Goal: Task Accomplishment & Management: Manage account settings

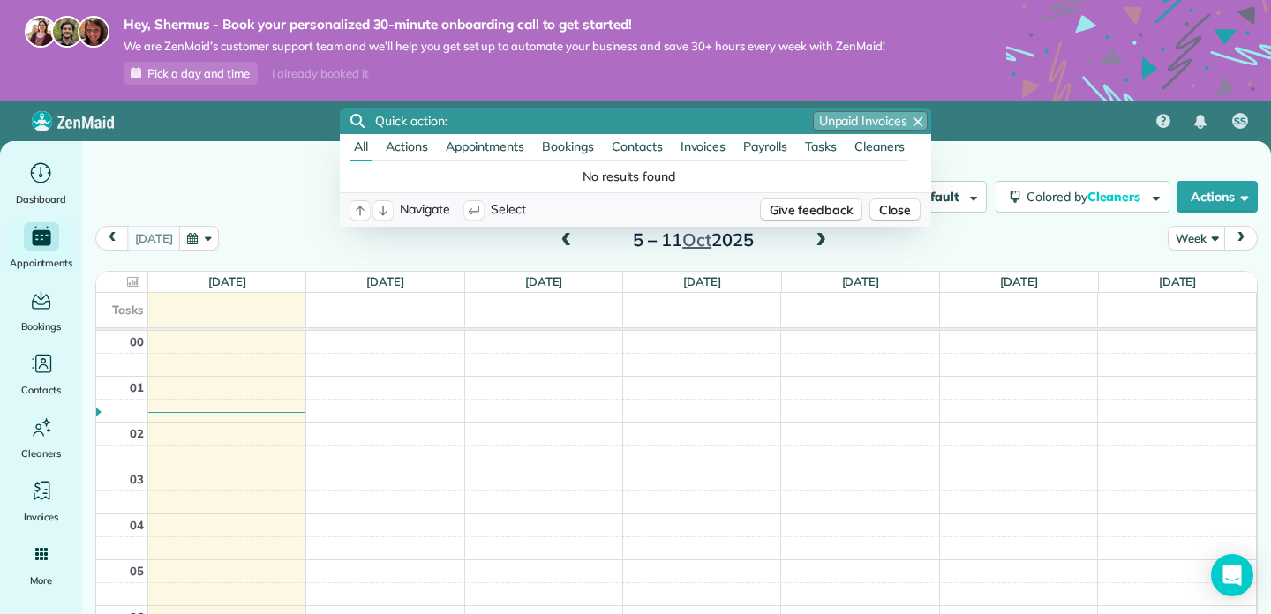
scroll to position [322, 0]
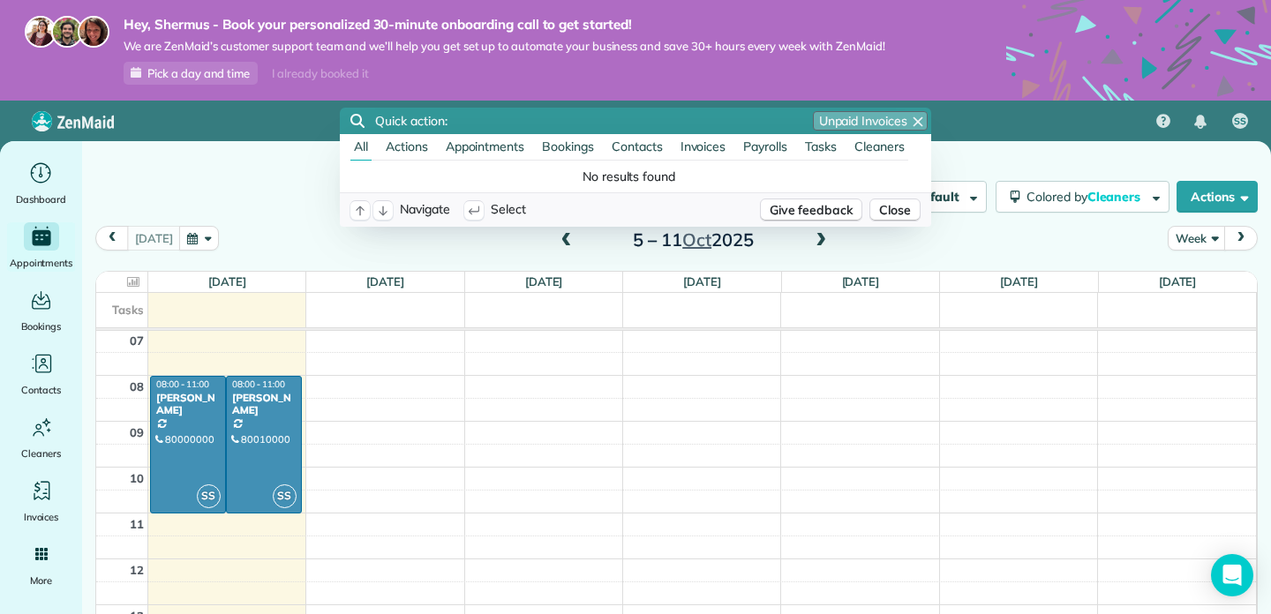
click at [229, 174] on div "Filters: Default Colored by Cleaners Color by Cleaner Color by Team Color by St…" at bounding box center [676, 197] width 1189 height 58
click at [919, 120] on icon "button" at bounding box center [917, 121] width 9 height 9
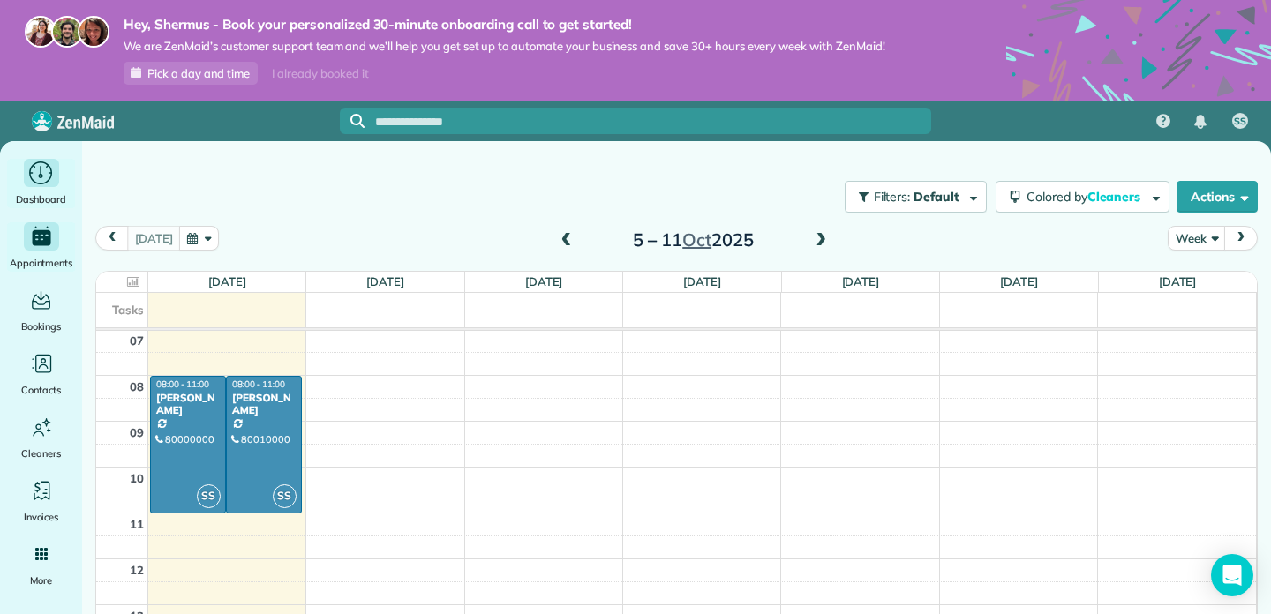
click at [45, 176] on icon "Main" at bounding box center [40, 174] width 27 height 26
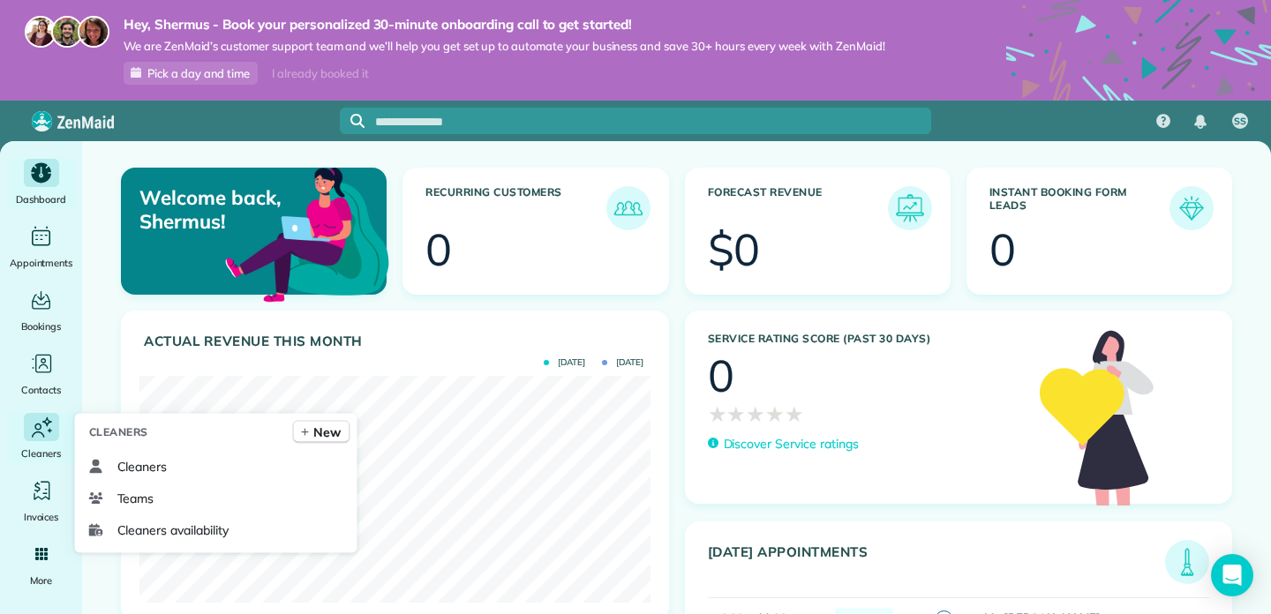
click at [52, 434] on icon "Main" at bounding box center [41, 427] width 26 height 27
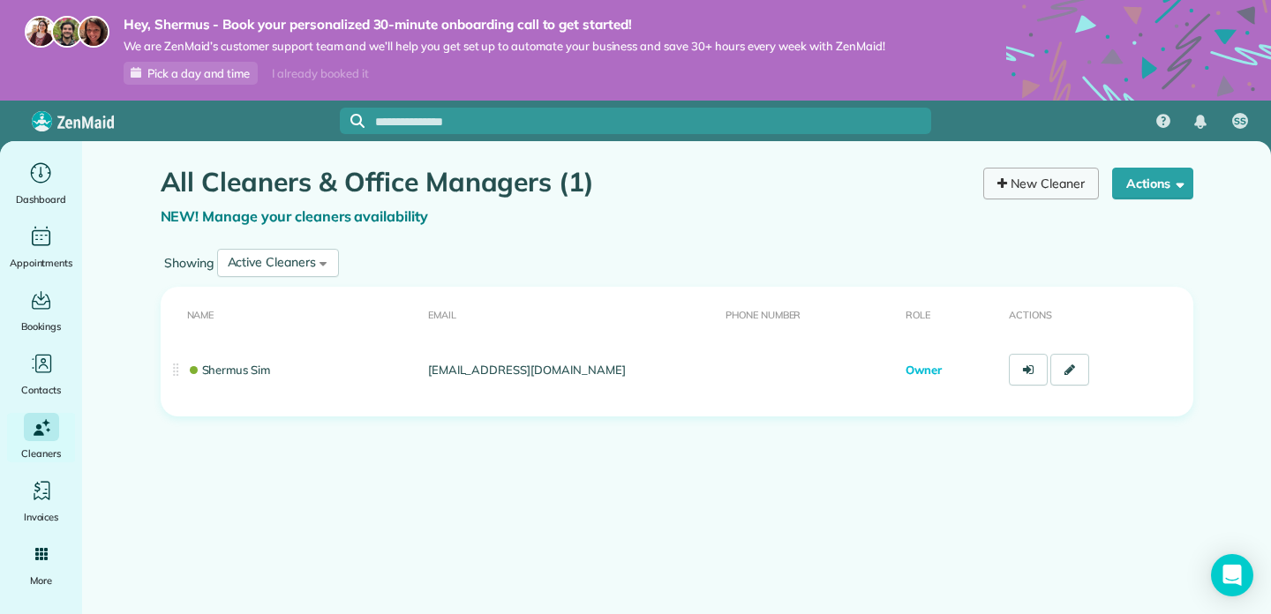
click at [1067, 178] on link "New Cleaner" at bounding box center [1041, 184] width 116 height 32
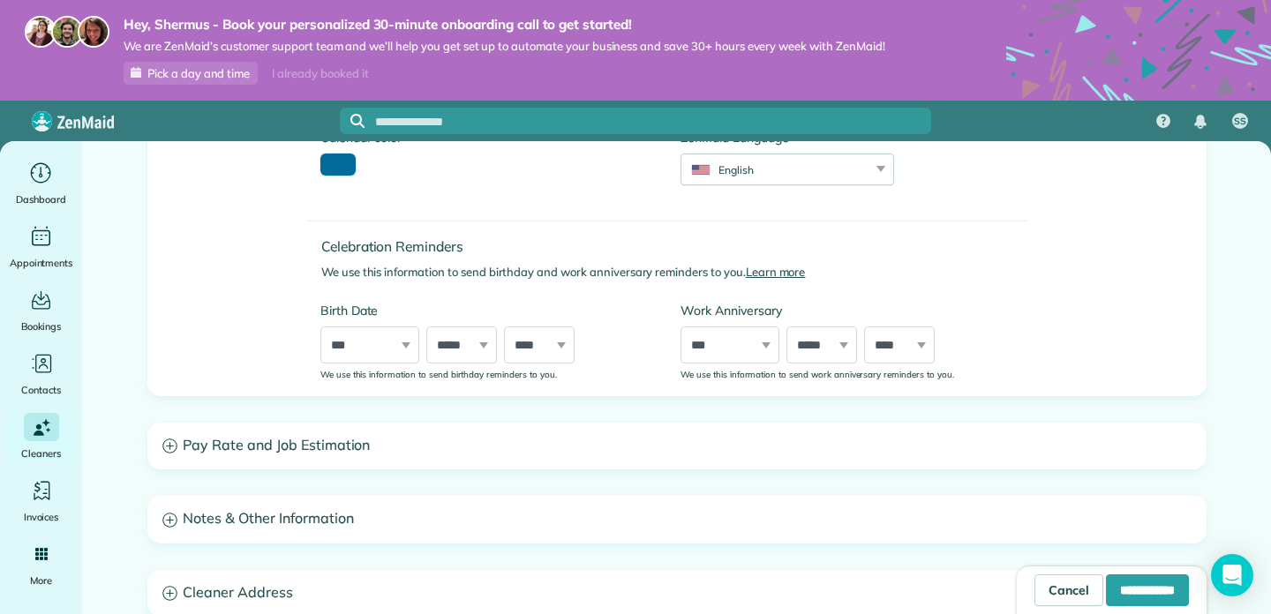
scroll to position [491, 0]
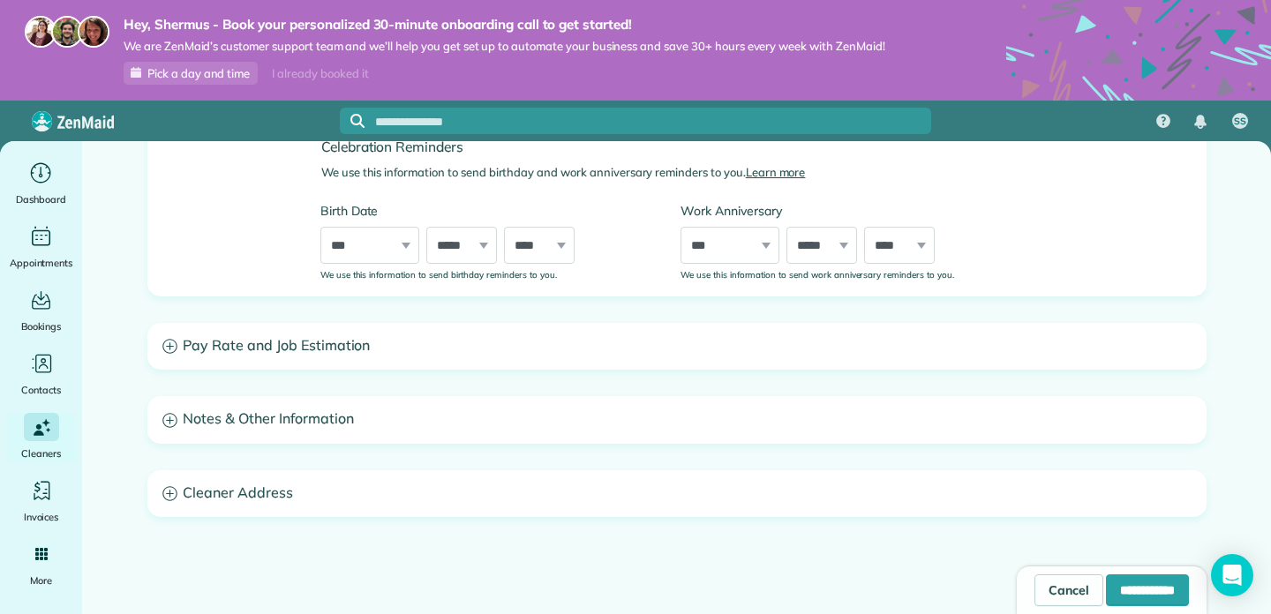
click at [484, 415] on h3 "Notes & Other Information" at bounding box center [676, 419] width 1057 height 45
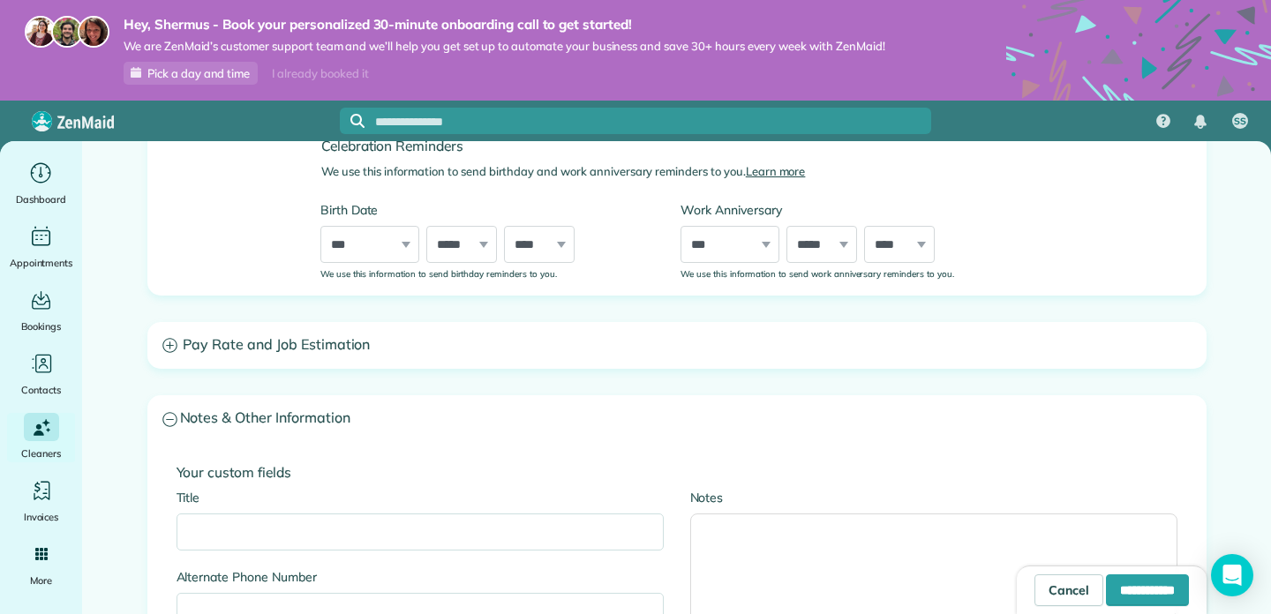
click at [484, 415] on h3 "Notes & Other Information" at bounding box center [676, 418] width 1057 height 45
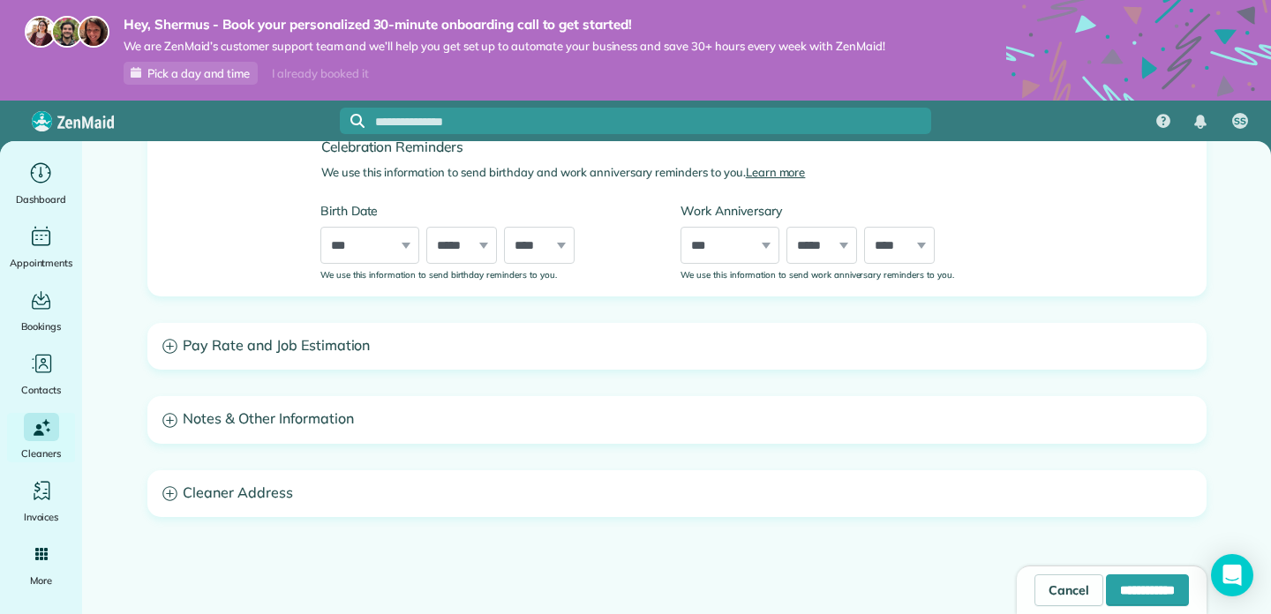
click at [429, 347] on h3 "Pay Rate and Job Estimation" at bounding box center [676, 346] width 1057 height 45
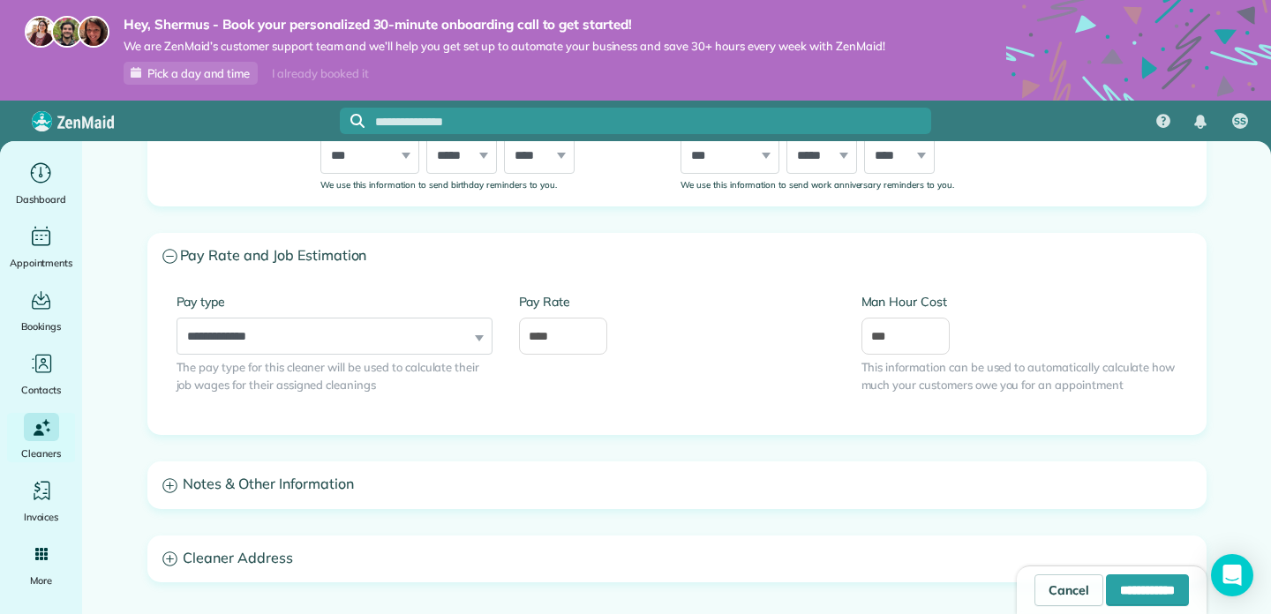
scroll to position [646, 0]
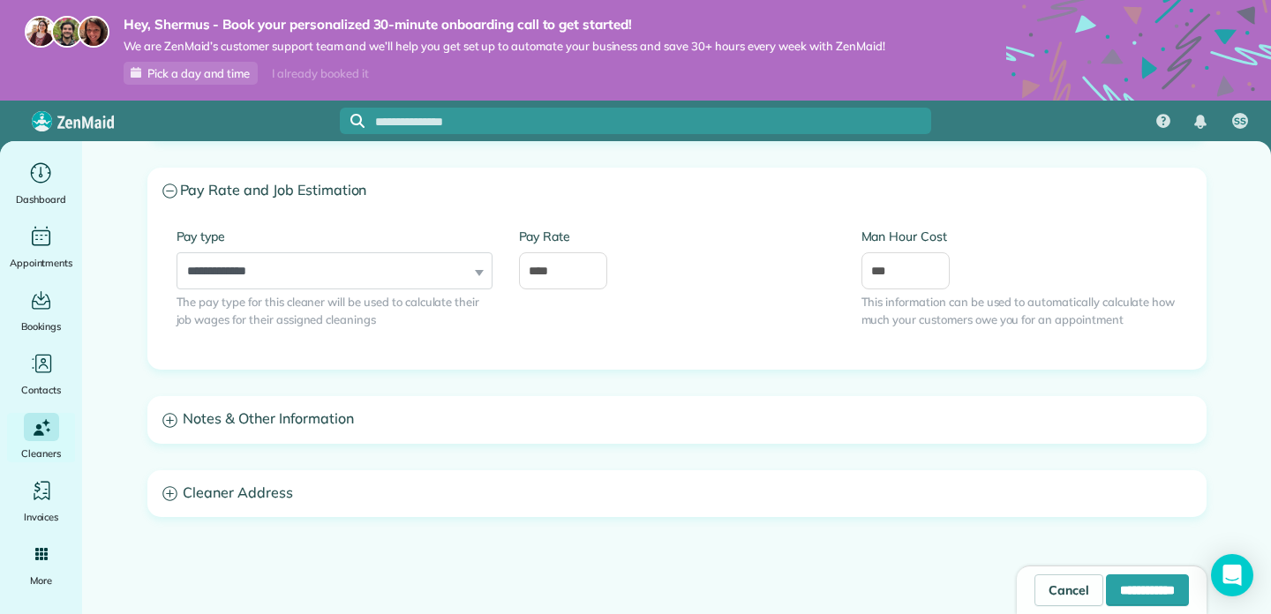
click at [424, 398] on h3 "Notes & Other Information" at bounding box center [676, 419] width 1057 height 45
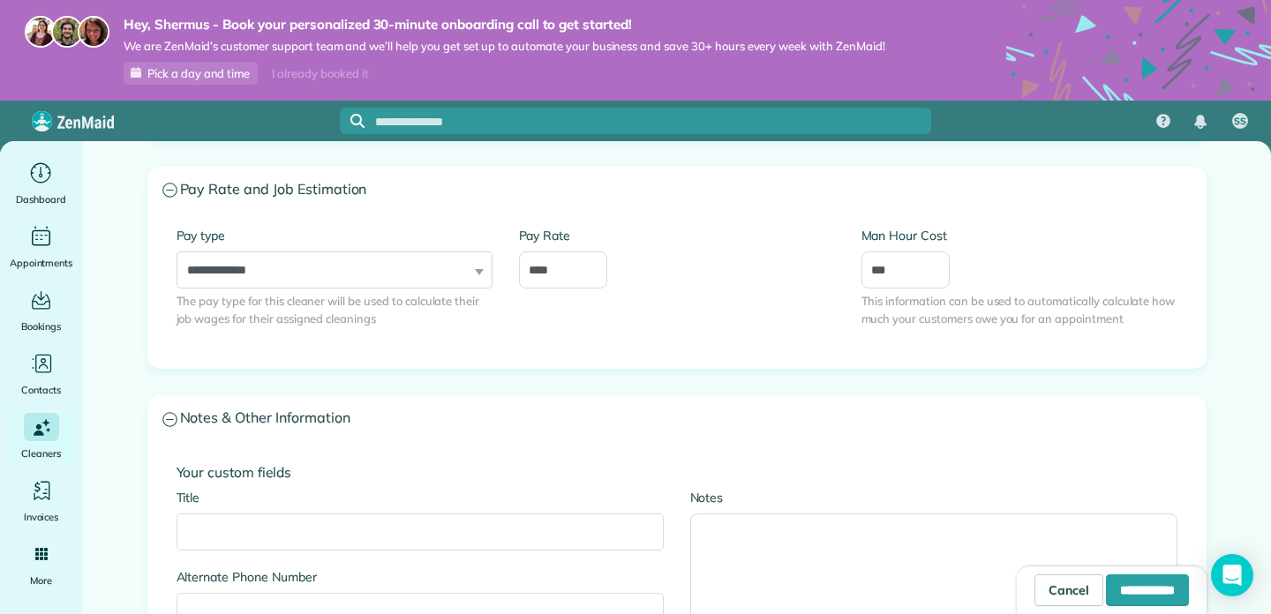
click at [424, 413] on h3 "Notes & Other Information" at bounding box center [676, 418] width 1057 height 45
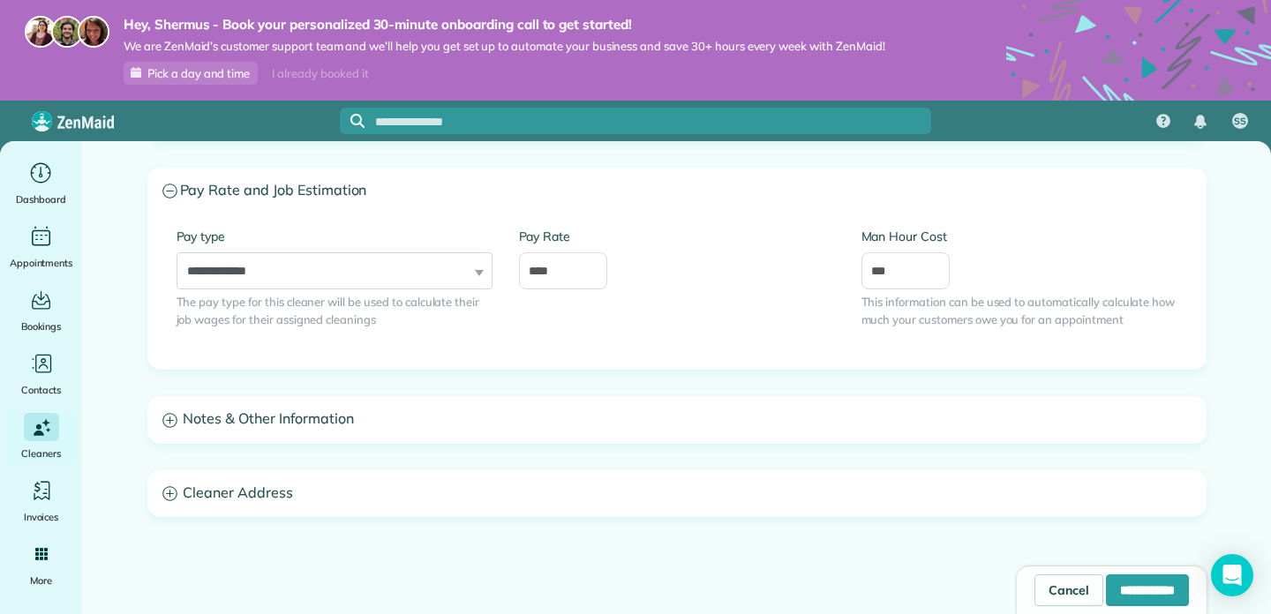
click at [424, 413] on h3 "Notes & Other Information" at bounding box center [676, 419] width 1057 height 45
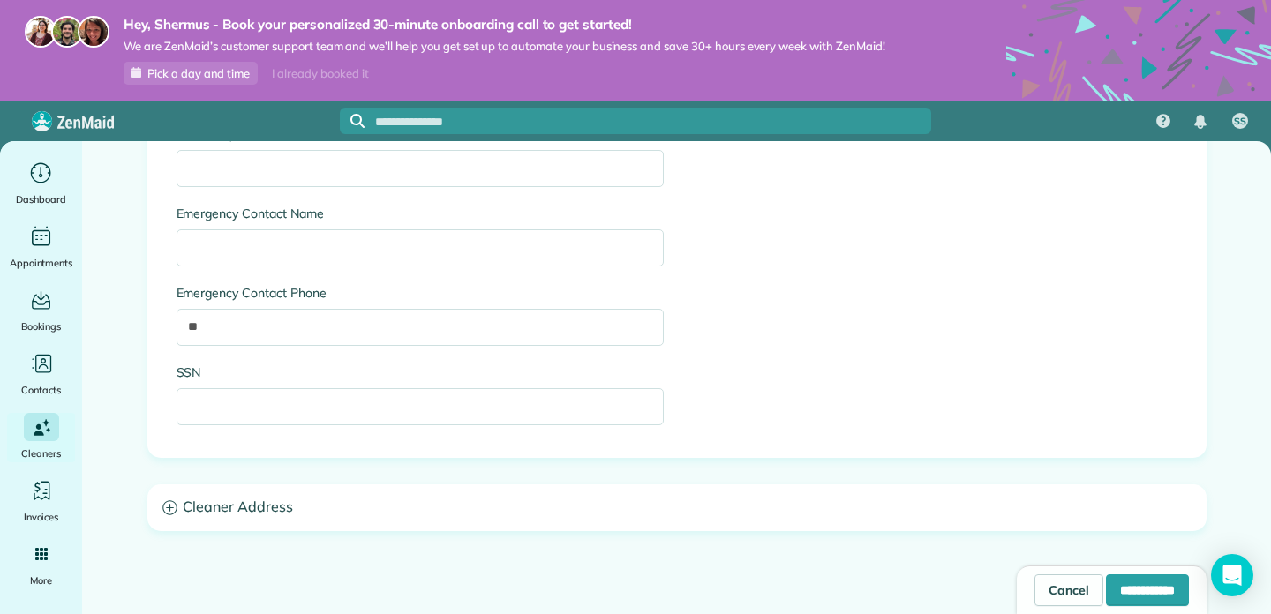
scroll to position [1263, 0]
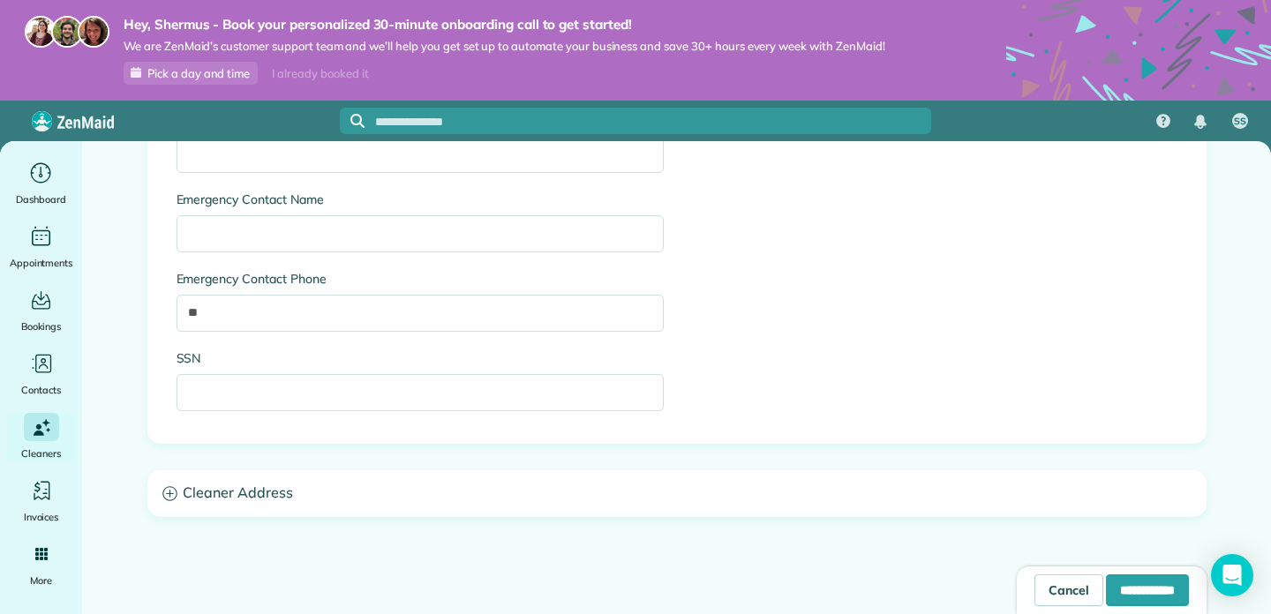
click at [420, 490] on h3 "Cleaner Address" at bounding box center [676, 493] width 1057 height 45
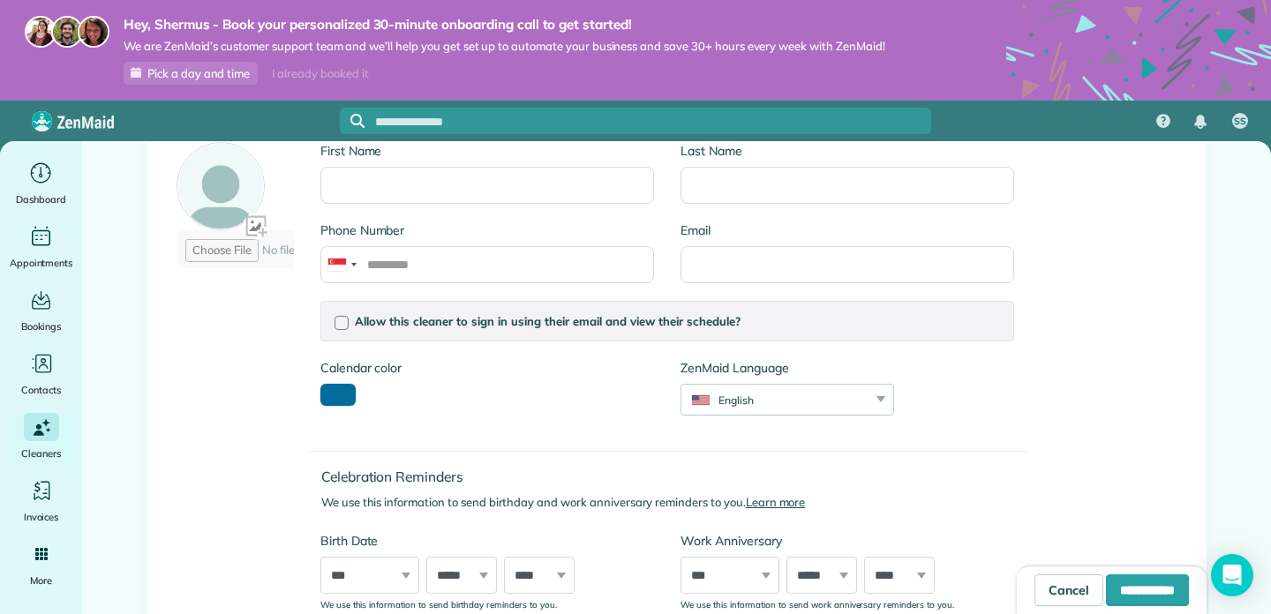
scroll to position [161, 0]
click at [439, 327] on span "Allow this cleaner to sign in using their email and view their schedule?" at bounding box center [548, 320] width 386 height 14
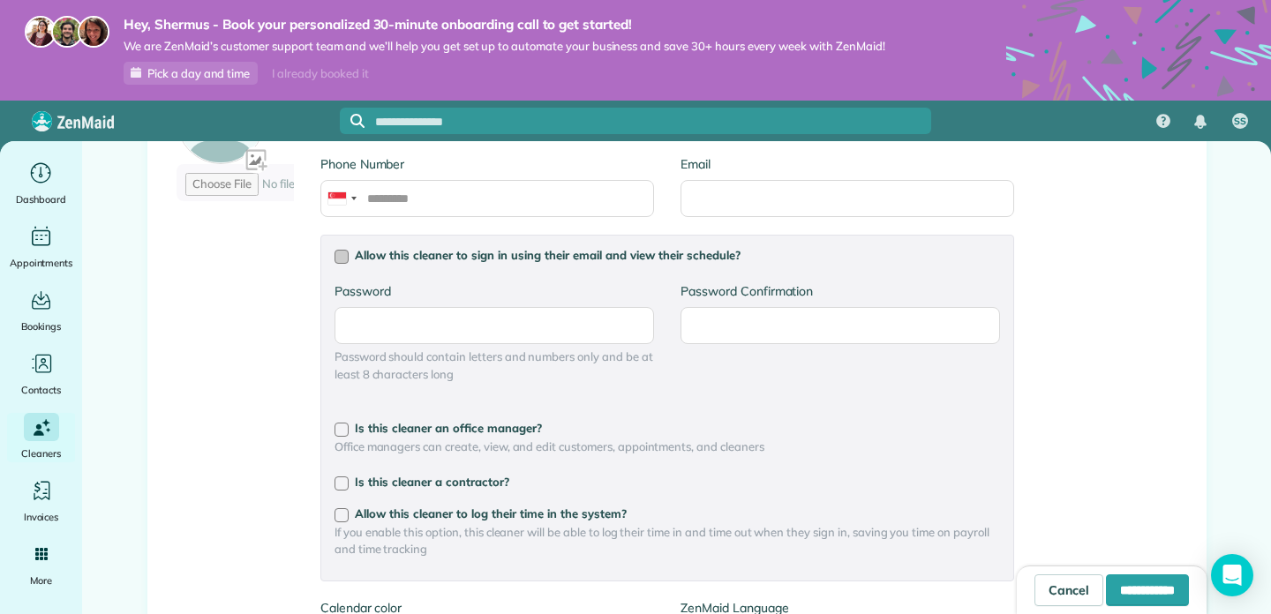
scroll to position [252, 0]
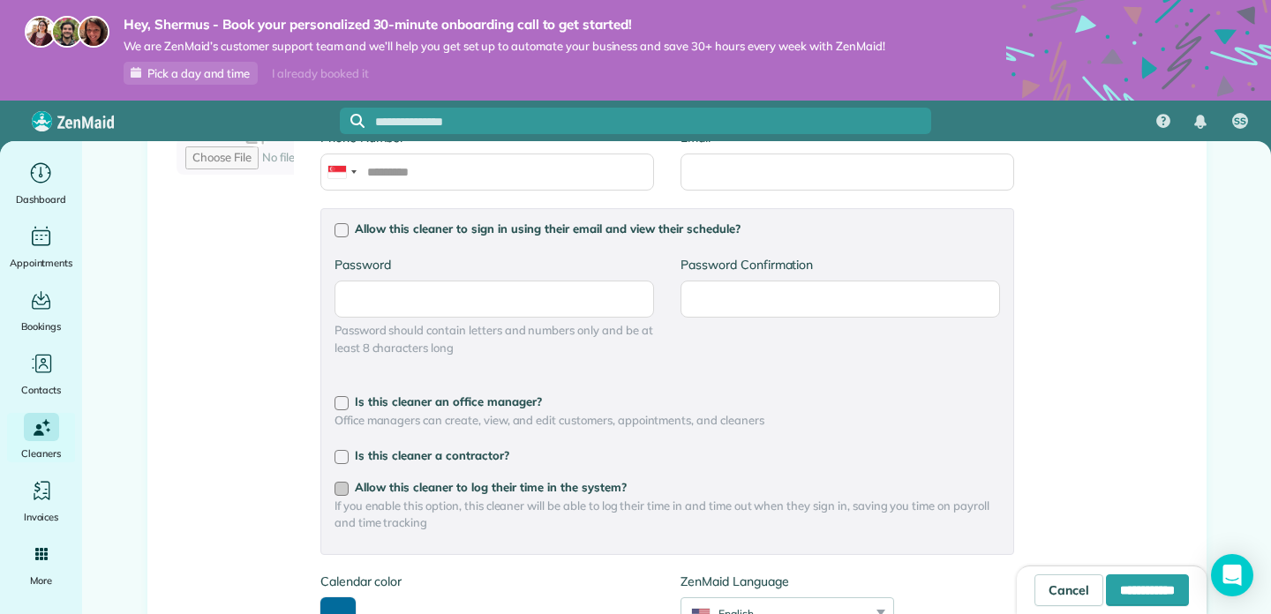
click at [489, 491] on span "Allow this cleaner to log their time in the system?" at bounding box center [491, 487] width 272 height 14
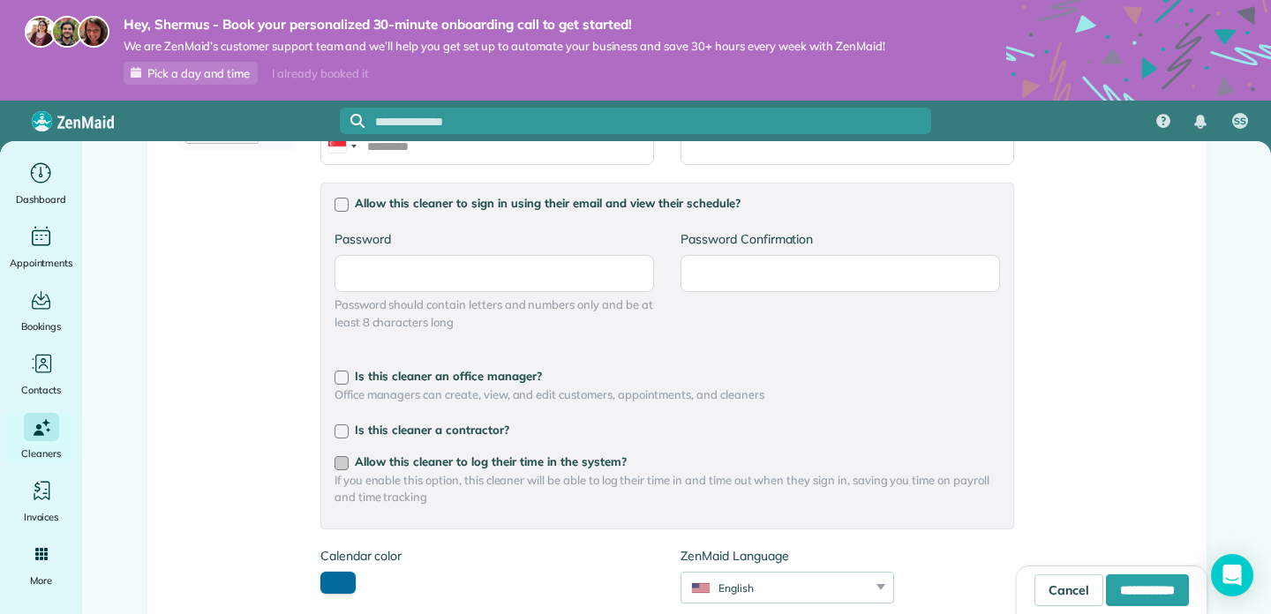
scroll to position [281, 0]
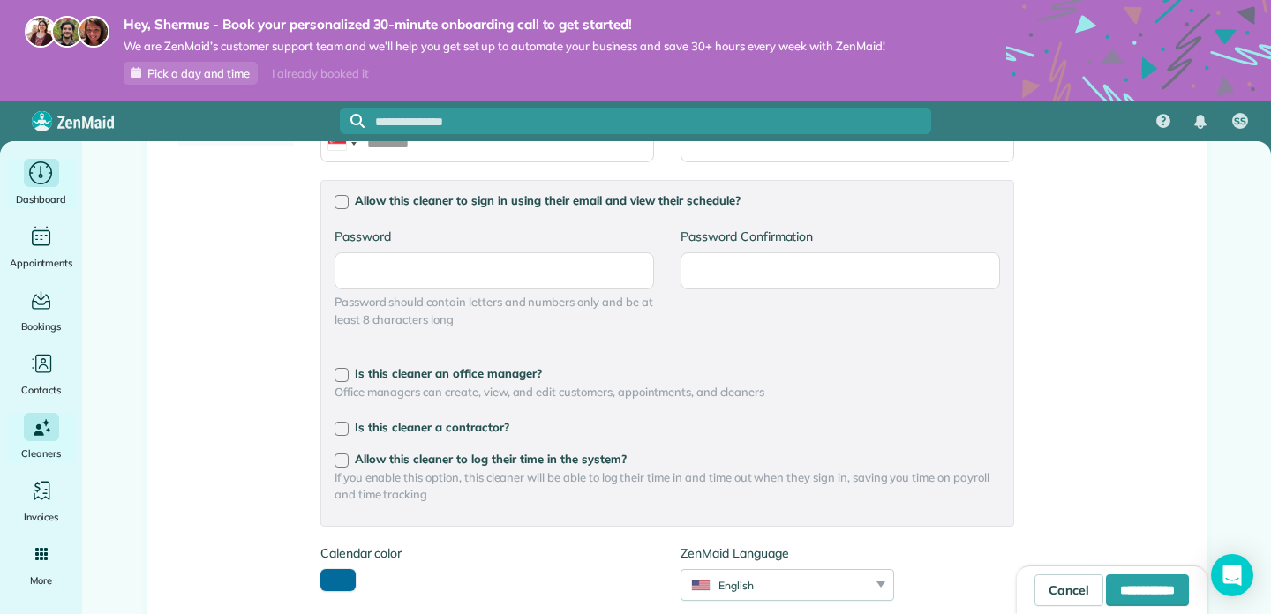
click at [46, 171] on icon "Main" at bounding box center [40, 174] width 27 height 26
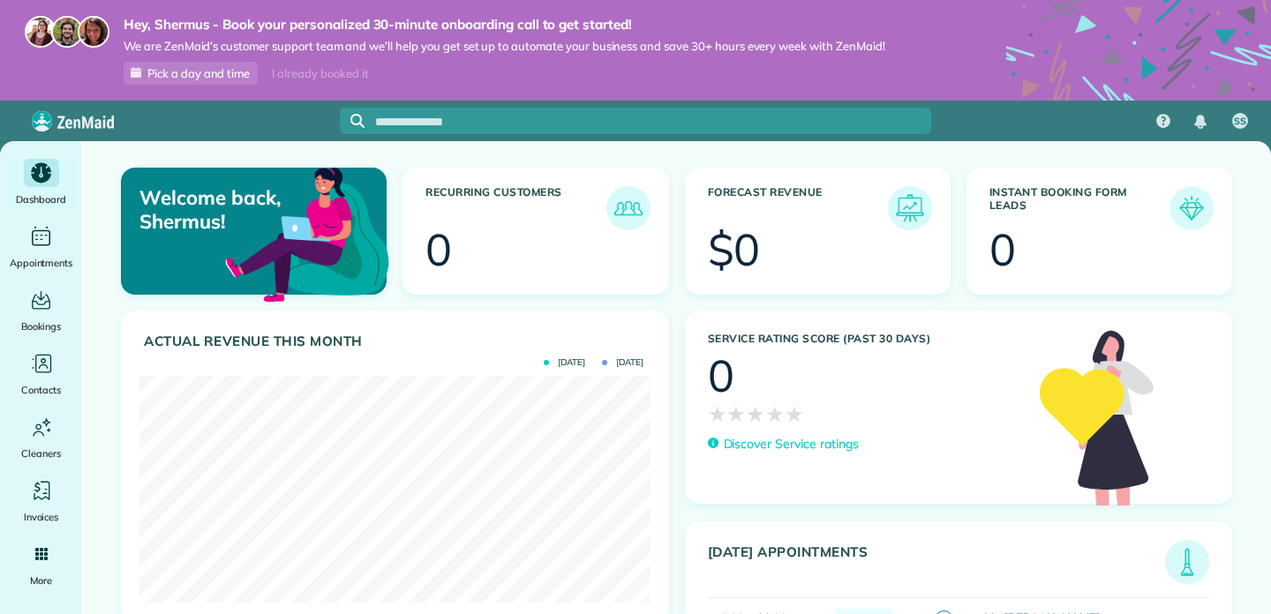
scroll to position [227, 510]
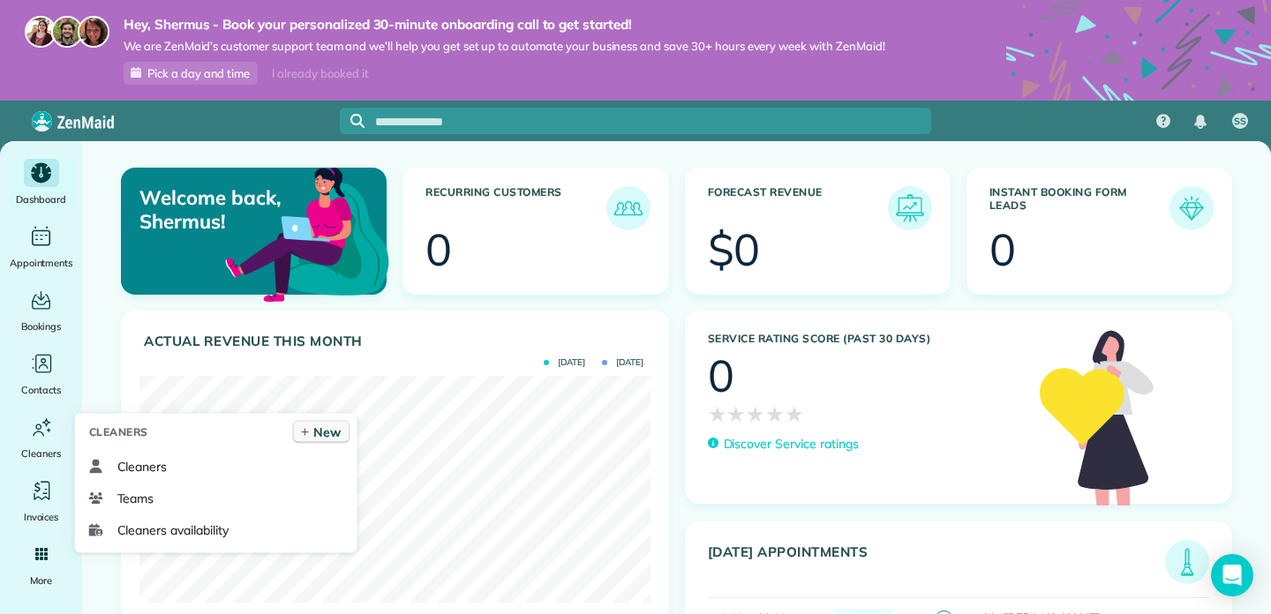
click at [319, 436] on span "New" at bounding box center [326, 433] width 27 height 18
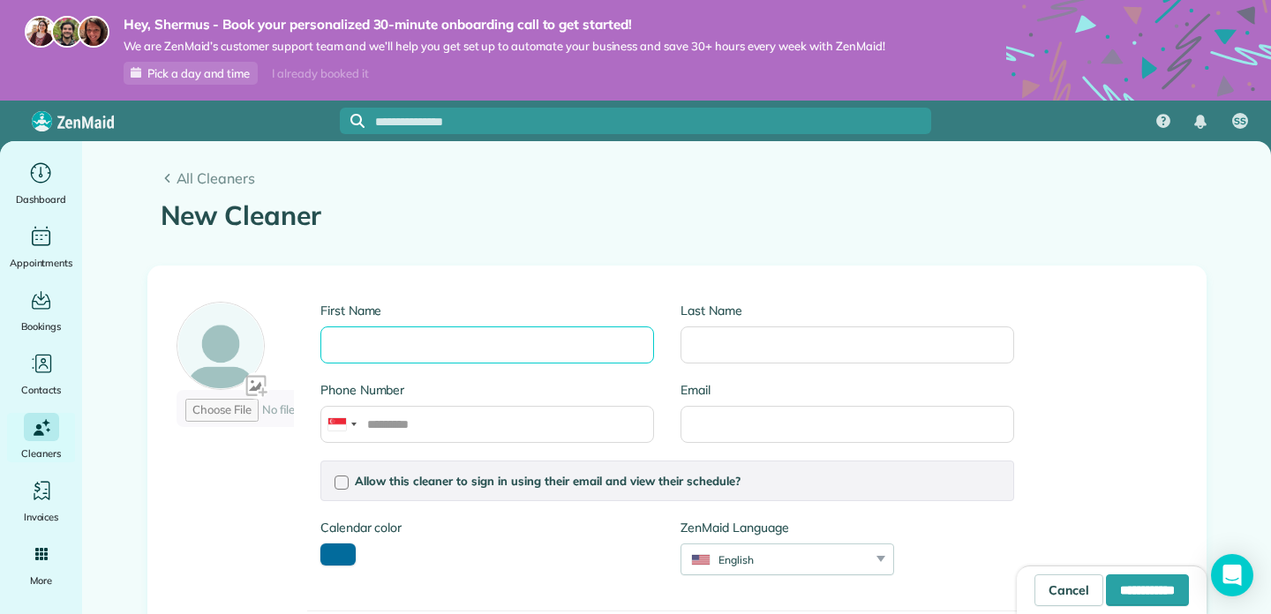
click at [567, 360] on input "First Name" at bounding box center [487, 345] width 334 height 37
type input "***"
click at [867, 340] on input "Last Name" at bounding box center [847, 345] width 334 height 37
type input "***"
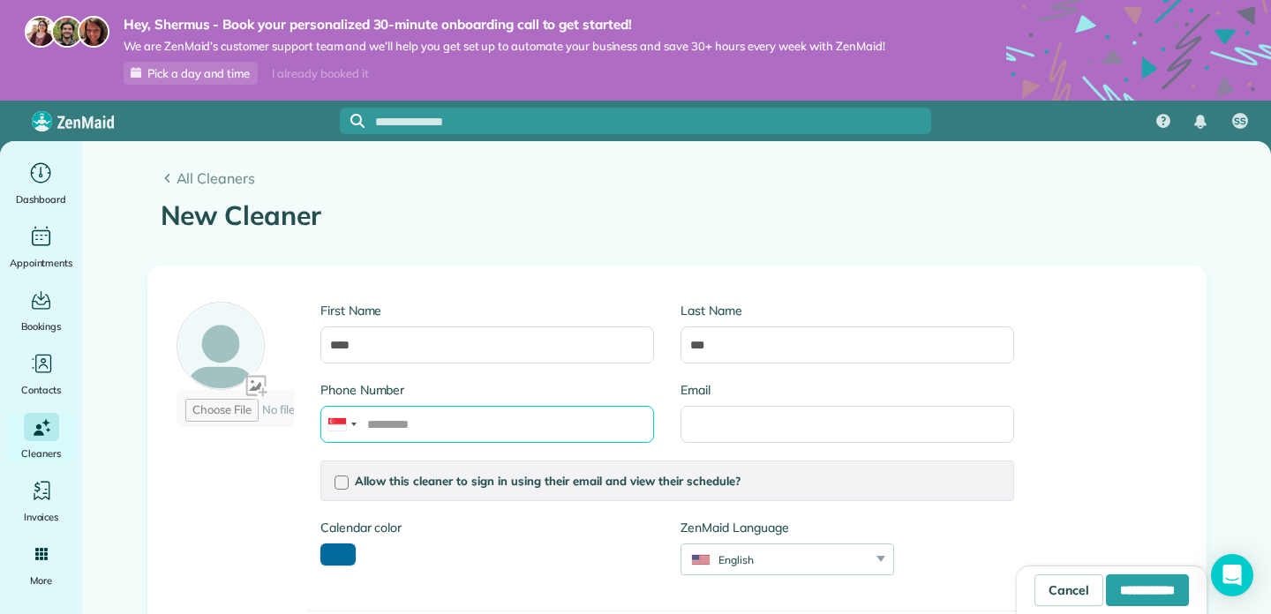
click at [547, 428] on input "Phone Number" at bounding box center [487, 424] width 334 height 37
type input "*"
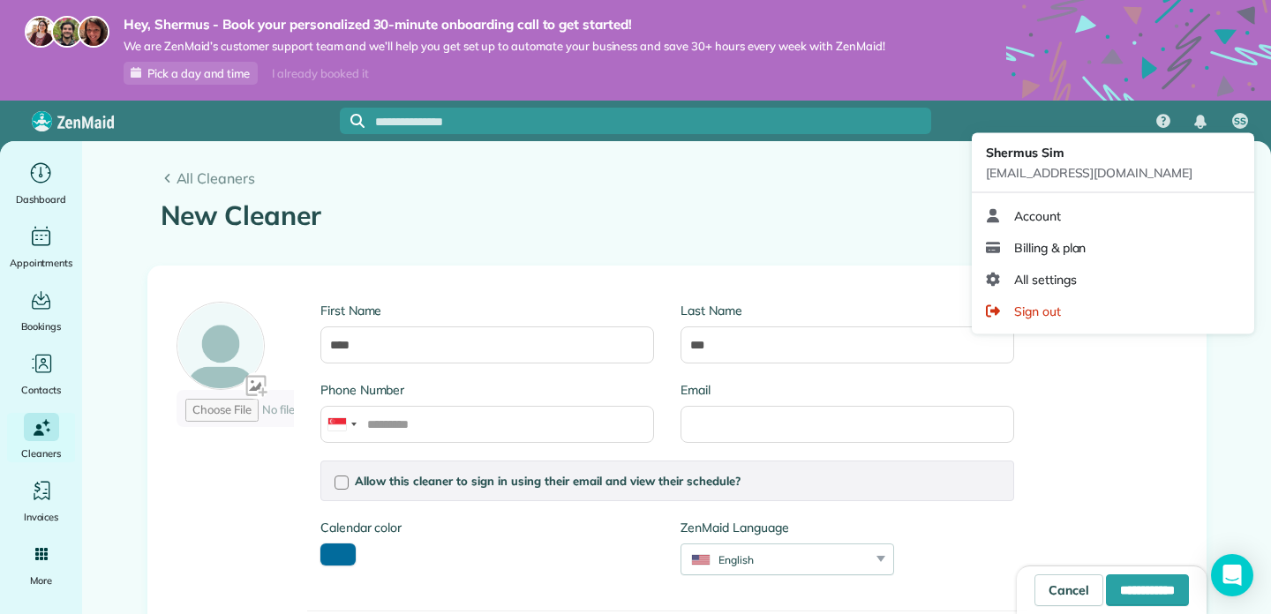
click at [1243, 117] on span "SS" at bounding box center [1240, 122] width 12 height 14
click at [1146, 215] on link "Account" at bounding box center [1113, 216] width 268 height 32
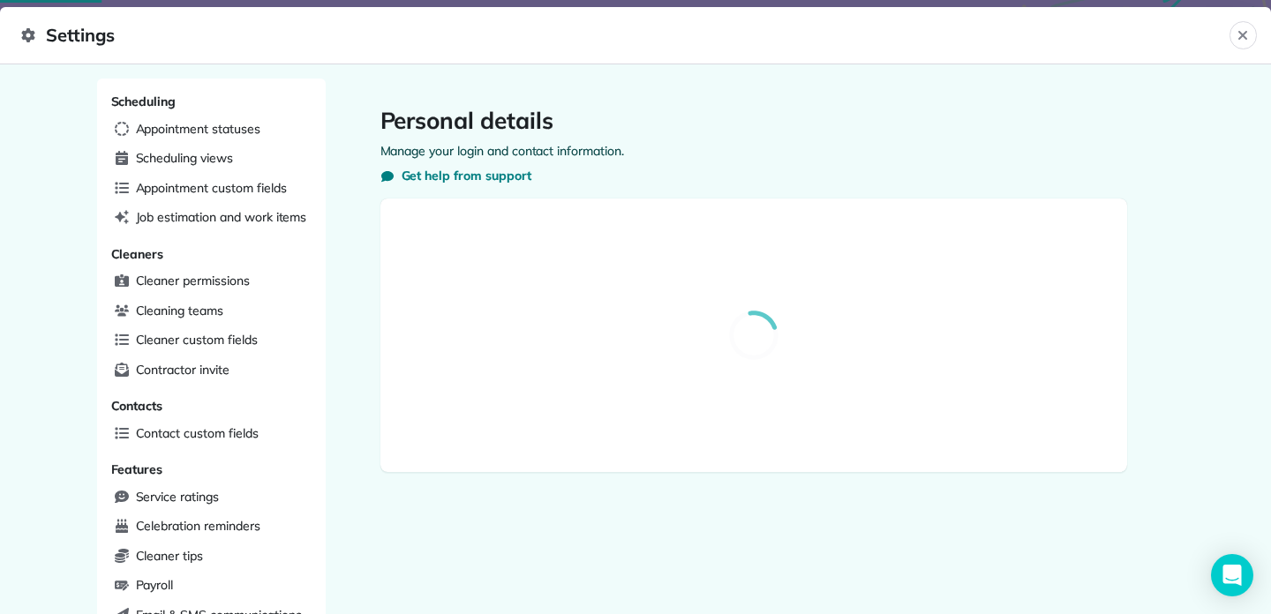
select select "**"
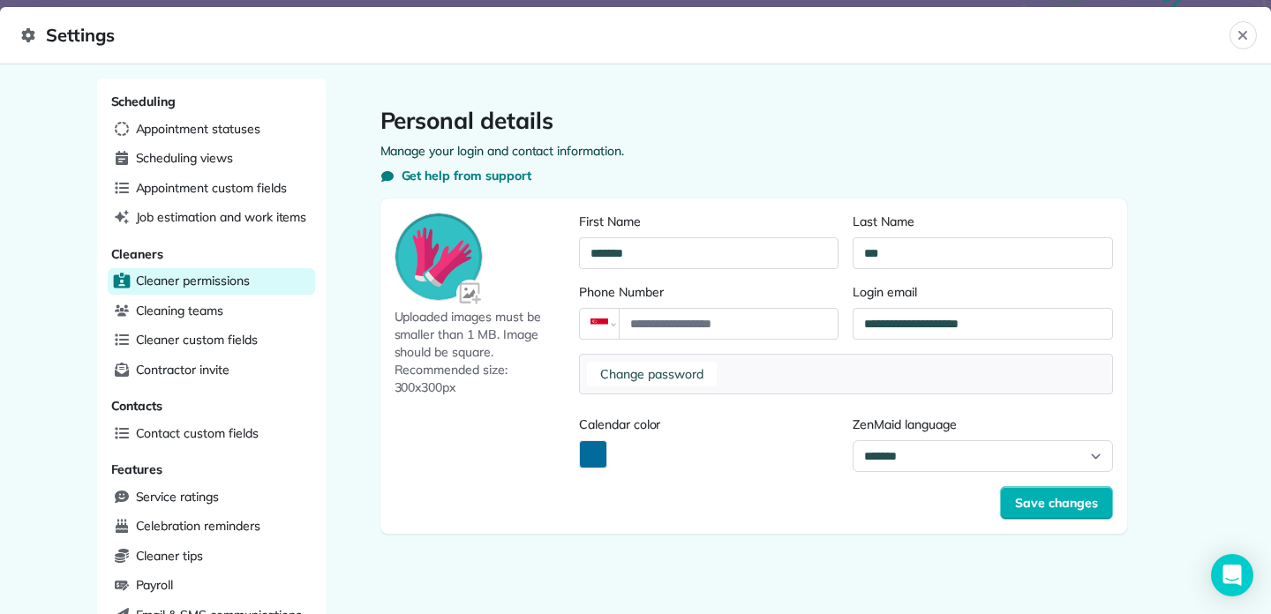
click at [249, 283] on span "Cleaner permissions" at bounding box center [193, 281] width 114 height 18
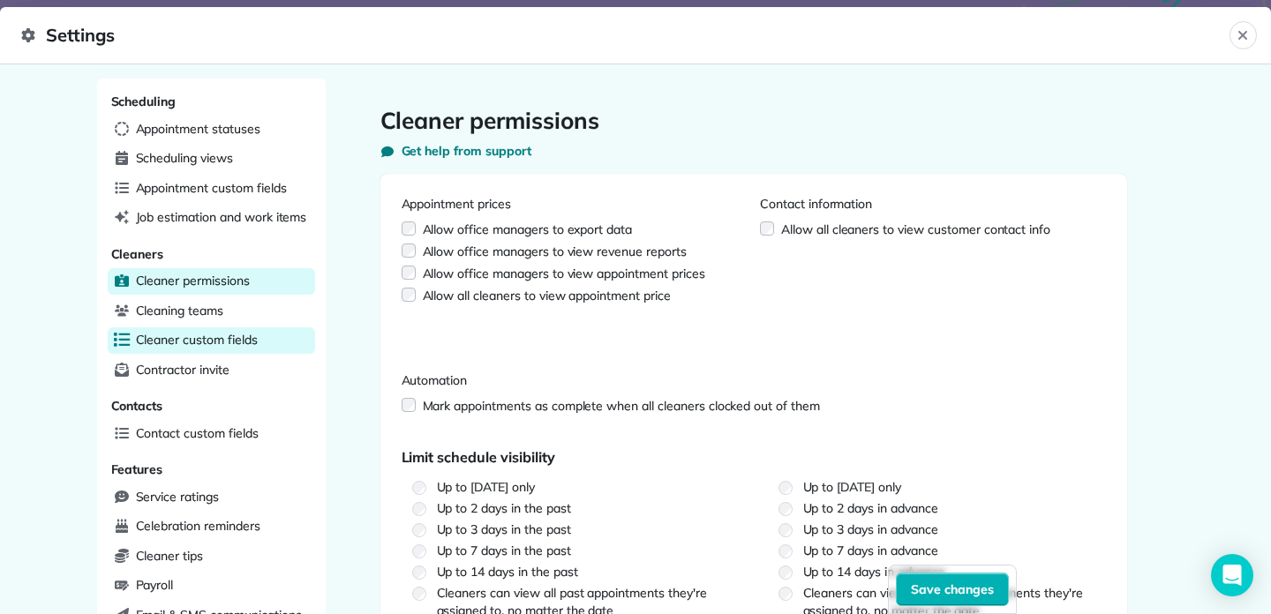
click at [270, 343] on div "Cleaner custom fields" at bounding box center [211, 340] width 207 height 26
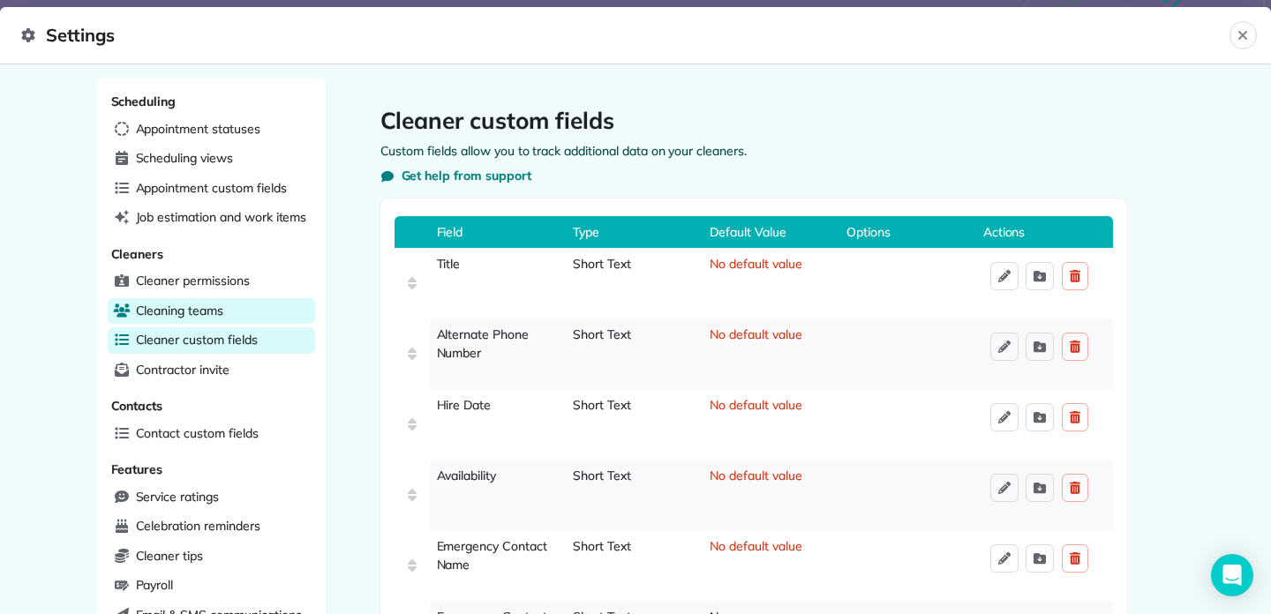
click at [259, 300] on div "Cleaning teams" at bounding box center [211, 311] width 207 height 26
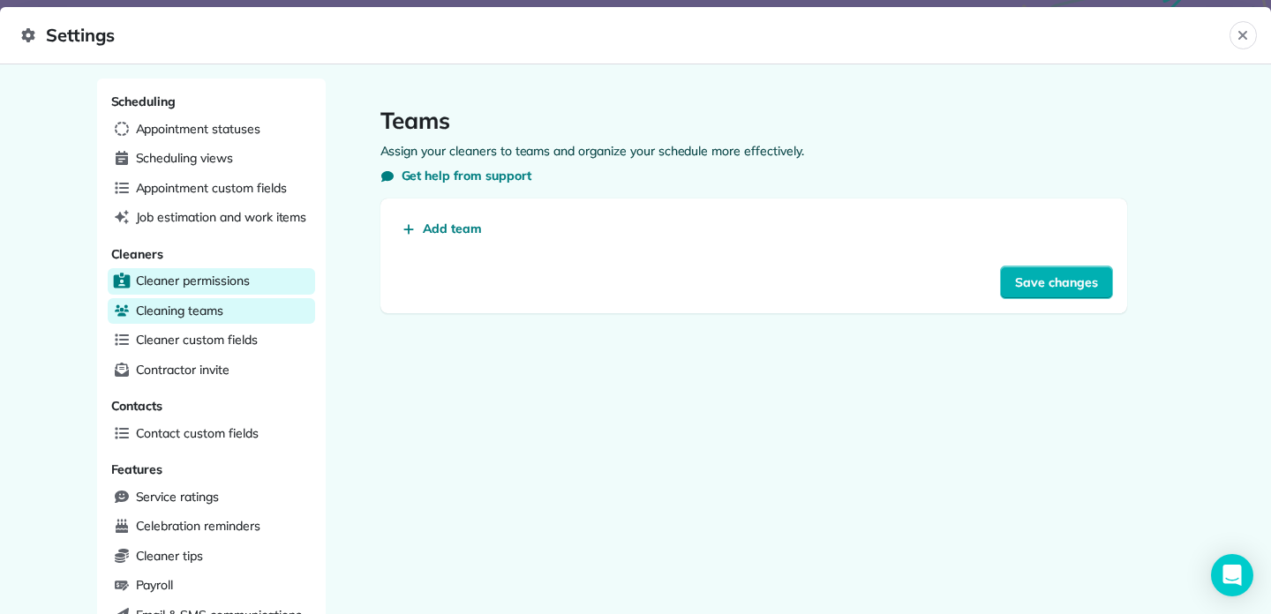
click at [254, 282] on div "Cleaner permissions" at bounding box center [211, 281] width 207 height 26
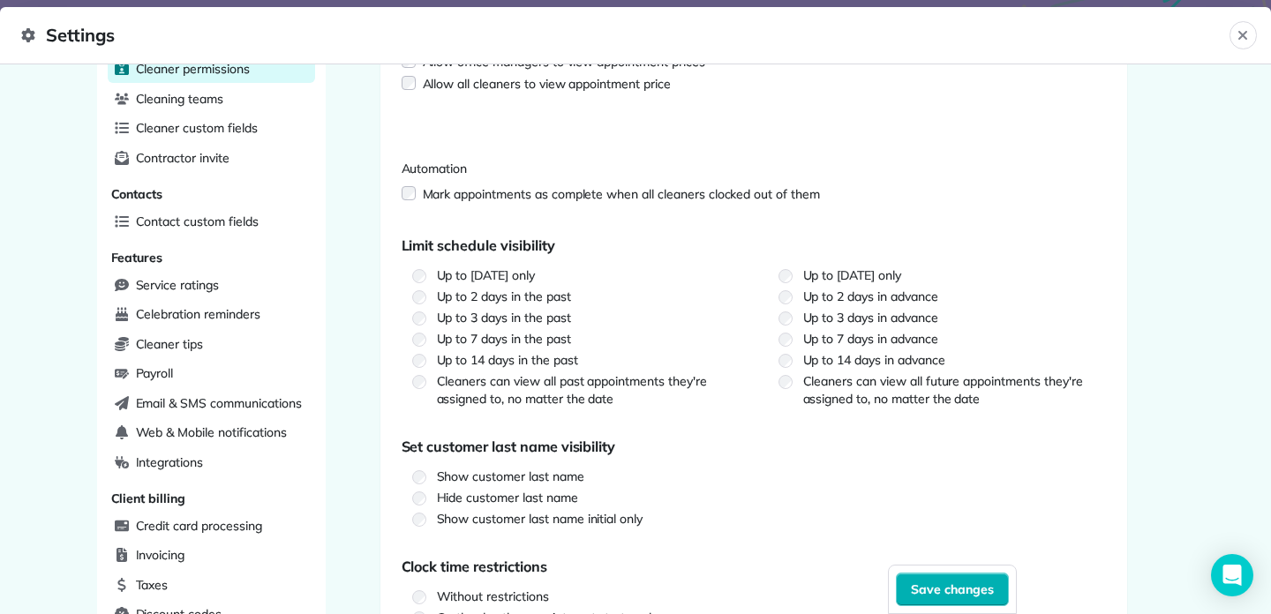
scroll to position [219, 0]
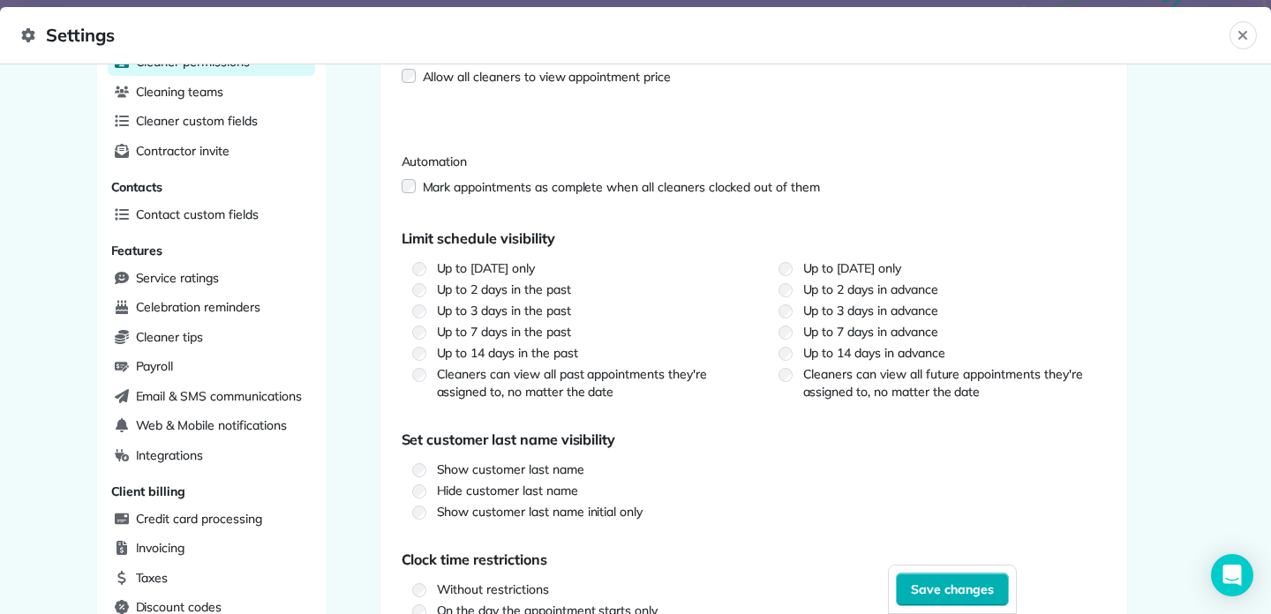
click at [566, 490] on label "Hide customer last name" at bounding box center [578, 491] width 352 height 18
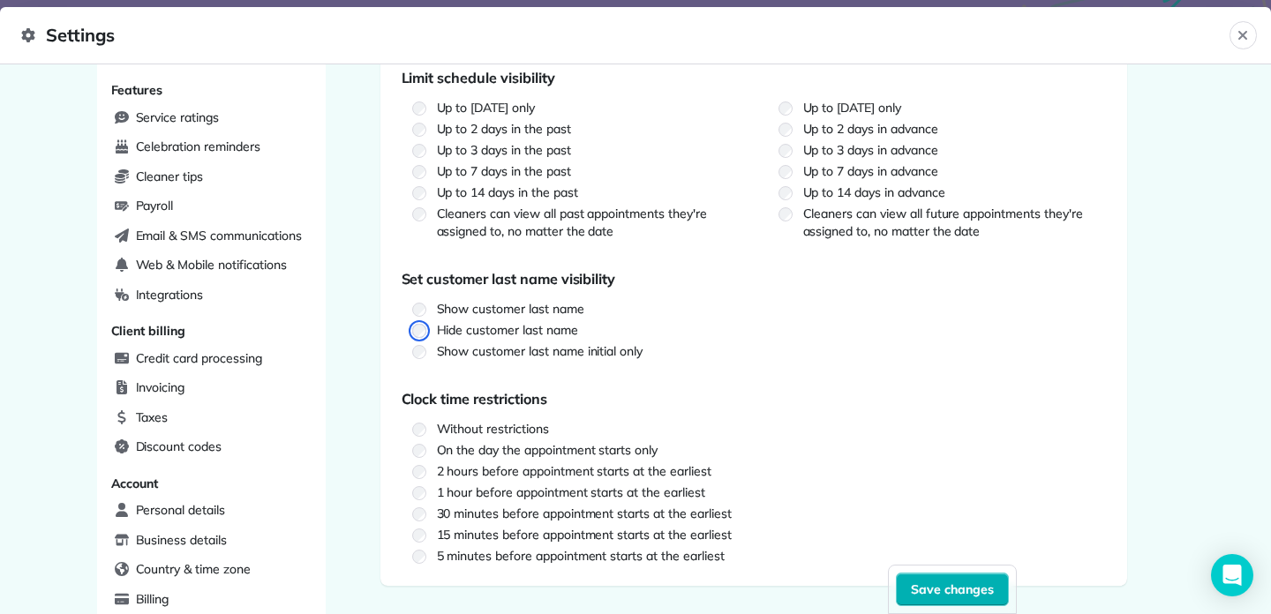
scroll to position [378, 0]
click at [935, 576] on button "Save changes" at bounding box center [952, 590] width 113 height 34
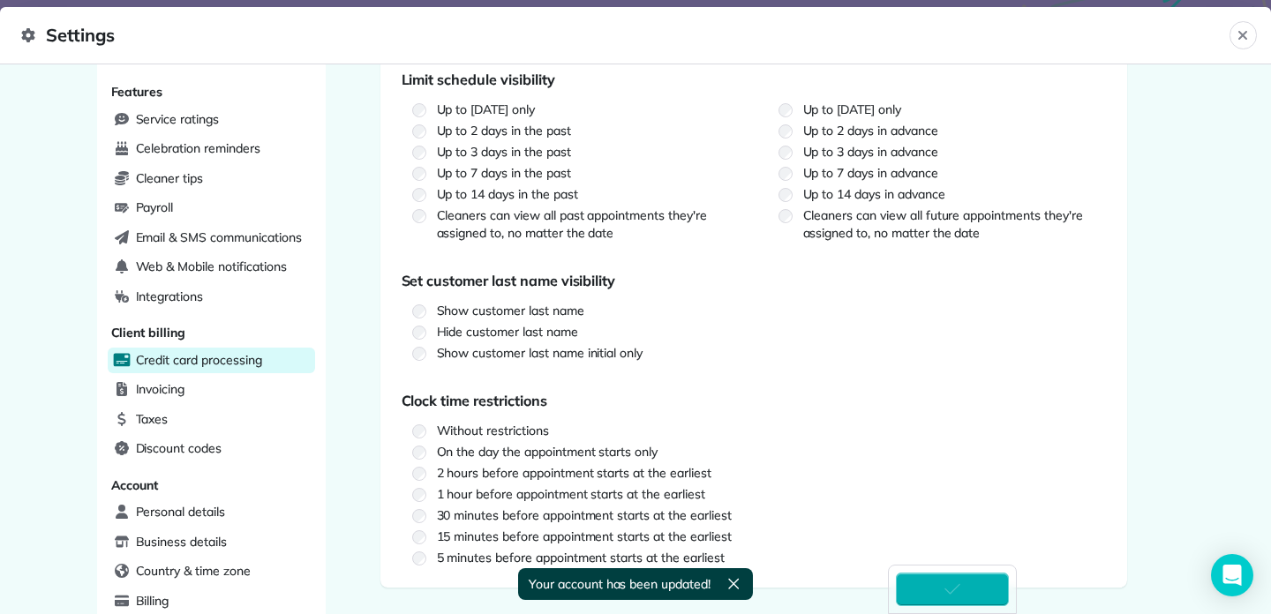
click at [201, 352] on span "Credit card processing" at bounding box center [199, 360] width 126 height 18
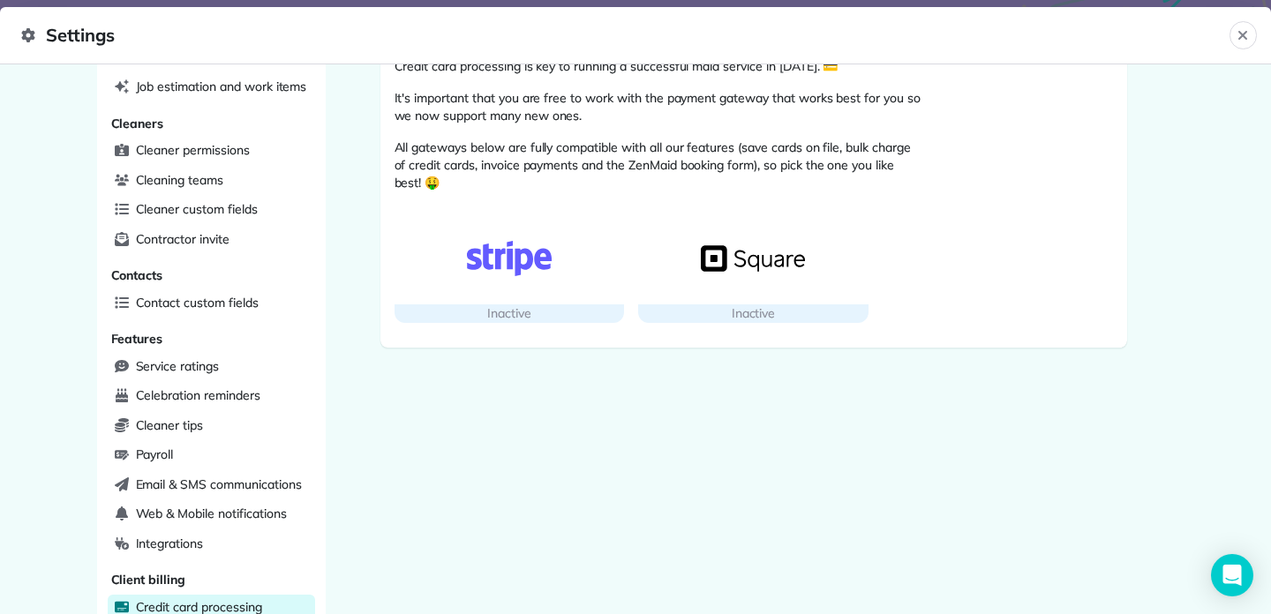
scroll to position [131, 0]
click at [218, 184] on span "Cleaning teams" at bounding box center [179, 180] width 87 height 18
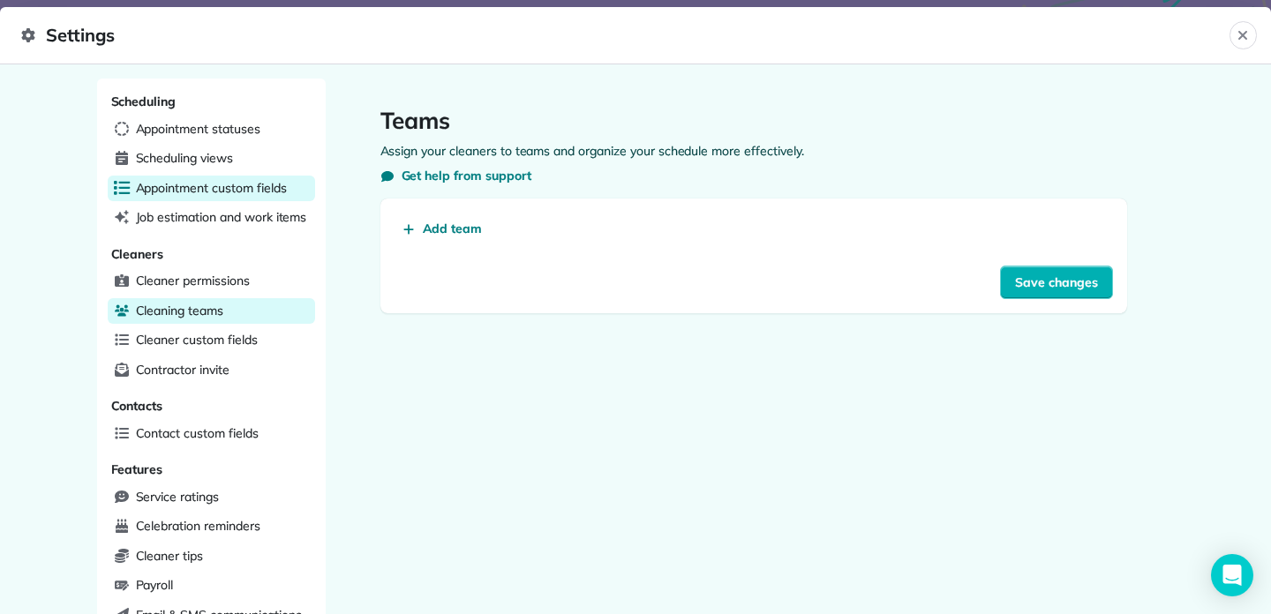
click at [214, 197] on div "Appointment custom fields" at bounding box center [211, 189] width 207 height 26
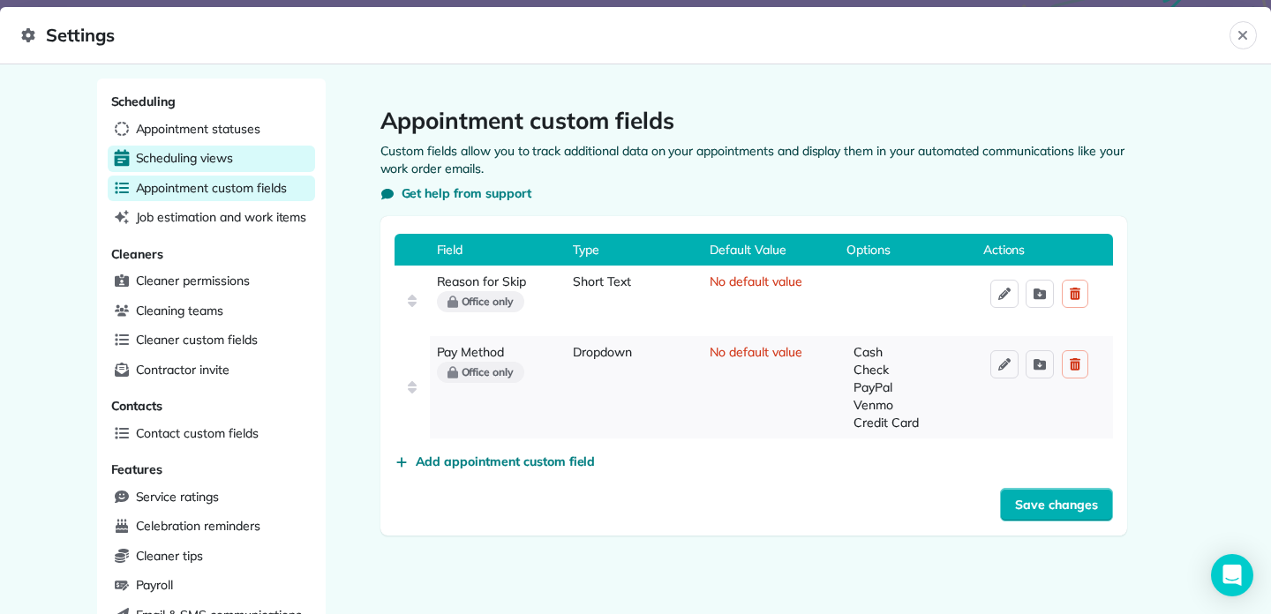
click at [211, 168] on div "Scheduling views" at bounding box center [211, 159] width 207 height 26
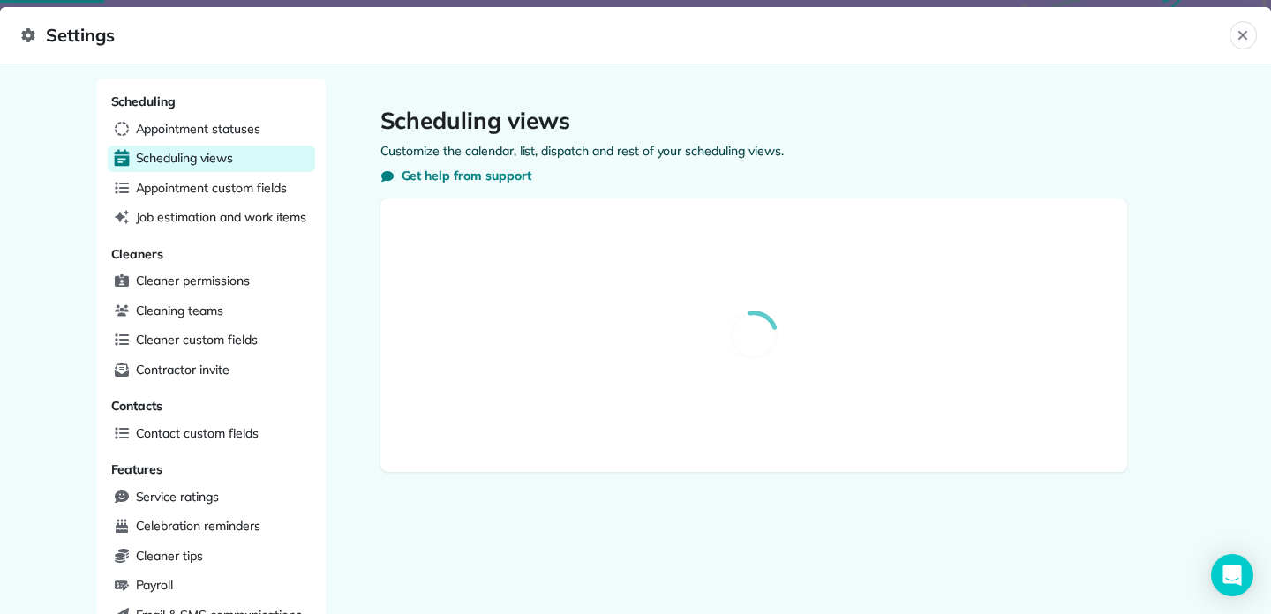
select select "**********"
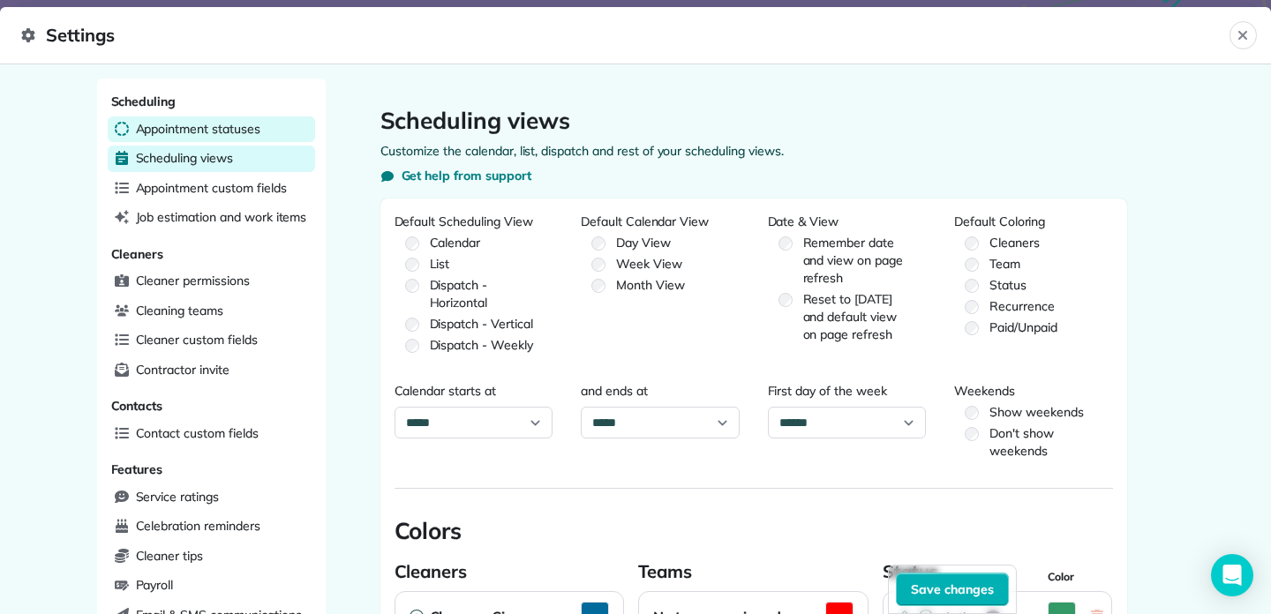
click at [242, 116] on div "Appointment statuses" at bounding box center [211, 129] width 207 height 26
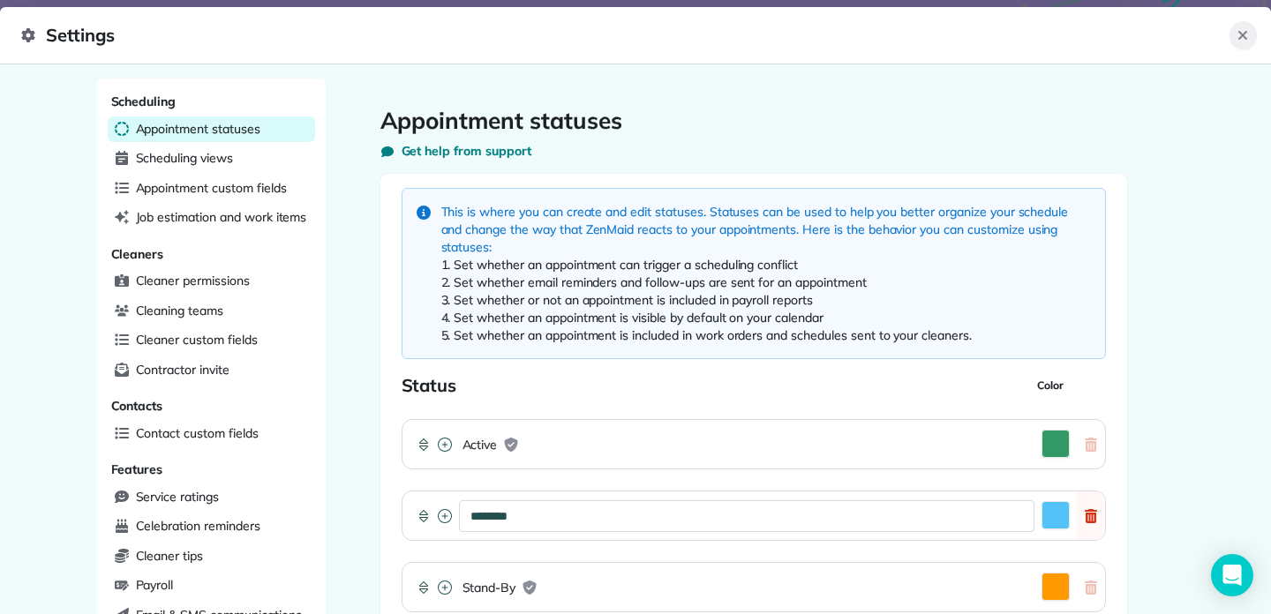
click at [1243, 25] on button "Close" at bounding box center [1242, 35] width 27 height 28
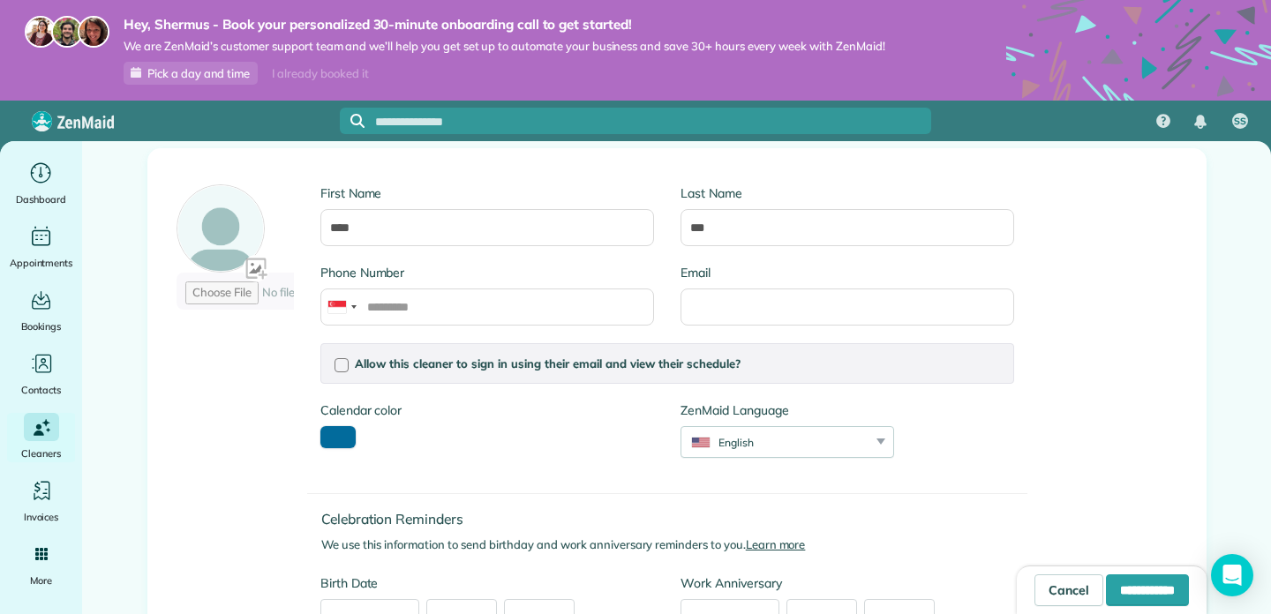
scroll to position [154, 0]
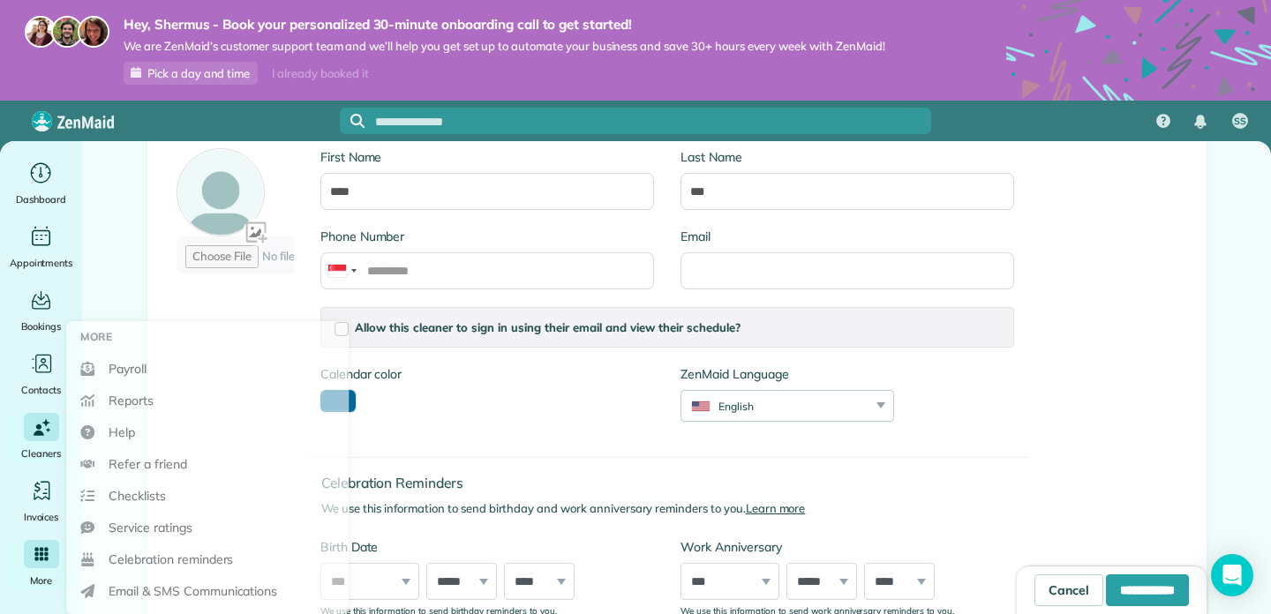
click at [37, 570] on div "More" at bounding box center [41, 564] width 71 height 49
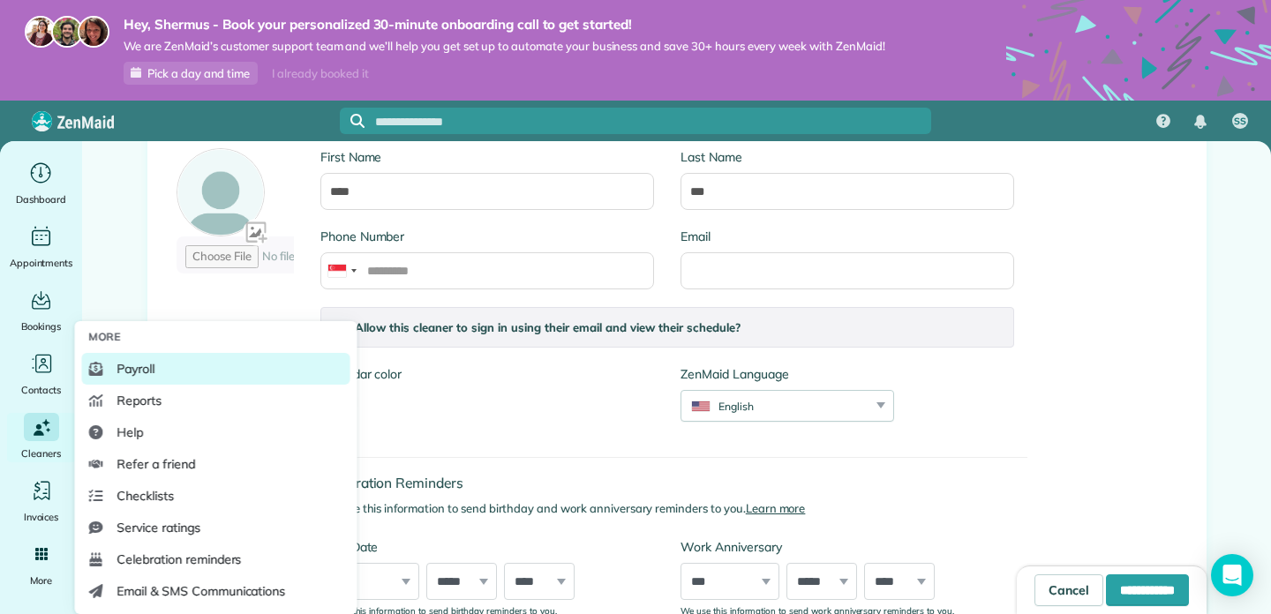
click at [177, 379] on link "Payroll" at bounding box center [216, 369] width 268 height 32
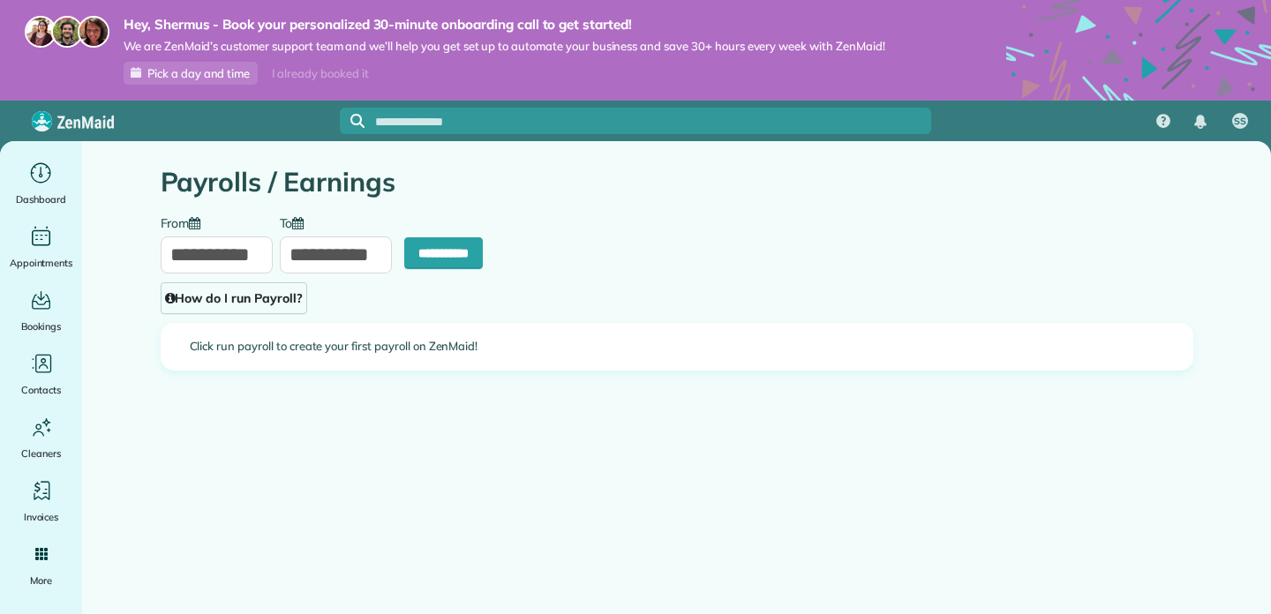
type input "**********"
click at [259, 300] on link "How do I run Payroll?" at bounding box center [234, 298] width 146 height 32
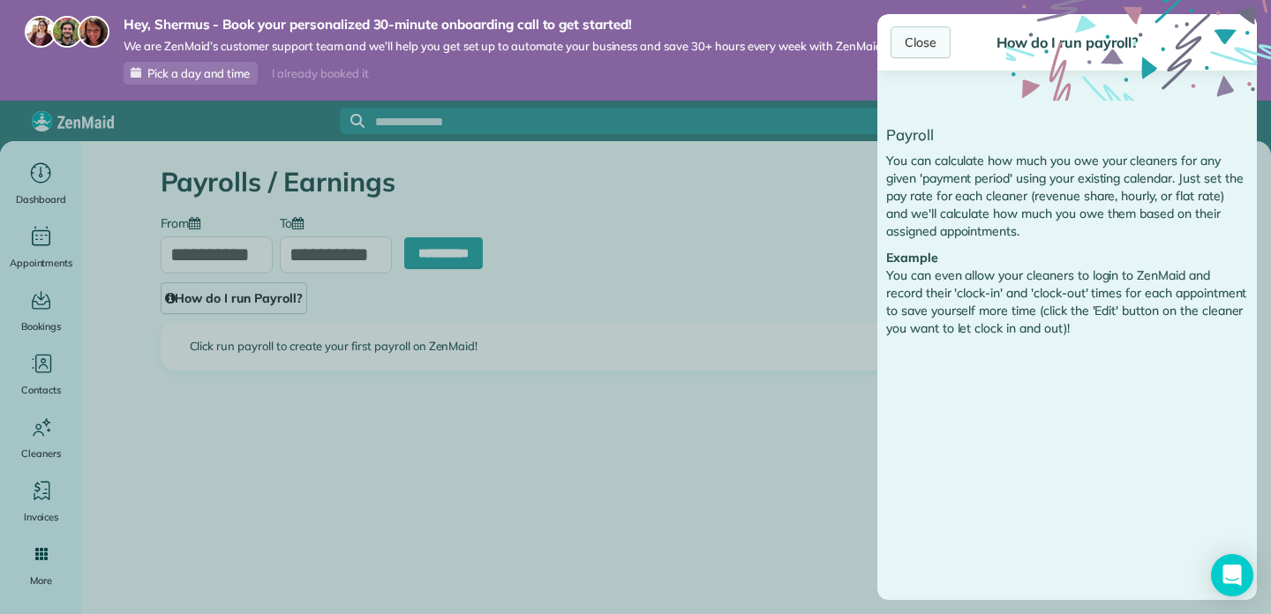
click at [928, 44] on div "Close" at bounding box center [920, 42] width 60 height 32
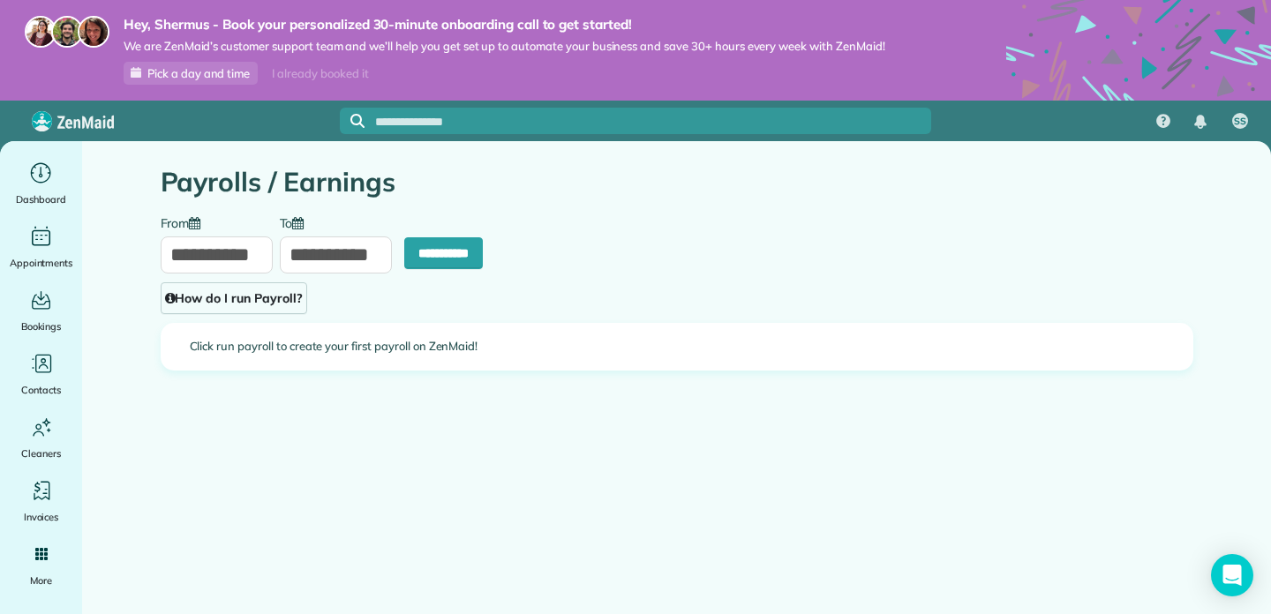
click at [237, 259] on input "**********" at bounding box center [217, 255] width 112 height 37
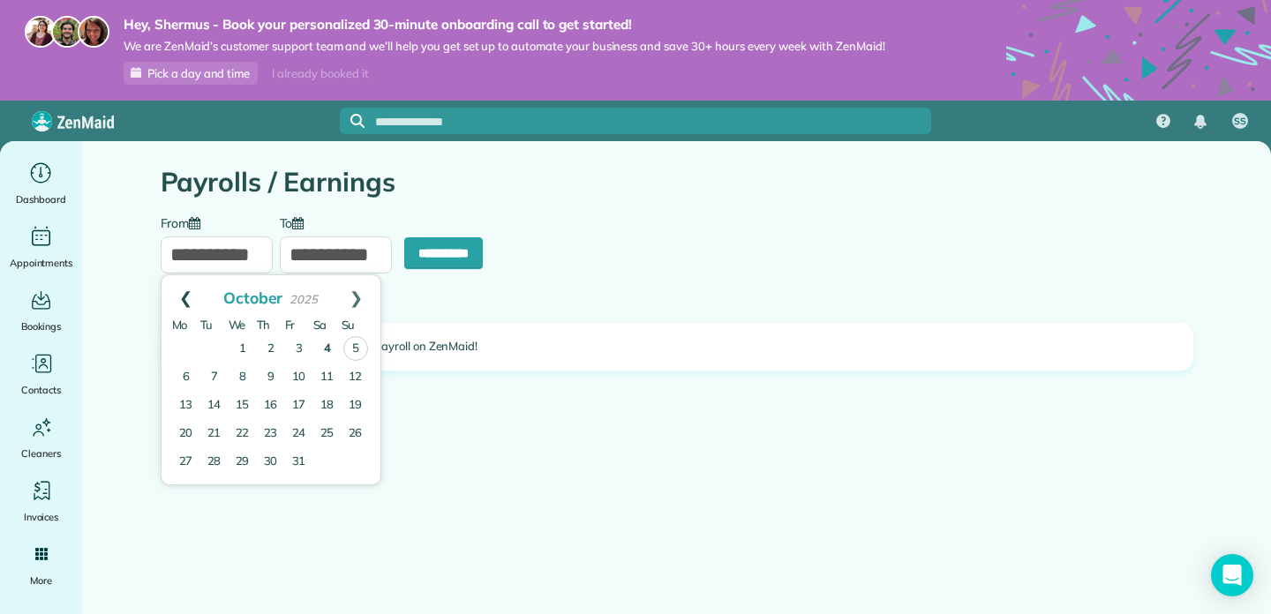
click at [188, 297] on link "Prev" at bounding box center [185, 297] width 49 height 44
click at [357, 301] on link "Next" at bounding box center [356, 297] width 49 height 44
click at [237, 344] on link "1" at bounding box center [243, 349] width 28 height 28
type input "**********"
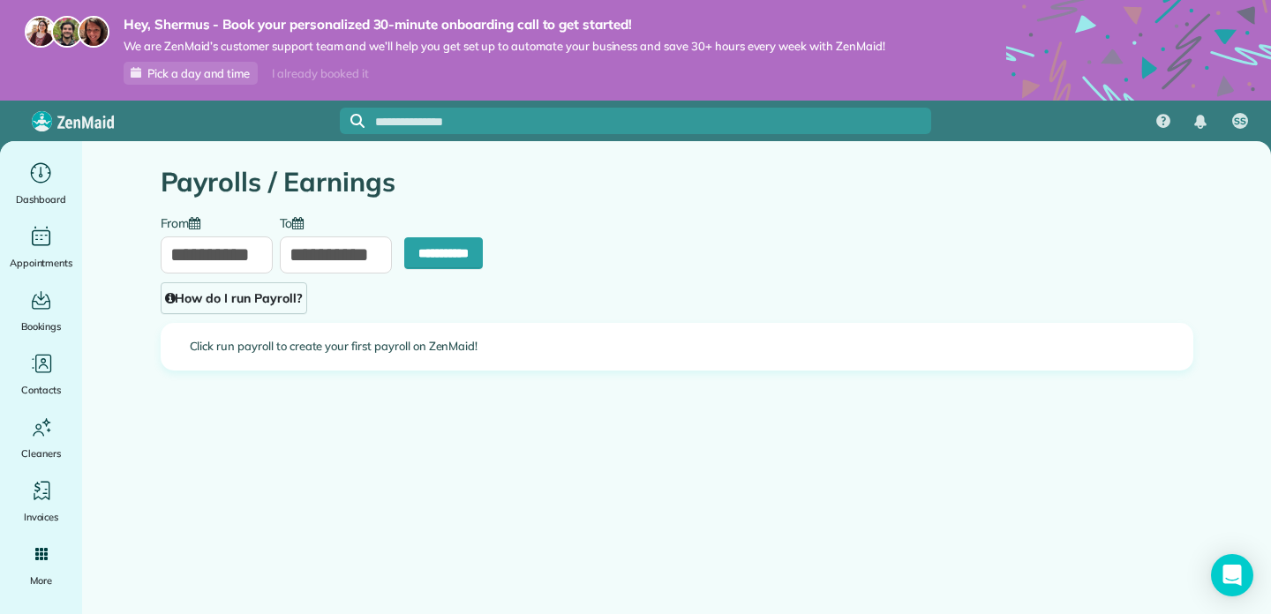
click at [325, 244] on input "**********" at bounding box center [336, 255] width 112 height 37
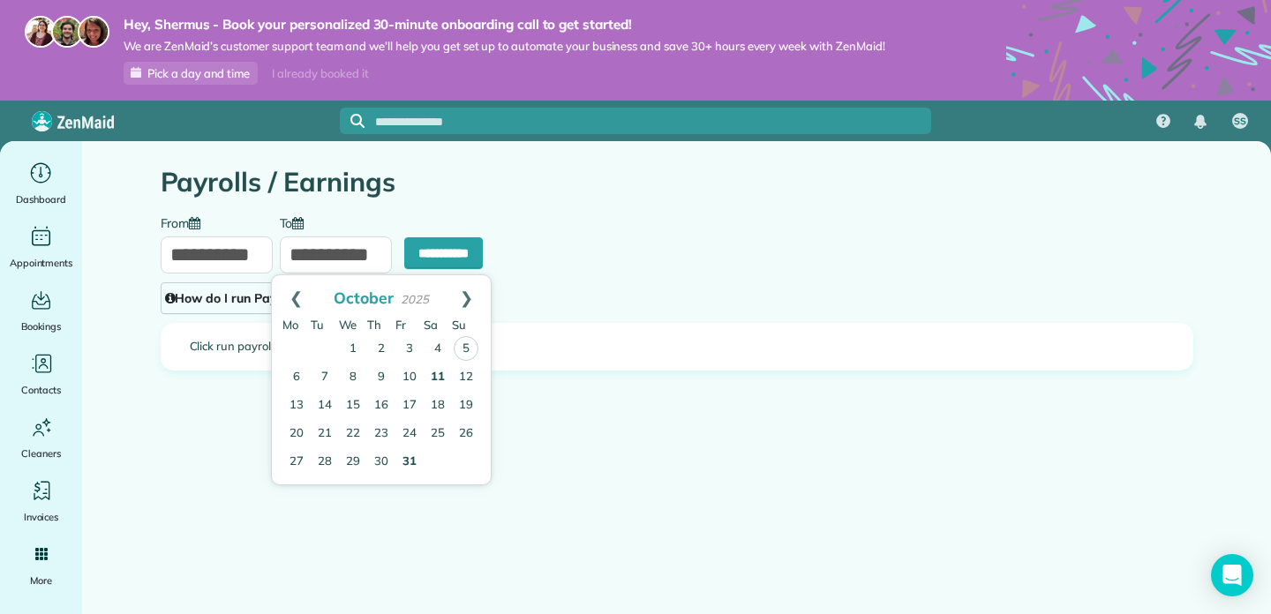
click at [403, 456] on link "31" at bounding box center [409, 462] width 28 height 28
type input "**********"
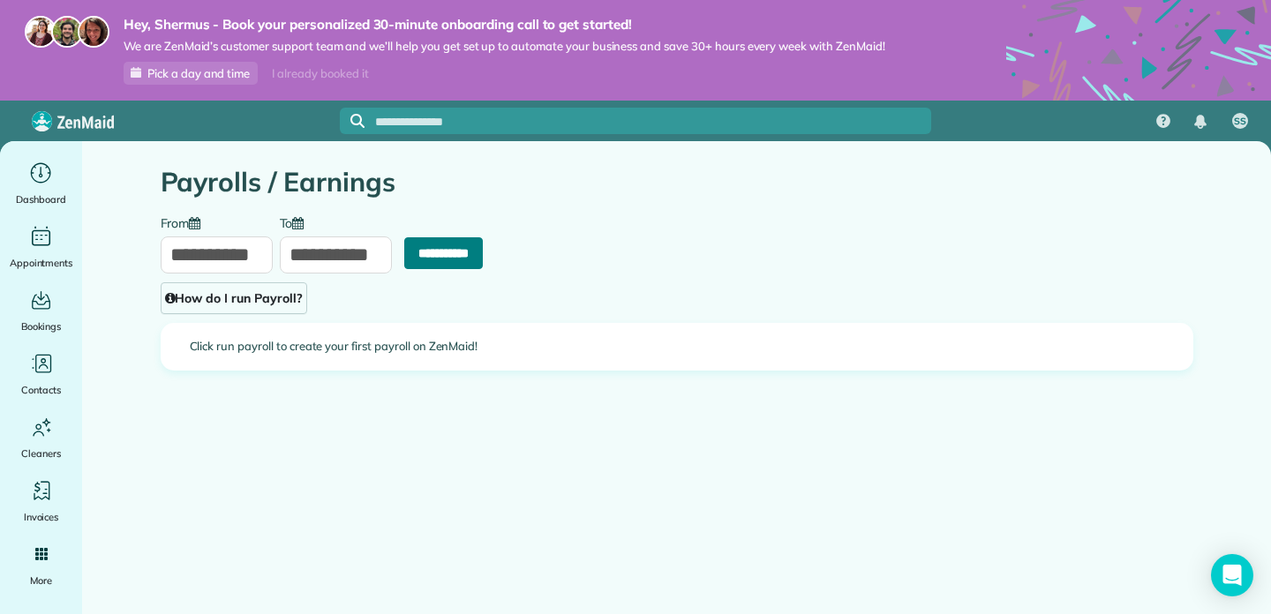
click at [409, 251] on input "**********" at bounding box center [443, 253] width 79 height 32
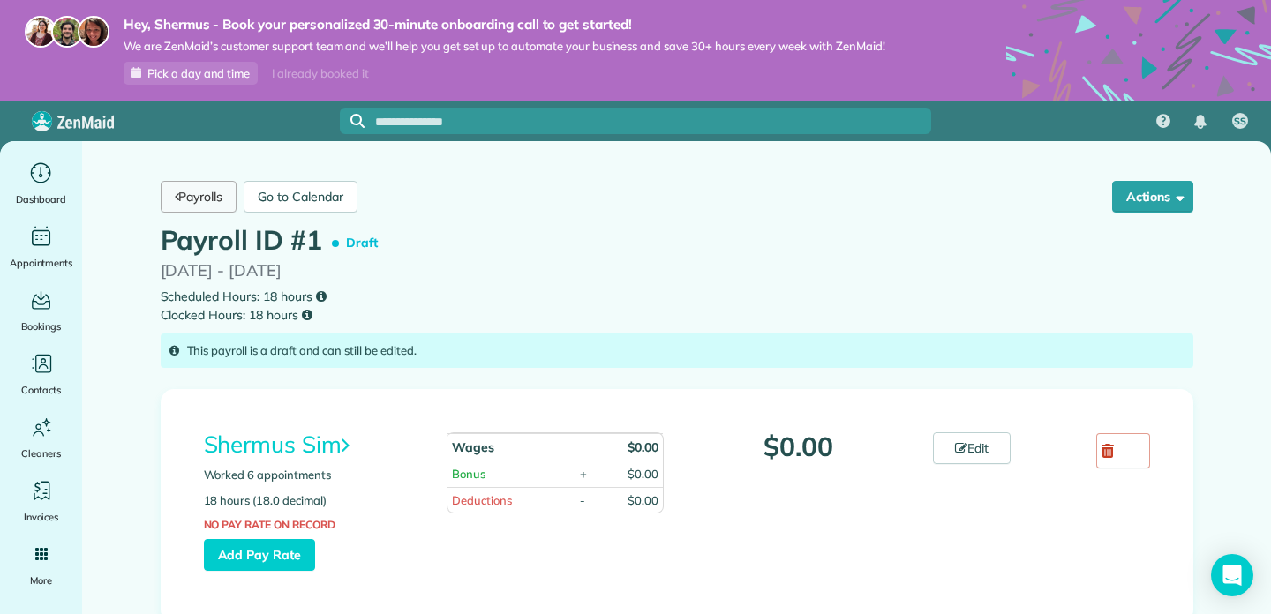
click at [219, 194] on link "Payrolls" at bounding box center [199, 197] width 77 height 32
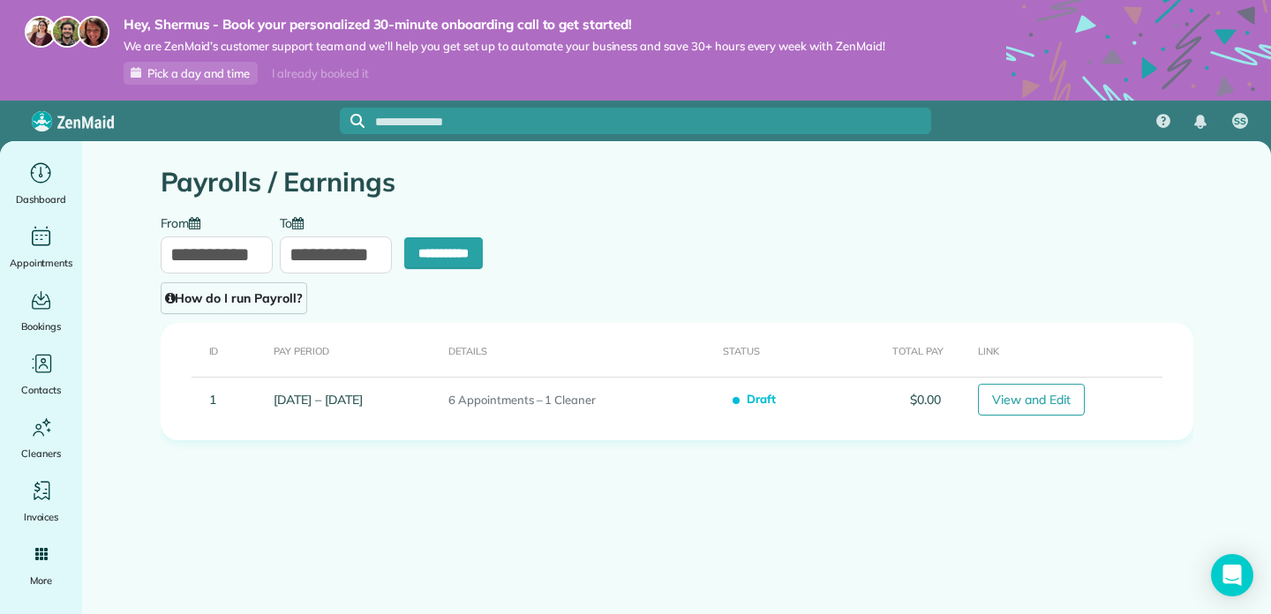
type input "**********"
click at [222, 249] on input "**********" at bounding box center [217, 255] width 112 height 37
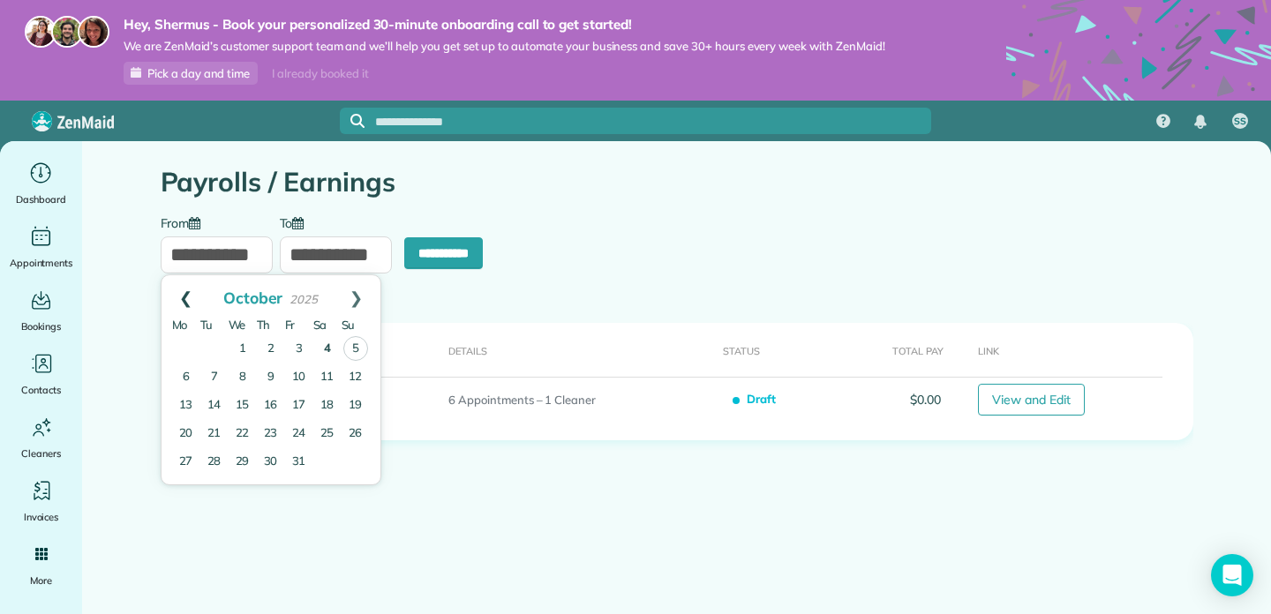
click at [189, 292] on link "Prev" at bounding box center [185, 297] width 49 height 44
click at [188, 460] on link "29" at bounding box center [186, 461] width 28 height 28
type input "**********"
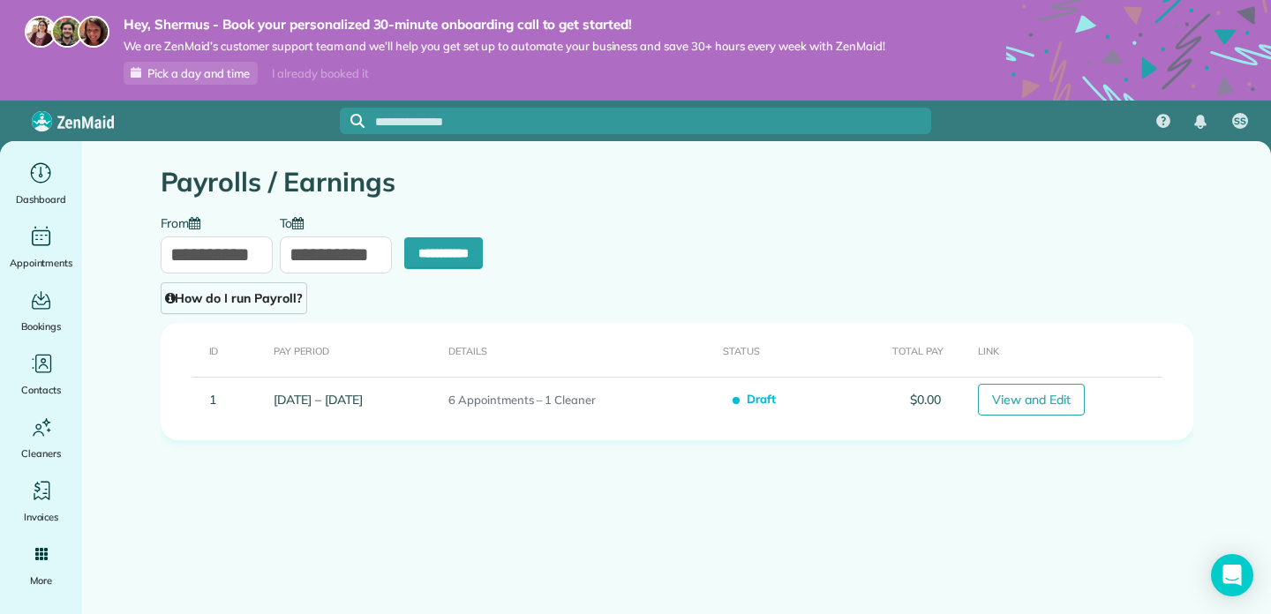
click at [349, 252] on input "**********" at bounding box center [336, 255] width 112 height 37
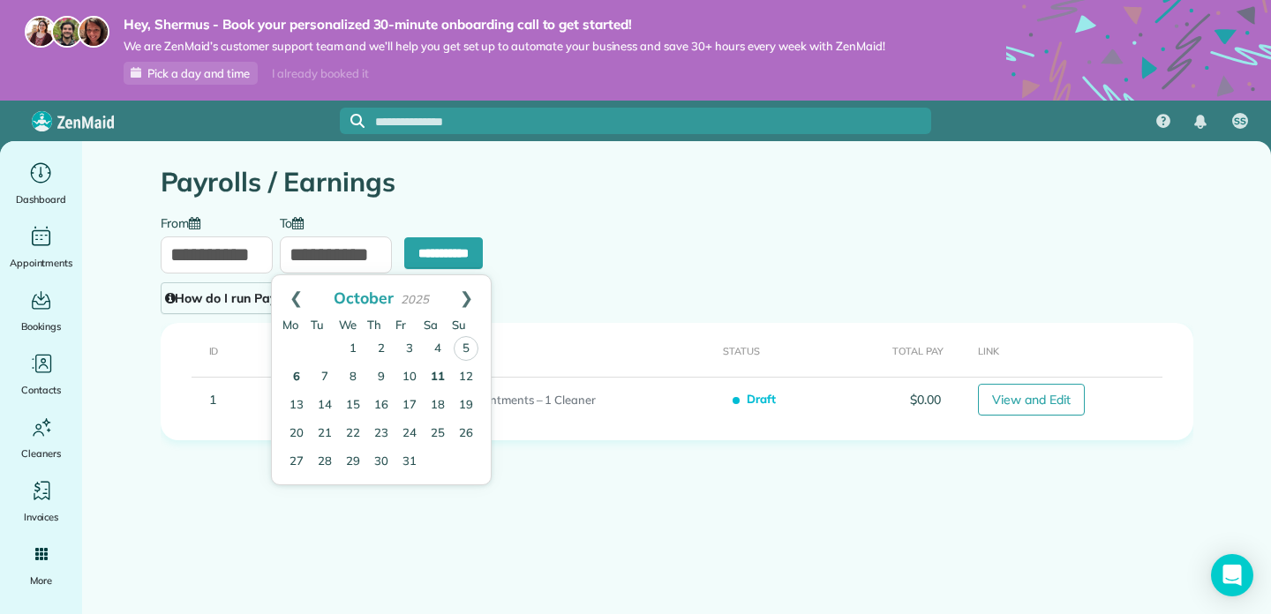
click at [297, 381] on link "6" at bounding box center [296, 378] width 28 height 28
type input "**********"
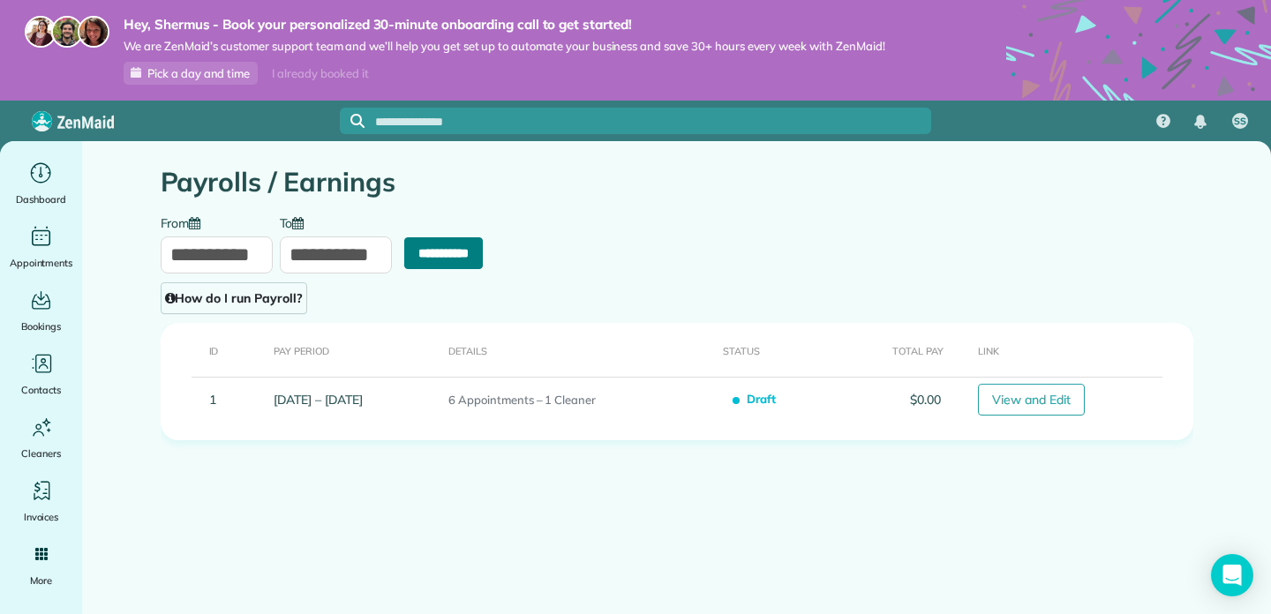
click at [437, 259] on input "**********" at bounding box center [443, 253] width 79 height 32
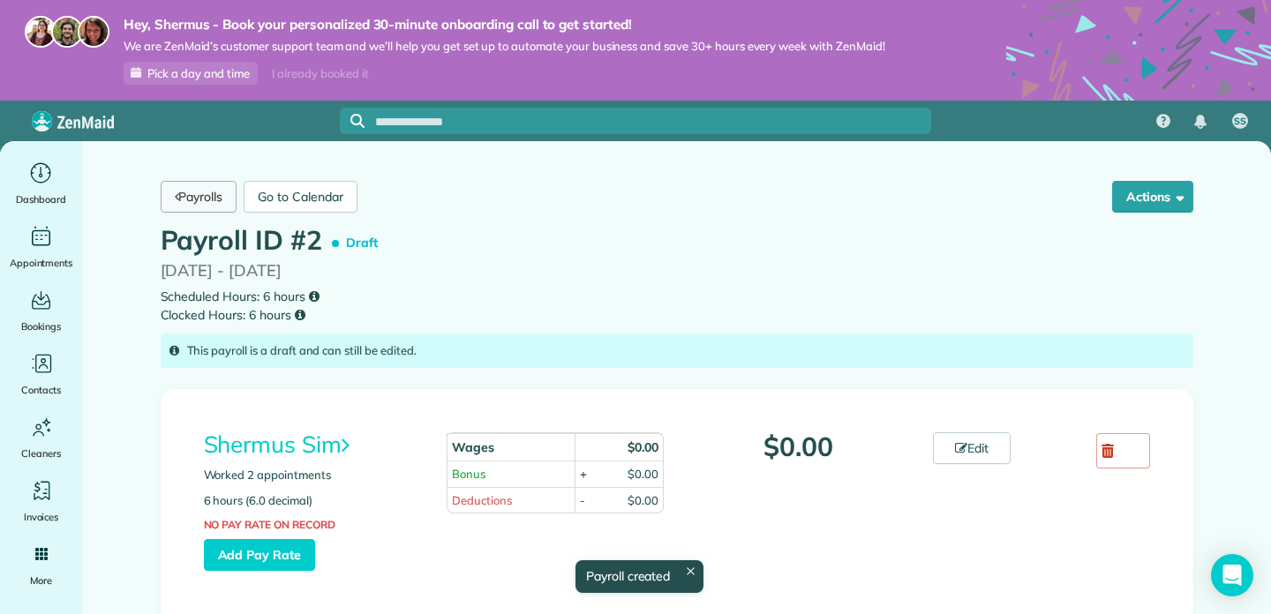
click at [223, 199] on link "Payrolls" at bounding box center [199, 197] width 77 height 32
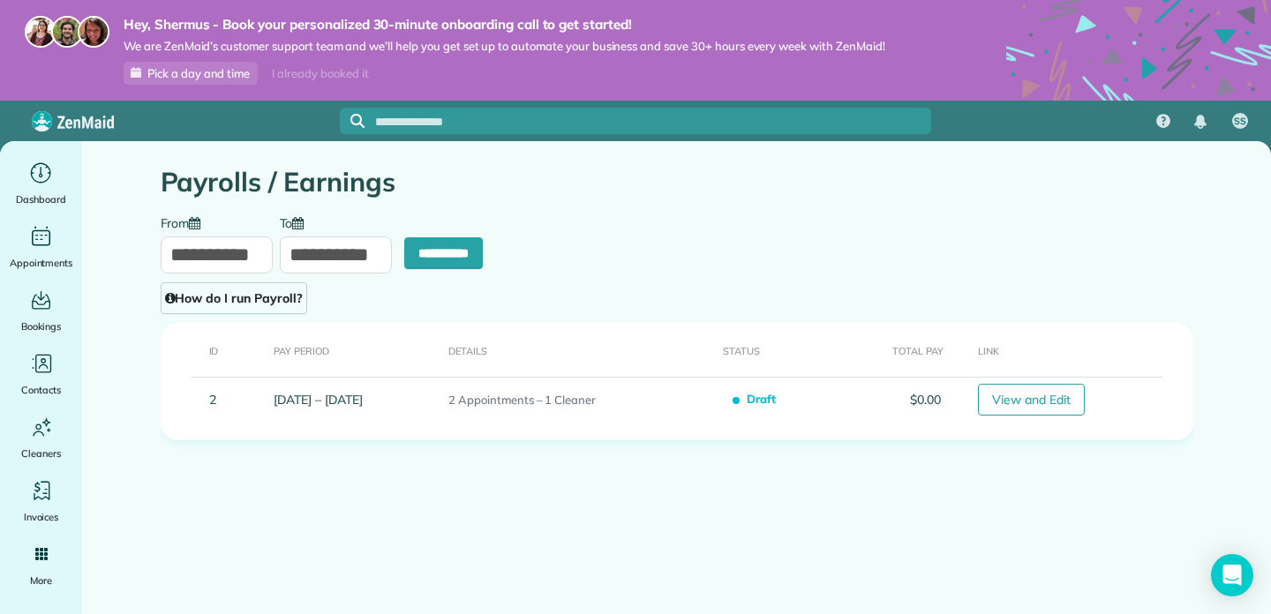
type input "**********"
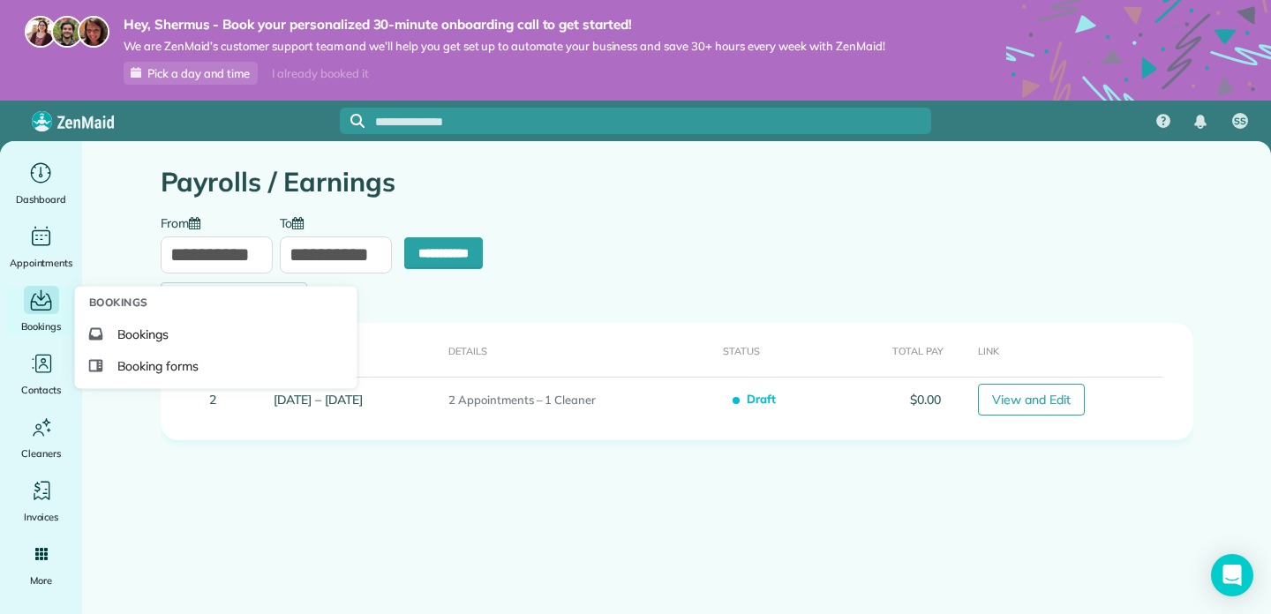
click at [45, 307] on icon "Main" at bounding box center [40, 301] width 27 height 26
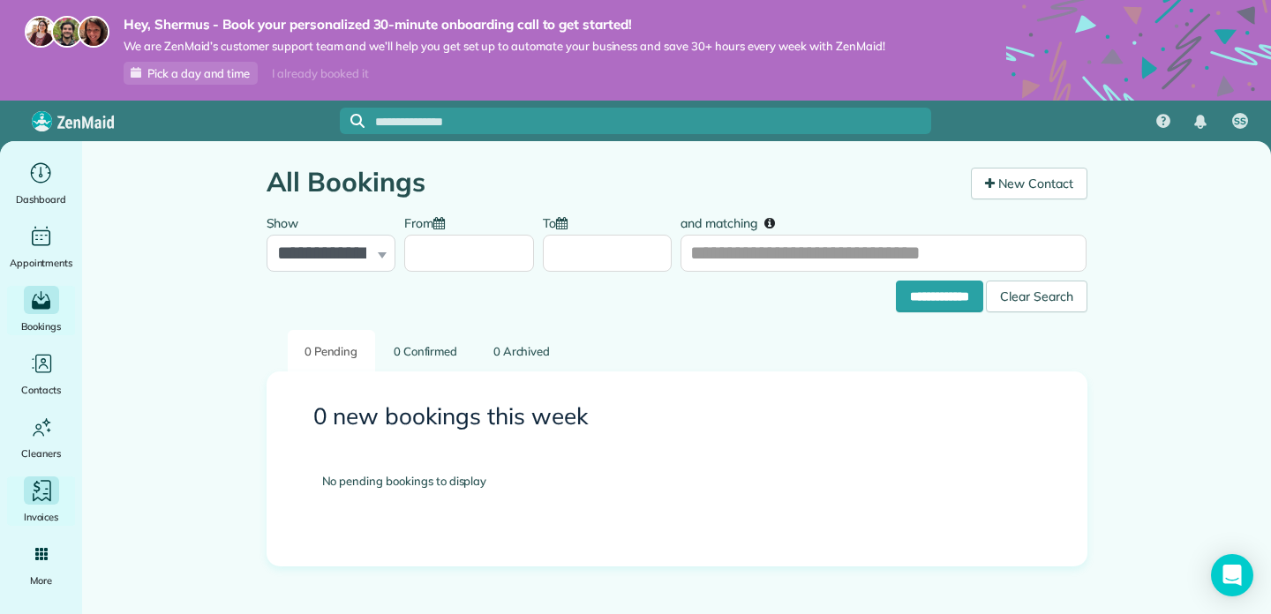
click at [40, 478] on icon "Main" at bounding box center [41, 491] width 26 height 26
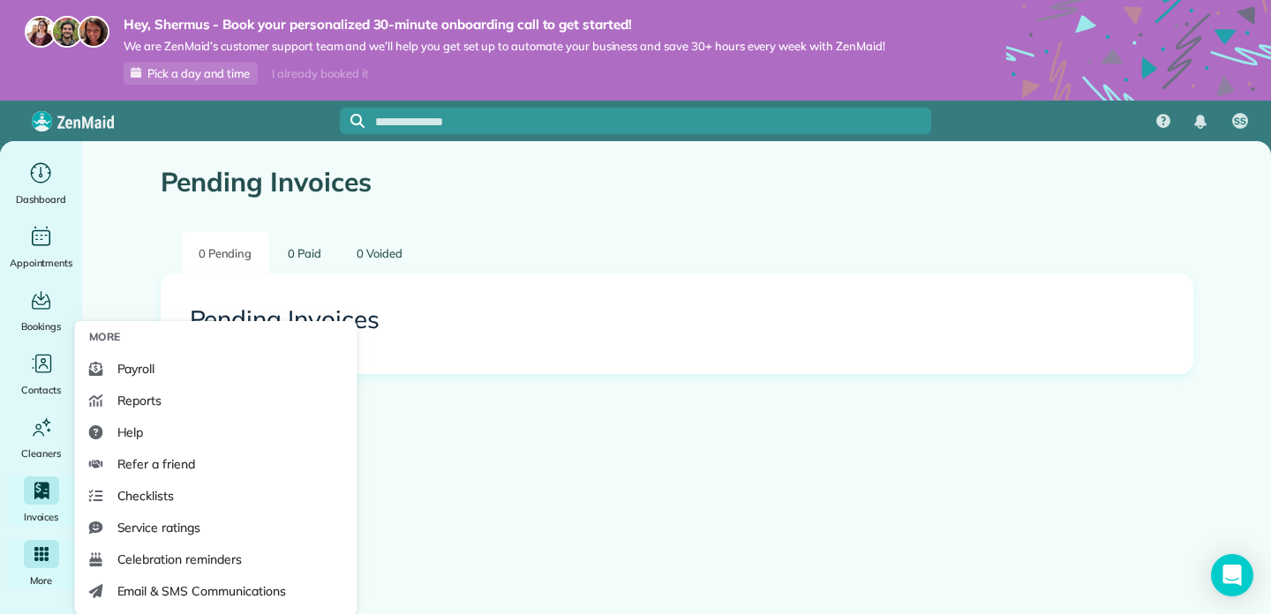
click at [46, 557] on icon "Main" at bounding box center [41, 554] width 16 height 16
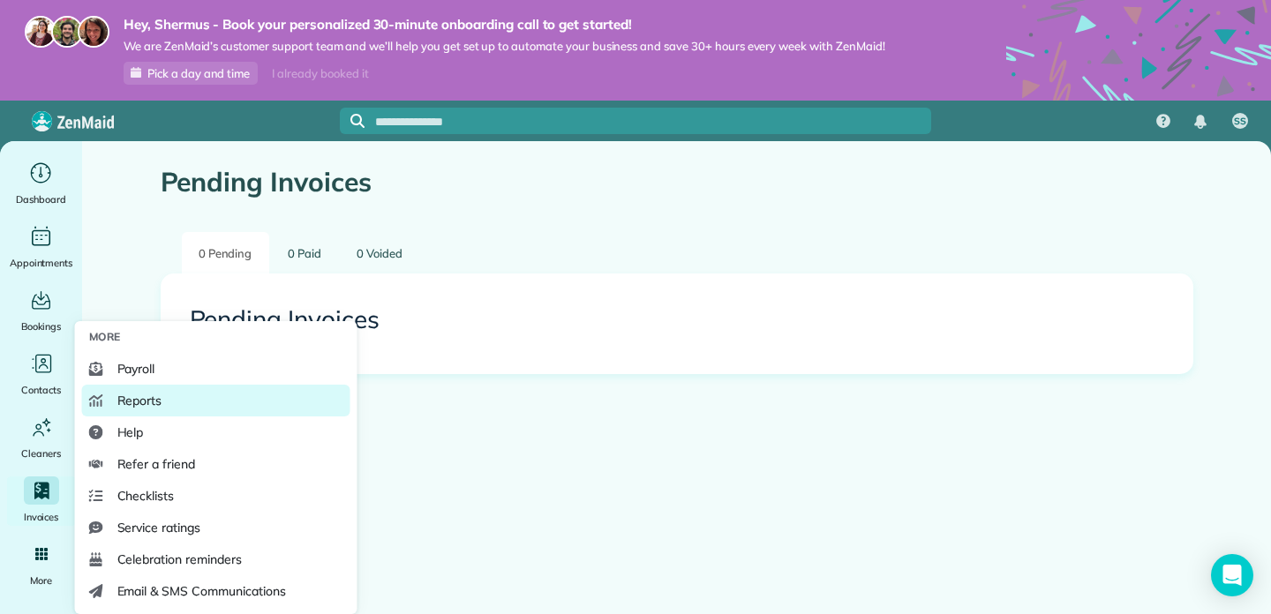
click at [166, 391] on link "Reports" at bounding box center [216, 401] width 268 height 32
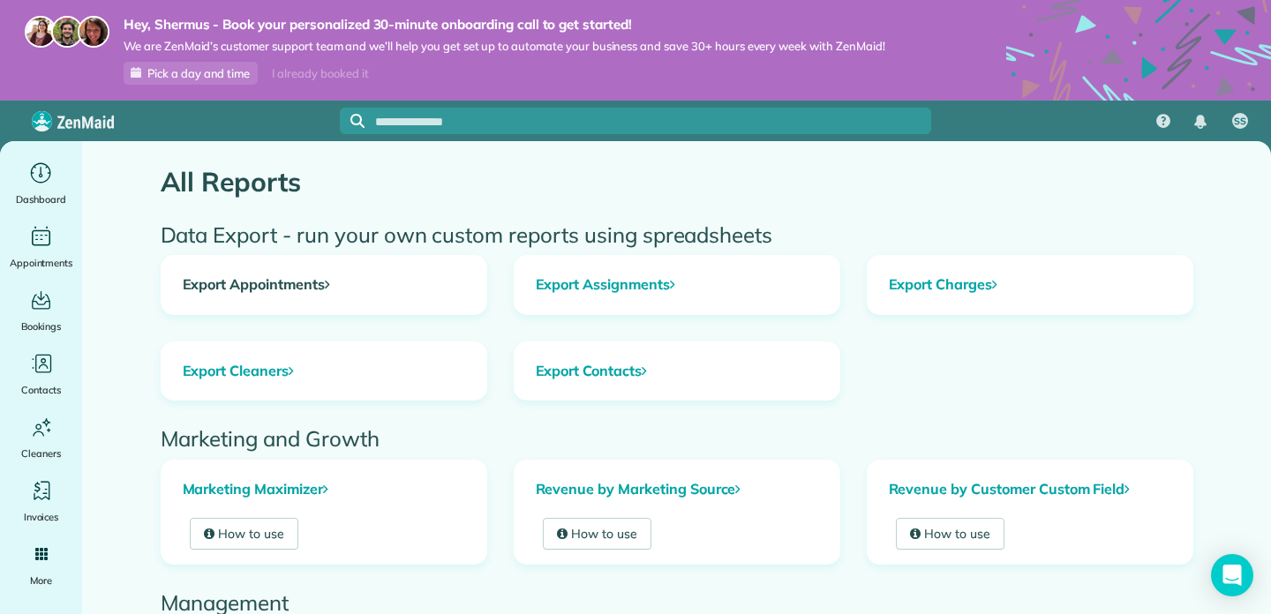
click at [371, 283] on link "Export Appointments" at bounding box center [323, 285] width 325 height 58
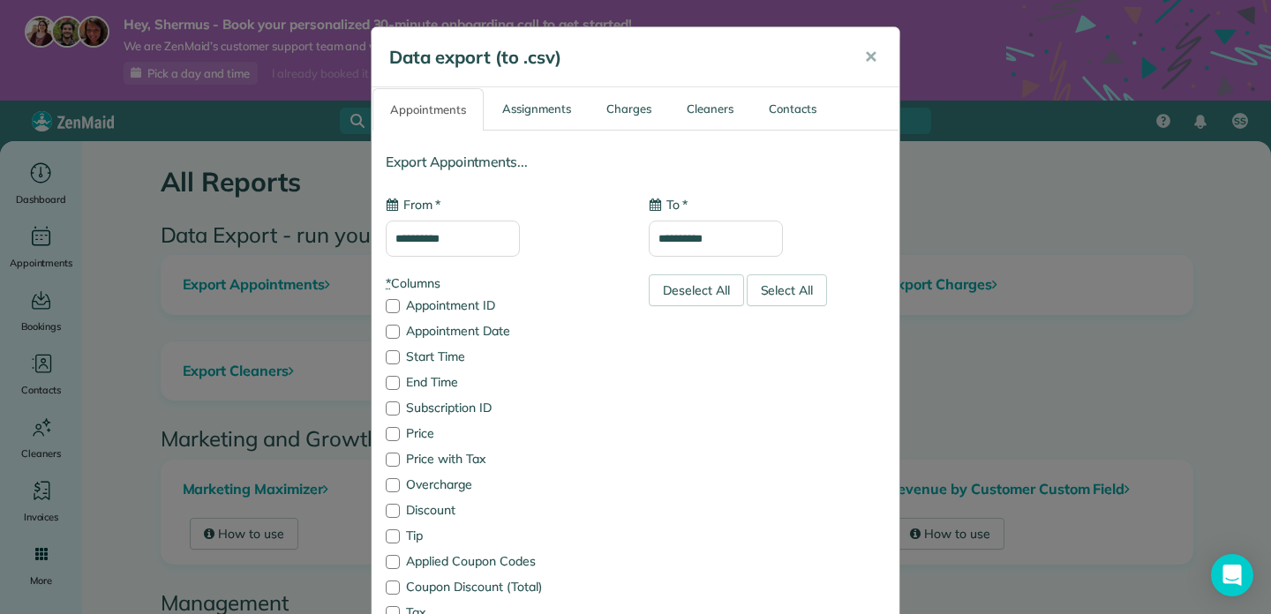
type input "**********"
click at [861, 56] on button "✕" at bounding box center [871, 57] width 40 height 42
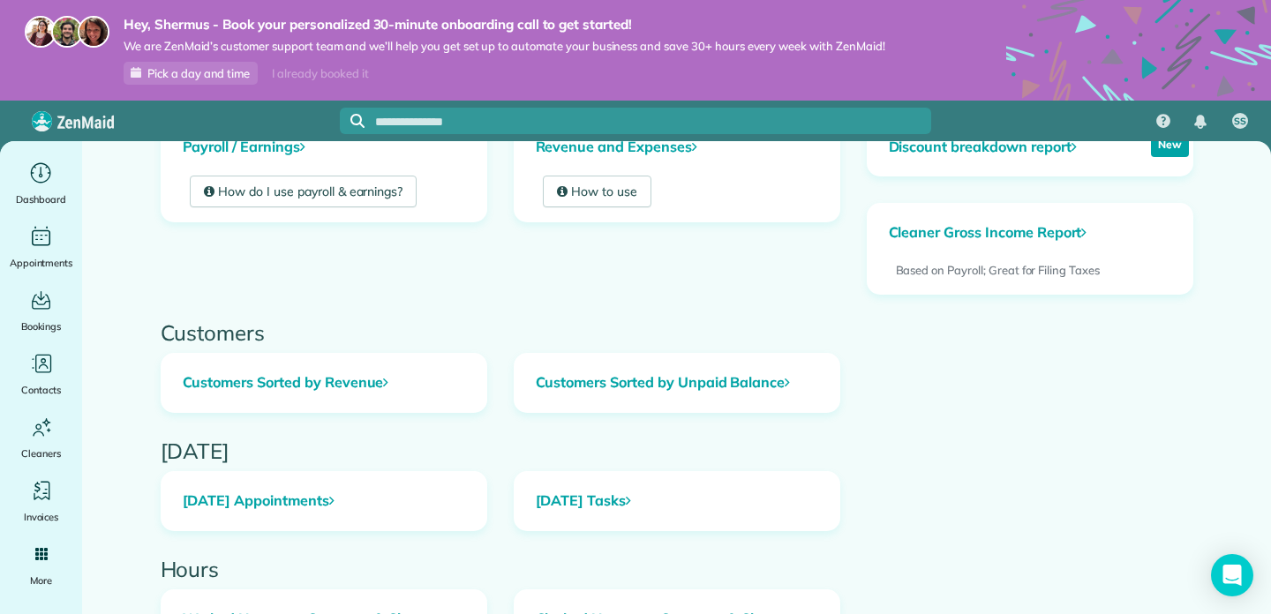
scroll to position [563, 0]
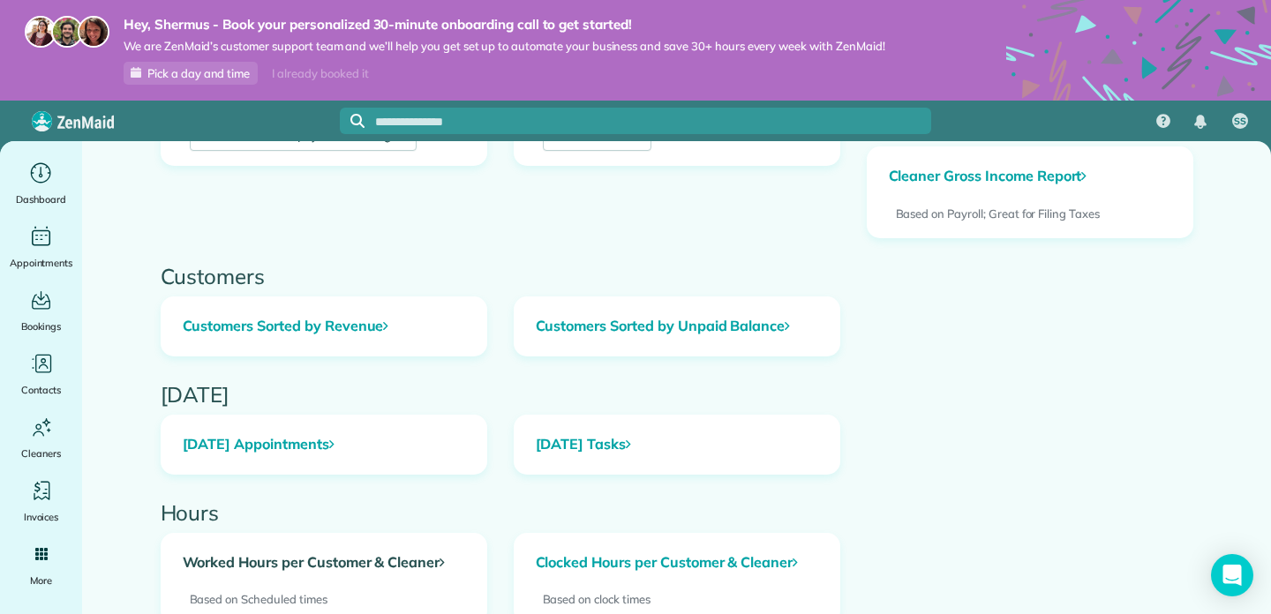
click at [450, 564] on link "Worked Hours per Customer & Cleaner" at bounding box center [323, 563] width 325 height 58
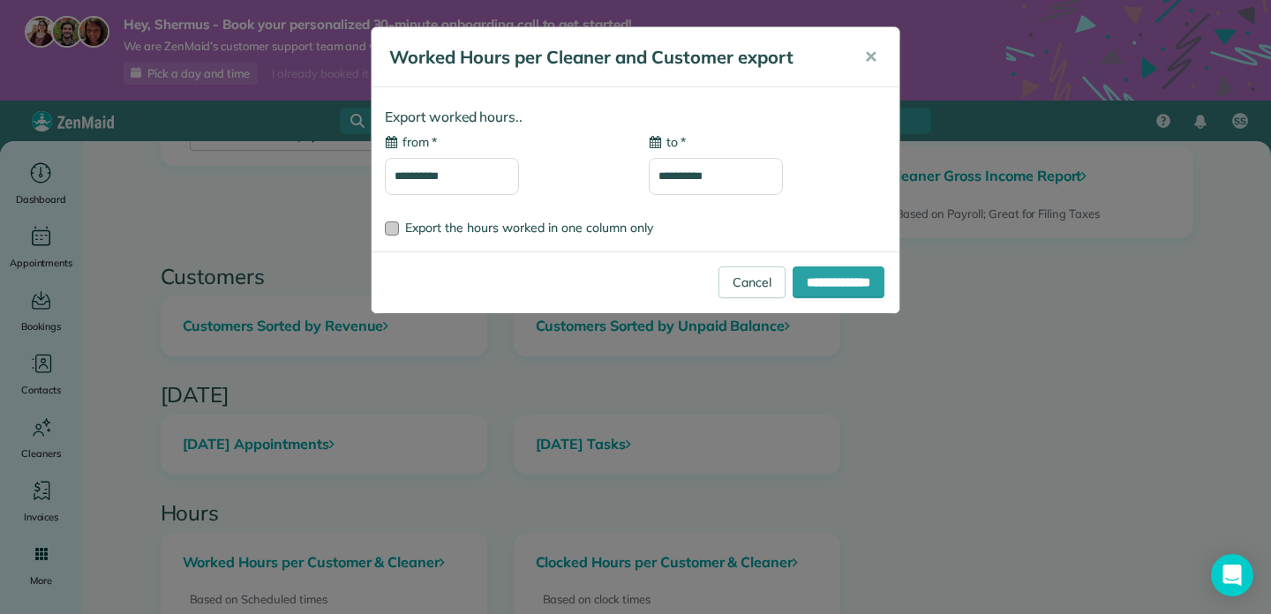
click at [566, 230] on span "Export the hours worked in one column only" at bounding box center [529, 228] width 248 height 16
click at [869, 64] on span "✕" at bounding box center [870, 57] width 13 height 20
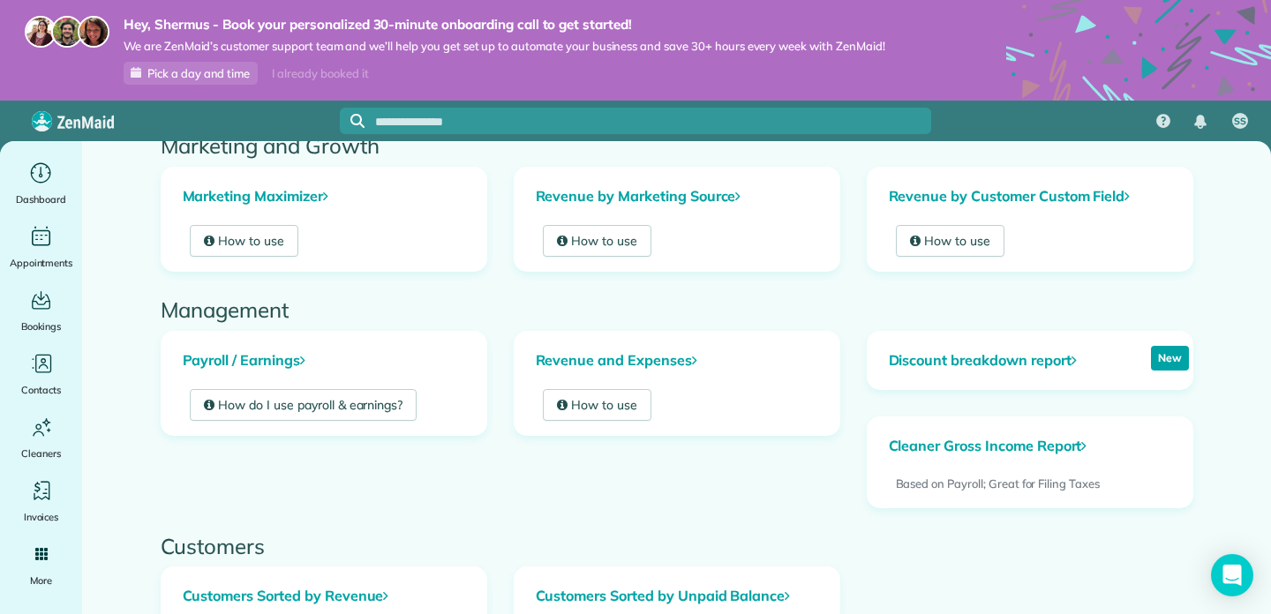
scroll to position [0, 0]
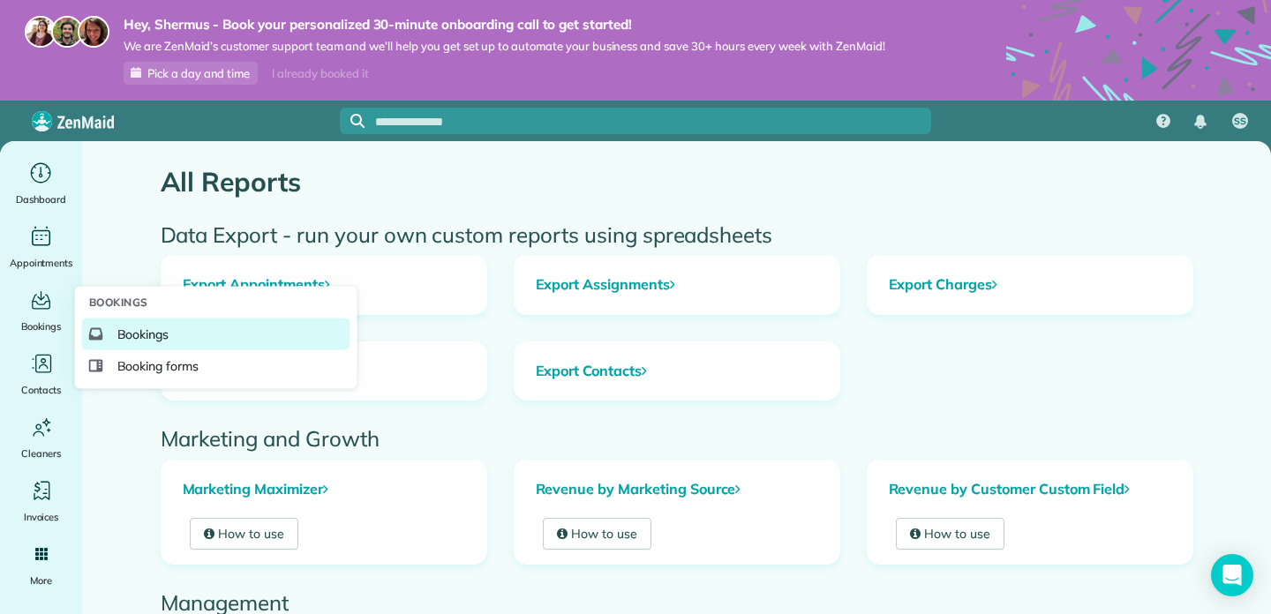
click at [160, 338] on span "Bookings" at bounding box center [143, 335] width 52 height 18
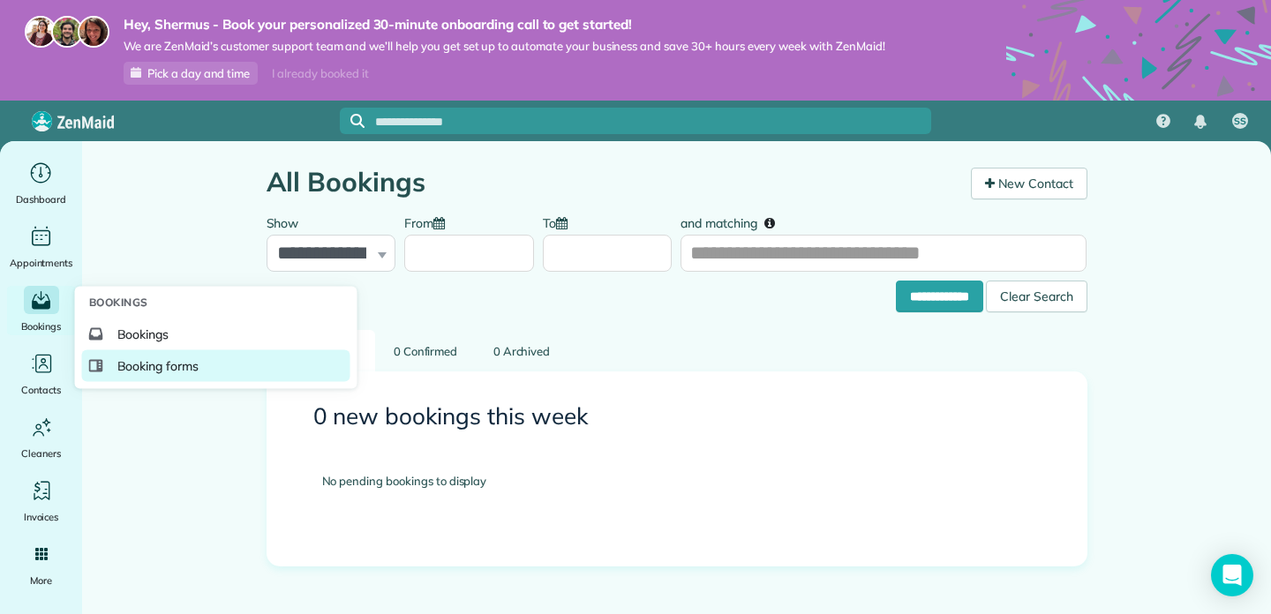
click at [133, 363] on span "Booking forms" at bounding box center [158, 366] width 82 height 18
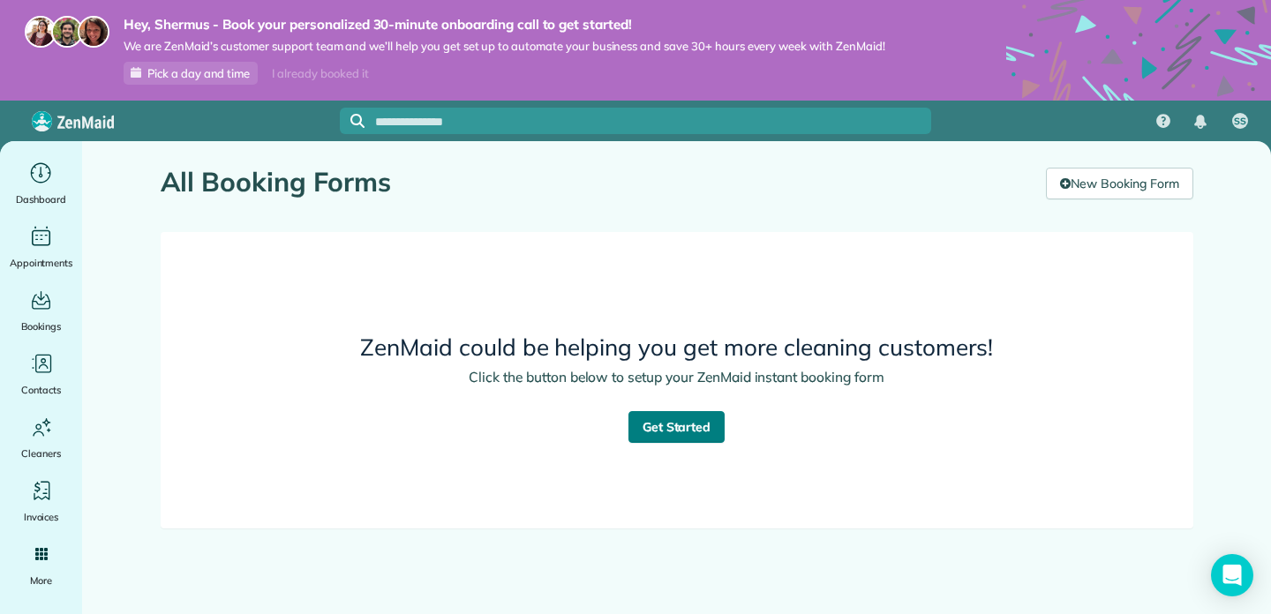
click at [694, 424] on link "Get Started" at bounding box center [676, 427] width 97 height 32
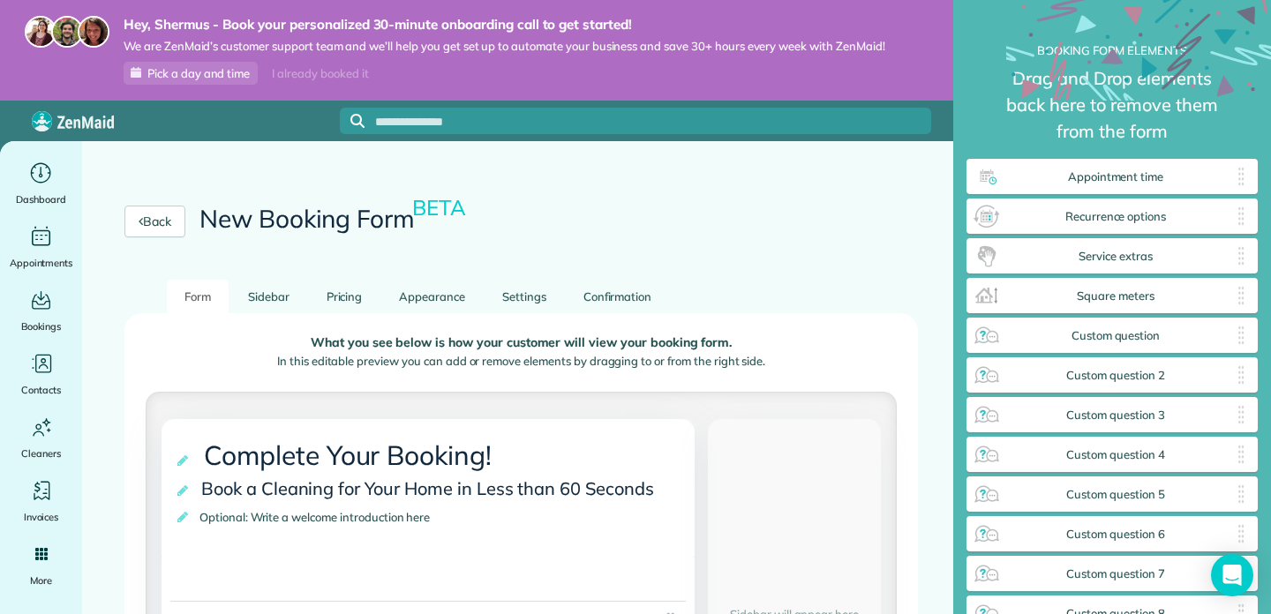
click at [201, 309] on link "Form" at bounding box center [198, 297] width 62 height 34
click at [467, 364] on p "In this editable preview you can add or remove elements by dragging to or from …" at bounding box center [521, 362] width 723 height 18
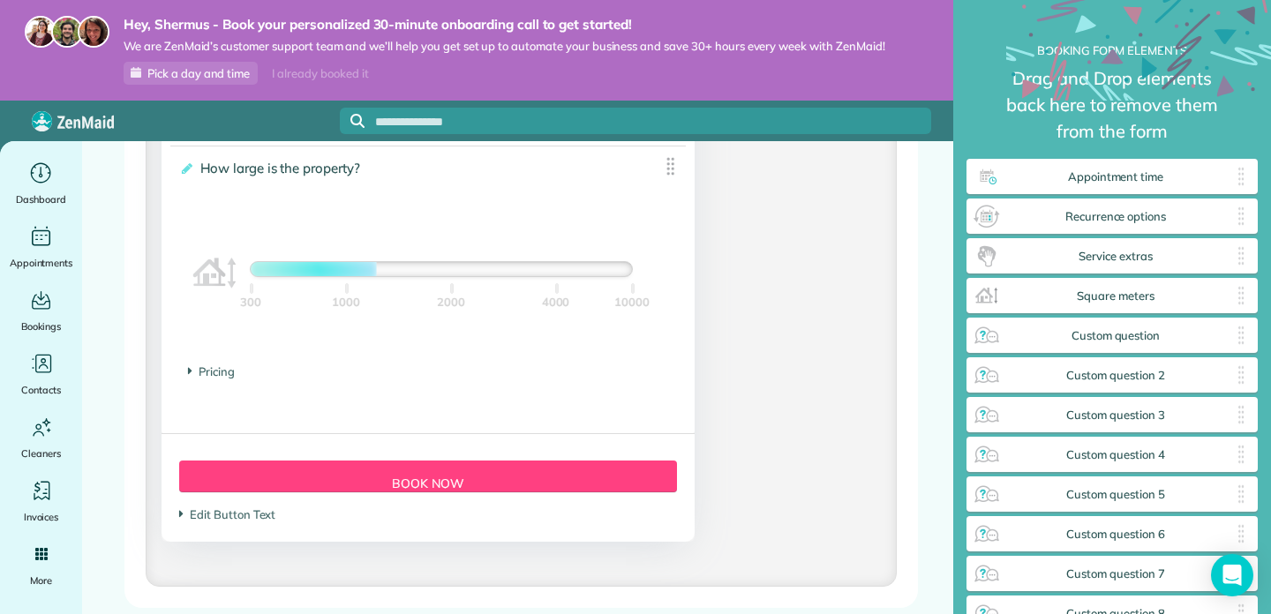
scroll to position [1714, 0]
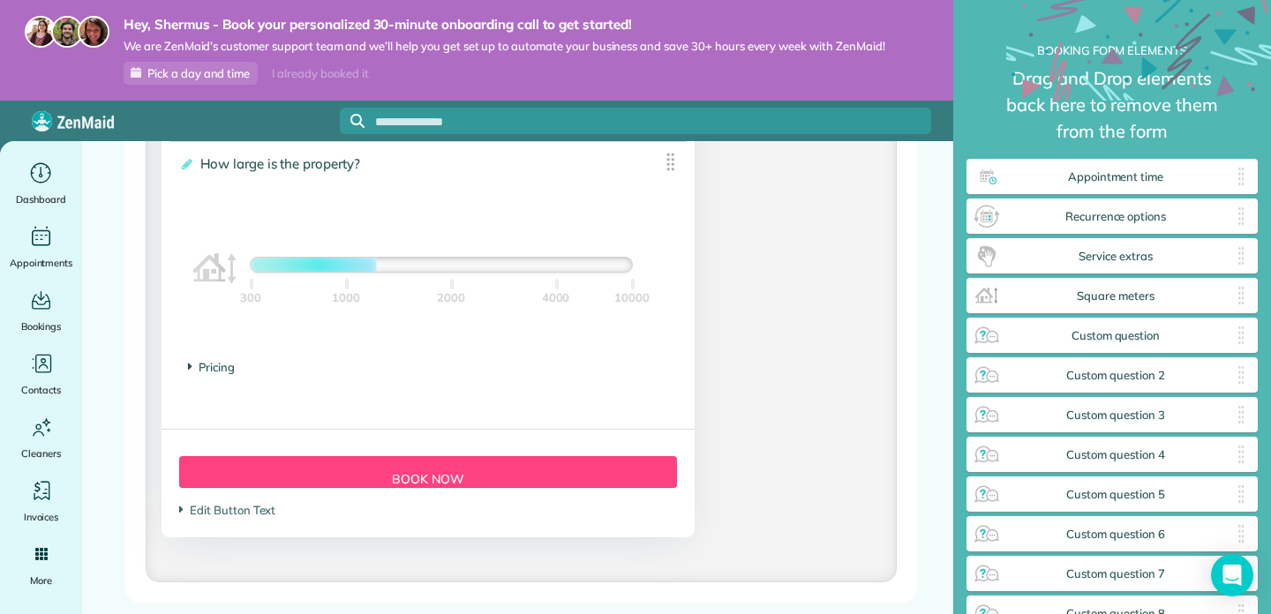
click at [211, 370] on span "Pricing" at bounding box center [211, 367] width 47 height 14
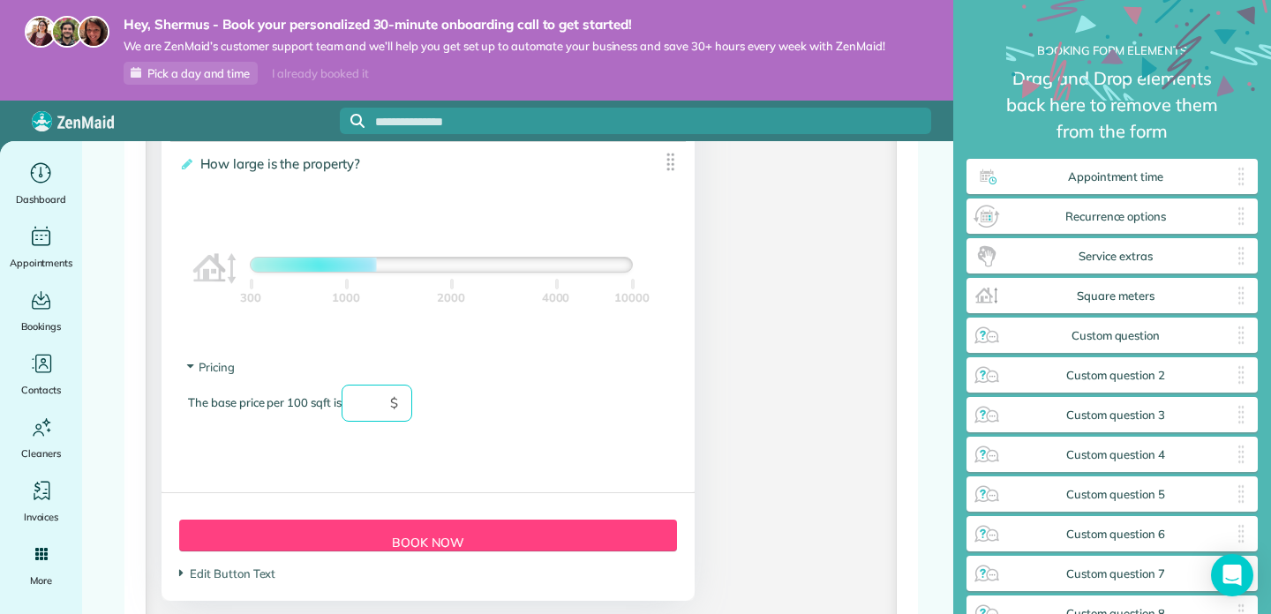
click at [389, 421] on input "text" at bounding box center [377, 403] width 71 height 37
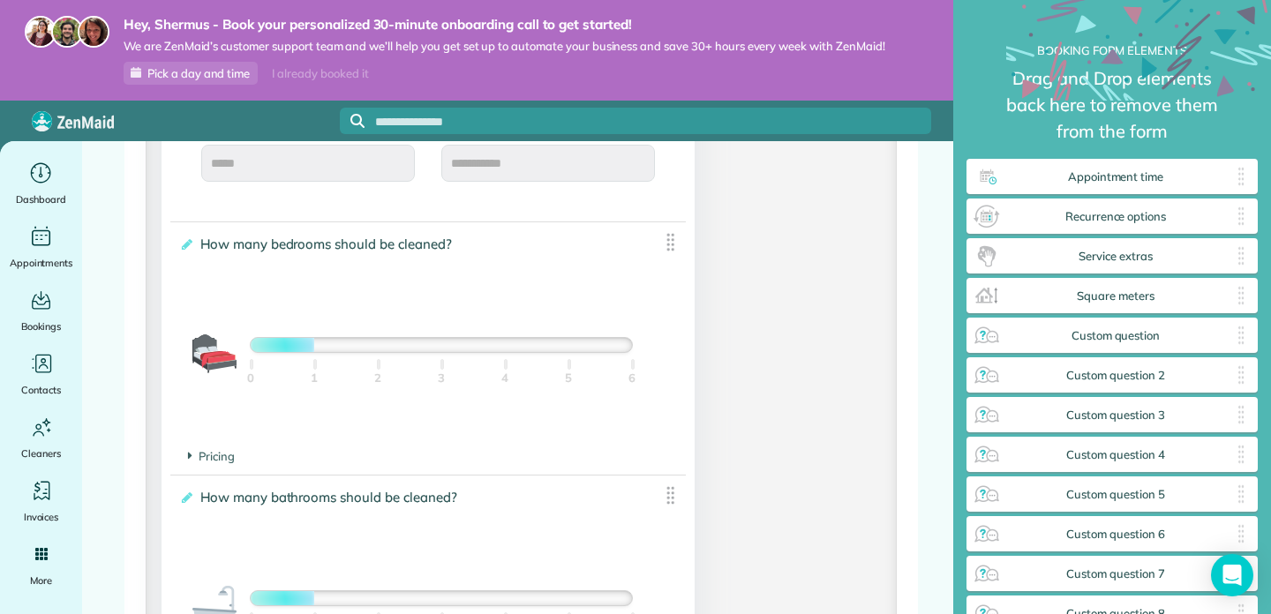
scroll to position [1121, 0]
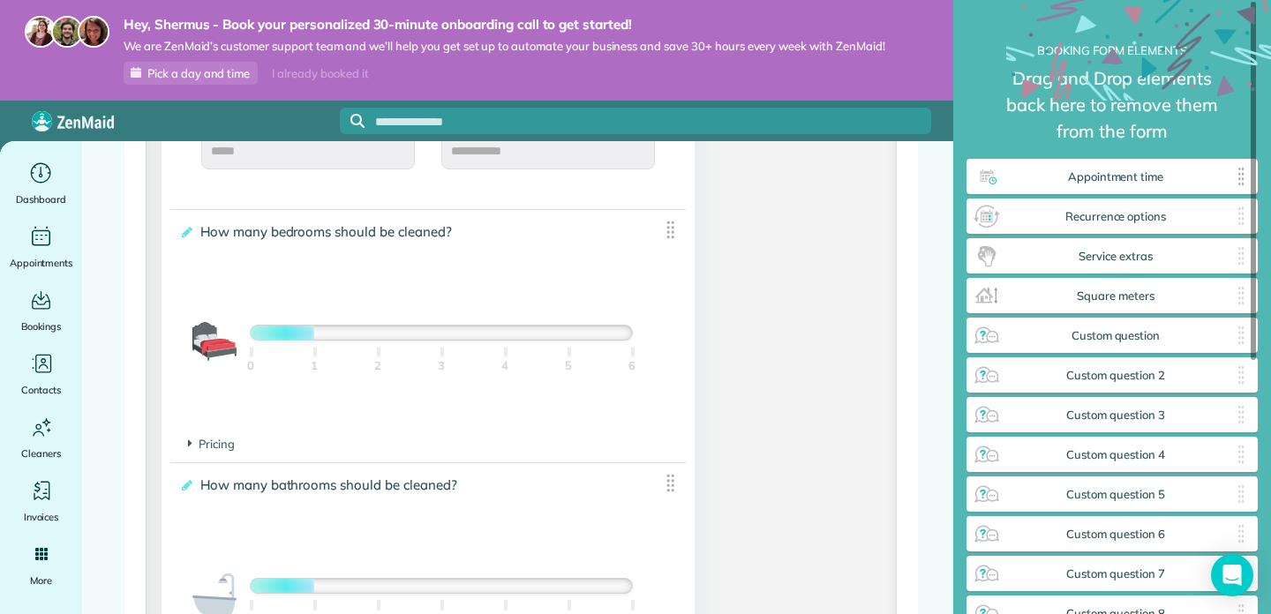
click at [1036, 171] on span "Appointment time" at bounding box center [1115, 177] width 229 height 14
click at [1168, 207] on div "Recurrence options ✕" at bounding box center [1111, 216] width 291 height 35
click at [1141, 265] on div "Service extras ✕" at bounding box center [1111, 255] width 291 height 35
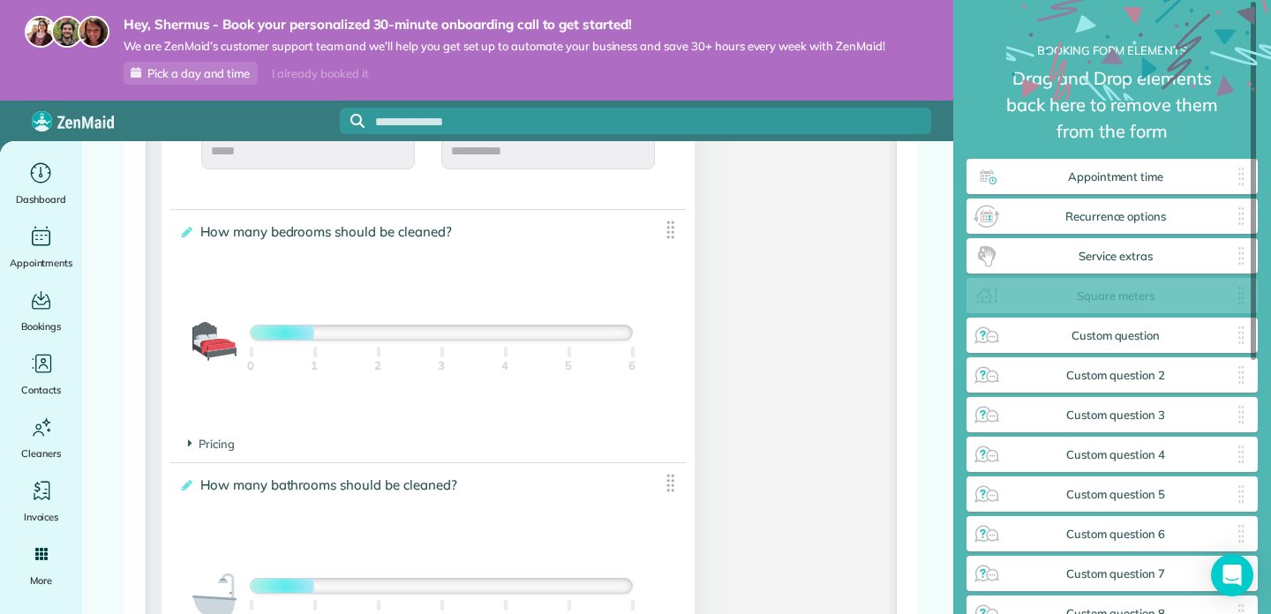
drag, startPoint x: 1136, startPoint y: 306, endPoint x: 1136, endPoint y: 282, distance: 23.8
click at [1136, 282] on div "Square meters ✕" at bounding box center [1111, 295] width 291 height 35
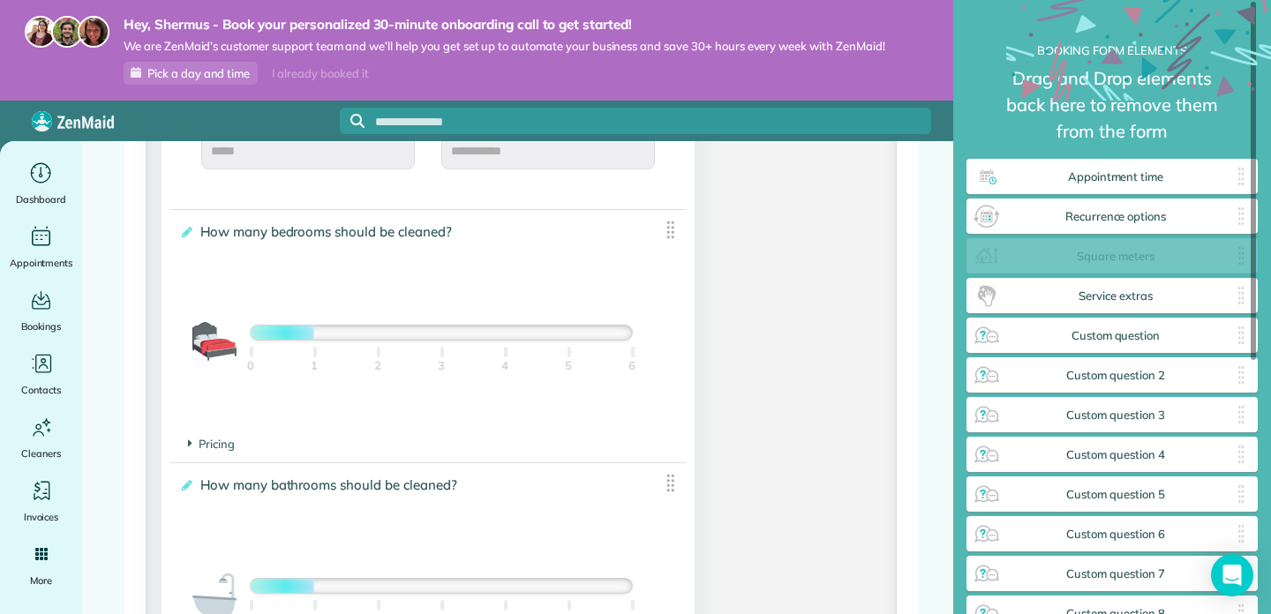
drag, startPoint x: 1240, startPoint y: 298, endPoint x: 1240, endPoint y: 245, distance: 52.9
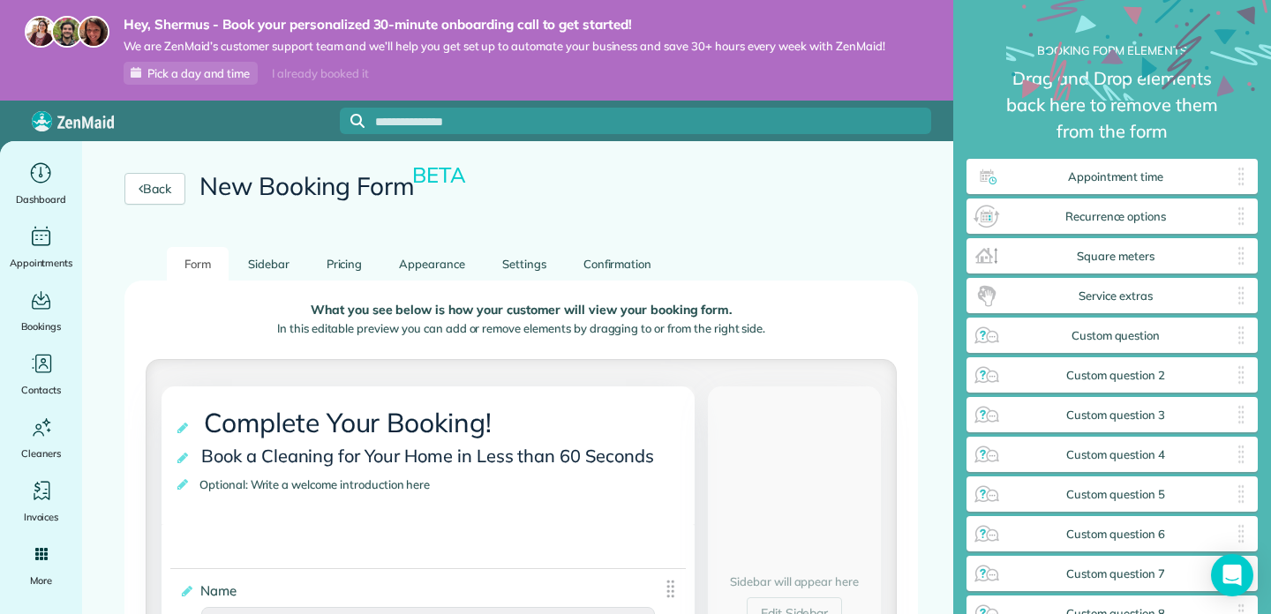
scroll to position [34, 0]
click at [266, 267] on link "Sidebar" at bounding box center [268, 262] width 77 height 34
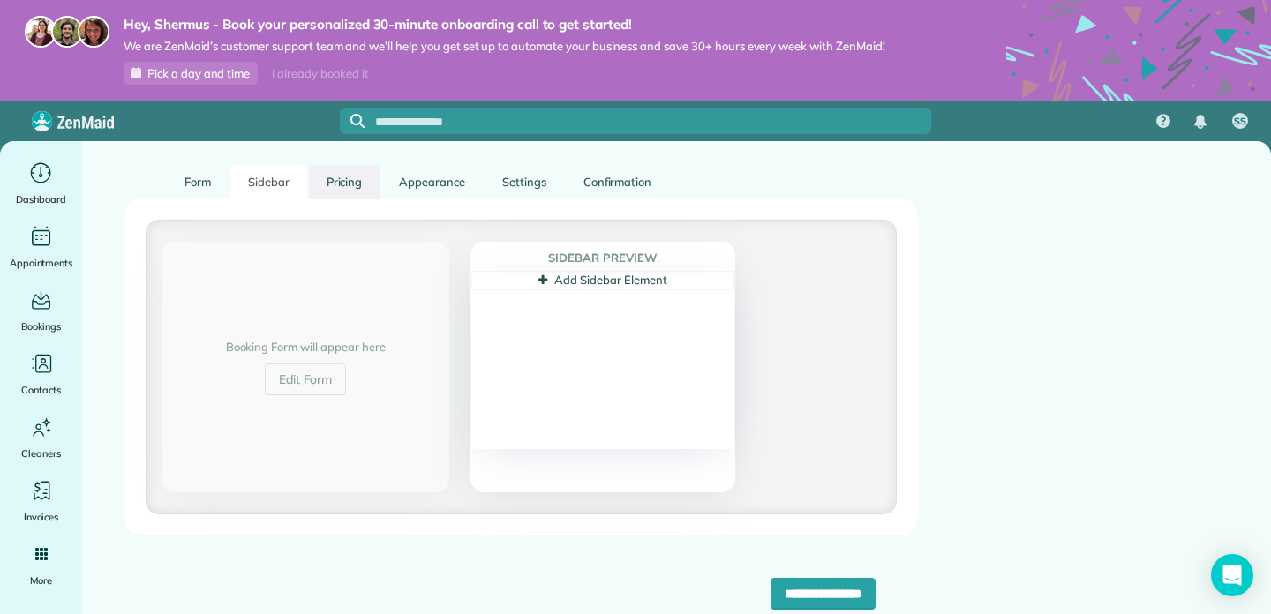
scroll to position [0, 0]
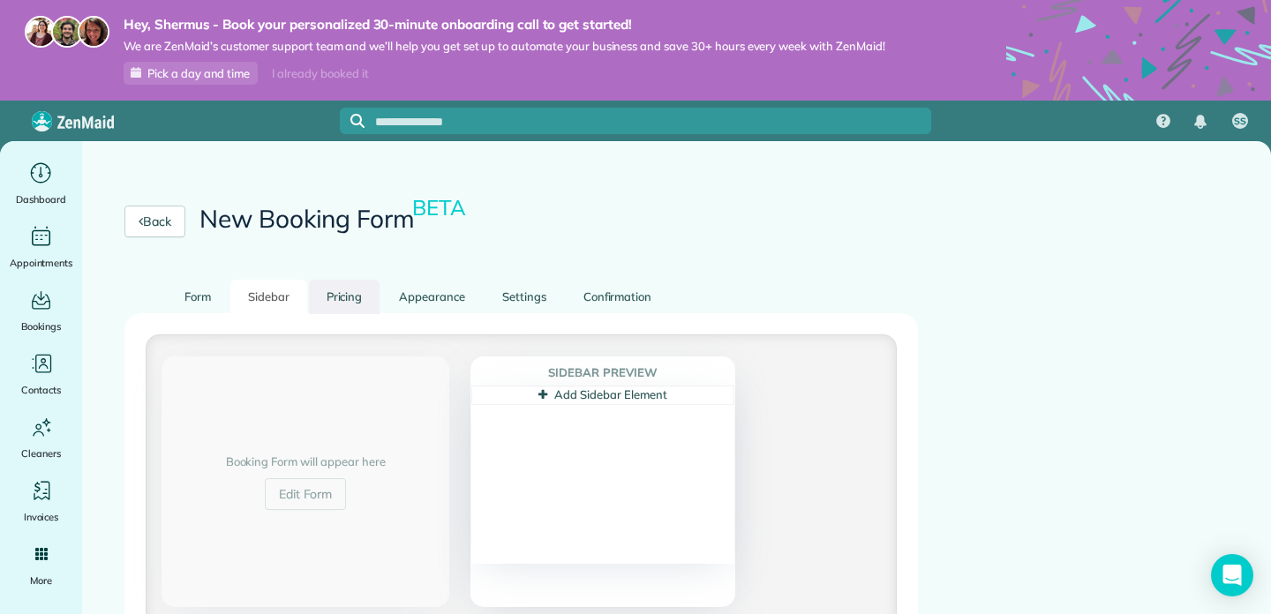
click at [335, 292] on link "Pricing" at bounding box center [344, 297] width 71 height 34
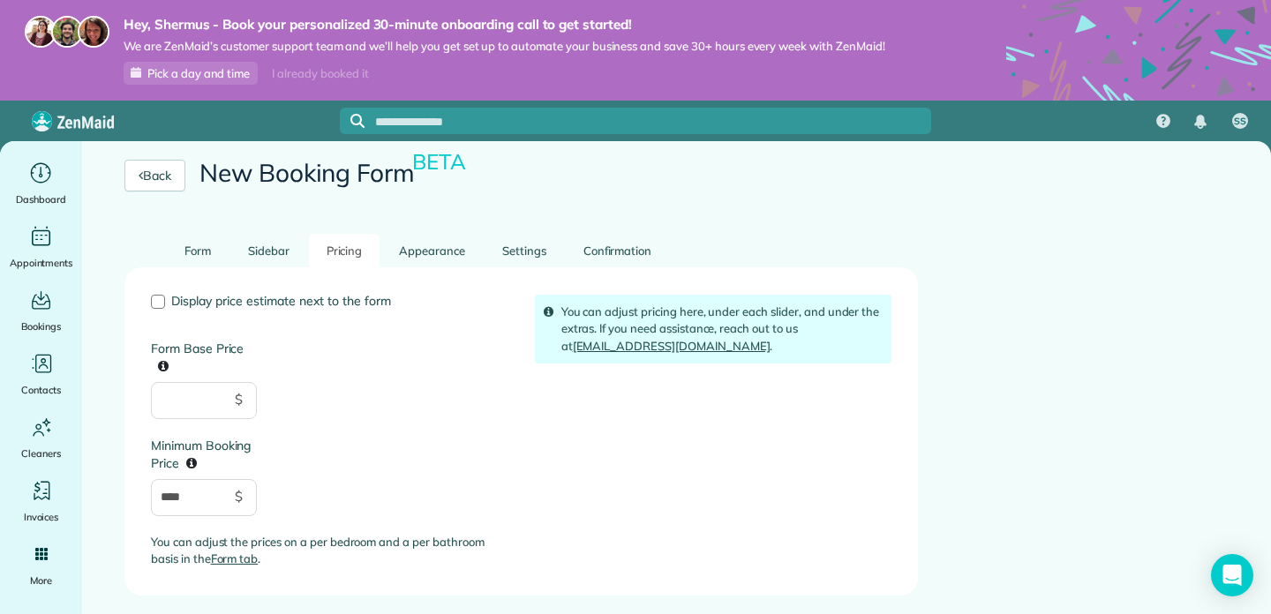
scroll to position [68, 0]
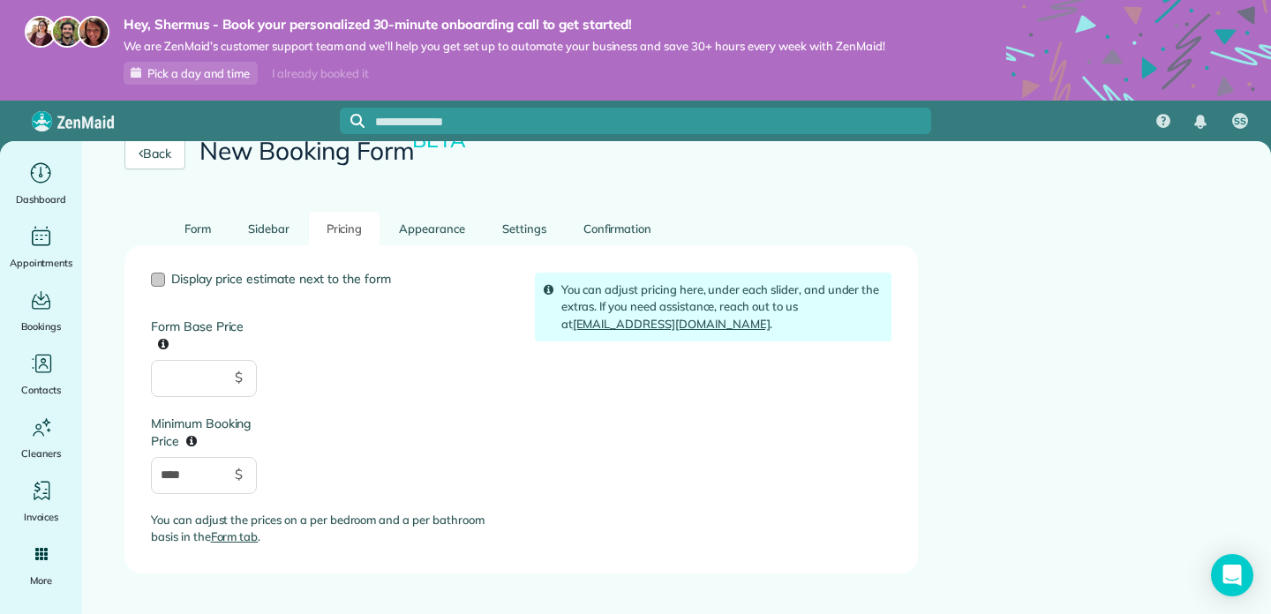
click at [292, 281] on span "Display price estimate next to the form" at bounding box center [281, 279] width 220 height 16
click at [218, 380] on input "Form Base Price" at bounding box center [204, 378] width 106 height 37
click at [223, 480] on input "****" at bounding box center [204, 475] width 106 height 37
click at [241, 480] on span "$" at bounding box center [239, 475] width 8 height 20
click at [205, 373] on input "Form Base Price" at bounding box center [204, 378] width 106 height 37
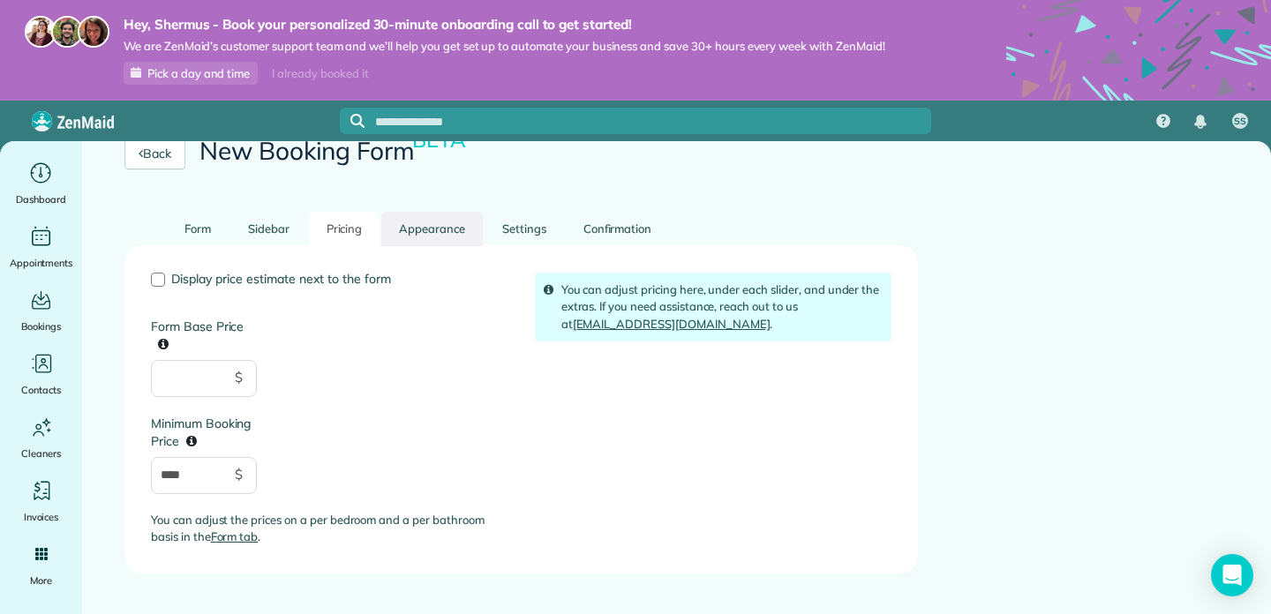
click at [441, 237] on link "Appearance" at bounding box center [431, 229] width 101 height 34
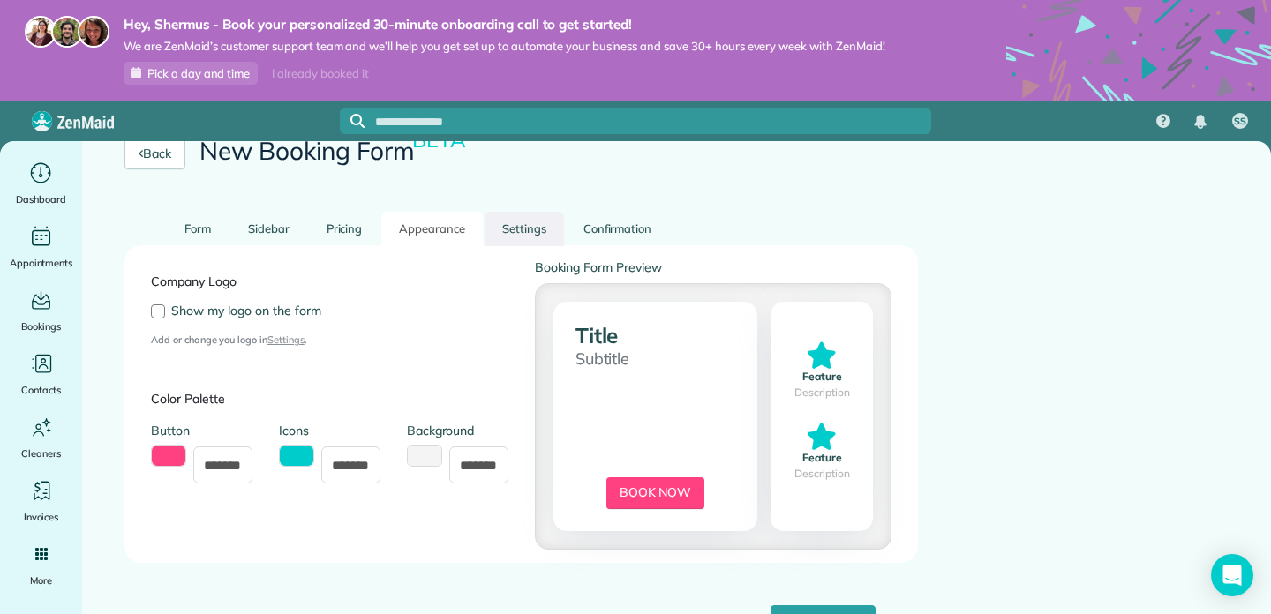
click at [518, 223] on link "Settings" at bounding box center [523, 229] width 79 height 34
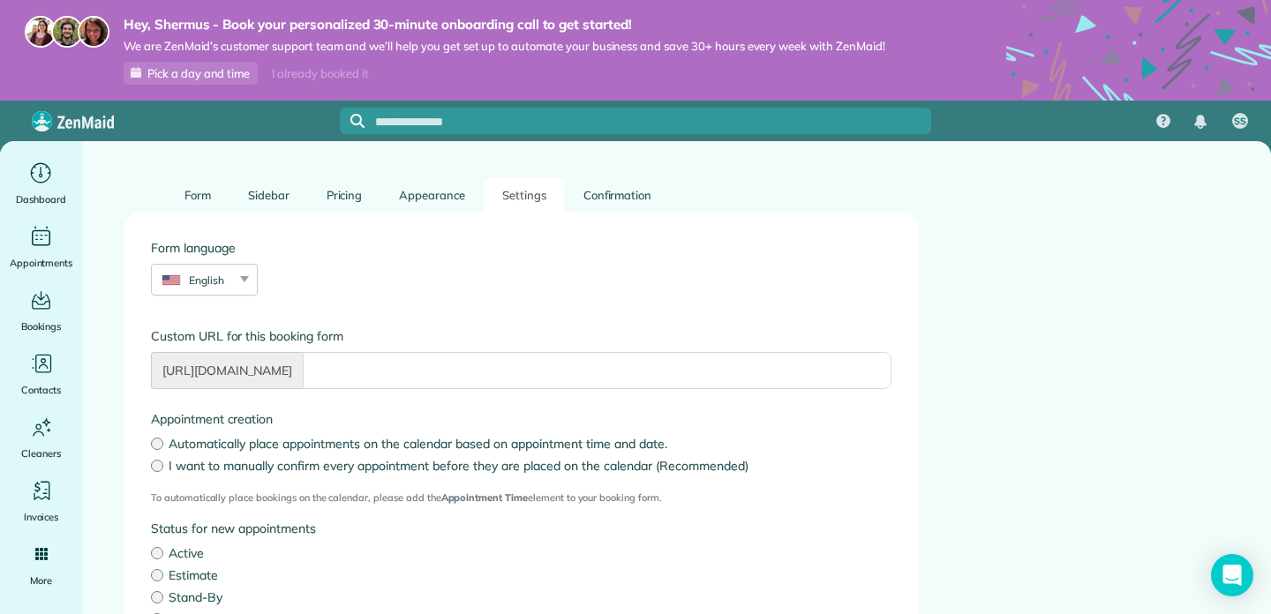
scroll to position [102, 0]
click at [251, 361] on span "https://app.zenmaid.com/book/" at bounding box center [227, 369] width 152 height 37
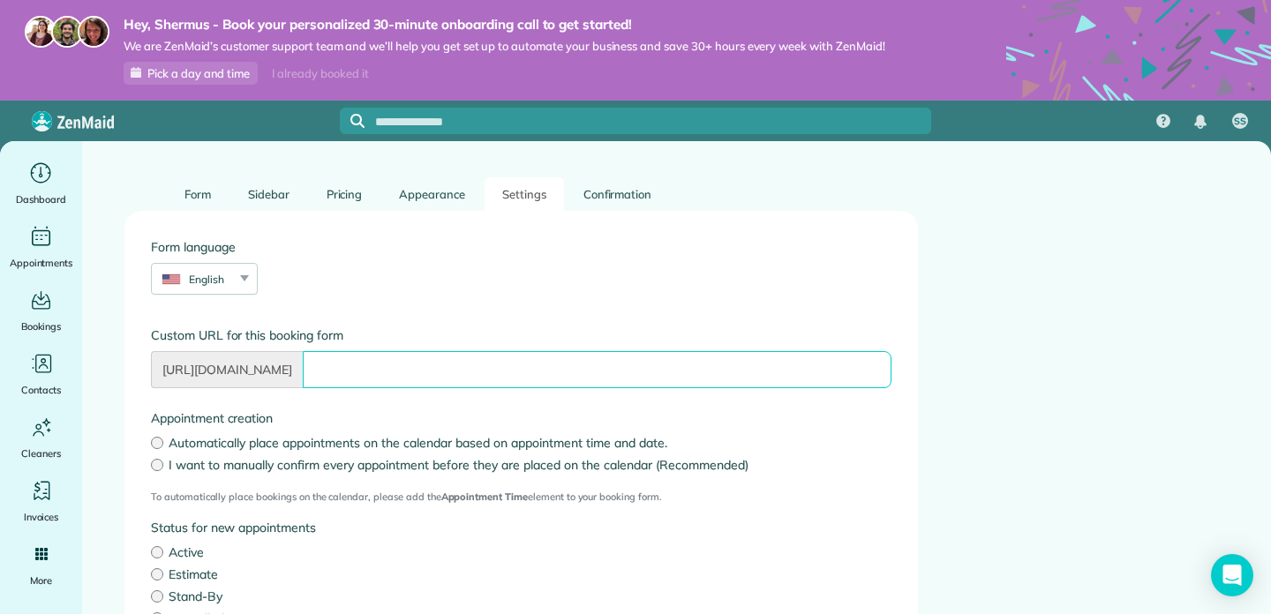
click at [366, 362] on input "Form language" at bounding box center [597, 369] width 589 height 37
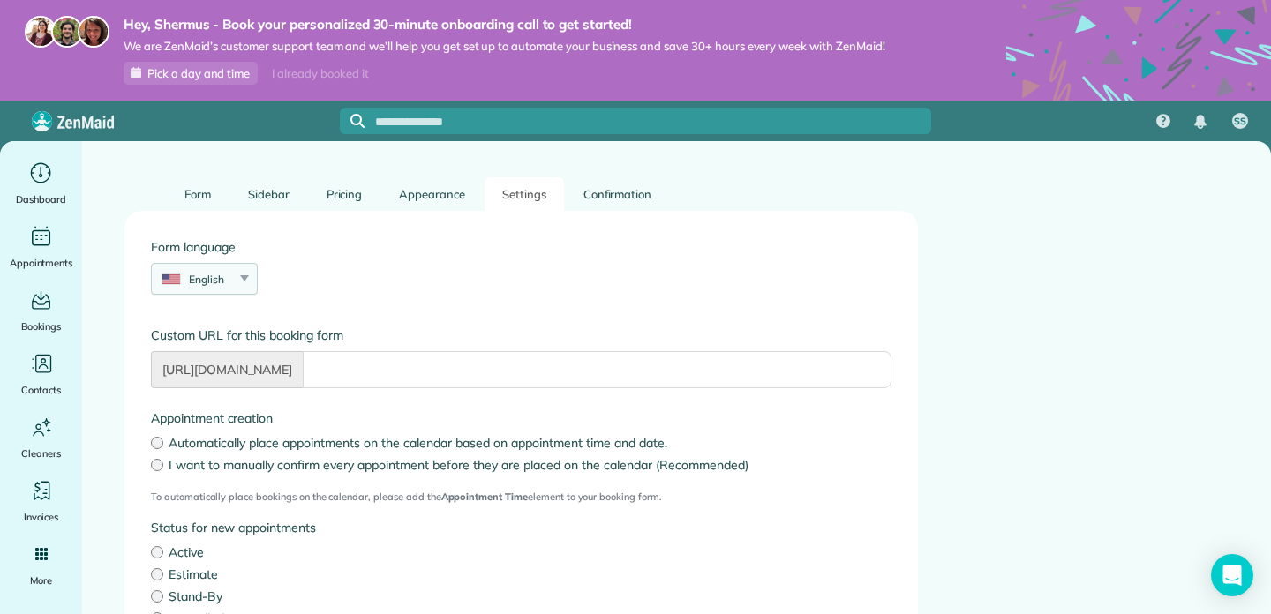
click at [244, 284] on div "English English Español Polskie Suomalainen" at bounding box center [204, 279] width 107 height 32
click at [330, 284] on div "Form language English English Español Polskie Suomalainen" at bounding box center [521, 275] width 767 height 74
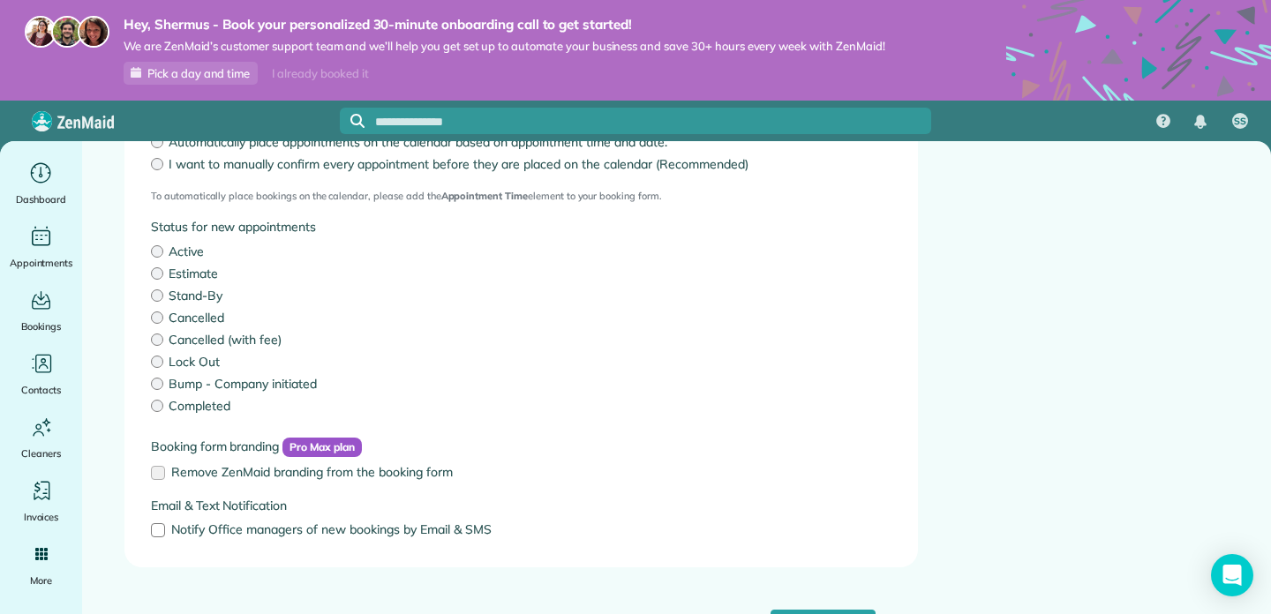
scroll to position [424, 0]
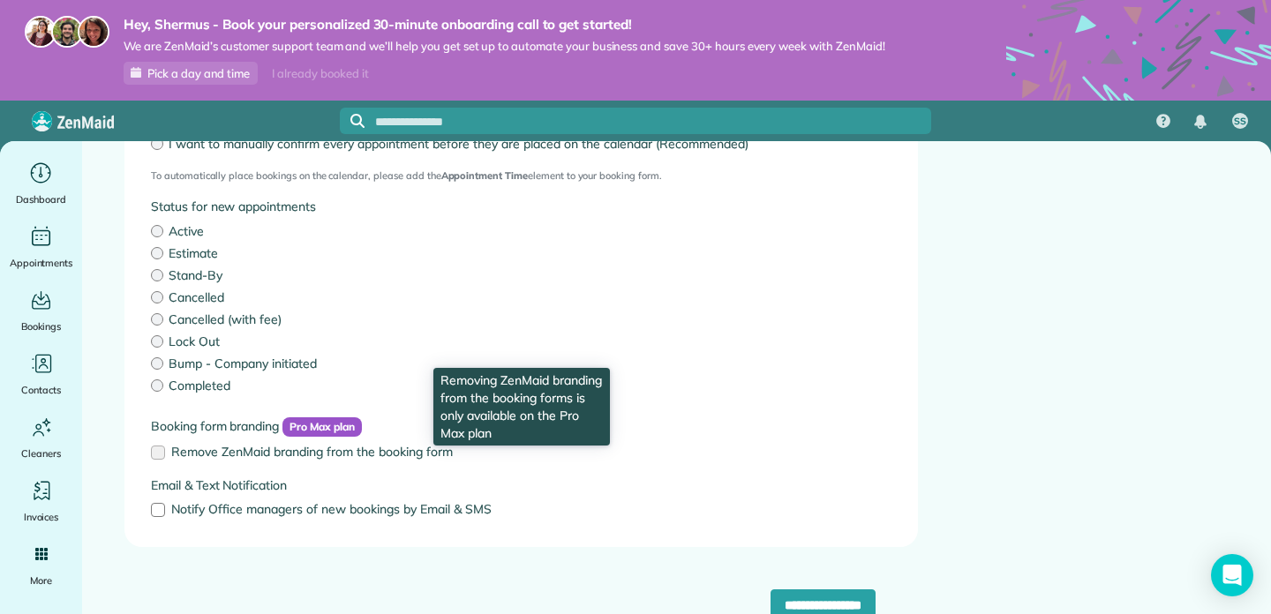
click at [237, 454] on span "Remove ZenMaid branding from the booking form" at bounding box center [312, 452] width 282 height 16
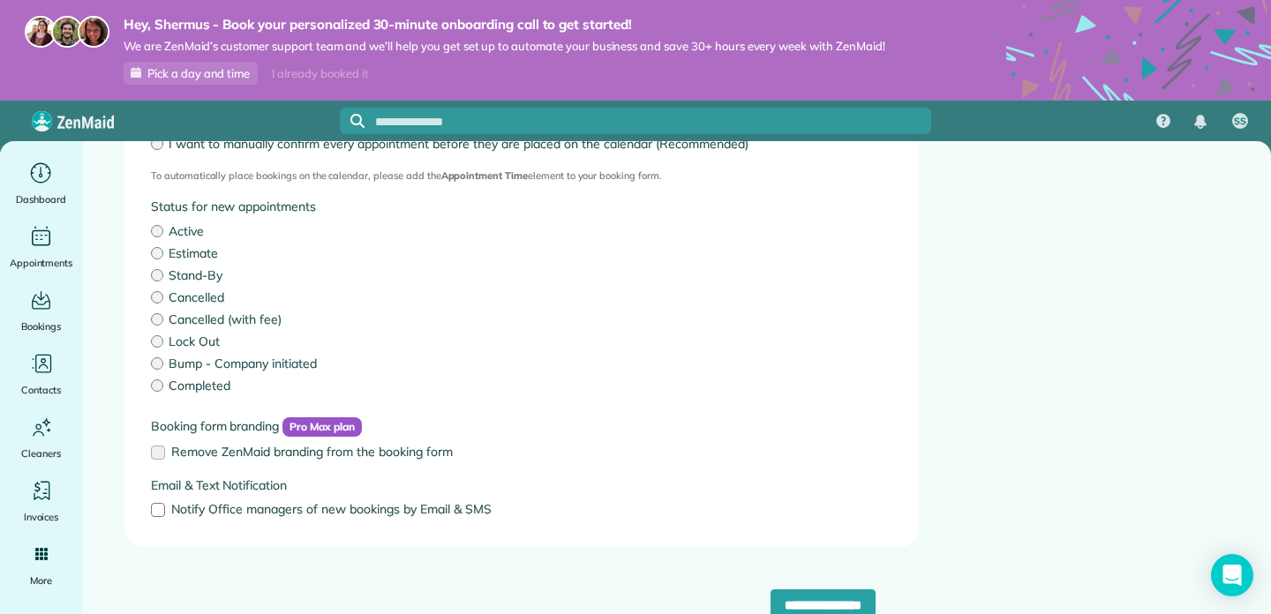
click at [154, 456] on label "Remove ZenMaid branding from the booking form" at bounding box center [521, 452] width 740 height 12
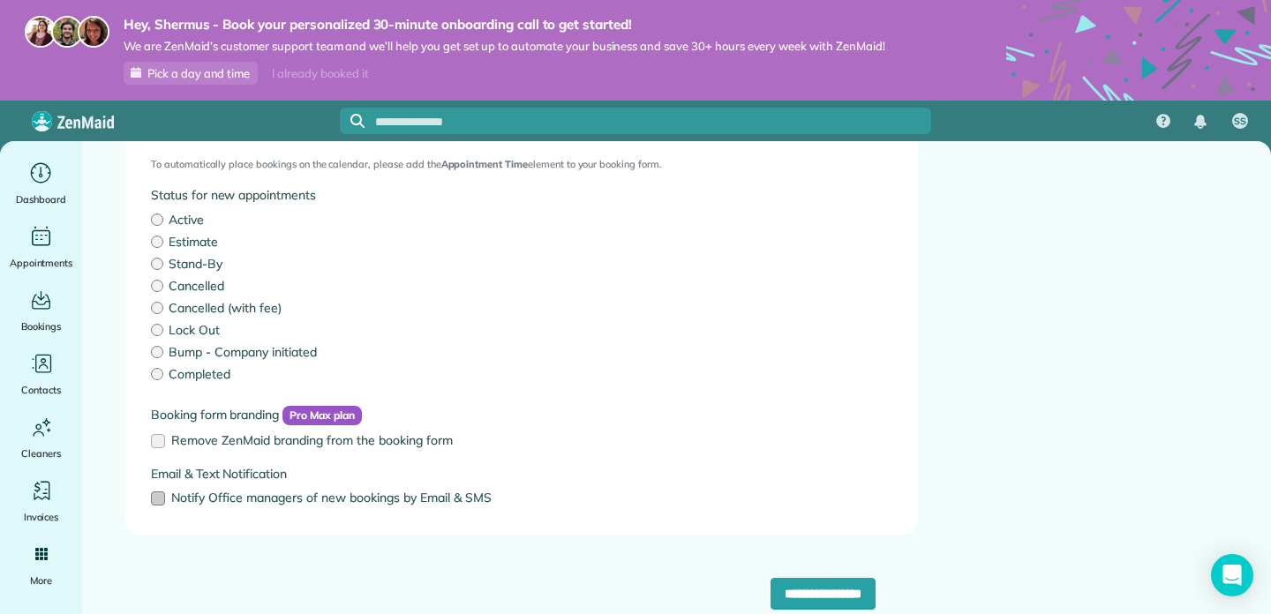
scroll to position [0, 0]
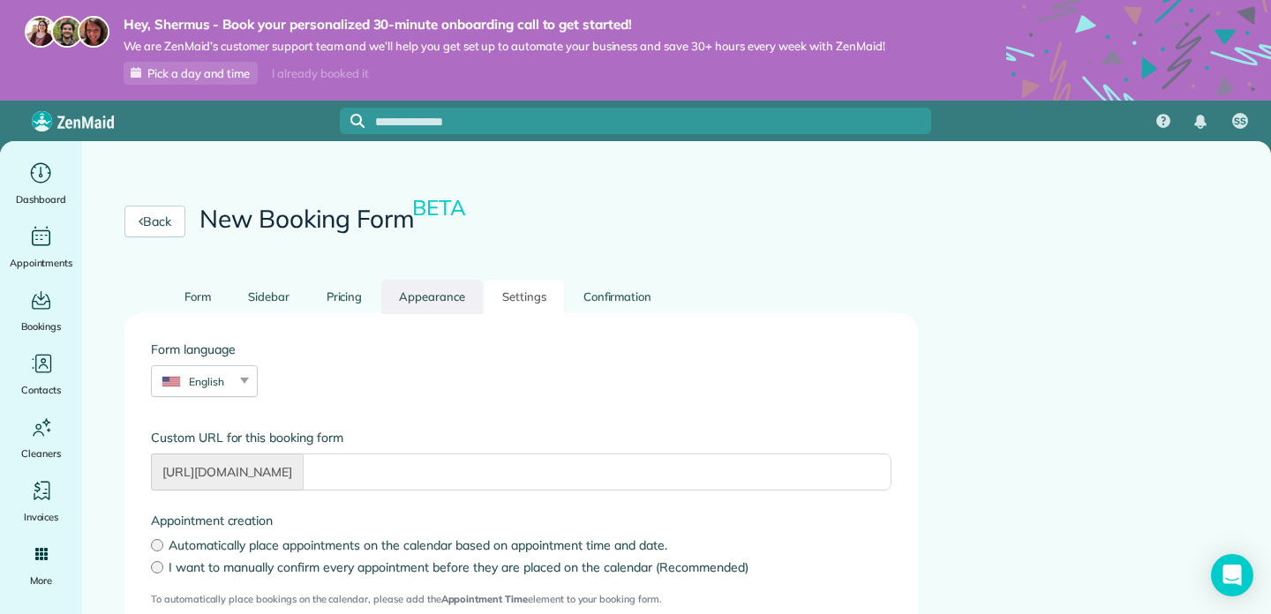
click at [441, 293] on link "Appearance" at bounding box center [431, 297] width 101 height 34
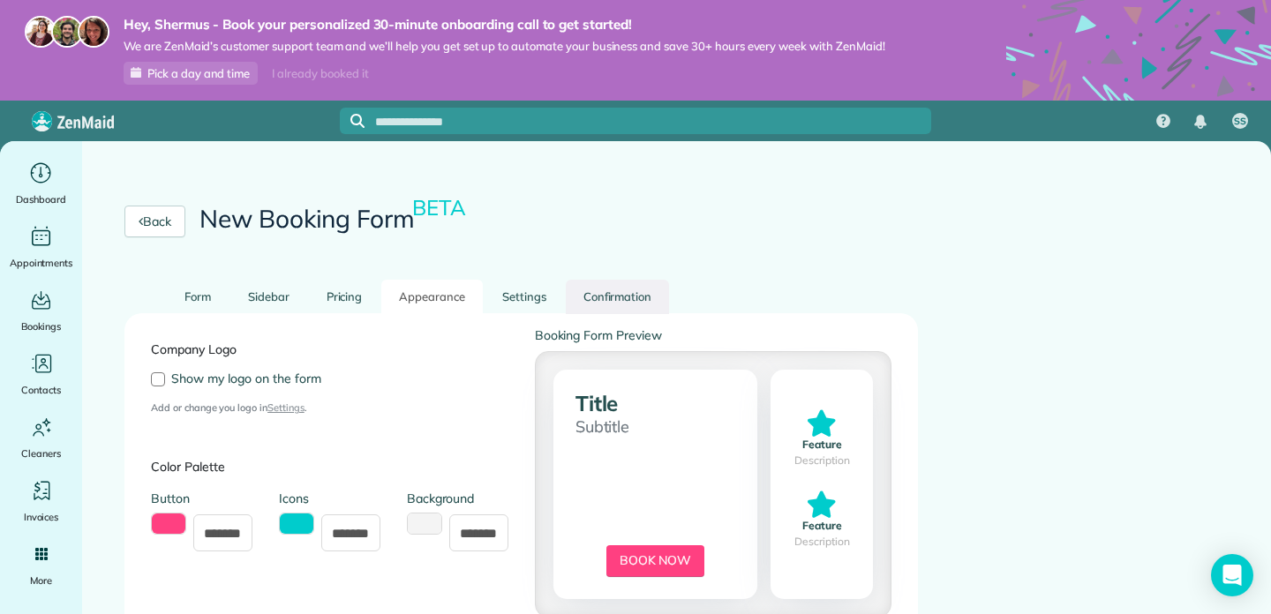
click at [598, 300] on link "Confirmation" at bounding box center [618, 297] width 104 height 34
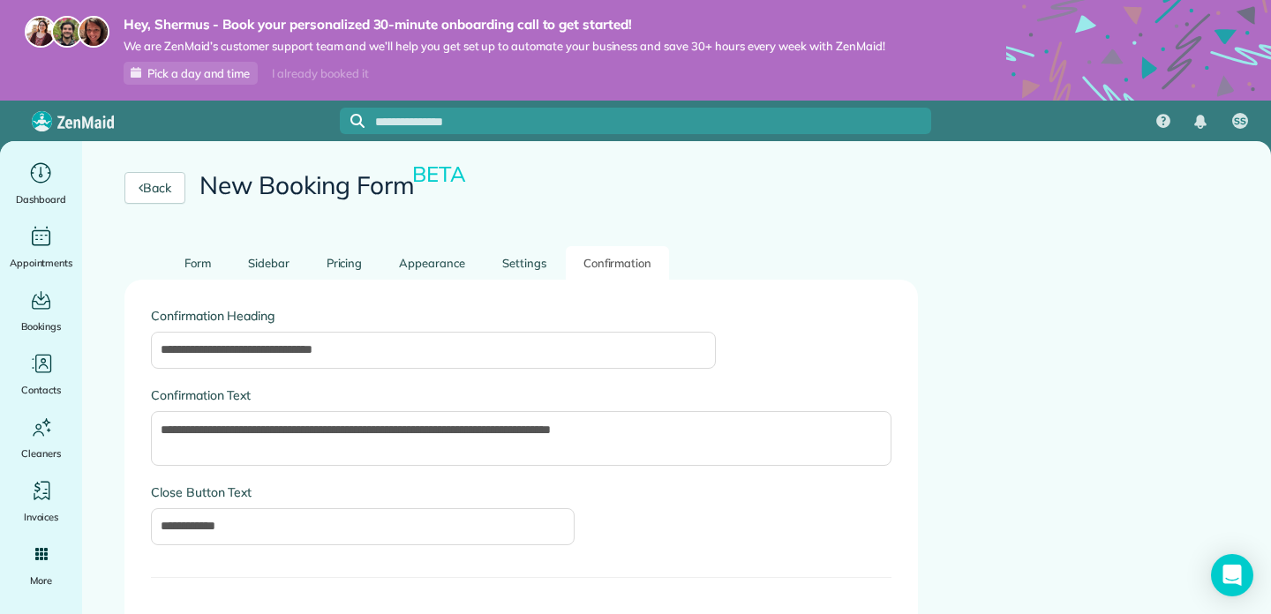
scroll to position [43, 0]
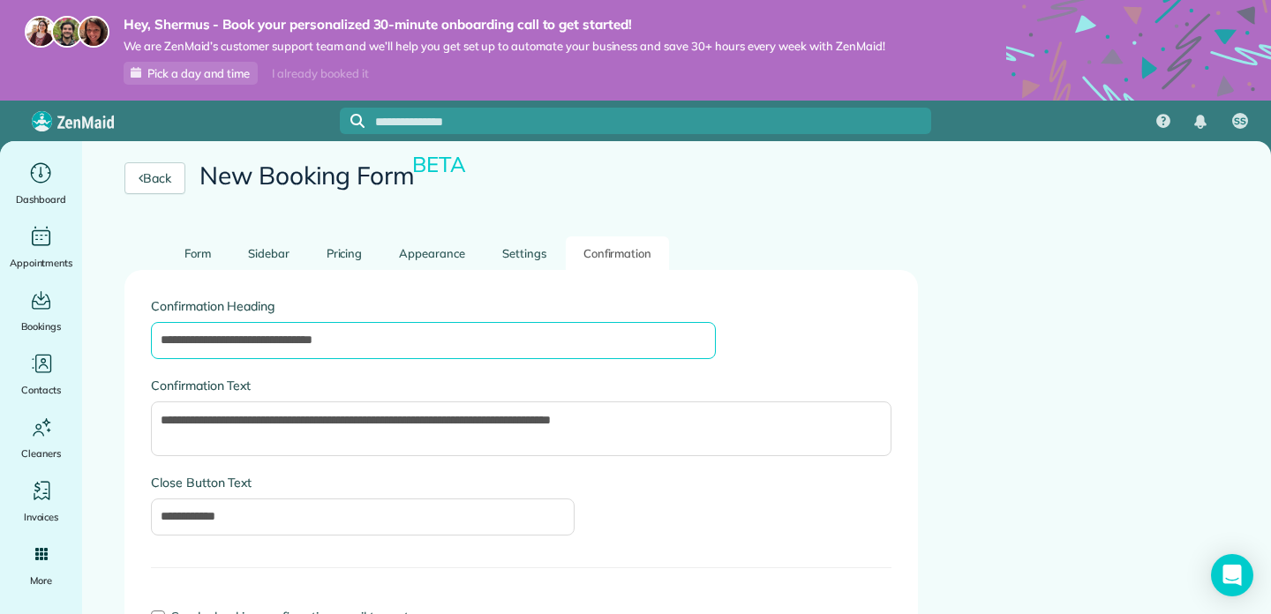
click at [410, 347] on input "**********" at bounding box center [433, 340] width 565 height 37
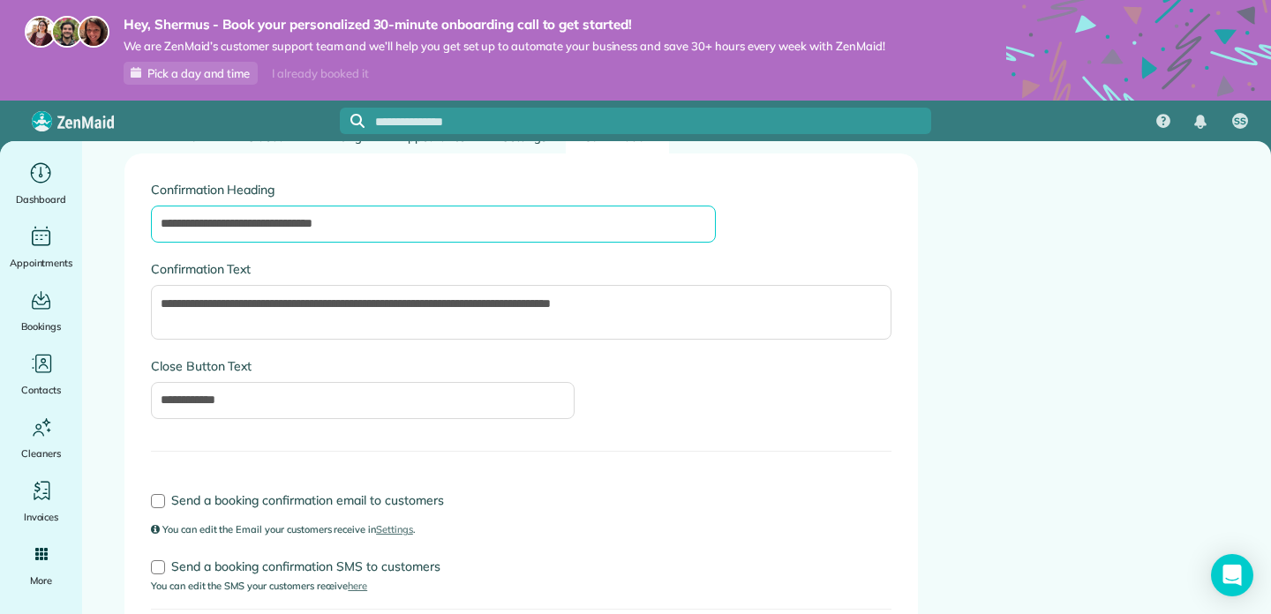
scroll to position [172, 0]
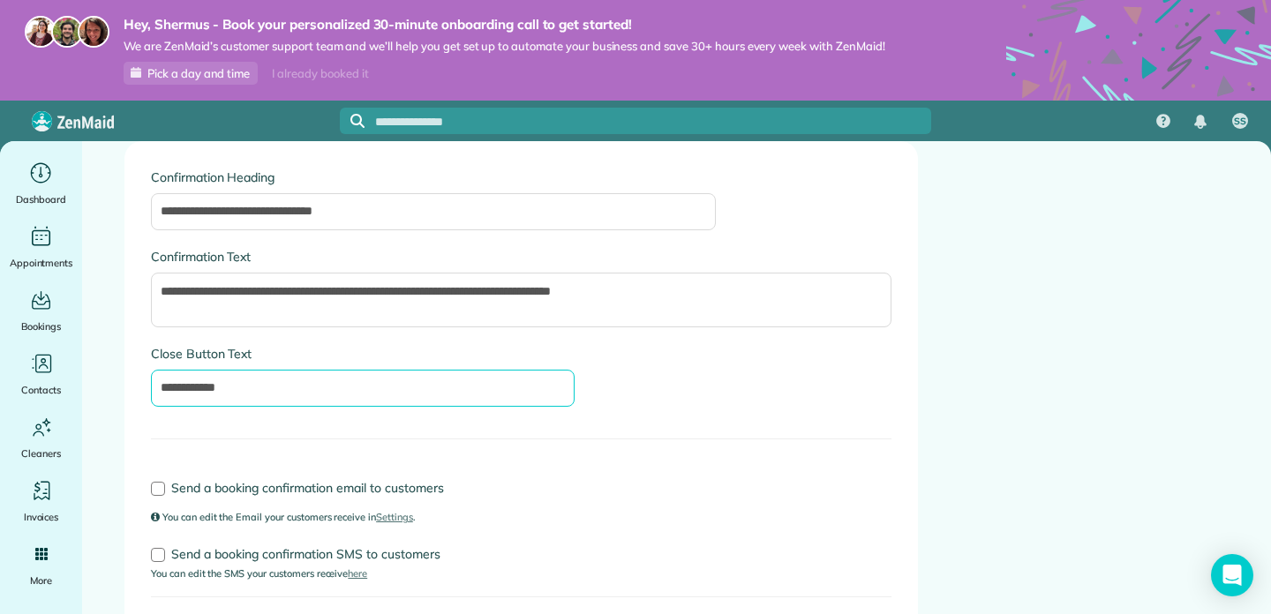
click at [417, 398] on input "**********" at bounding box center [363, 388] width 424 height 37
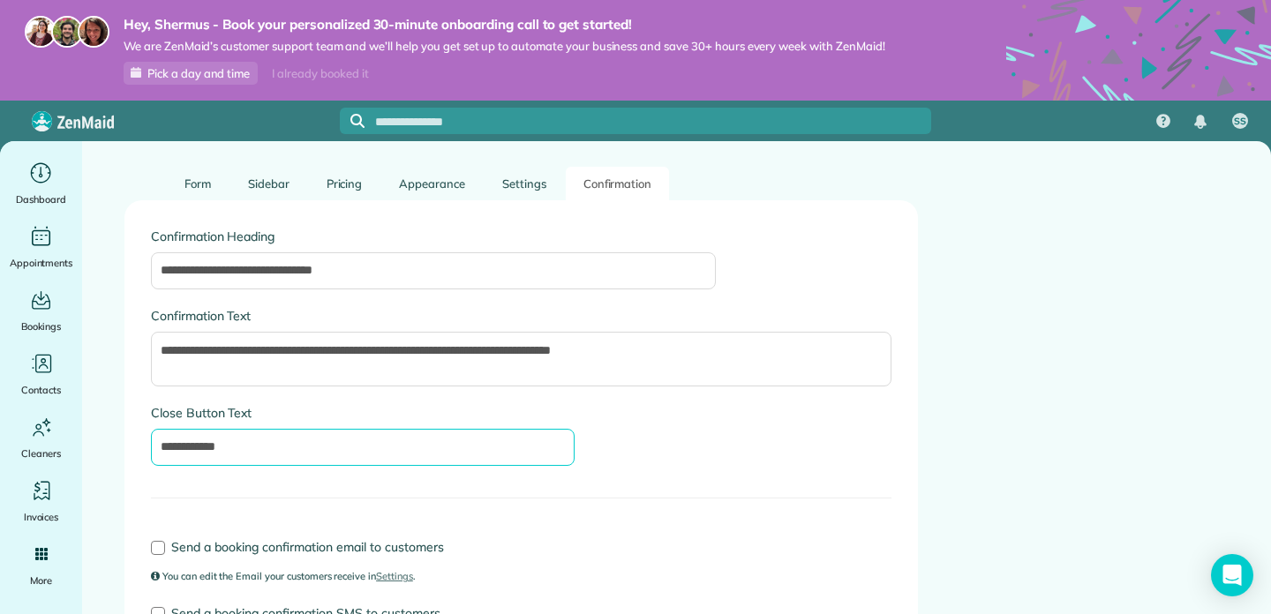
scroll to position [0, 0]
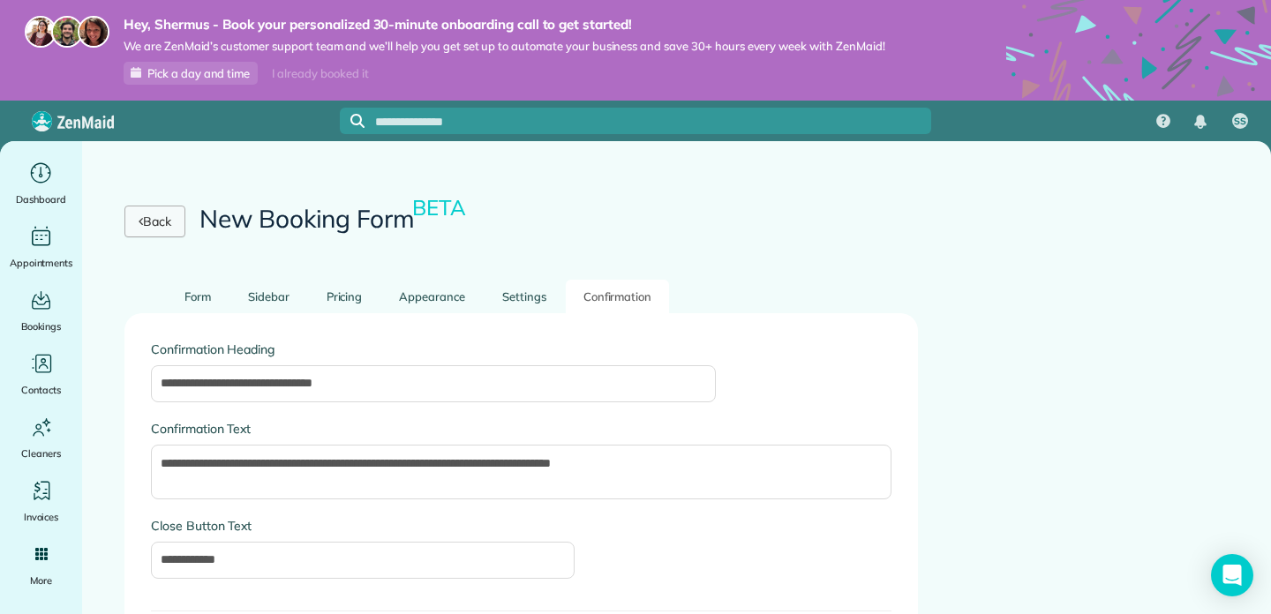
click at [161, 224] on link "Back" at bounding box center [154, 222] width 61 height 32
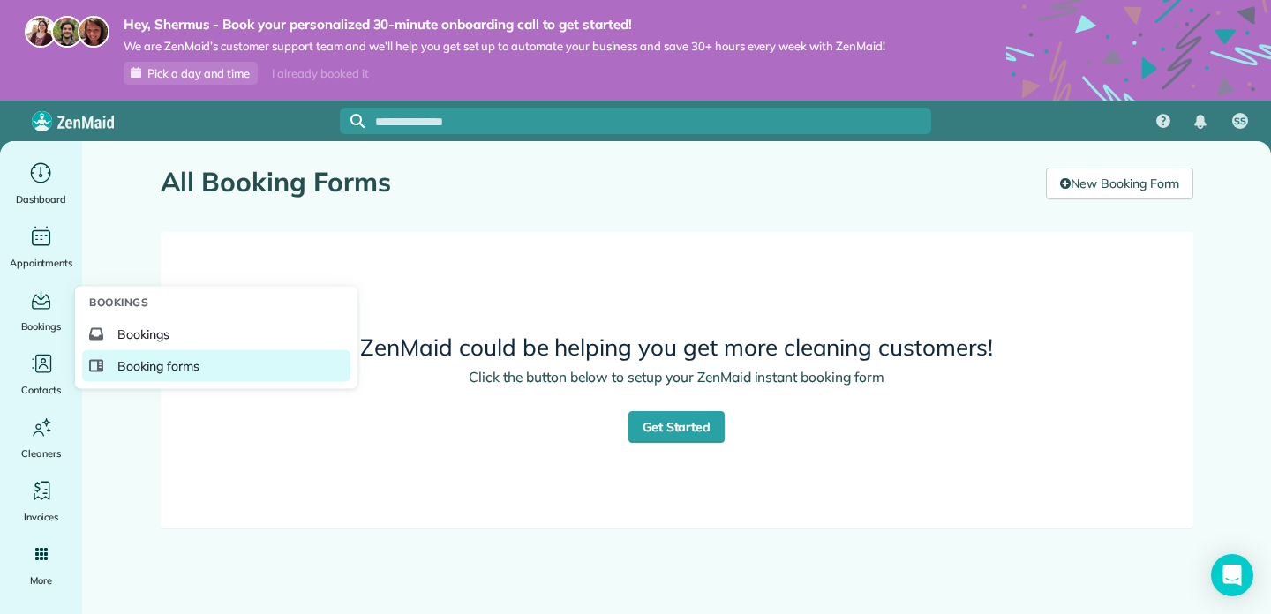
click at [133, 370] on span "Booking forms" at bounding box center [158, 366] width 82 height 18
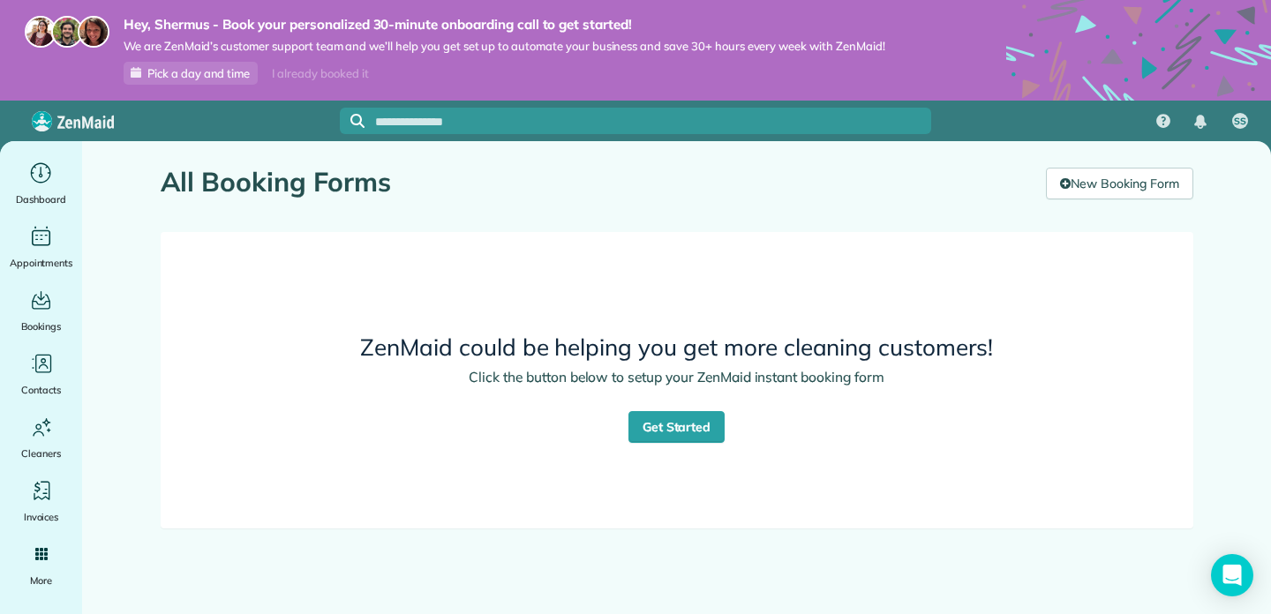
click at [738, 432] on div "ZenMaid could be helping you get more cleaning customers! Click the button belo…" at bounding box center [677, 380] width 974 height 267
click at [686, 426] on link "Get Started" at bounding box center [676, 427] width 97 height 32
click at [1087, 190] on link "New Booking Form" at bounding box center [1119, 184] width 146 height 32
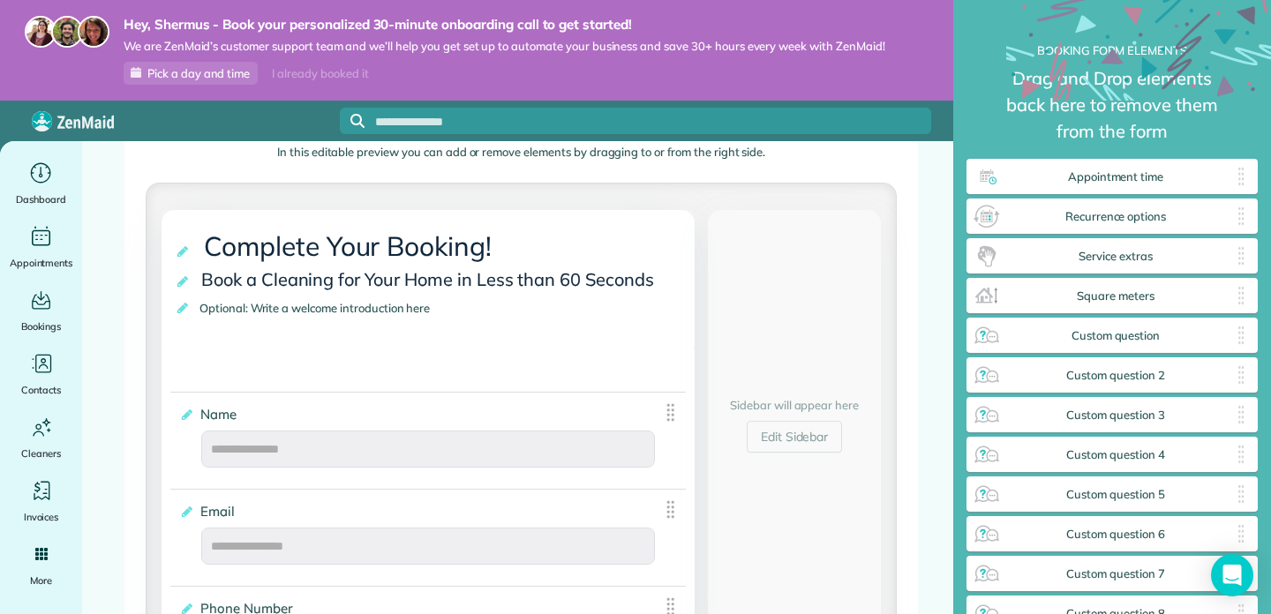
scroll to position [221, 0]
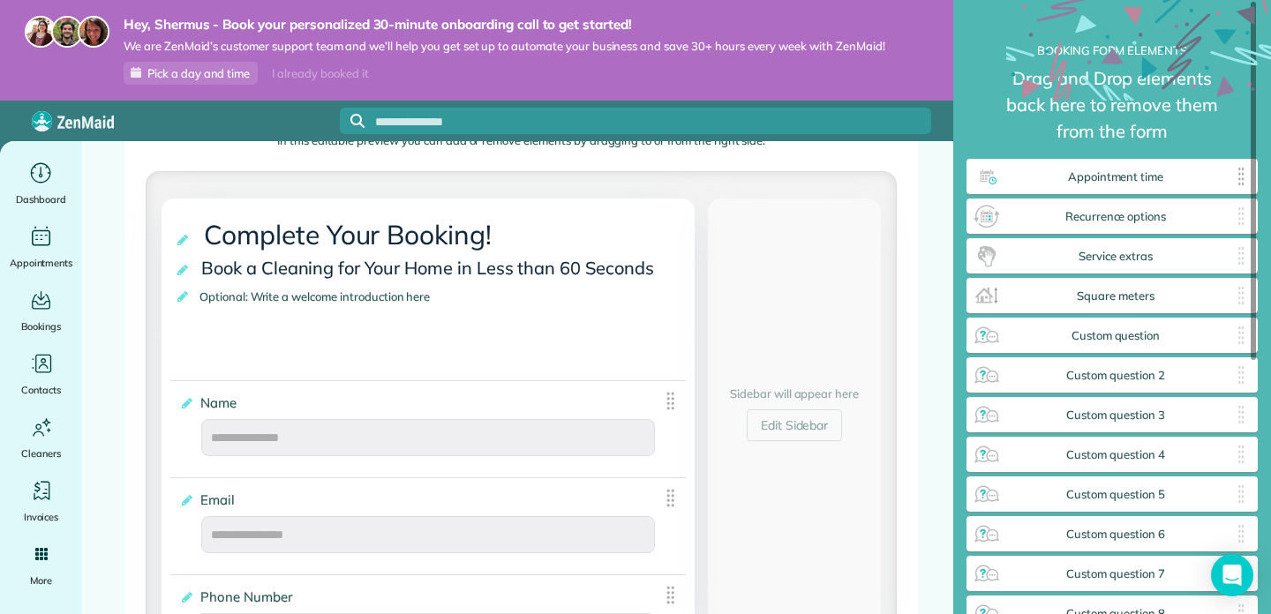
click at [1105, 179] on span "Appointment time" at bounding box center [1115, 177] width 229 height 14
click at [1107, 220] on span "Recurrence options" at bounding box center [1115, 217] width 229 height 14
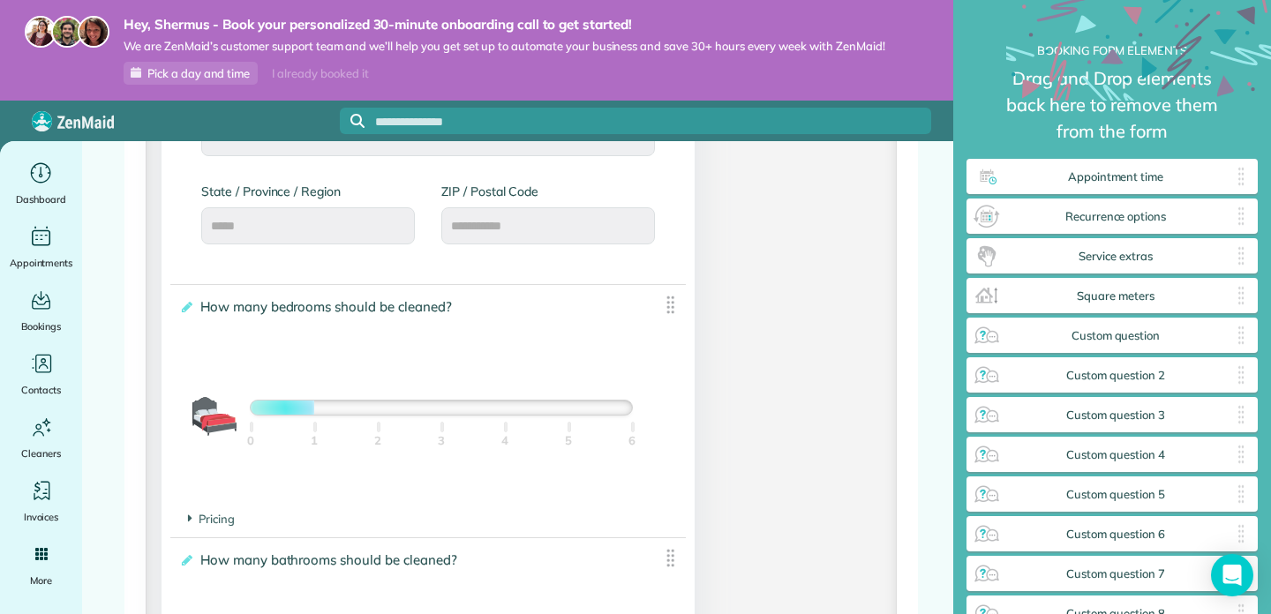
scroll to position [1055, 0]
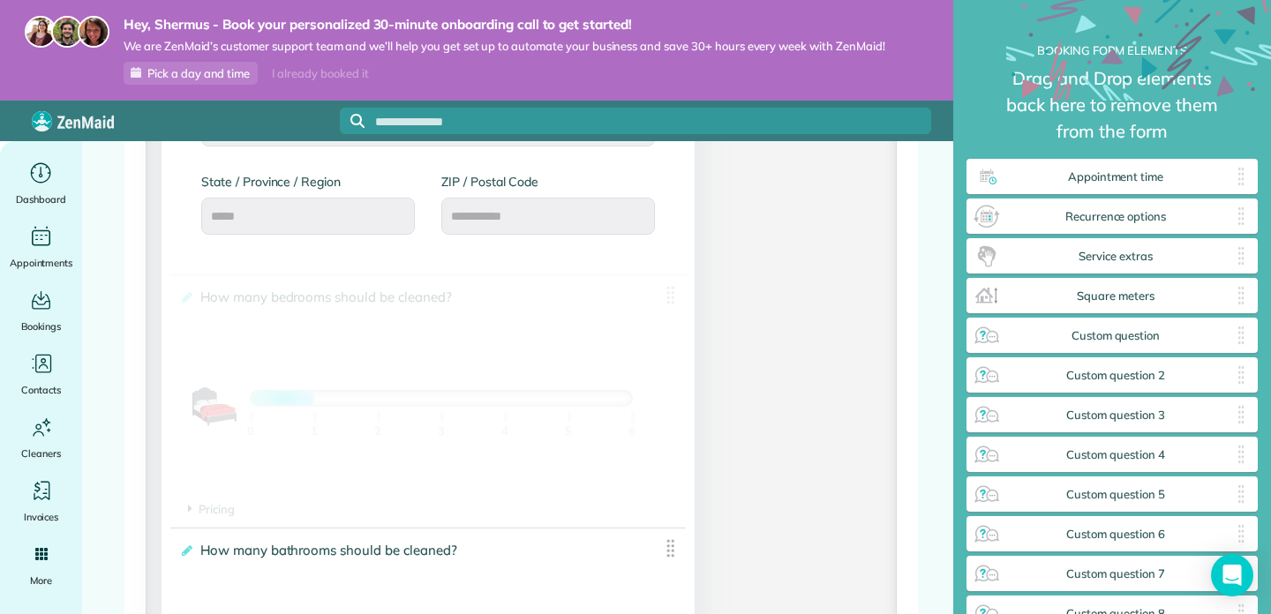
drag, startPoint x: 668, startPoint y: 303, endPoint x: 672, endPoint y: 277, distance: 26.0
click at [672, 277] on div "**********" at bounding box center [427, 383] width 515 height 217
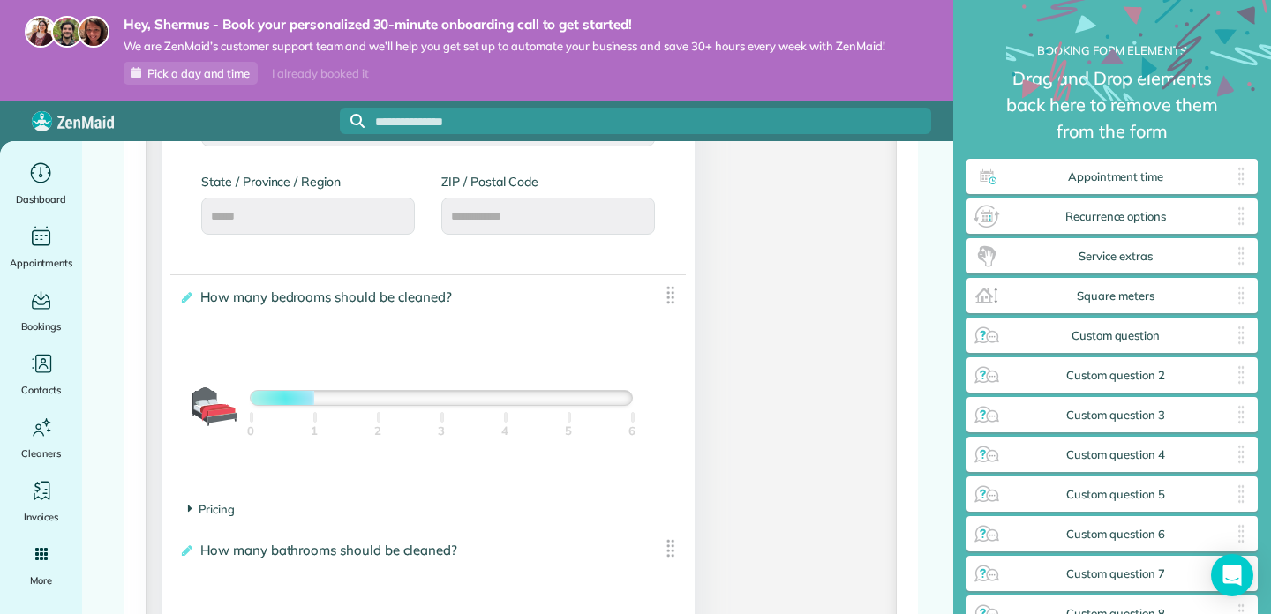
click at [190, 511] on icon at bounding box center [190, 508] width 4 height 15
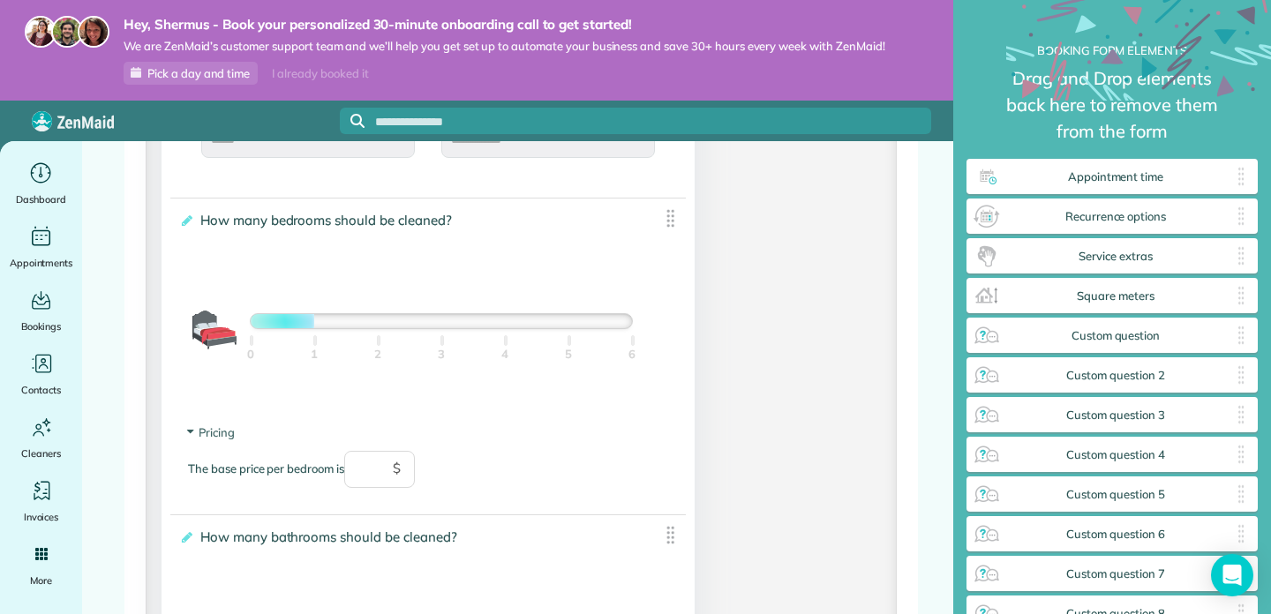
scroll to position [1134, 0]
click at [675, 224] on img at bounding box center [670, 217] width 22 height 22
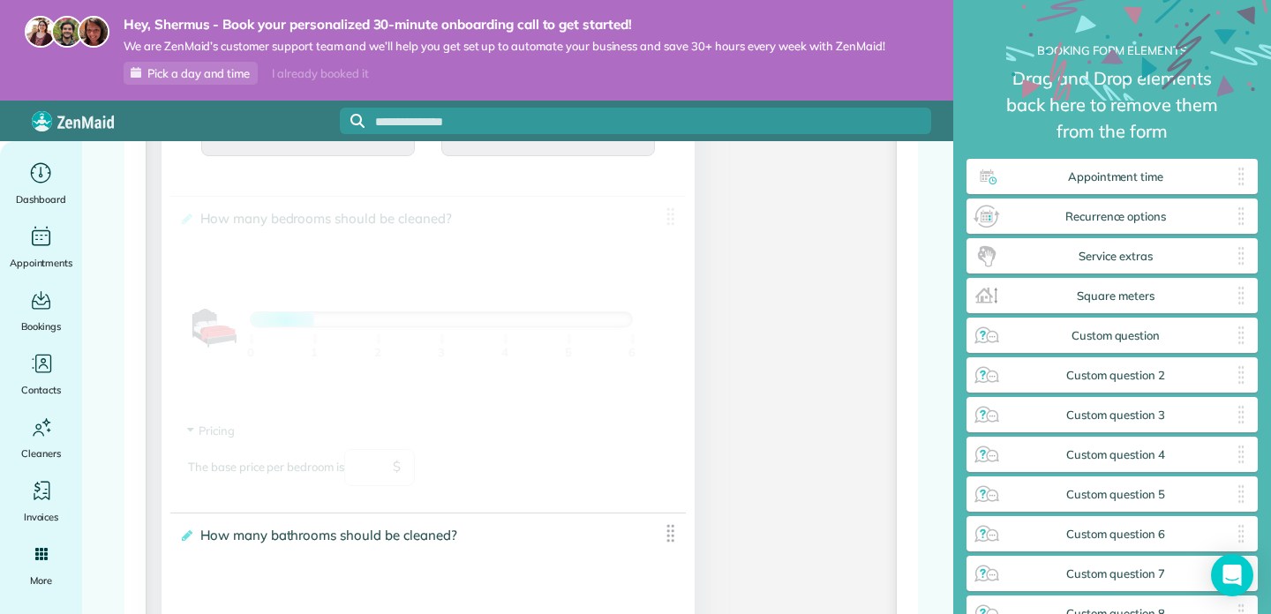
drag, startPoint x: 672, startPoint y: 222, endPoint x: 604, endPoint y: 590, distance: 374.2
click at [604, 590] on div "Name ✕ Required? Name First Name Last Name First Name / Last Name Last Name / F…" at bounding box center [427, 247] width 533 height 1649
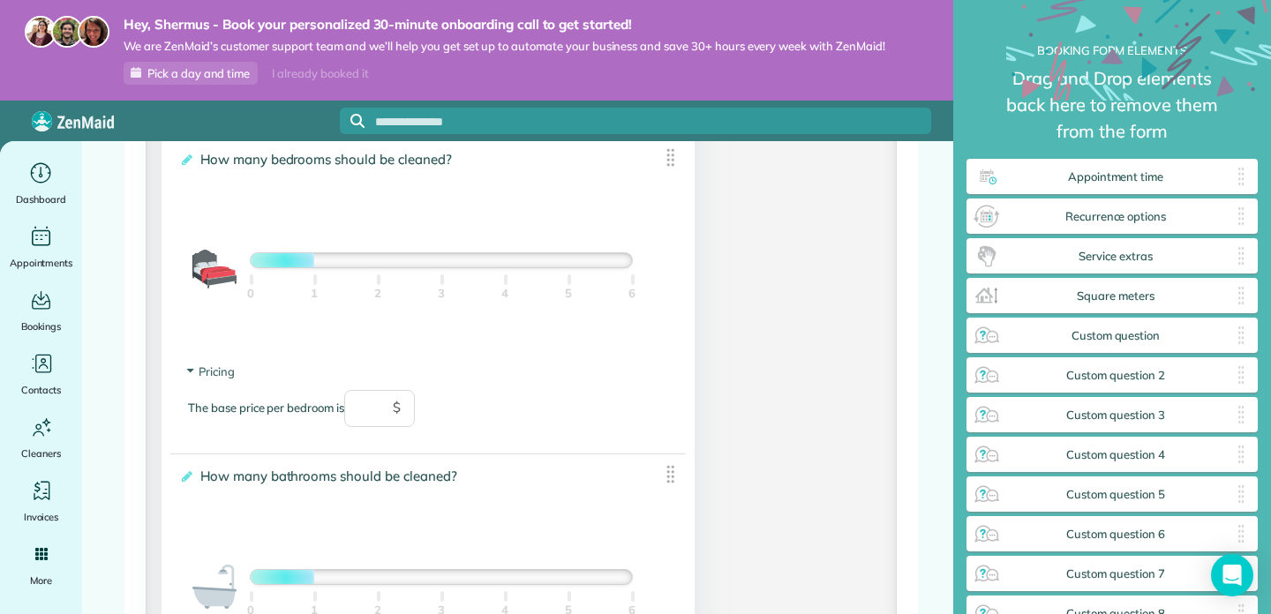
scroll to position [1205, 0]
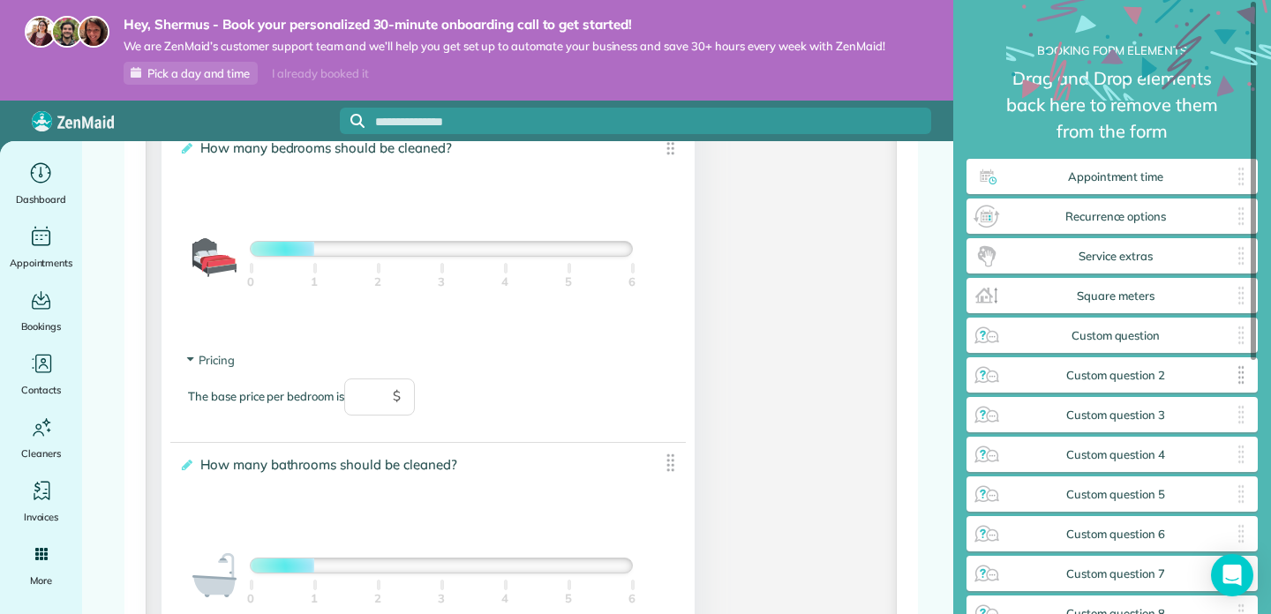
click at [1152, 389] on div "Custom question 2 ✕" at bounding box center [1111, 374] width 291 height 35
click at [1120, 371] on span "Custom question 2" at bounding box center [1115, 376] width 229 height 14
click at [1185, 326] on div "Custom question ✕" at bounding box center [1111, 335] width 291 height 35
click at [1131, 299] on span "Square meters" at bounding box center [1115, 296] width 229 height 14
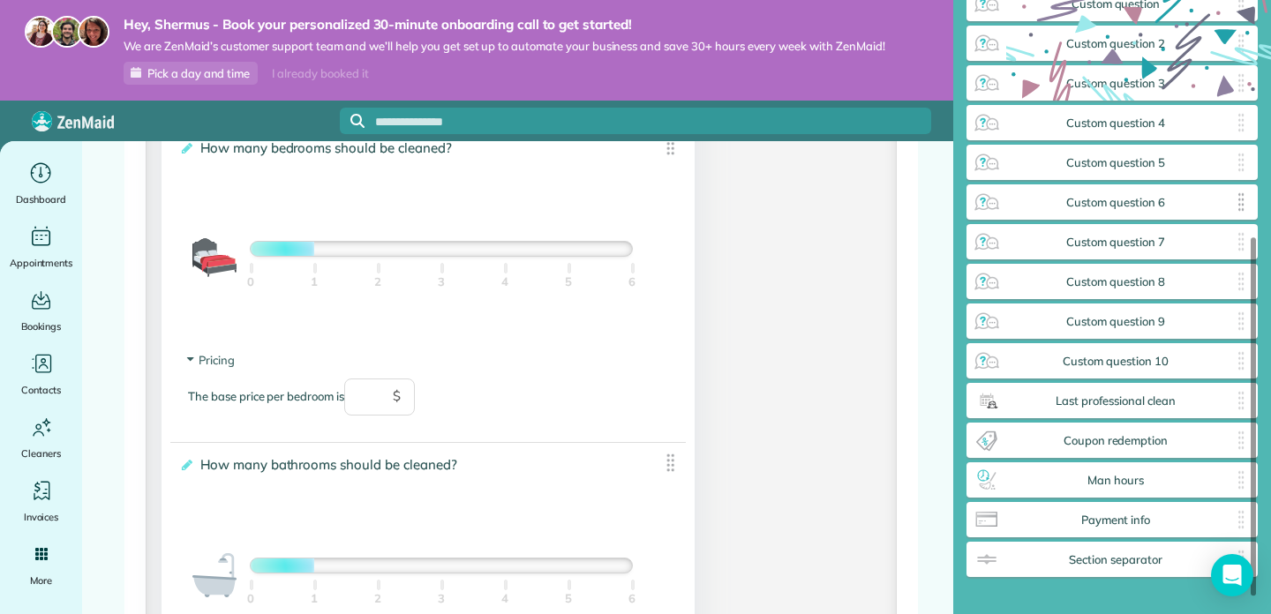
scroll to position [432, 0]
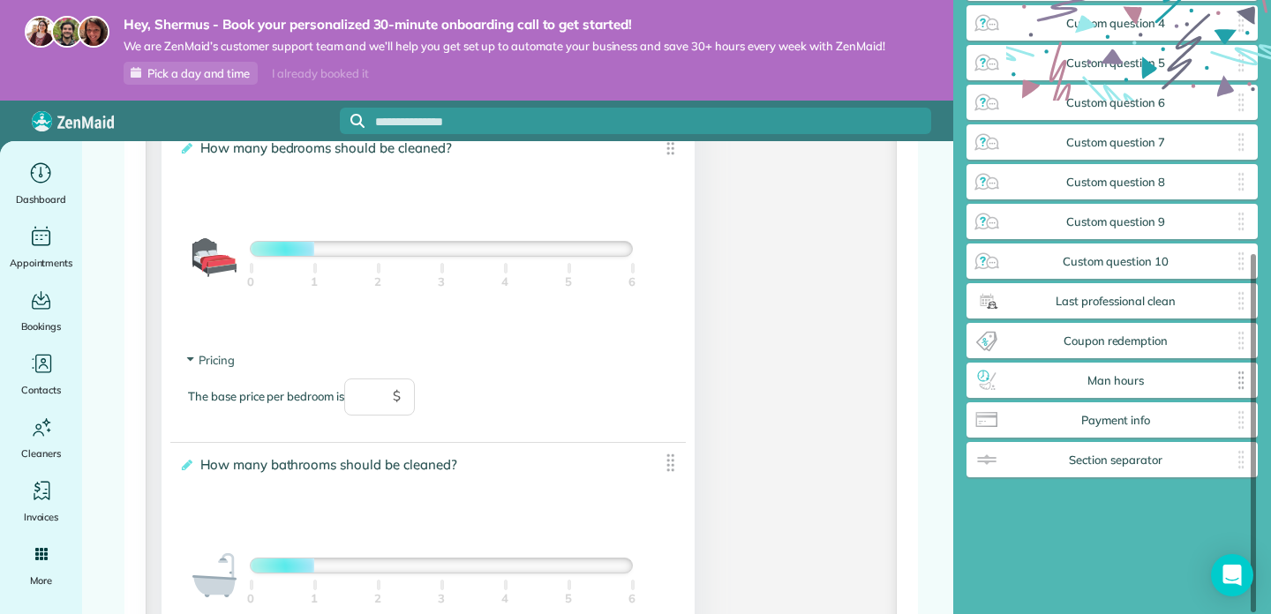
click at [1115, 387] on div "Man hours ✕" at bounding box center [1111, 380] width 291 height 35
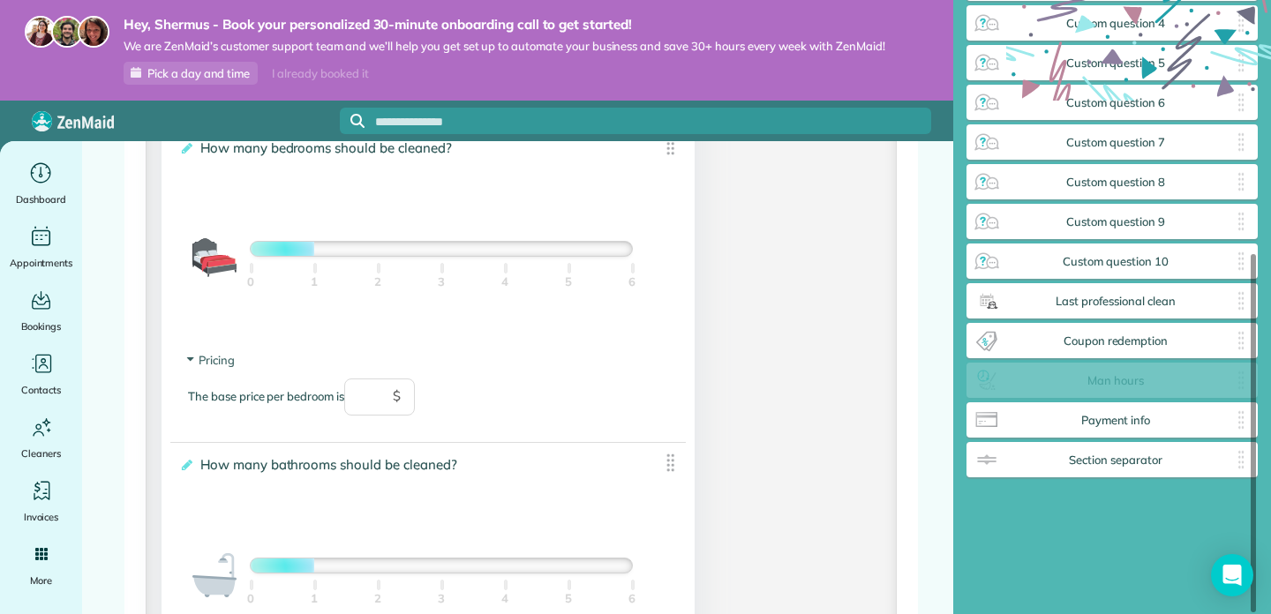
drag, startPoint x: 1115, startPoint y: 387, endPoint x: 1076, endPoint y: 383, distance: 39.1
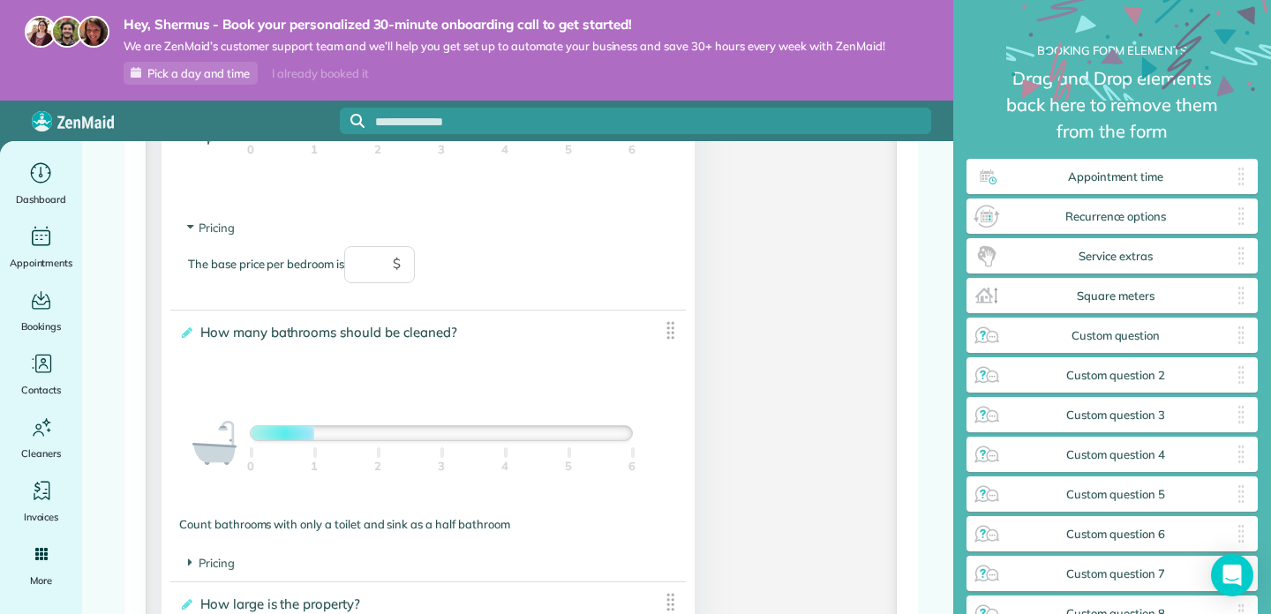
scroll to position [1342, 0]
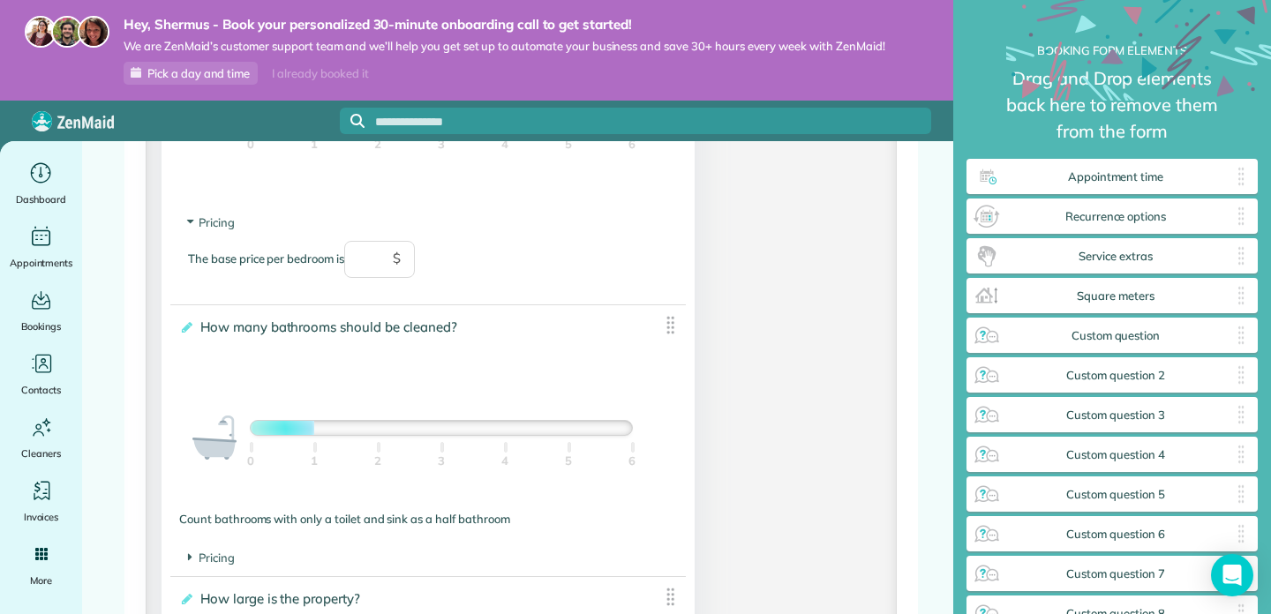
click at [672, 333] on img at bounding box center [670, 325] width 22 height 22
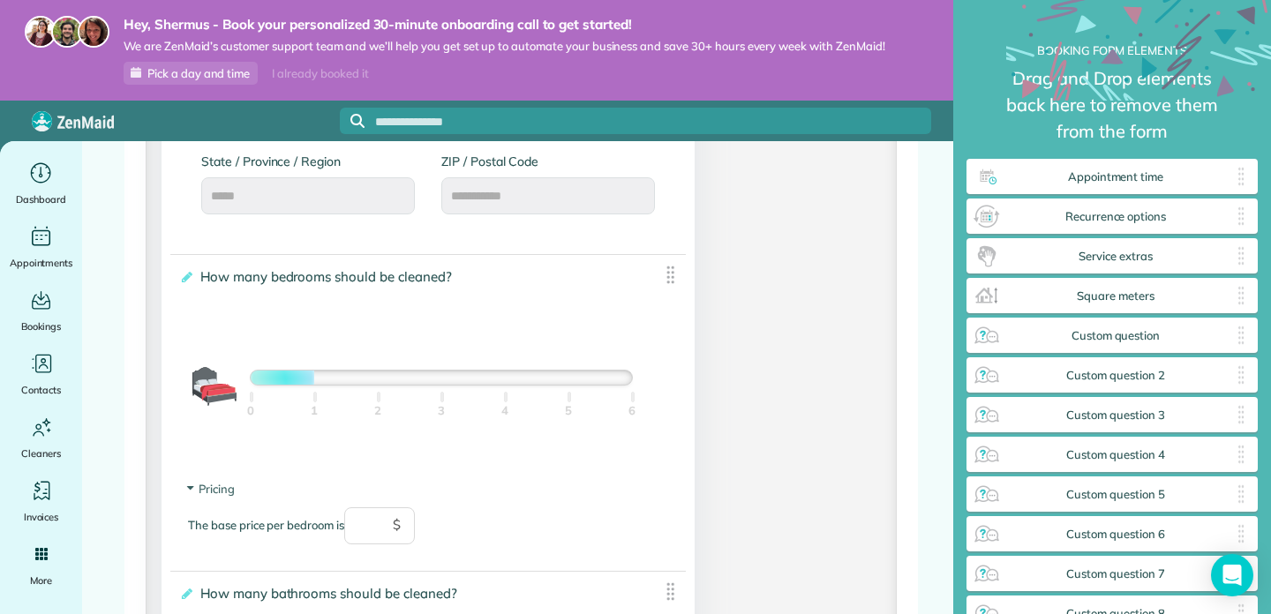
scroll to position [1072, 0]
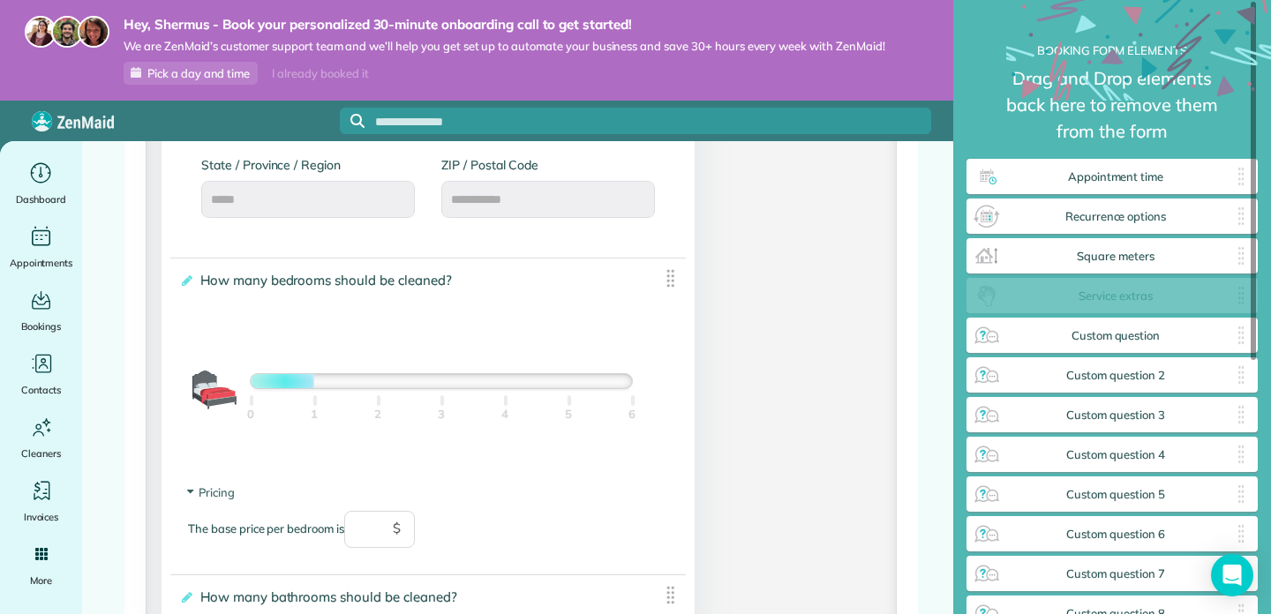
drag, startPoint x: 1237, startPoint y: 252, endPoint x: 1234, endPoint y: 304, distance: 52.2
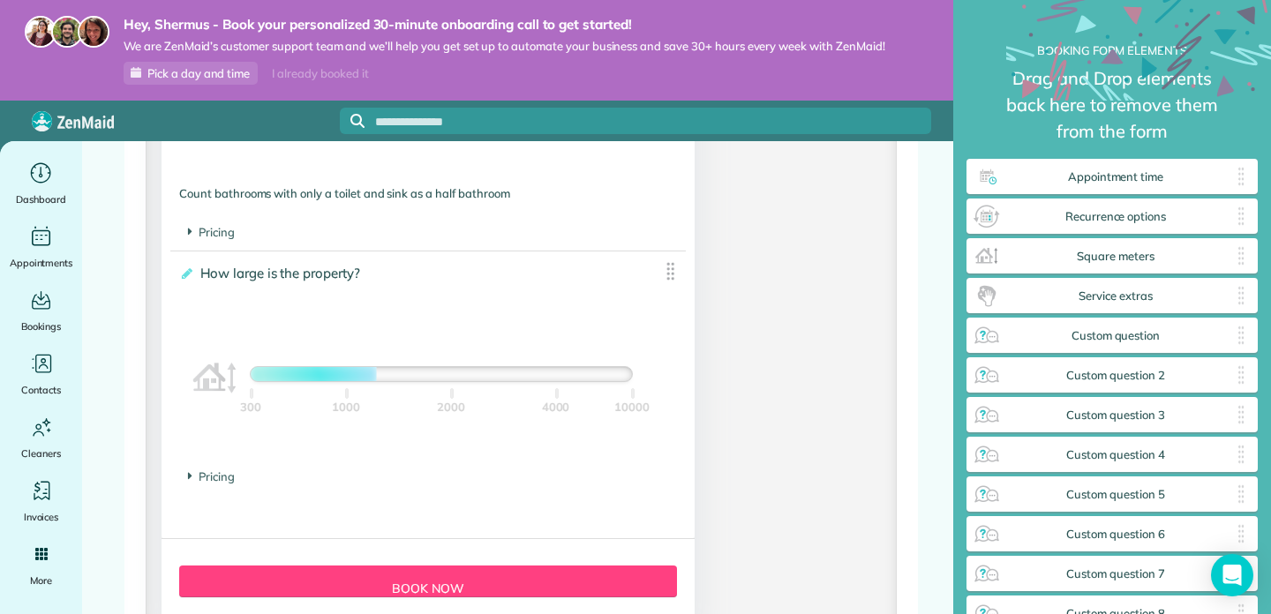
scroll to position [1850, 0]
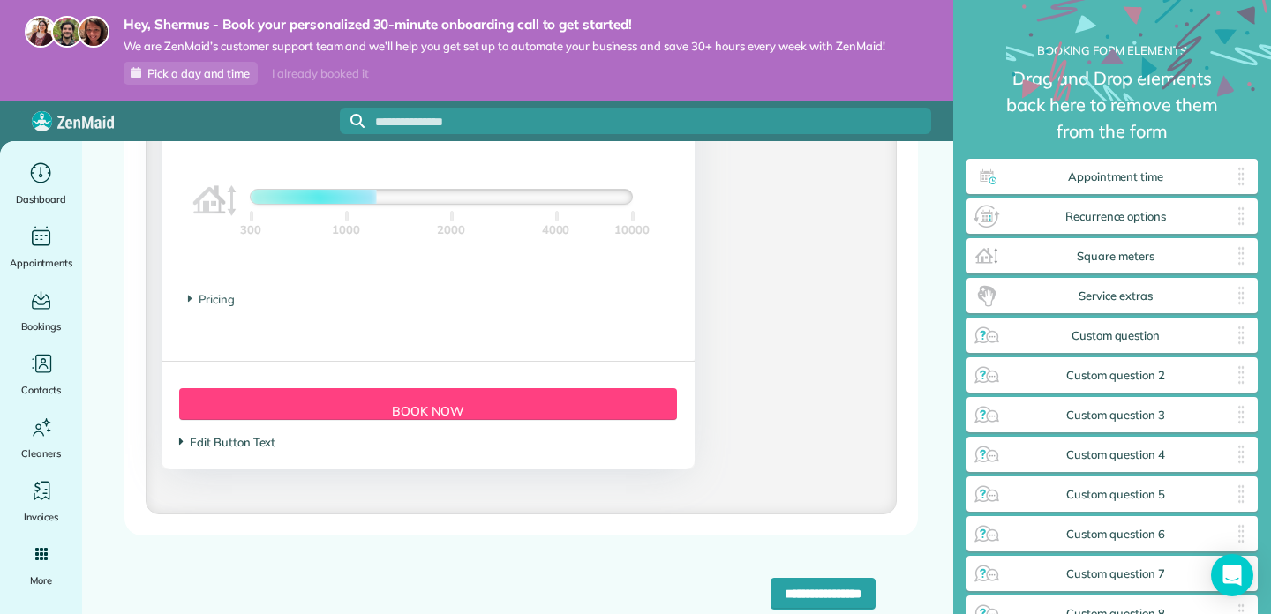
click at [207, 441] on span "Edit Button Text" at bounding box center [227, 442] width 96 height 14
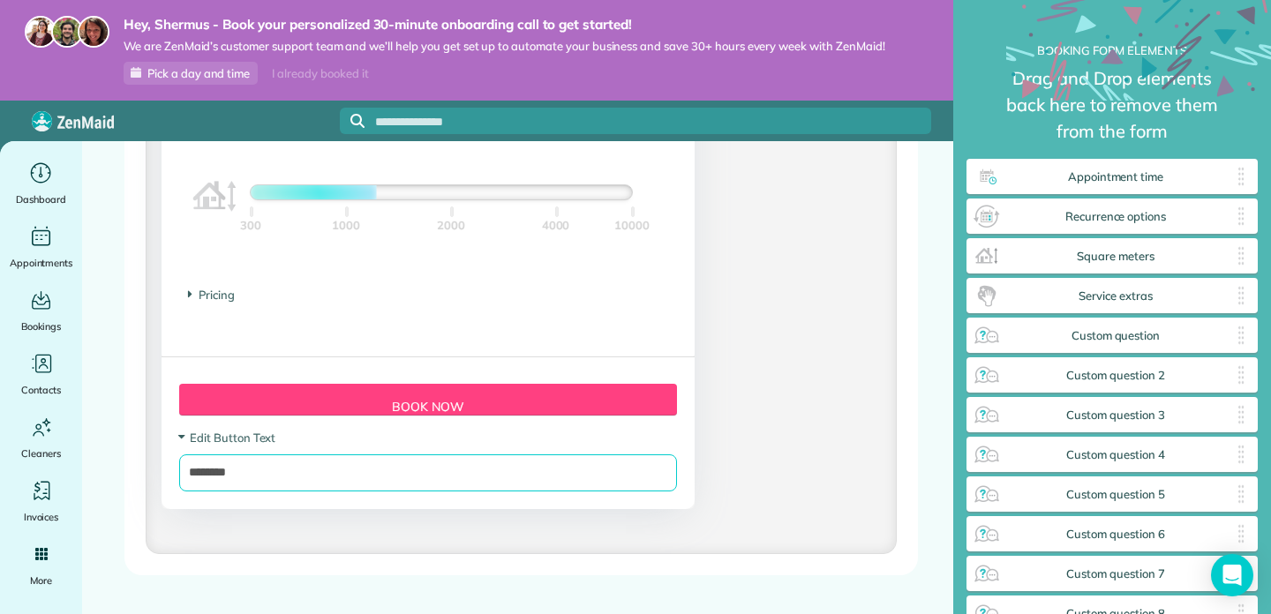
click at [213, 466] on input "********" at bounding box center [428, 472] width 498 height 37
click at [219, 486] on input "********" at bounding box center [428, 472] width 498 height 37
click at [204, 300] on span "Pricing" at bounding box center [211, 295] width 47 height 14
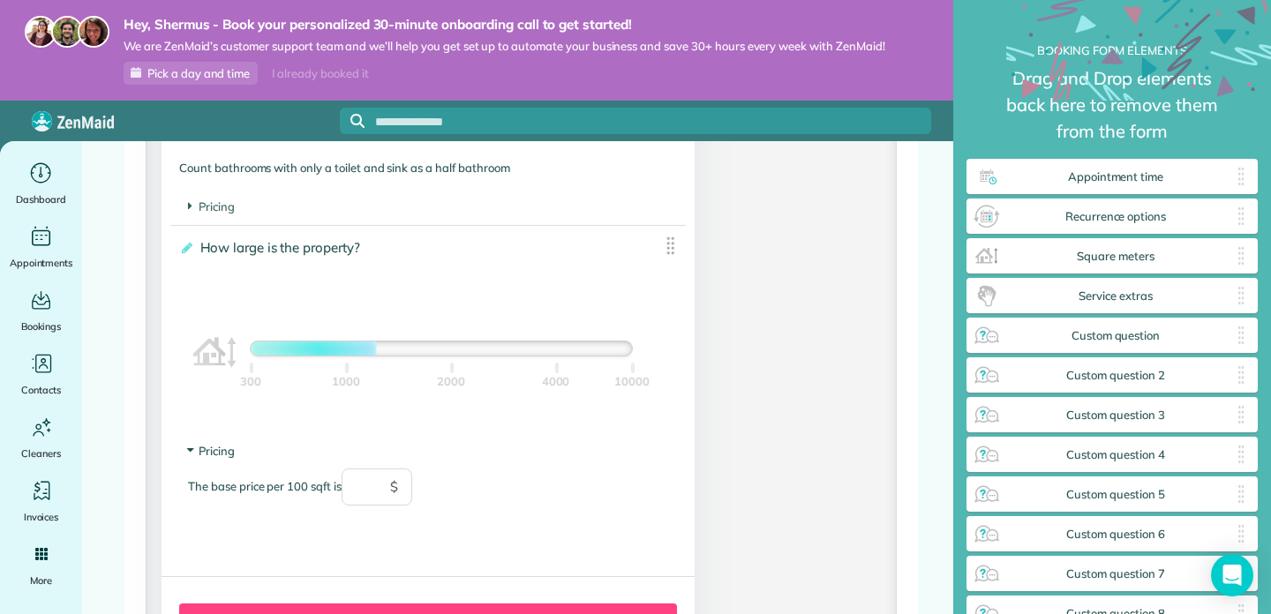
scroll to position [1652, 0]
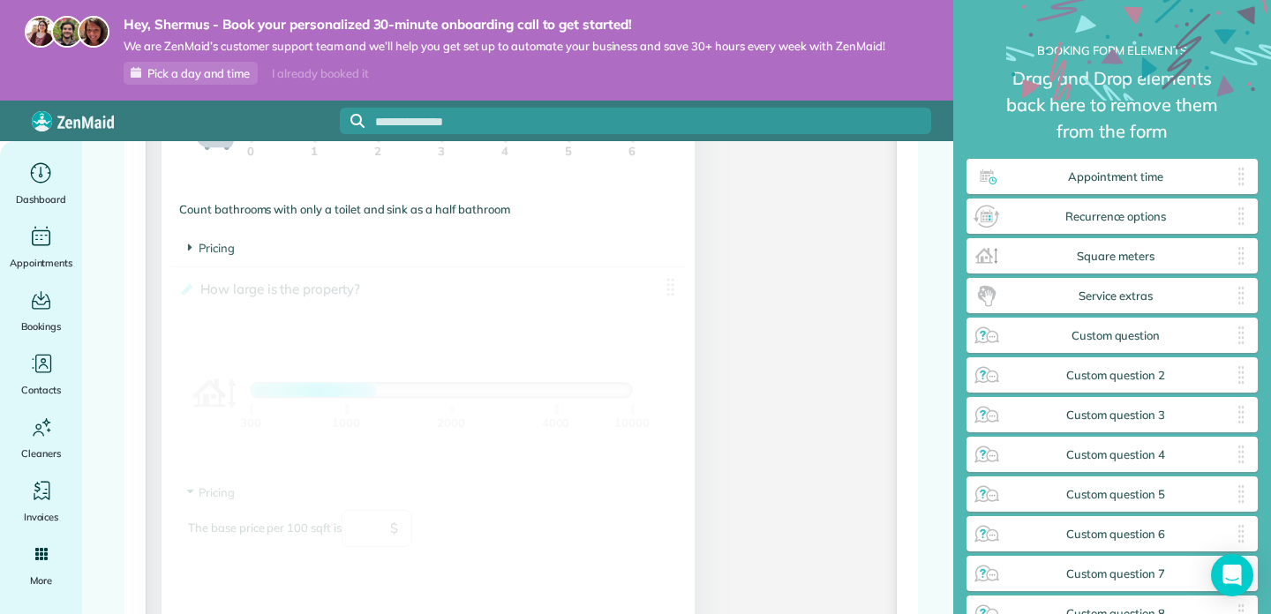
drag, startPoint x: 673, startPoint y: 289, endPoint x: 650, endPoint y: 274, distance: 26.9
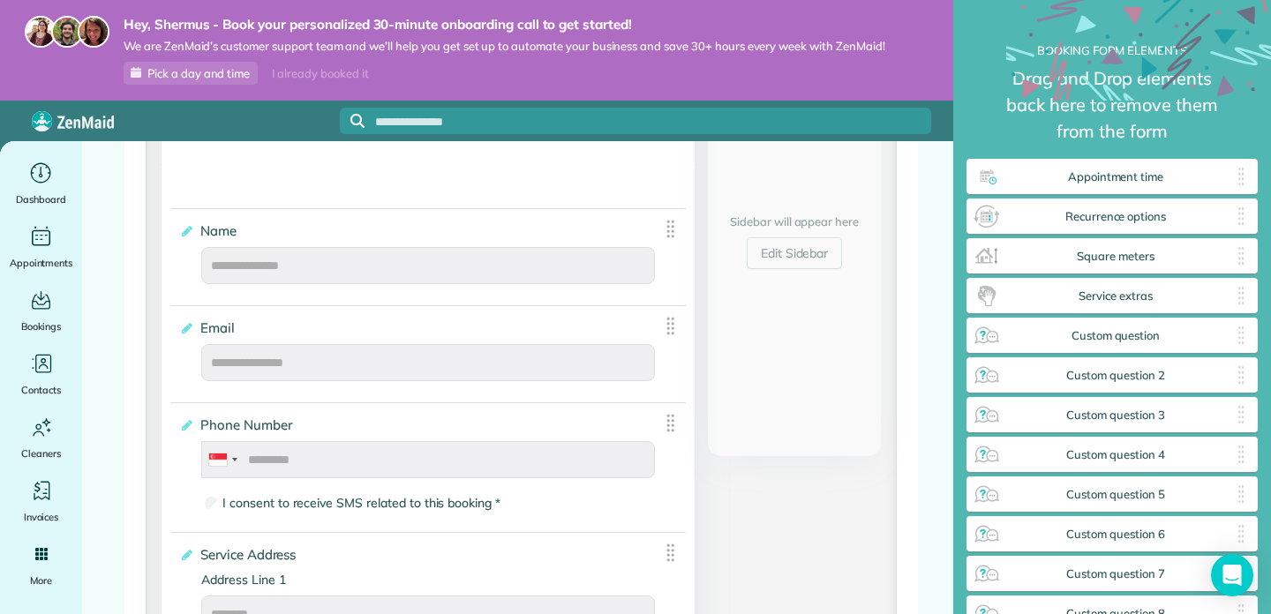
scroll to position [0, 0]
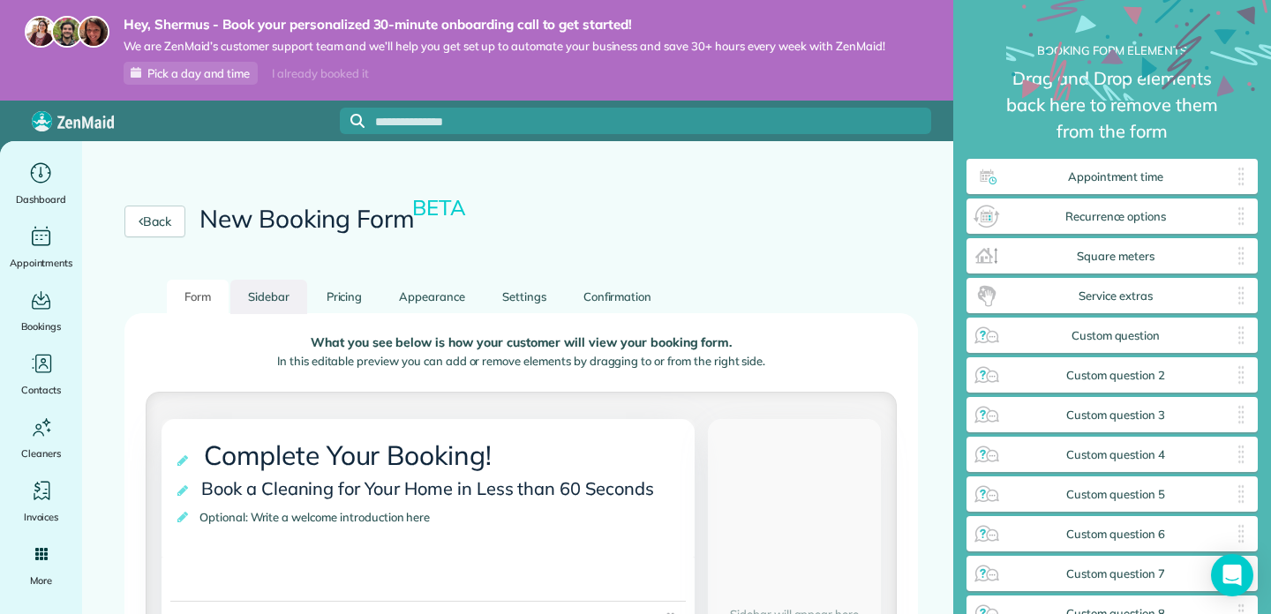
click at [252, 310] on link "Sidebar" at bounding box center [268, 297] width 77 height 34
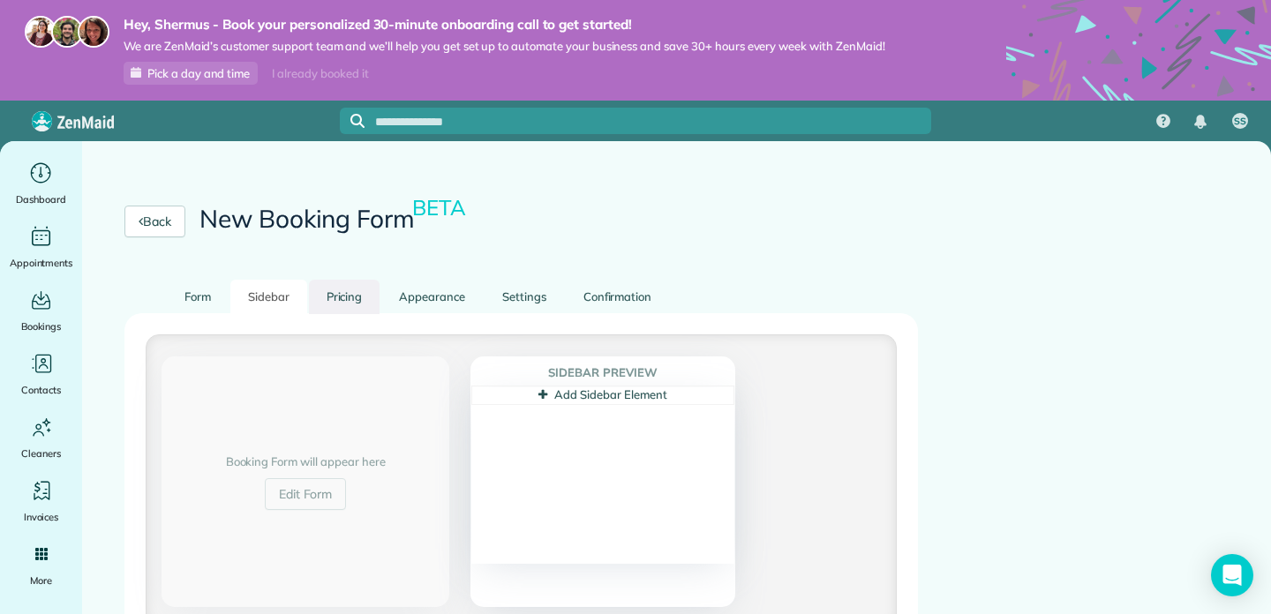
click at [356, 303] on link "Pricing" at bounding box center [344, 297] width 71 height 34
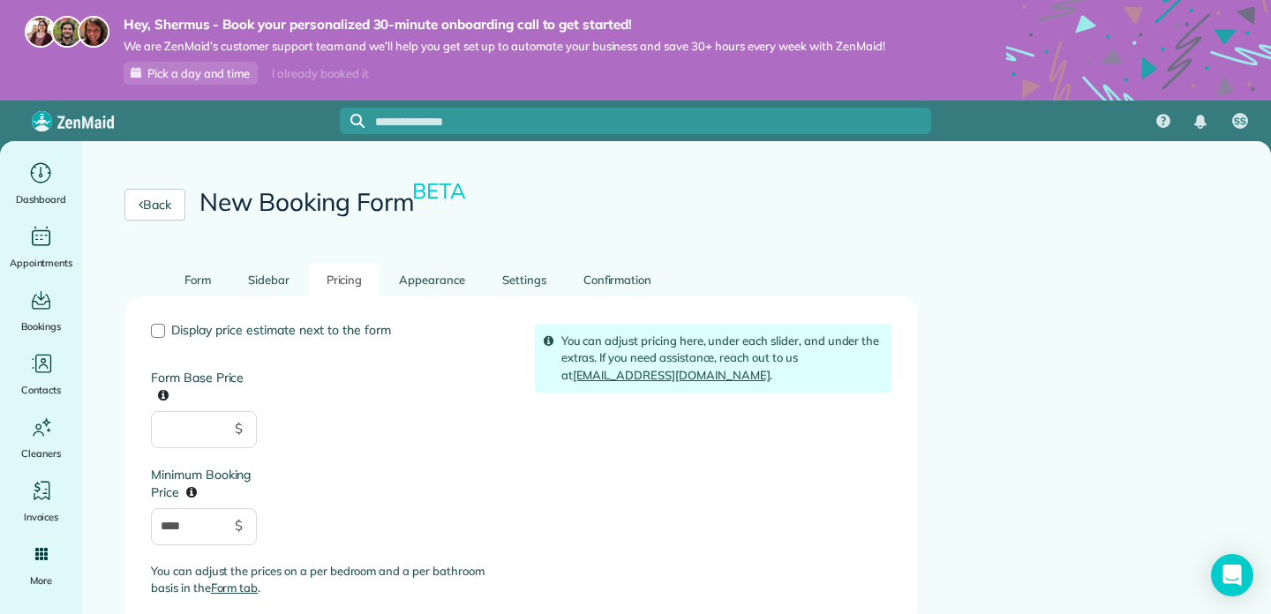
scroll to position [21, 0]
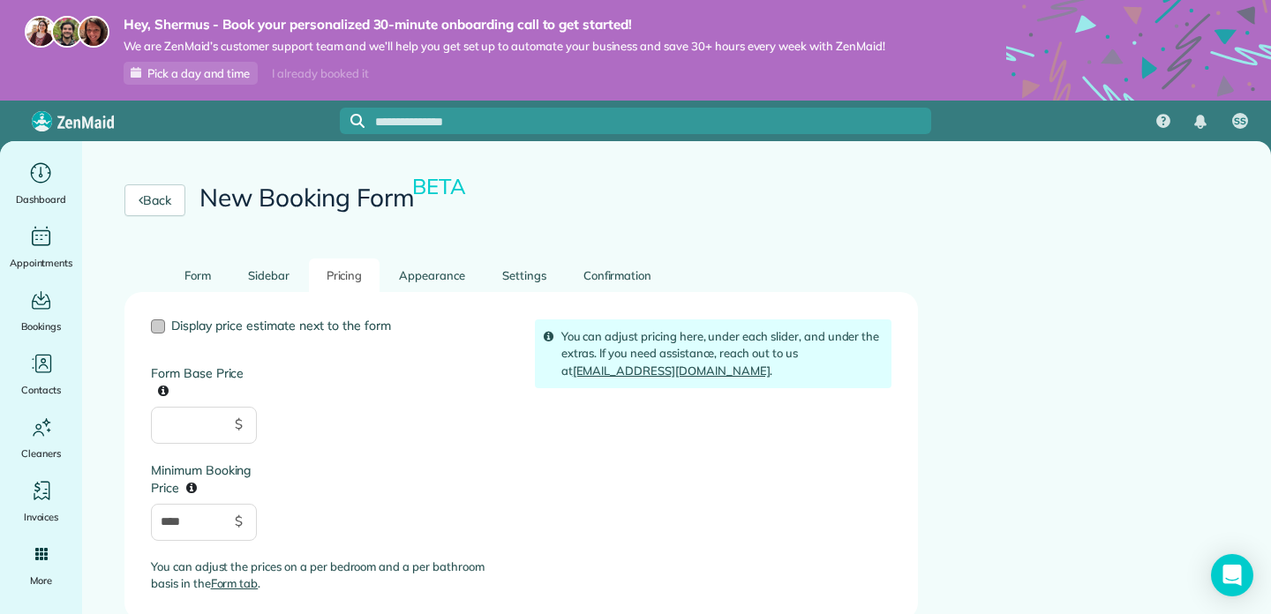
click at [269, 331] on span "Display price estimate next to the form" at bounding box center [281, 326] width 220 height 16
click at [506, 268] on link "Settings" at bounding box center [523, 276] width 79 height 34
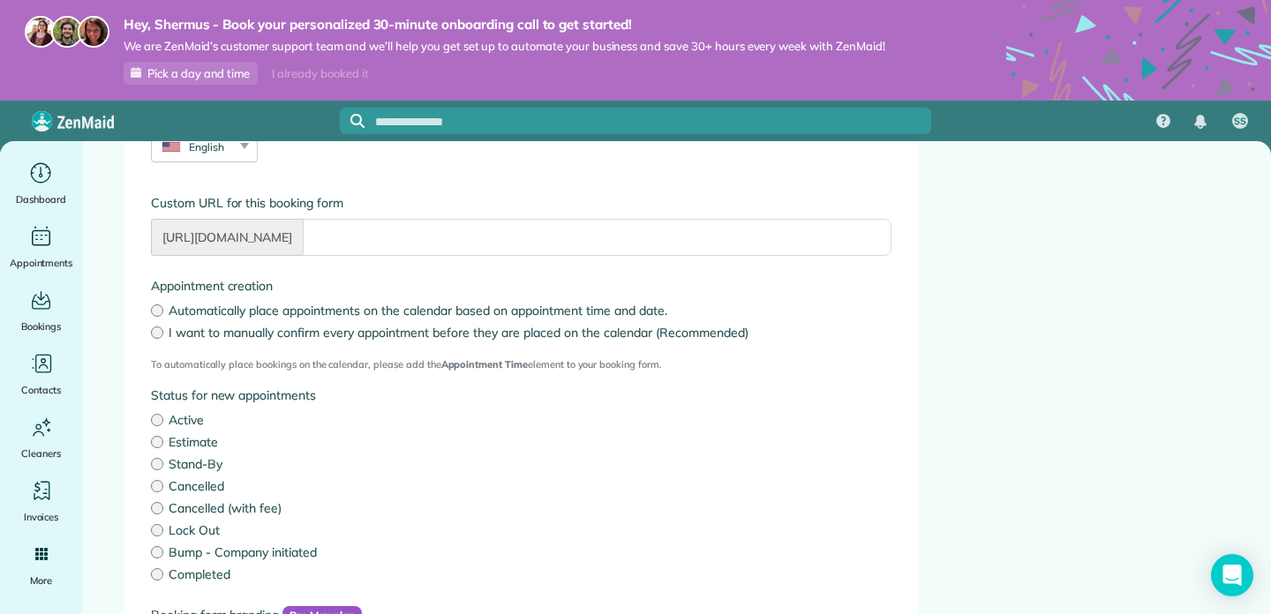
scroll to position [0, 0]
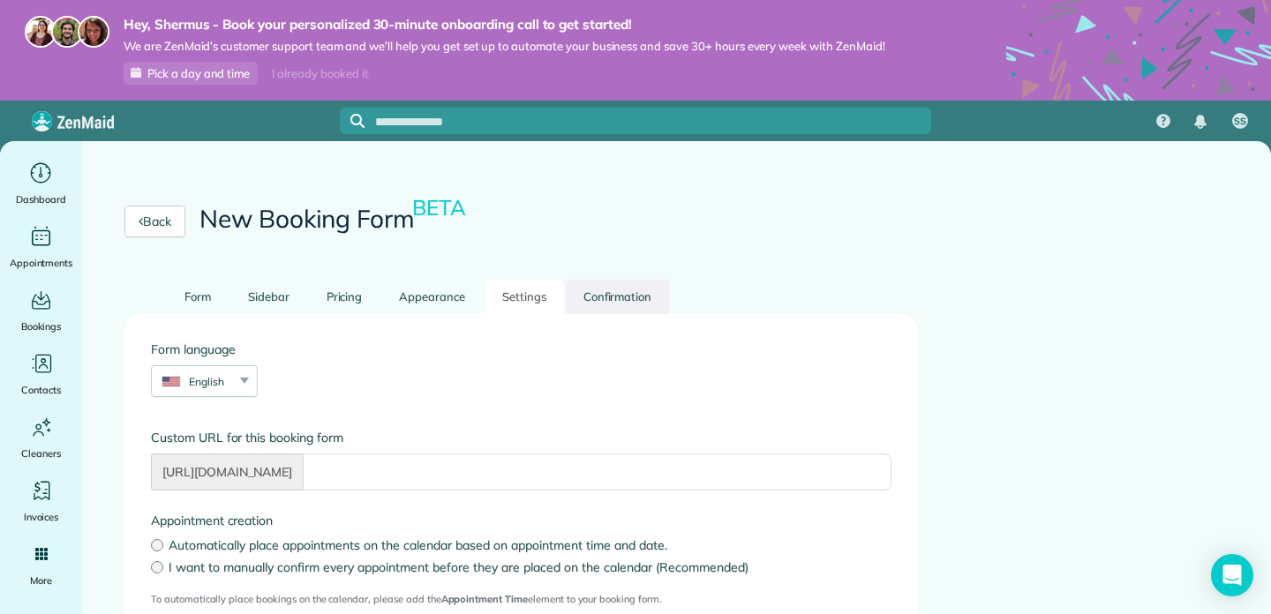
click at [602, 292] on link "Confirmation" at bounding box center [618, 297] width 104 height 34
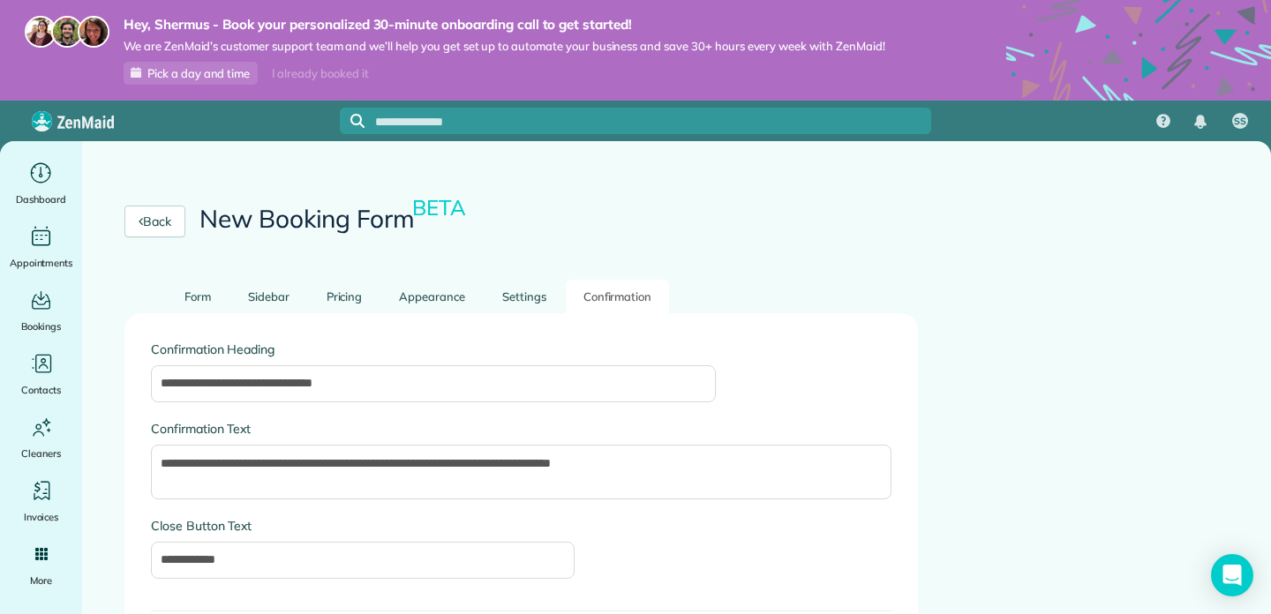
scroll to position [38, 0]
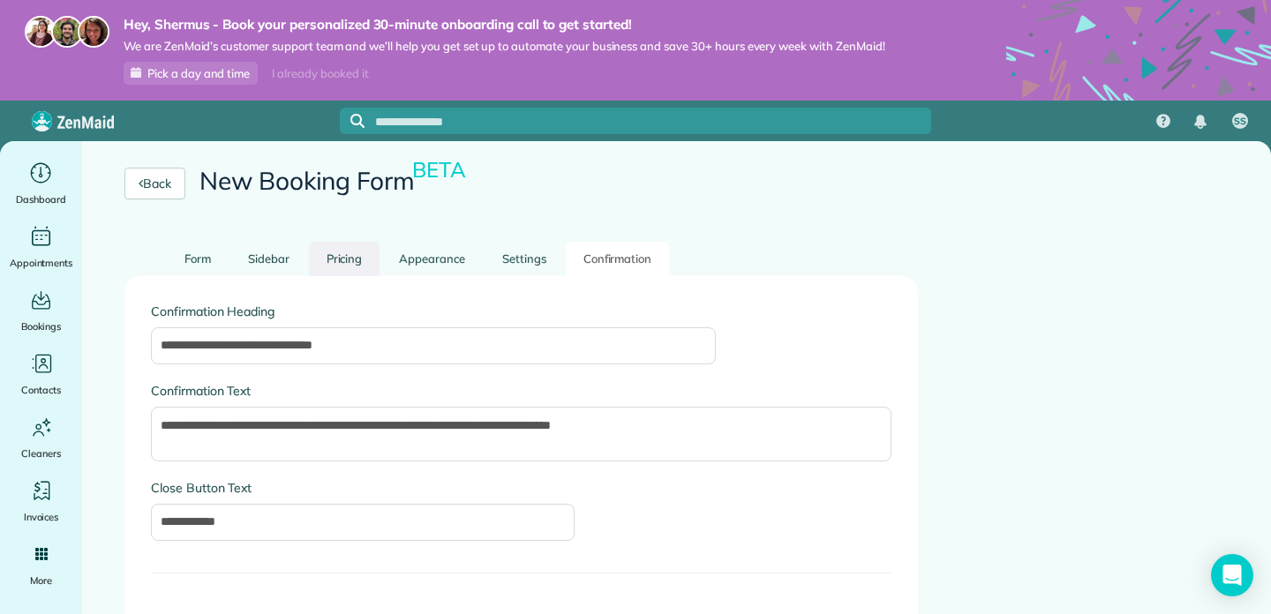
click at [357, 251] on link "Pricing" at bounding box center [344, 259] width 71 height 34
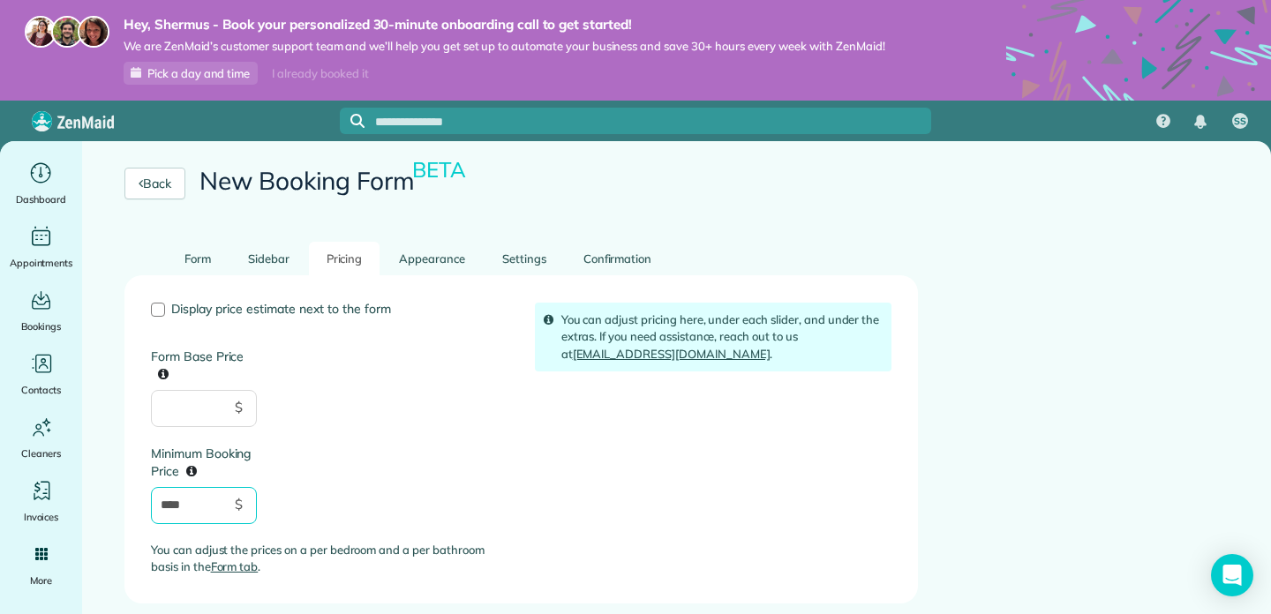
click at [225, 508] on input "****" at bounding box center [204, 505] width 106 height 37
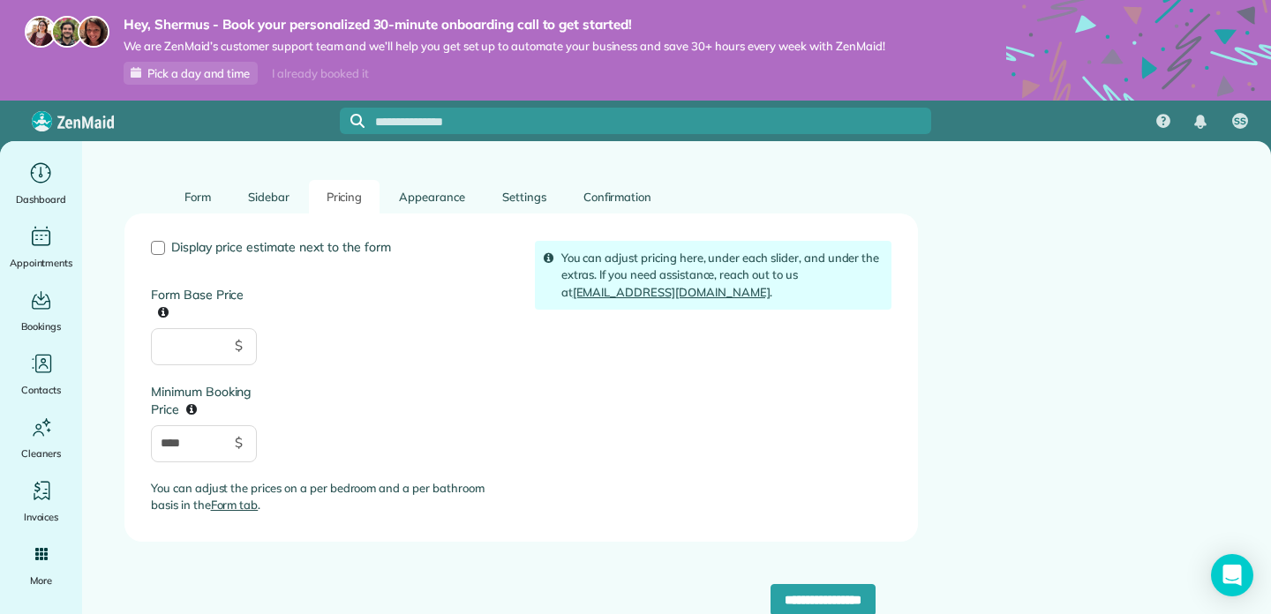
click at [238, 507] on link "Form tab" at bounding box center [235, 505] width 48 height 14
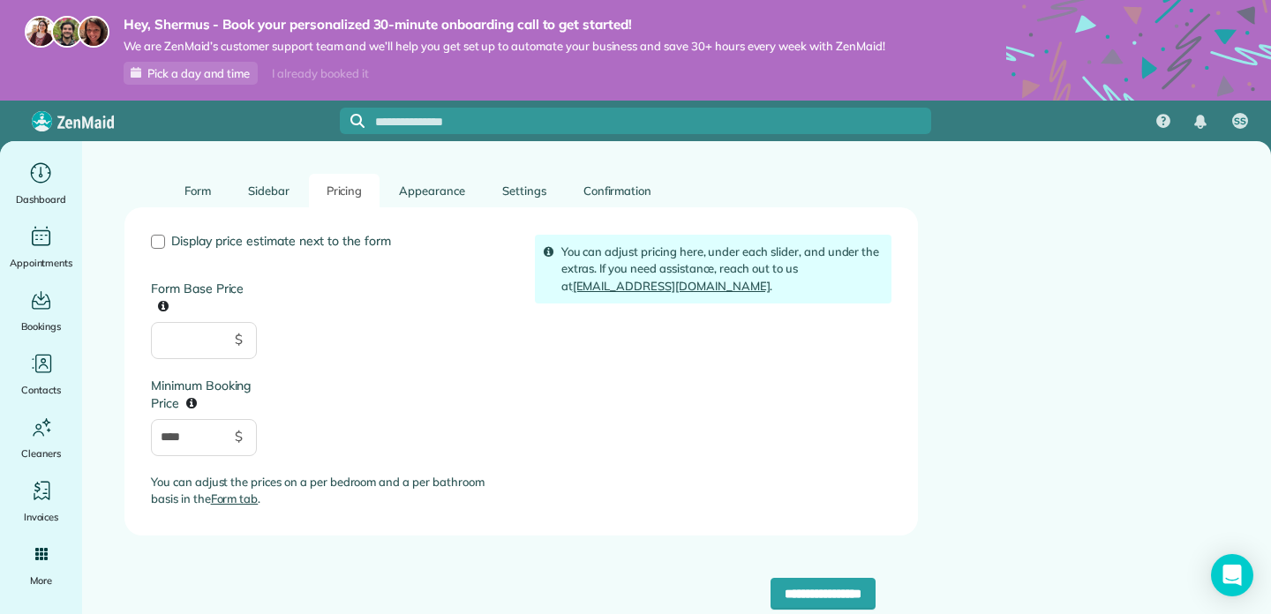
click at [244, 499] on link "Form tab" at bounding box center [235, 499] width 48 height 14
click at [270, 184] on link "Sidebar" at bounding box center [268, 191] width 77 height 34
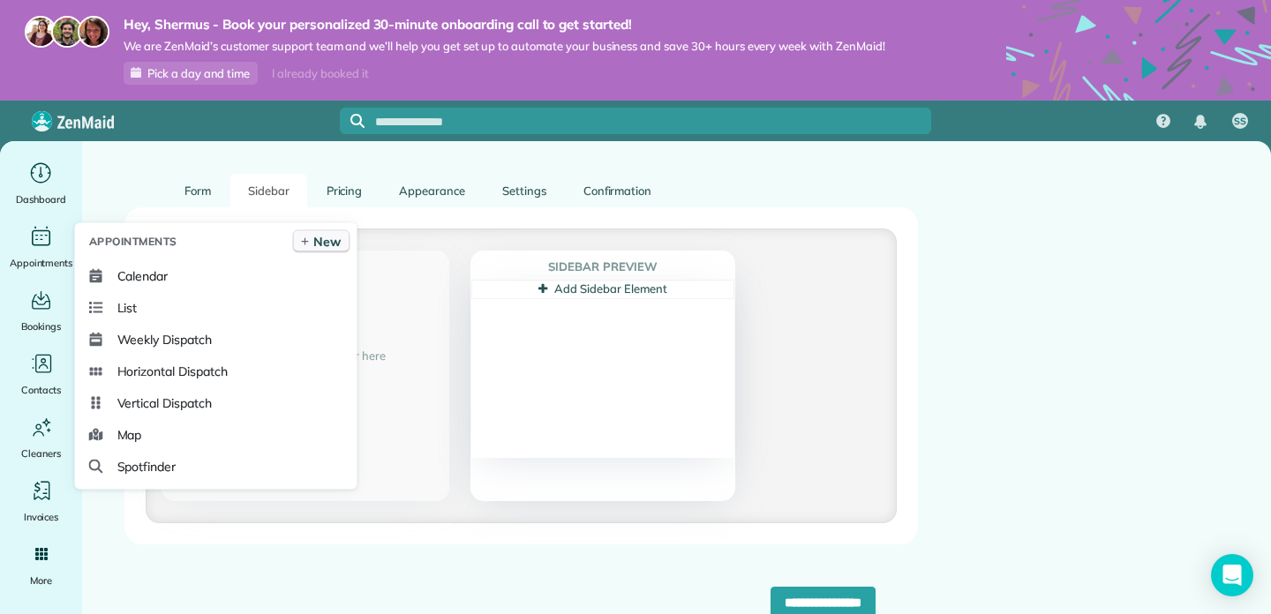
click at [327, 237] on span "New" at bounding box center [326, 242] width 27 height 18
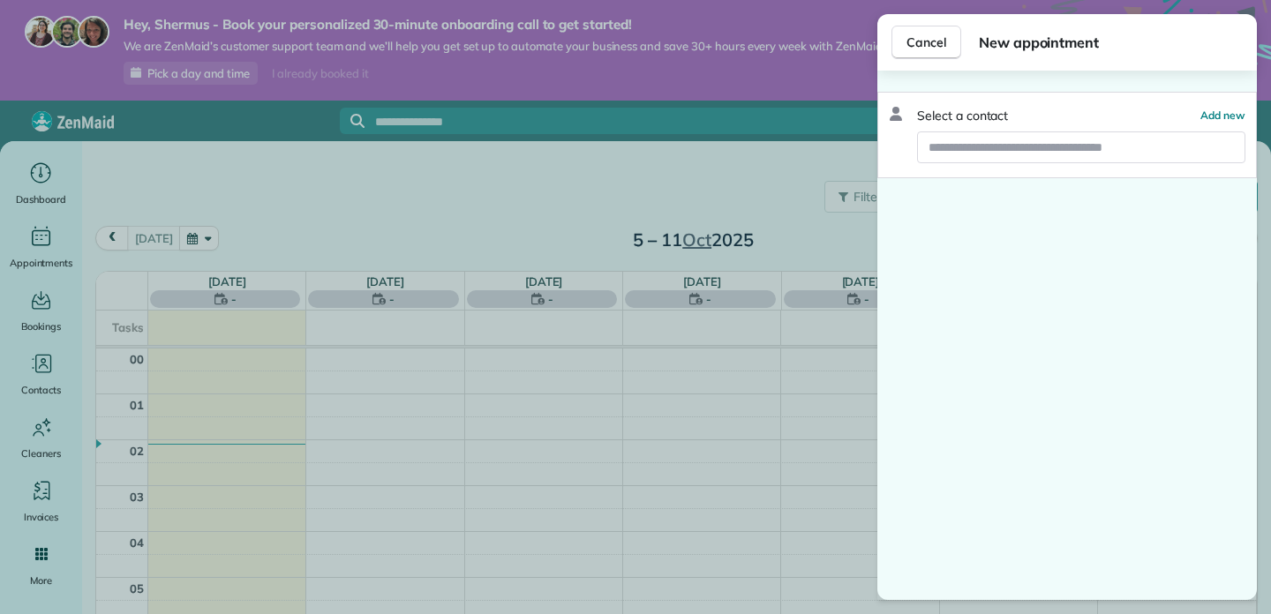
scroll to position [322, 0]
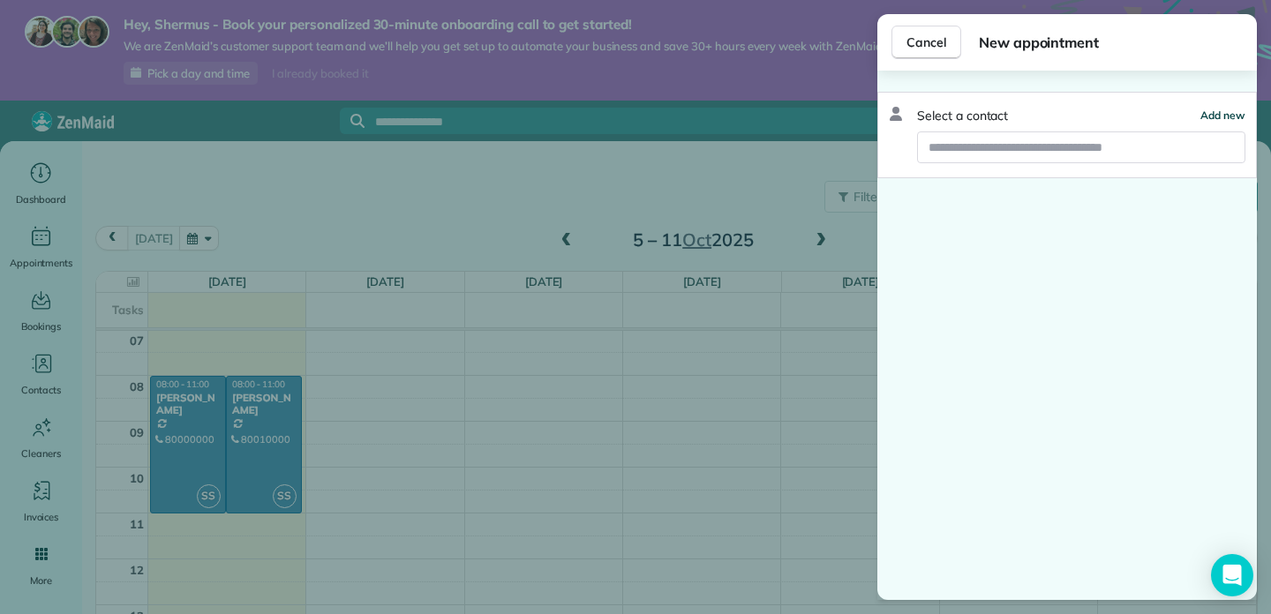
click at [1216, 122] on button "Add new" at bounding box center [1222, 116] width 45 height 18
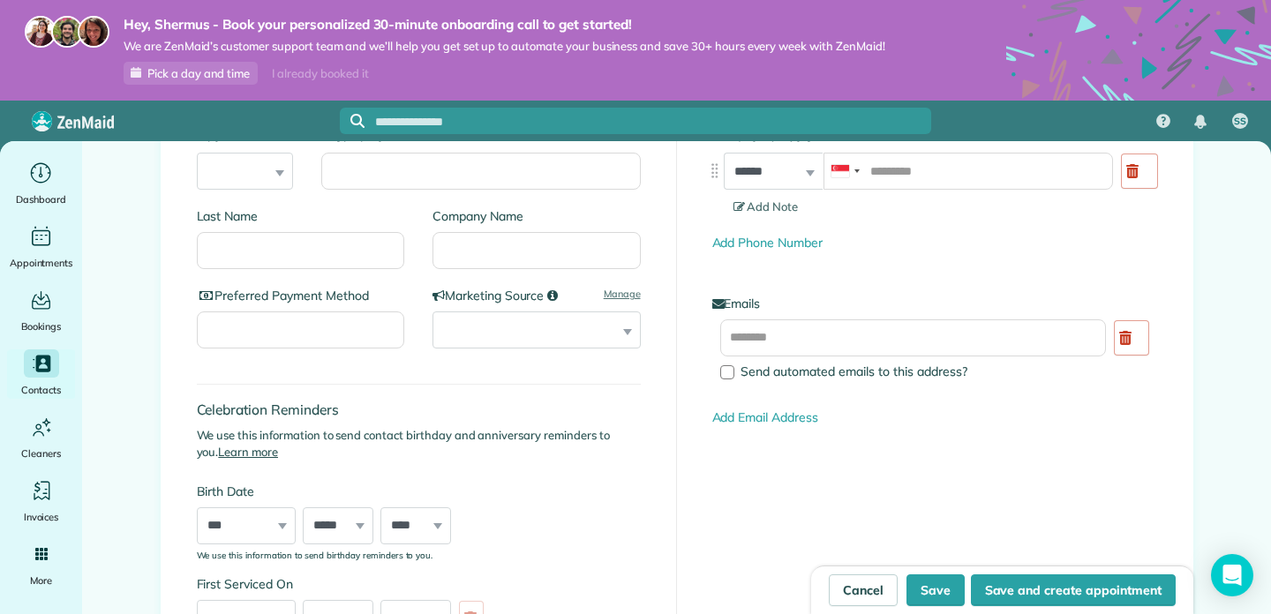
scroll to position [155, 0]
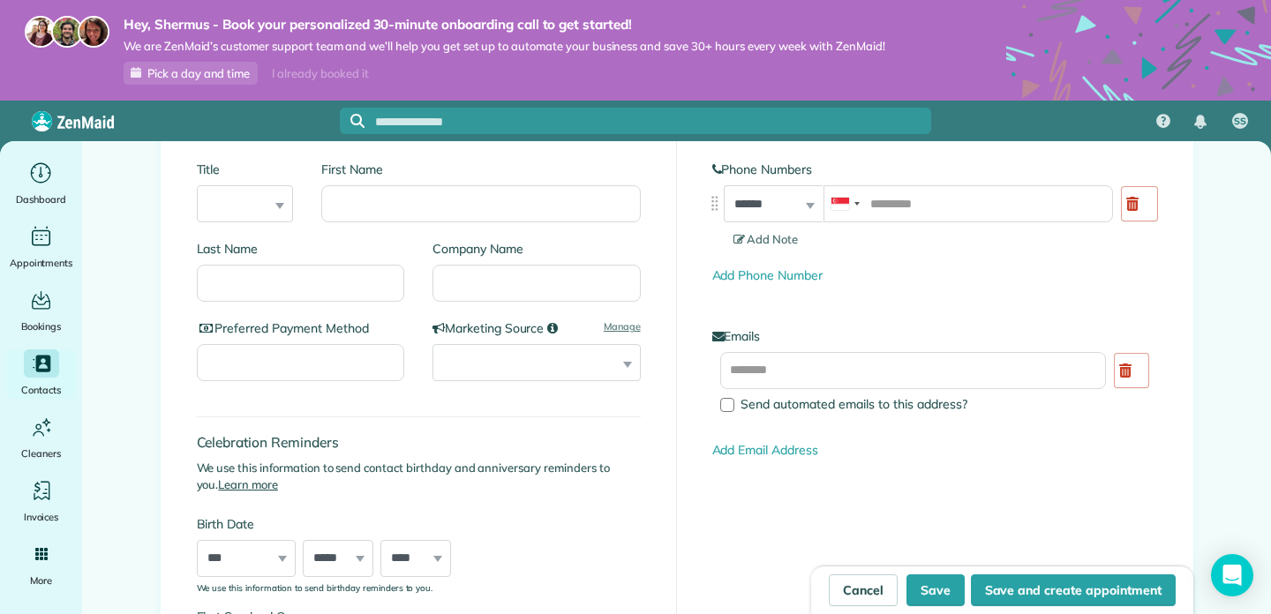
click at [80, 123] on img at bounding box center [73, 121] width 82 height 20
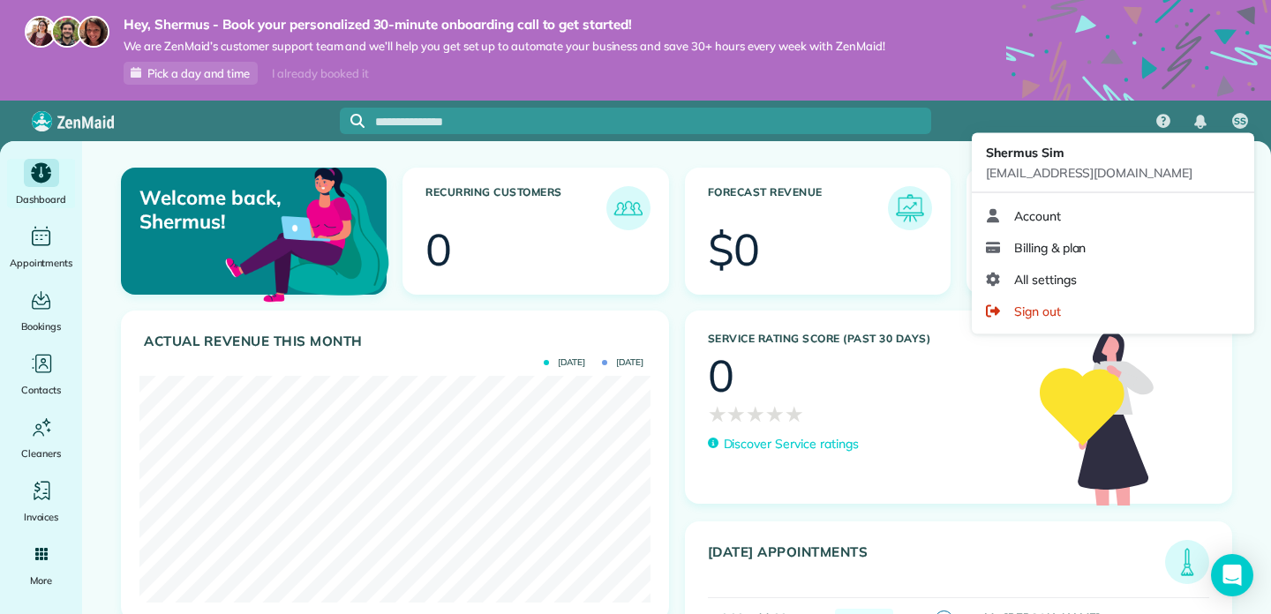
click at [1241, 126] on span "SS" at bounding box center [1240, 122] width 12 height 14
click at [1073, 265] on link "All settings" at bounding box center [1113, 280] width 268 height 32
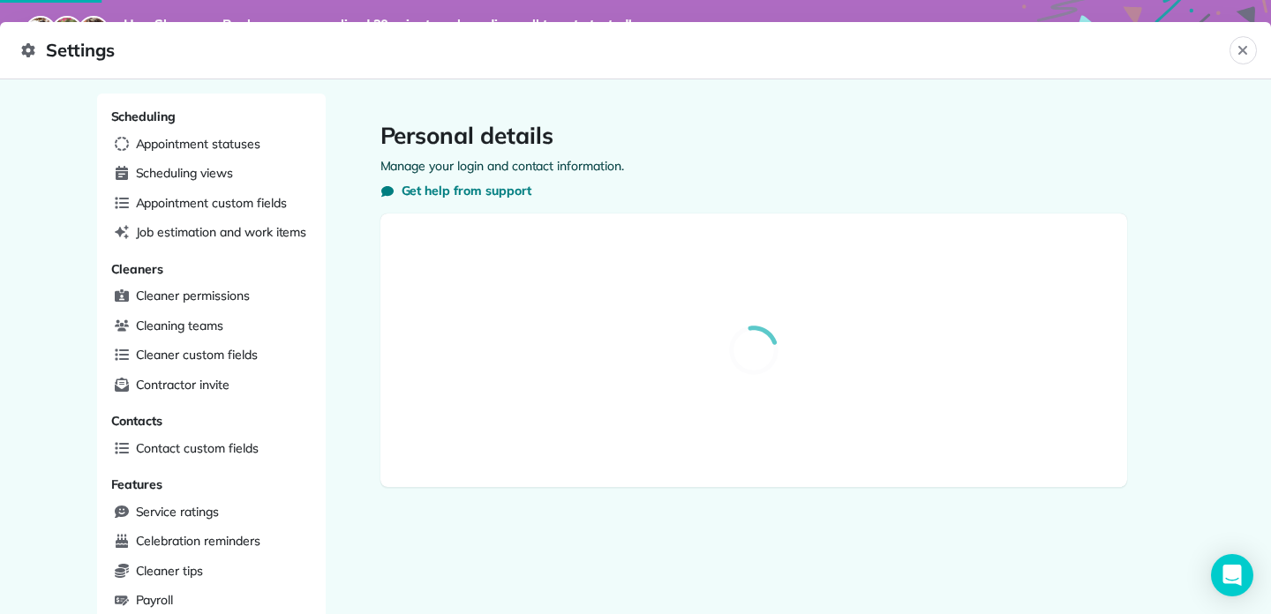
select select "**"
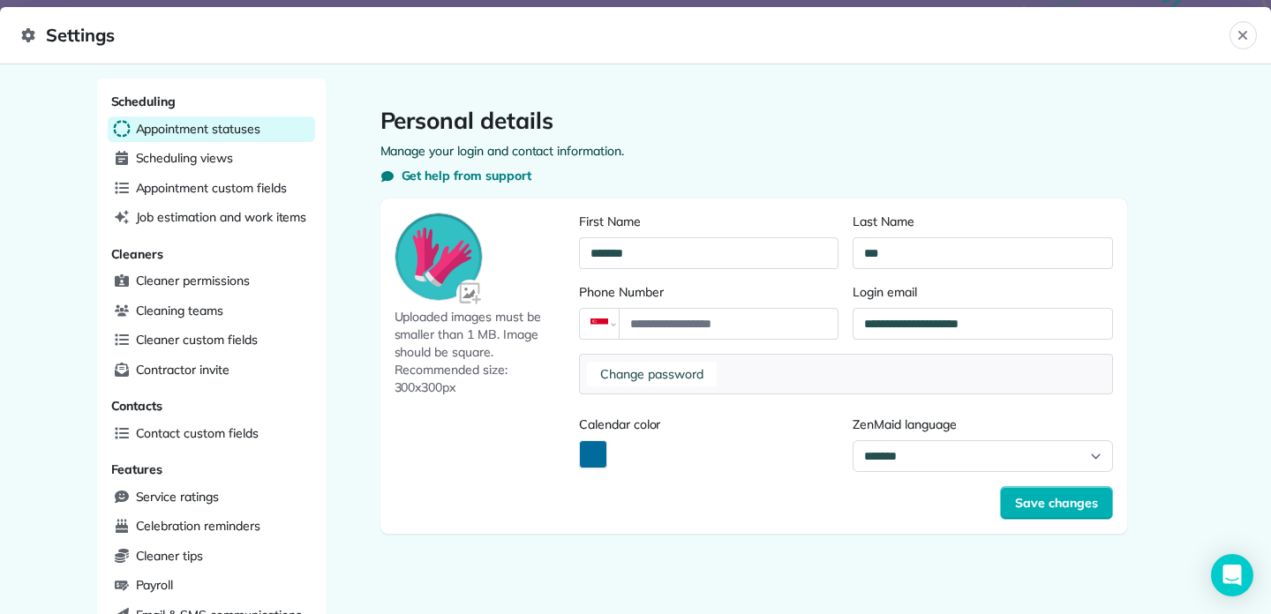
click at [252, 131] on span "Appointment statuses" at bounding box center [198, 129] width 124 height 18
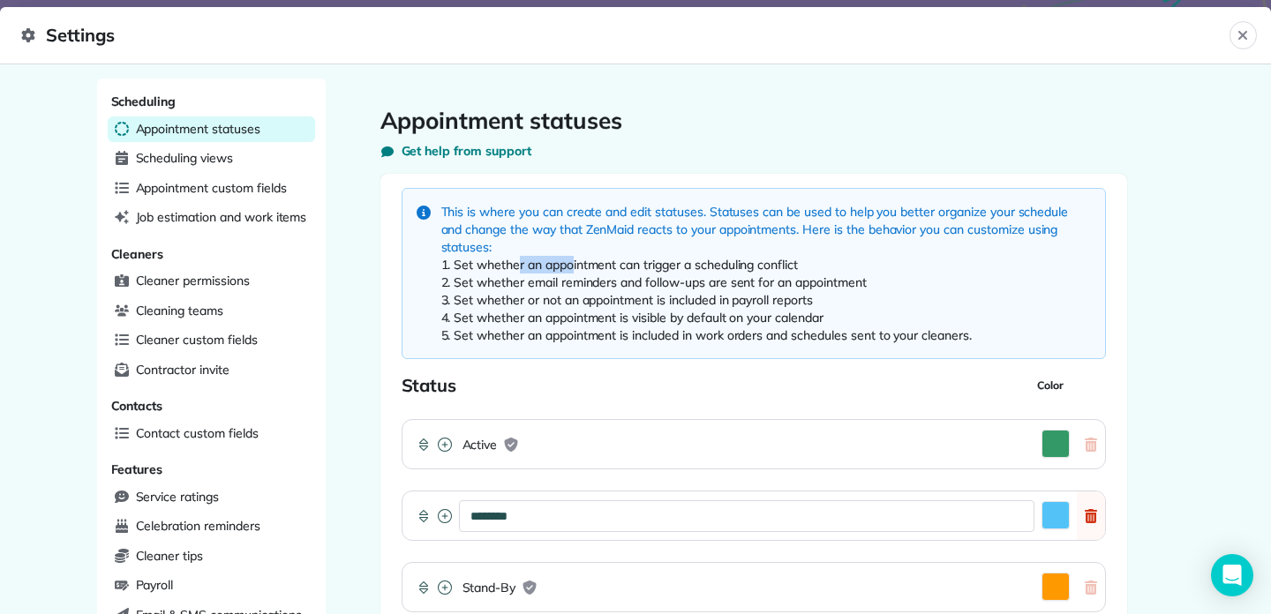
drag, startPoint x: 519, startPoint y: 266, endPoint x: 571, endPoint y: 270, distance: 52.3
click at [571, 270] on li "Set whether an appointment can trigger a scheduling conflict" at bounding box center [765, 265] width 649 height 18
drag, startPoint x: 675, startPoint y: 266, endPoint x: 695, endPoint y: 266, distance: 20.3
click at [695, 266] on li "Set whether an appointment can trigger a scheduling conflict" at bounding box center [765, 265] width 649 height 18
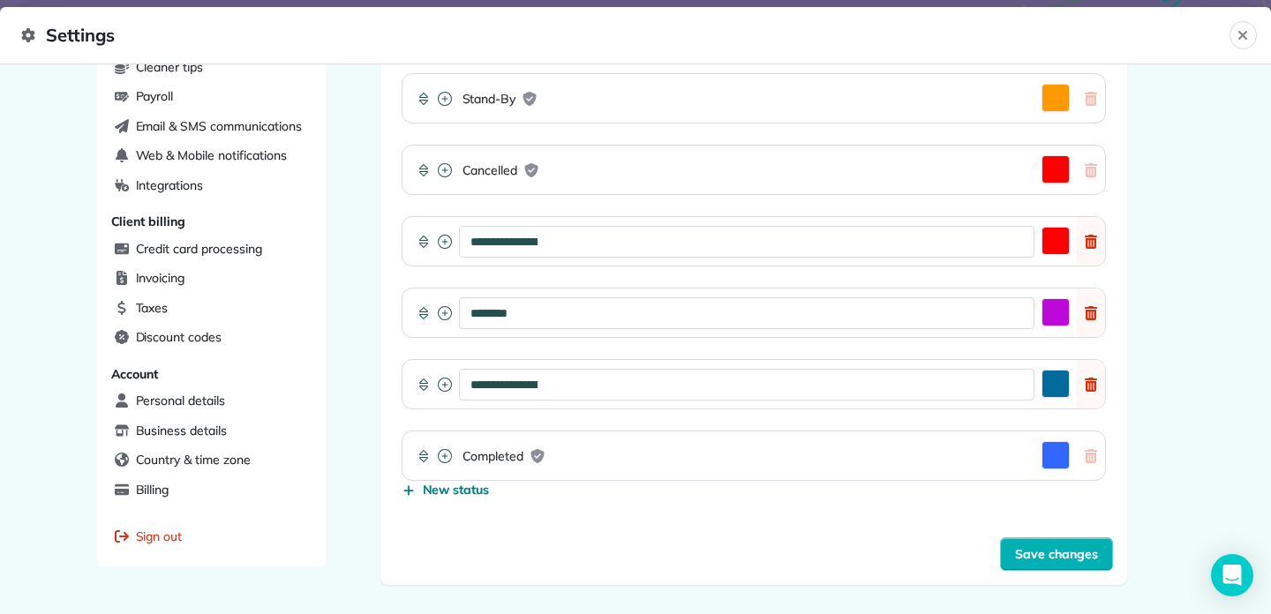
scroll to position [484, 0]
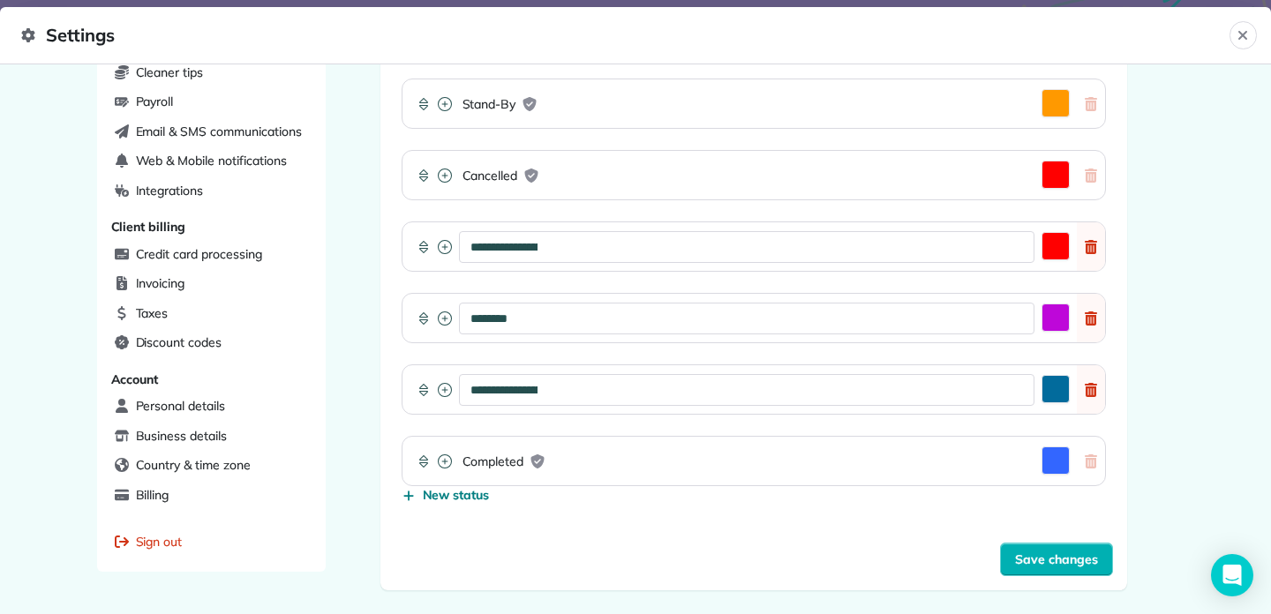
click at [684, 382] on div "**********" at bounding box center [746, 390] width 575 height 32
click at [777, 402] on div "**********" at bounding box center [746, 390] width 575 height 32
click at [1042, 381] on button "Activate Color Picker" at bounding box center [1055, 389] width 28 height 28
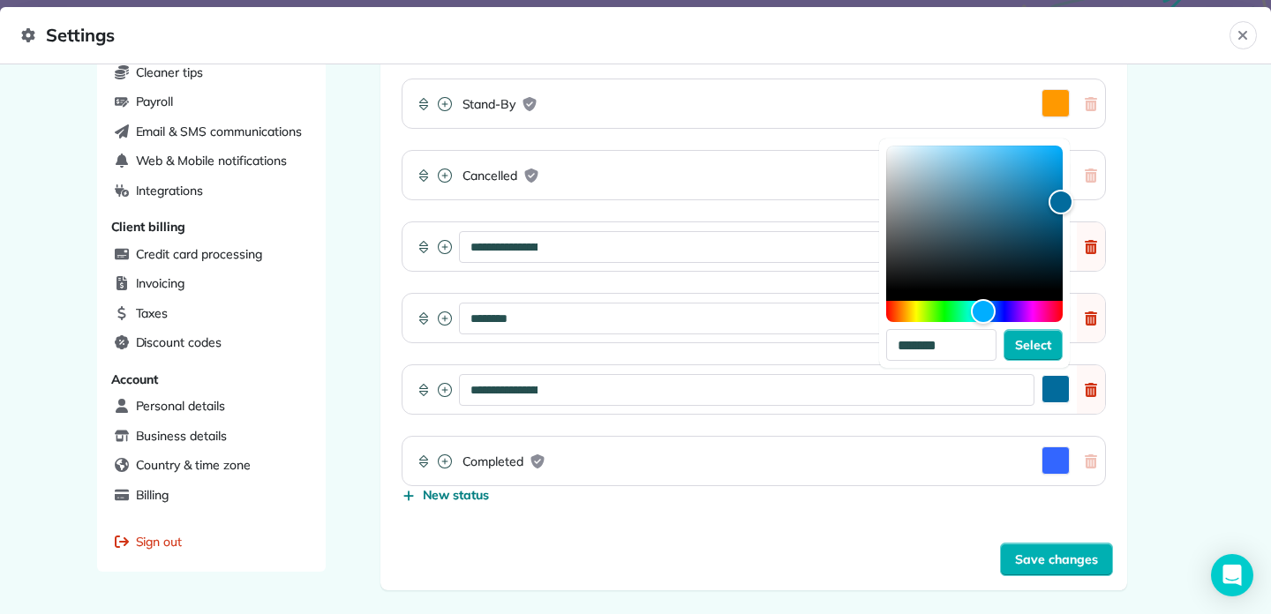
click at [721, 400] on div "**********" at bounding box center [746, 390] width 575 height 32
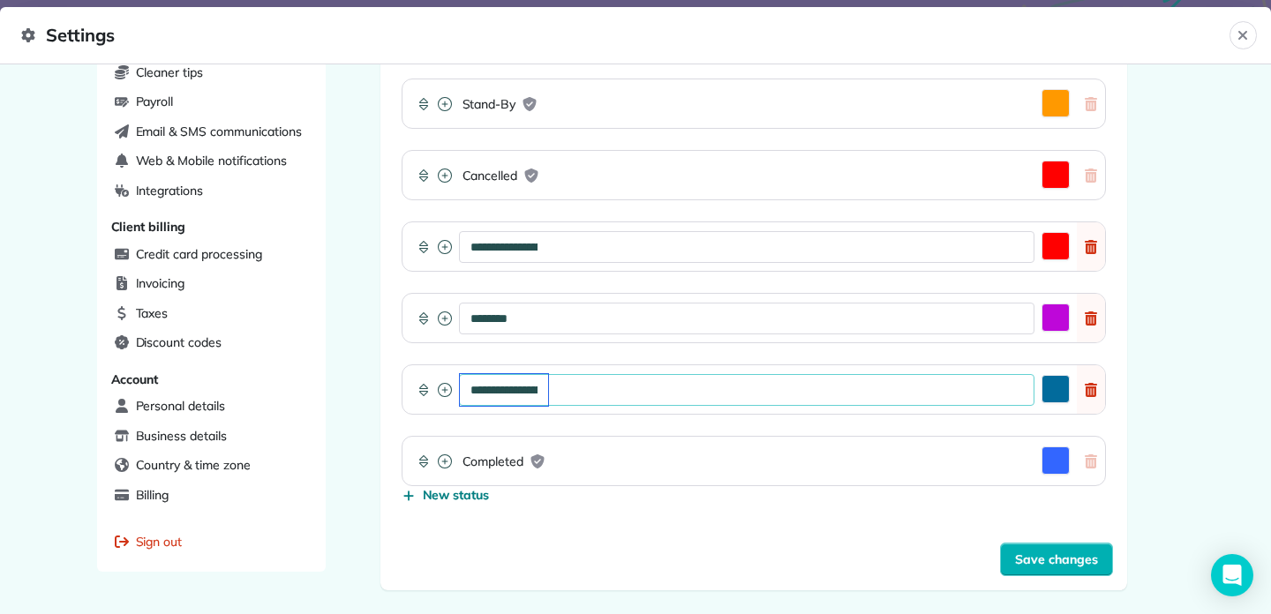
click at [508, 394] on input "**********" at bounding box center [504, 390] width 88 height 32
click at [529, 396] on input "**********" at bounding box center [504, 390] width 88 height 32
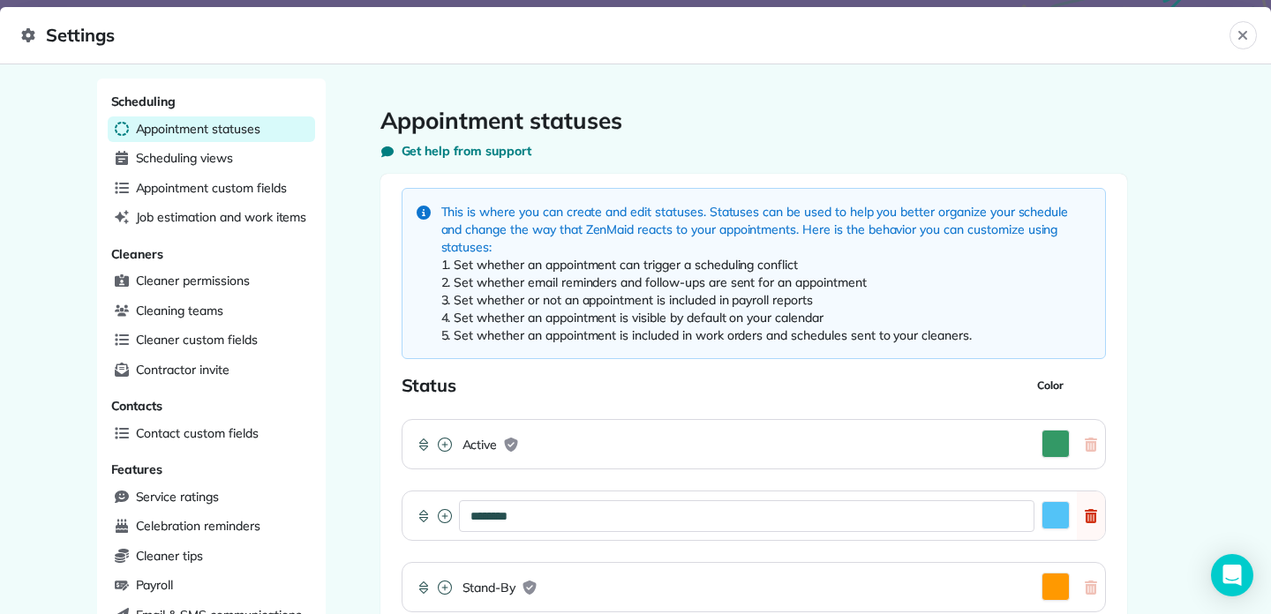
scroll to position [0, 0]
click at [539, 324] on li "Set whether an appointment is visible by default on your calendar" at bounding box center [765, 318] width 649 height 18
click at [244, 169] on div "Scheduling views" at bounding box center [211, 159] width 207 height 26
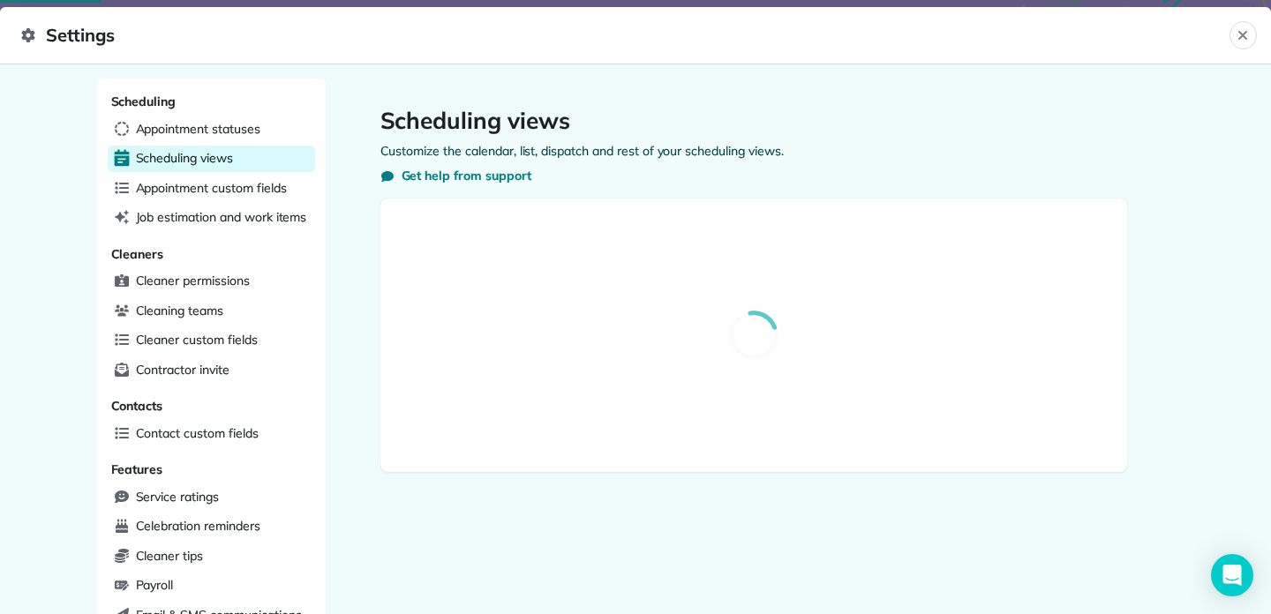
select select "**********"
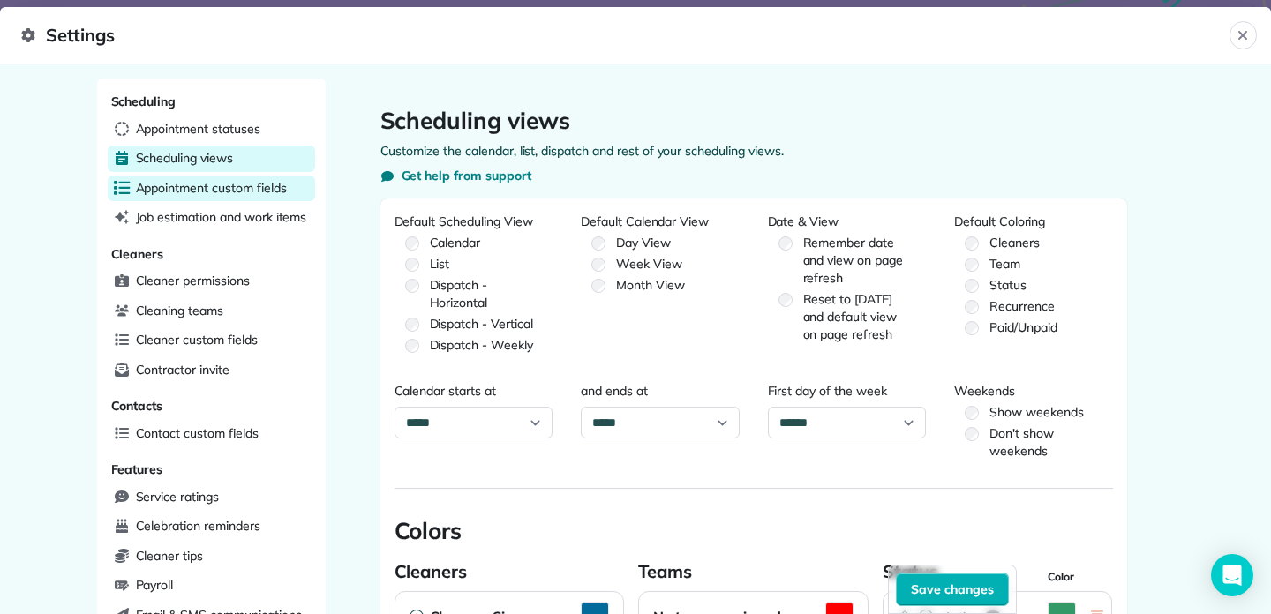
click at [252, 189] on span "Appointment custom fields" at bounding box center [211, 188] width 151 height 18
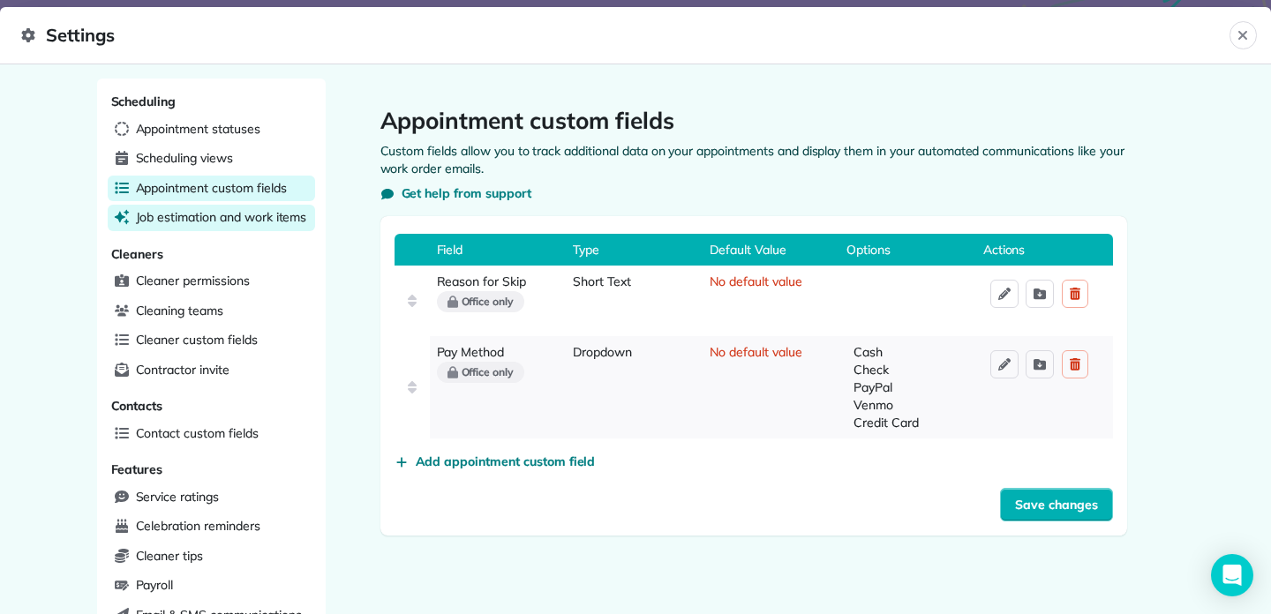
click at [257, 222] on span "Job estimation and work items" at bounding box center [221, 217] width 171 height 18
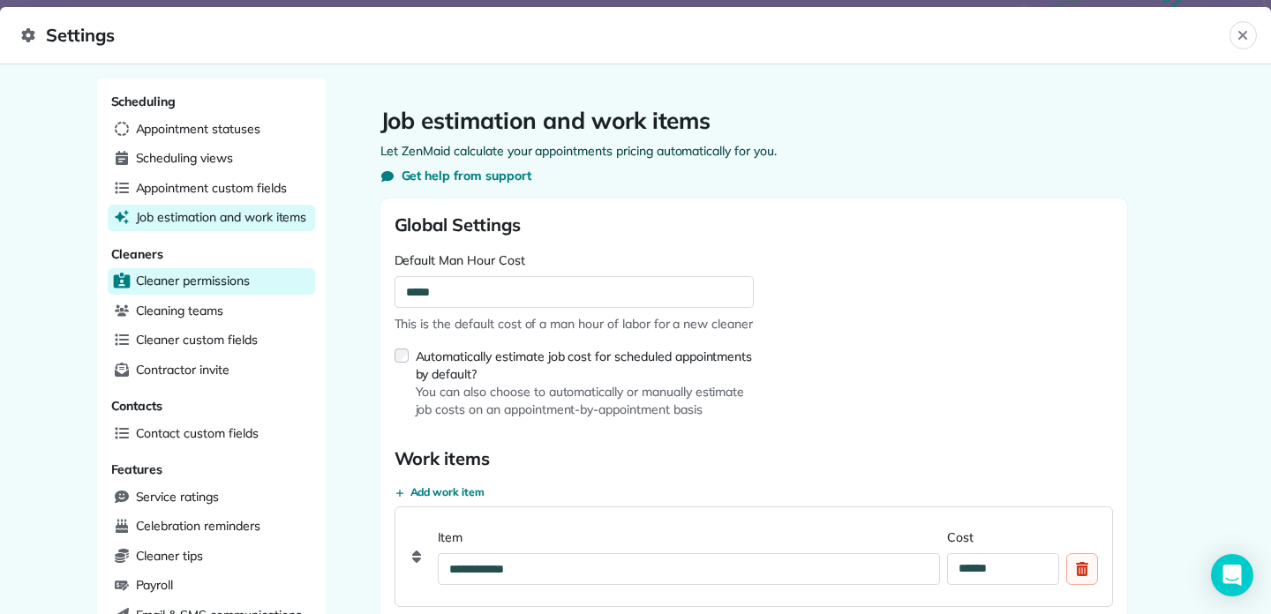
click at [264, 276] on div "Cleaner permissions" at bounding box center [211, 281] width 207 height 26
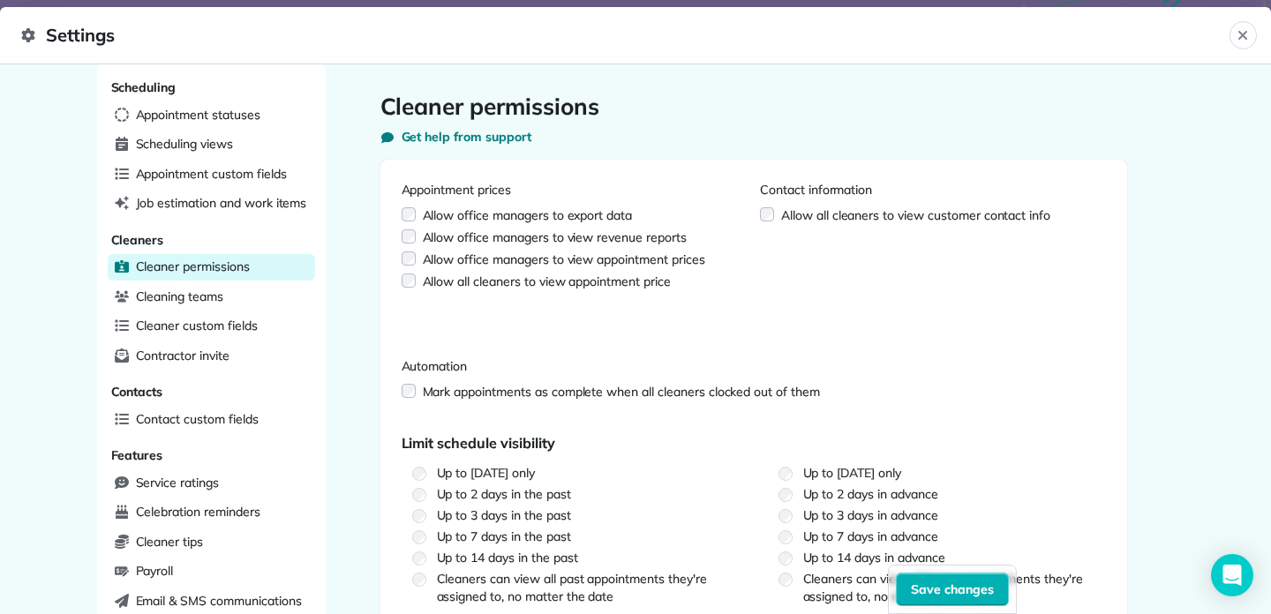
scroll to position [21, 0]
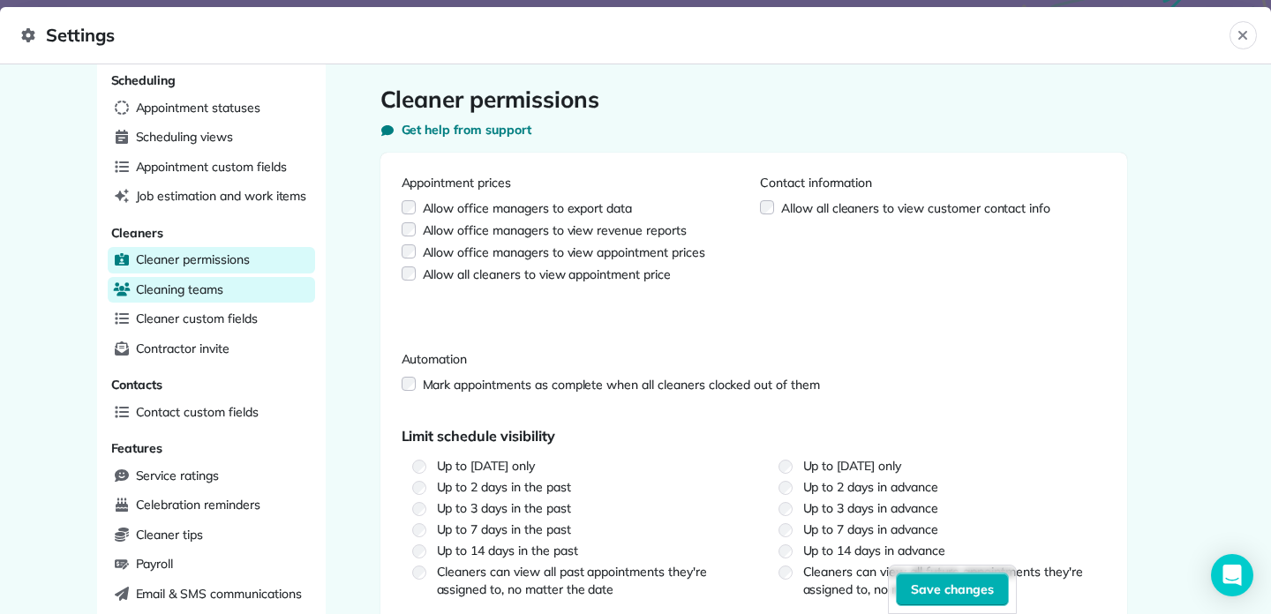
click at [269, 281] on div "Cleaning teams" at bounding box center [211, 290] width 207 height 26
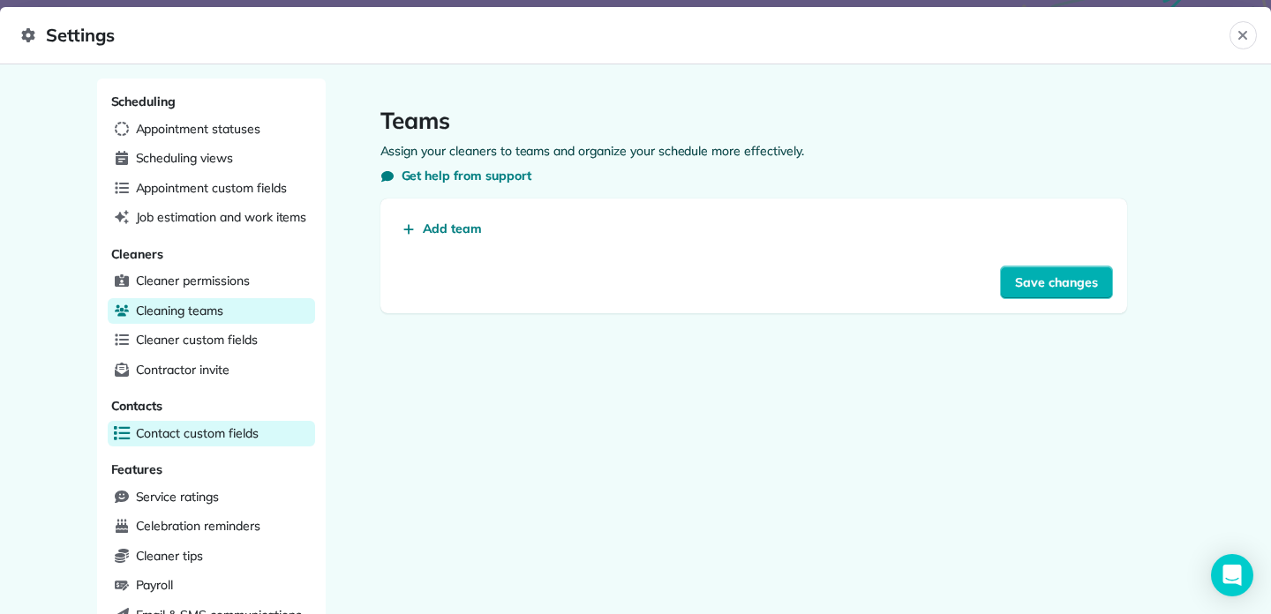
click at [229, 431] on span "Contact custom fields" at bounding box center [197, 433] width 123 height 18
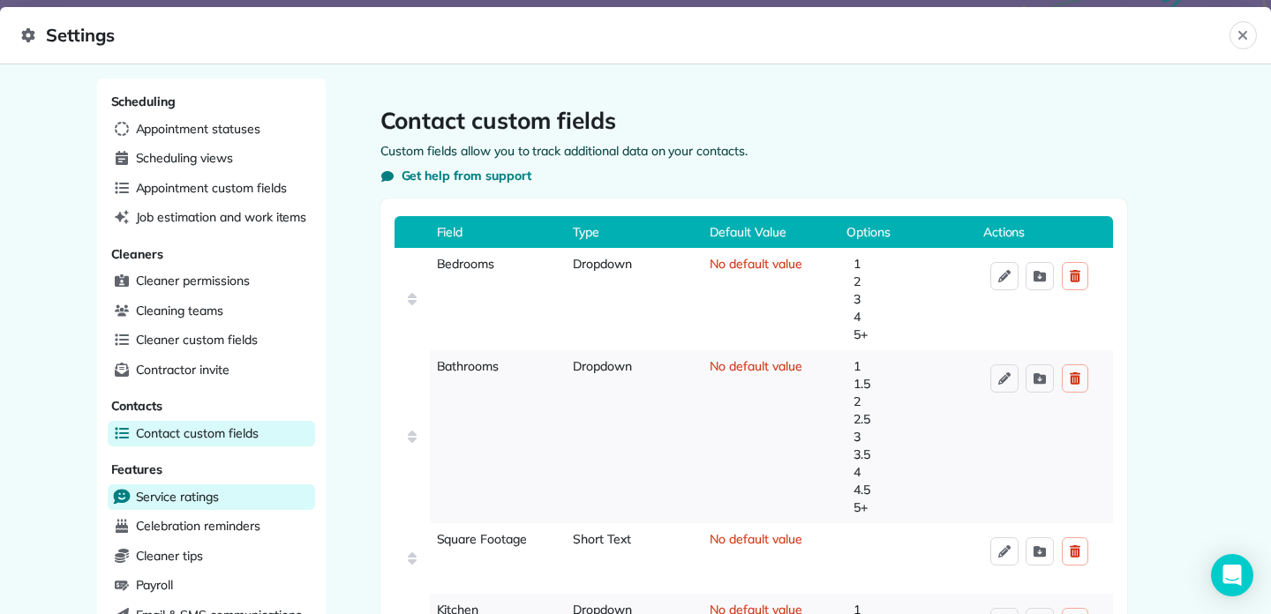
click at [187, 499] on div "Service ratings" at bounding box center [211, 497] width 207 height 26
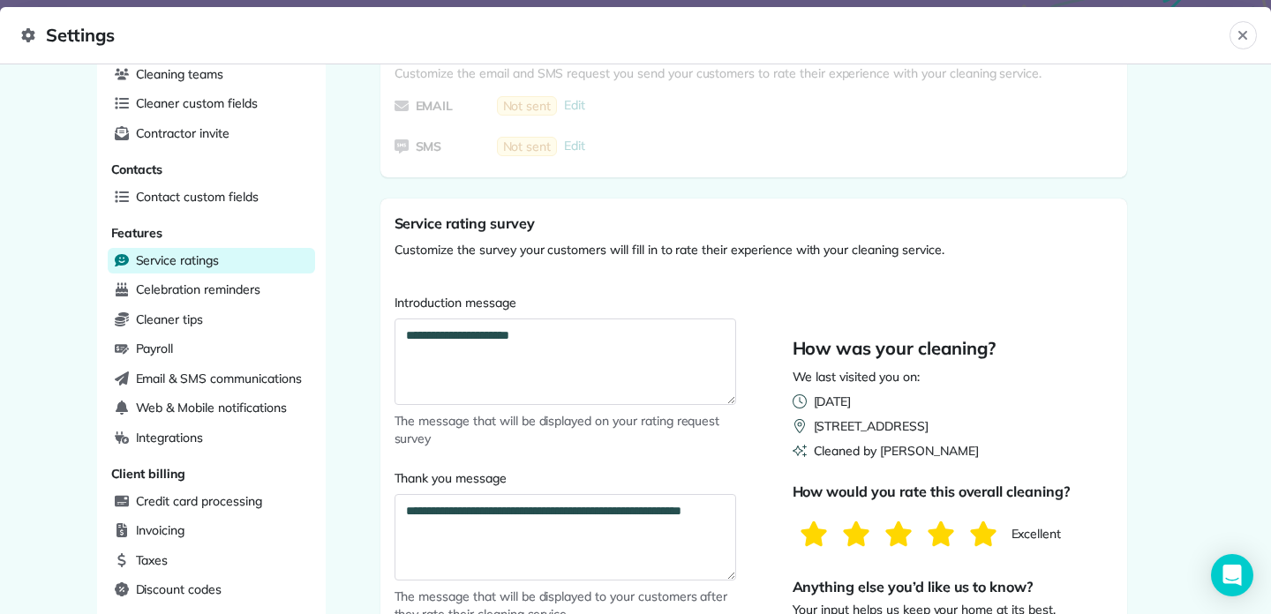
scroll to position [145, 0]
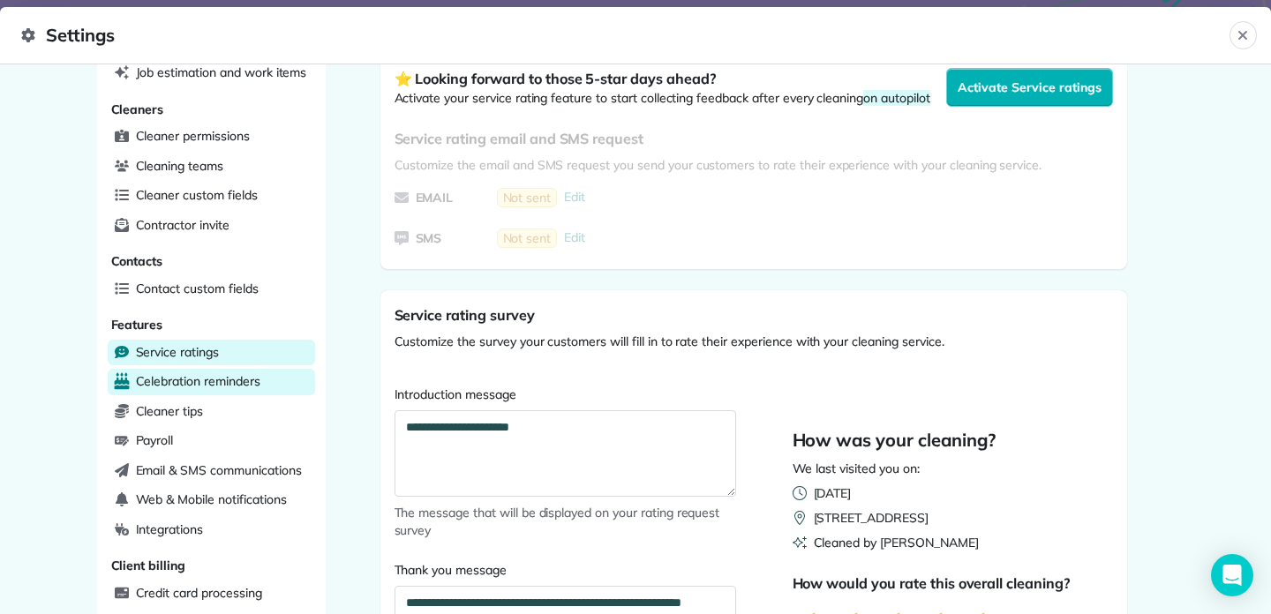
click at [274, 370] on div "Celebration reminders" at bounding box center [211, 382] width 207 height 26
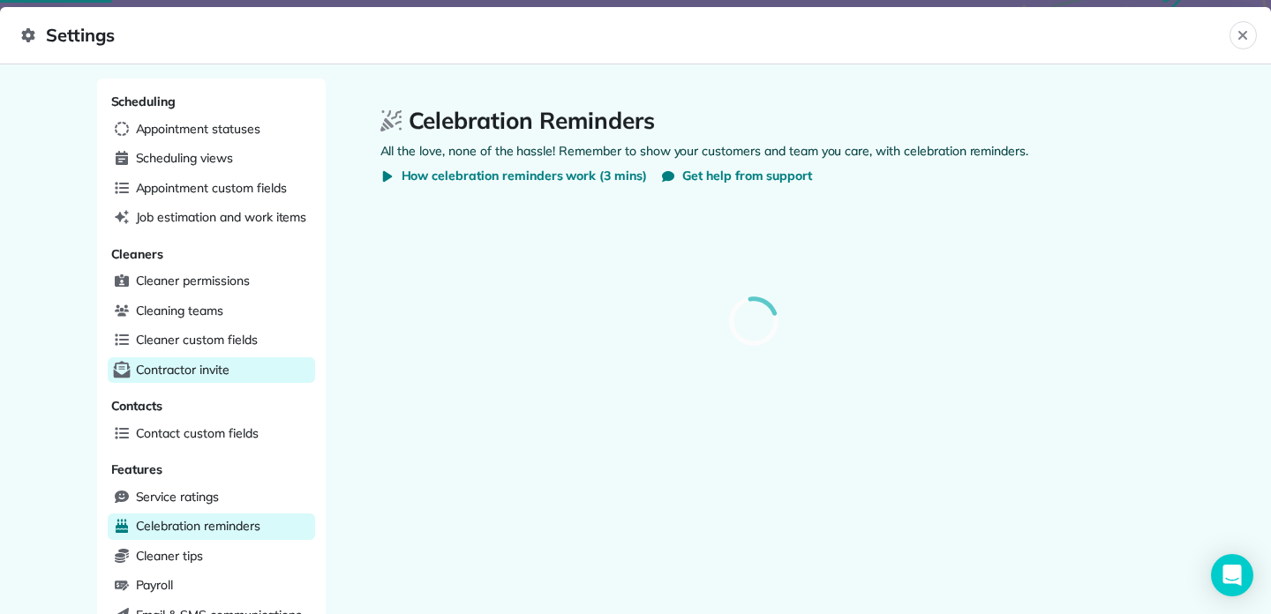
select select
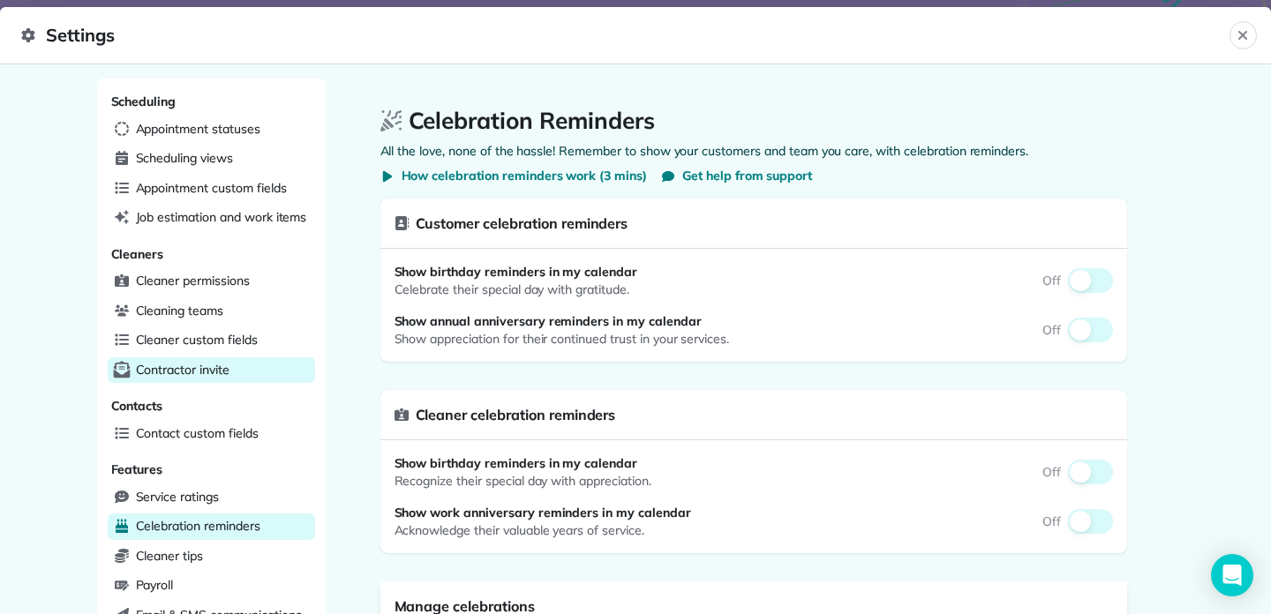
select select
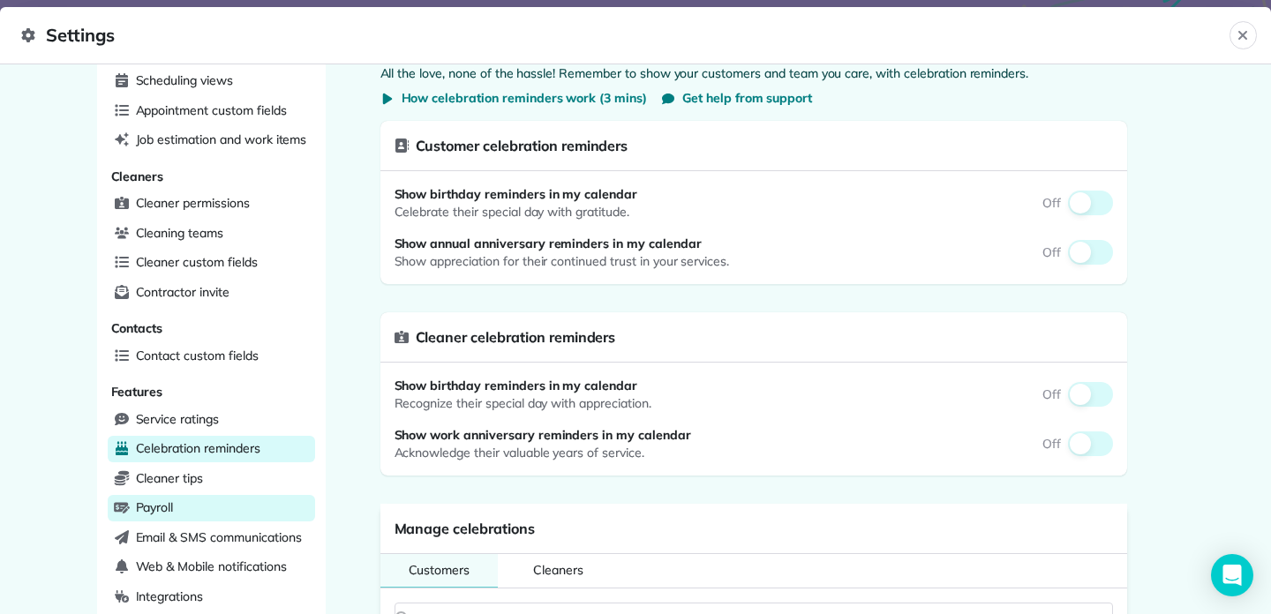
scroll to position [118, 0]
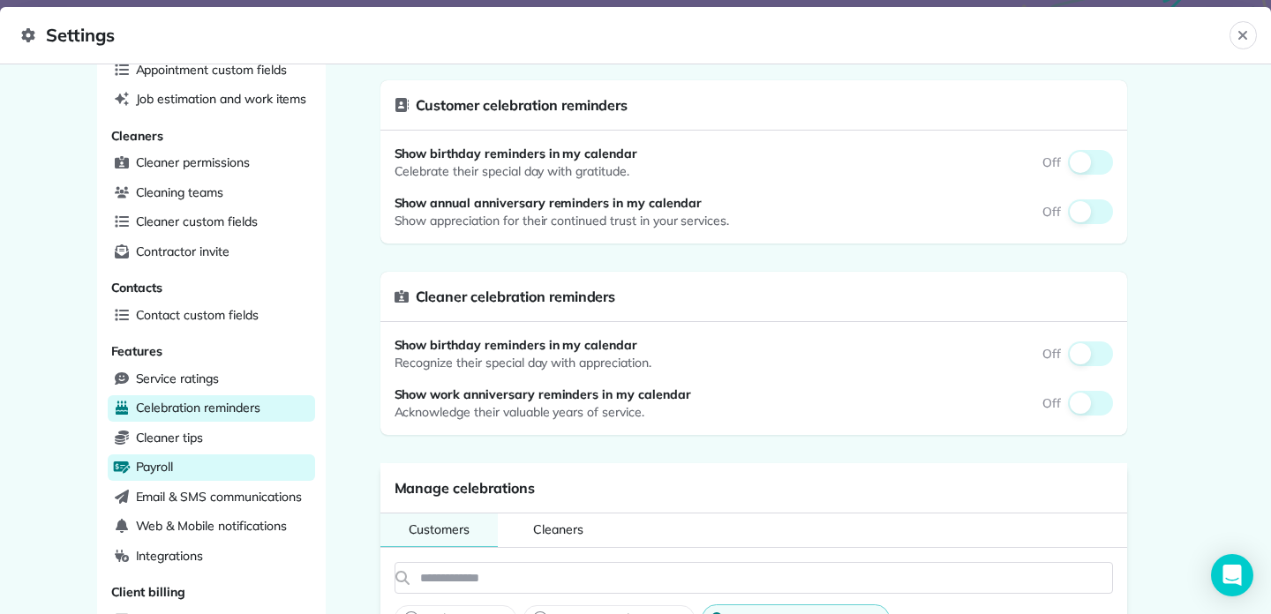
click at [225, 454] on div "Payroll" at bounding box center [211, 467] width 207 height 26
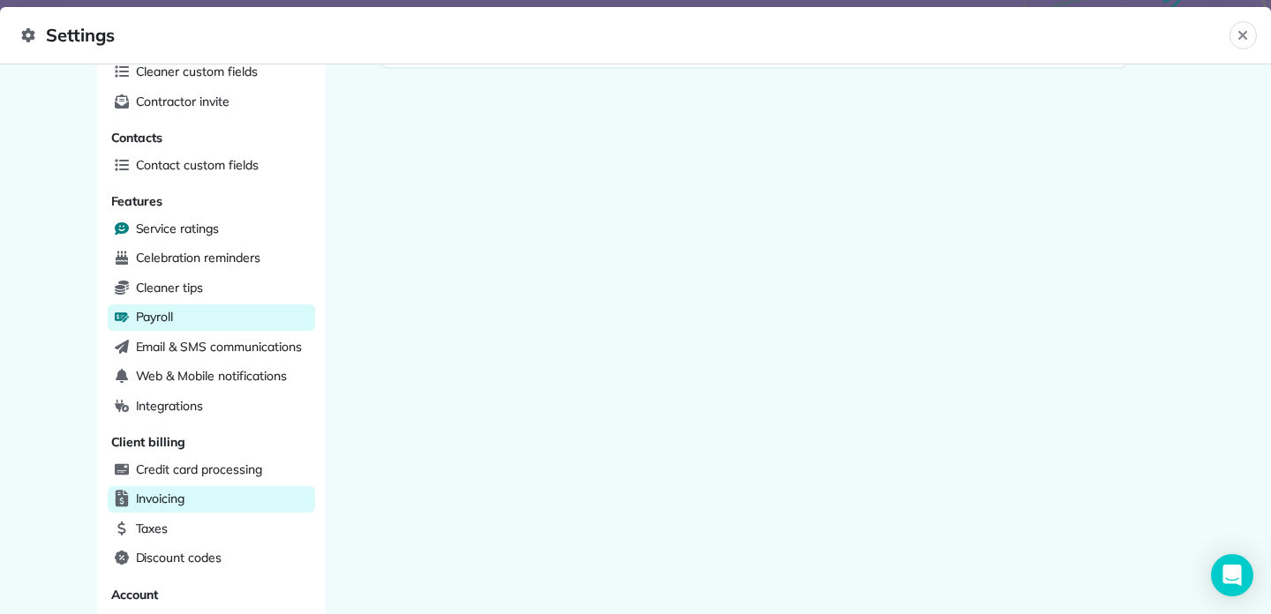
scroll to position [316, 0]
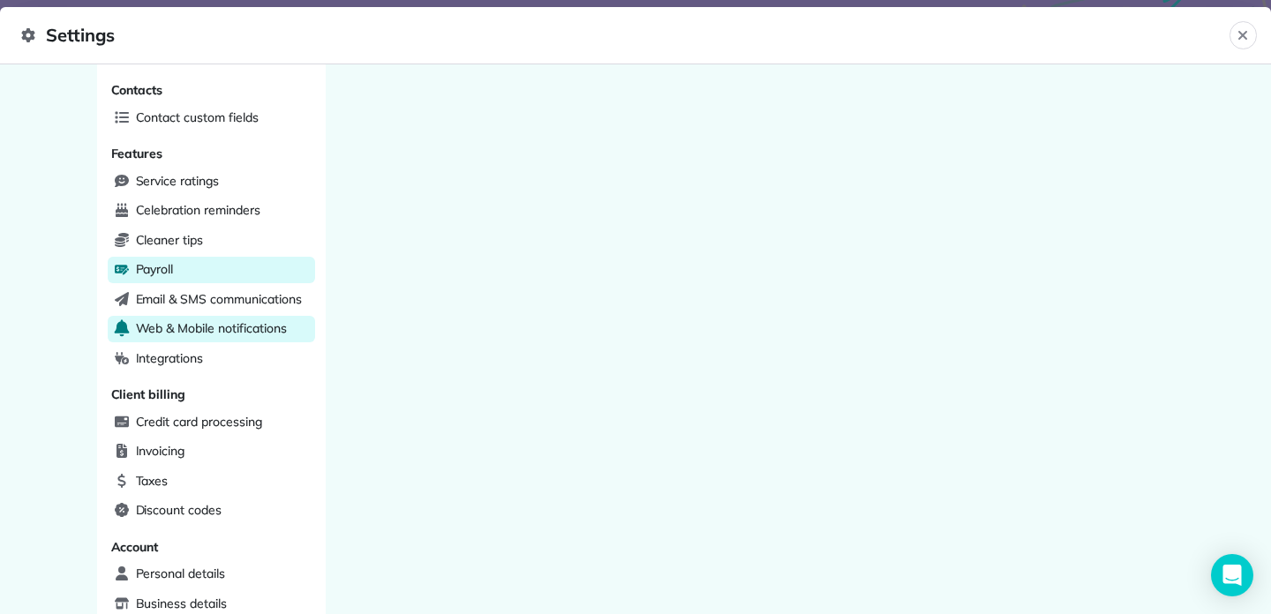
click at [237, 321] on span "Web & Mobile notifications" at bounding box center [211, 328] width 151 height 18
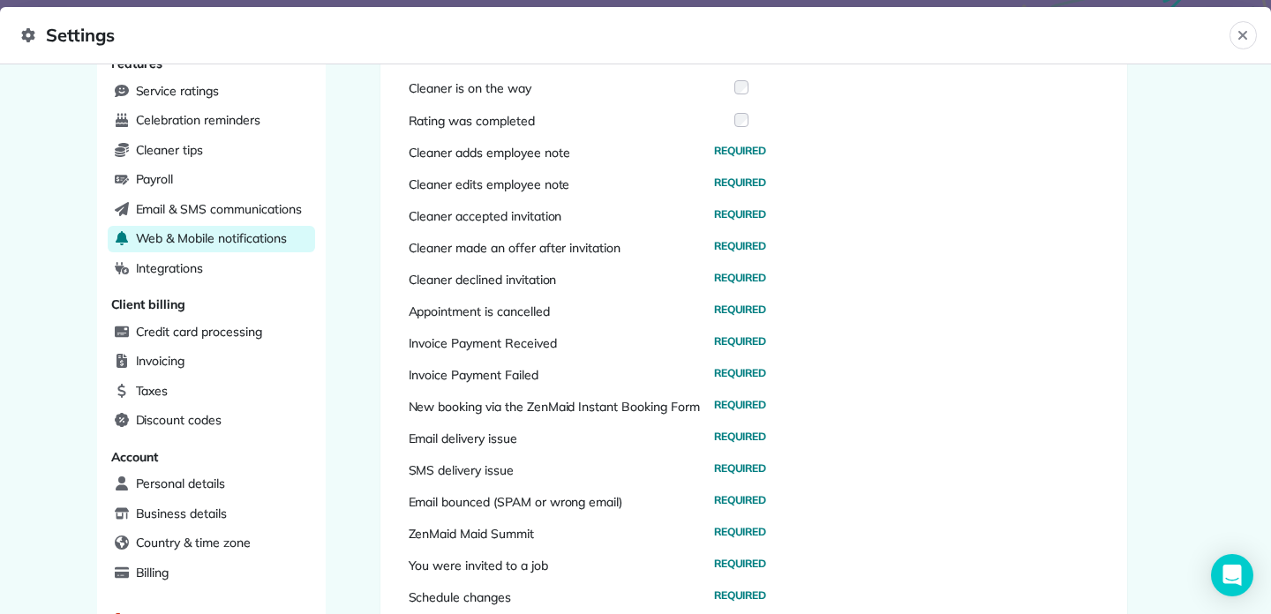
scroll to position [415, 0]
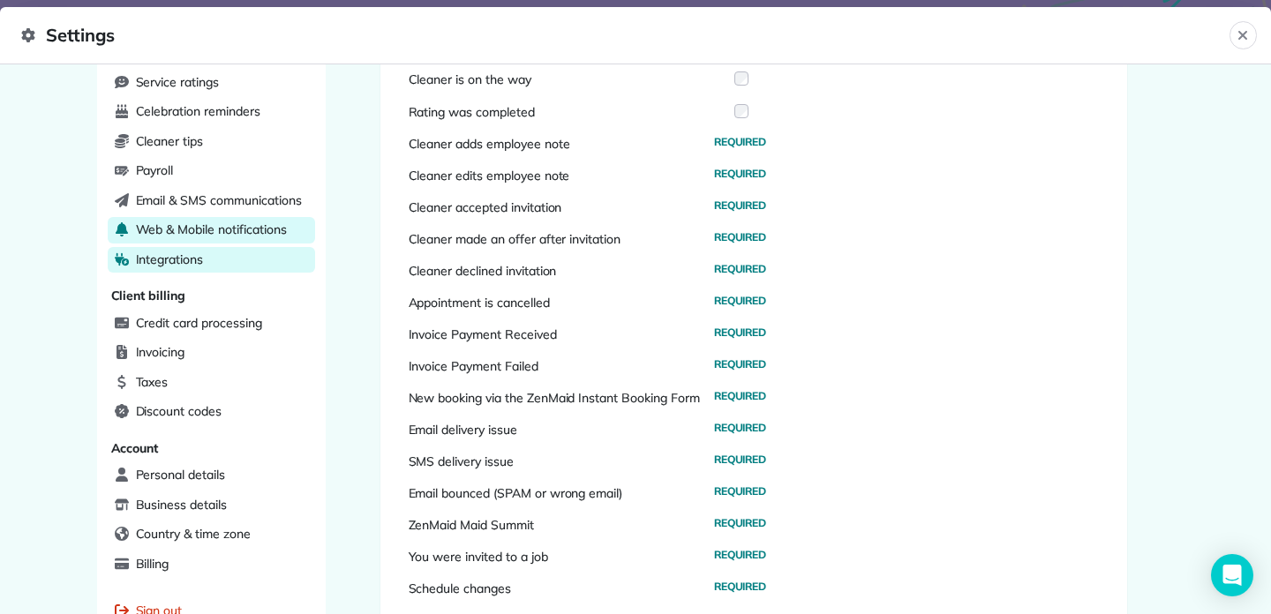
click at [270, 259] on div "Integrations" at bounding box center [211, 260] width 207 height 26
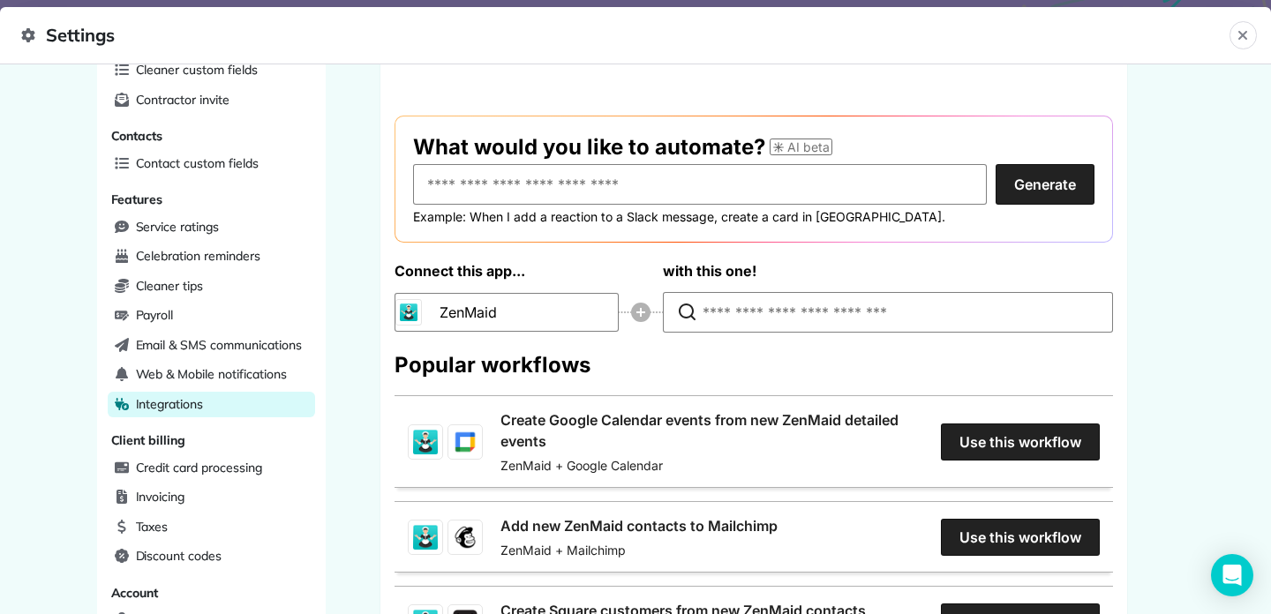
scroll to position [298, 0]
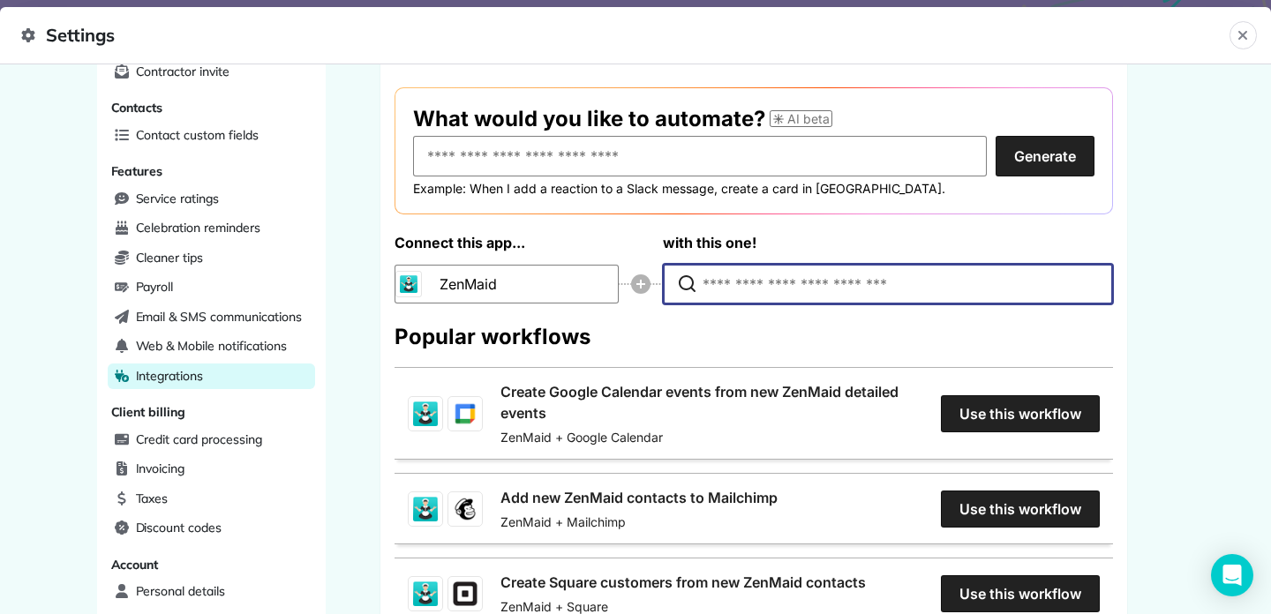
click at [729, 279] on input "Type to search for an app to connect" at bounding box center [891, 284] width 379 height 39
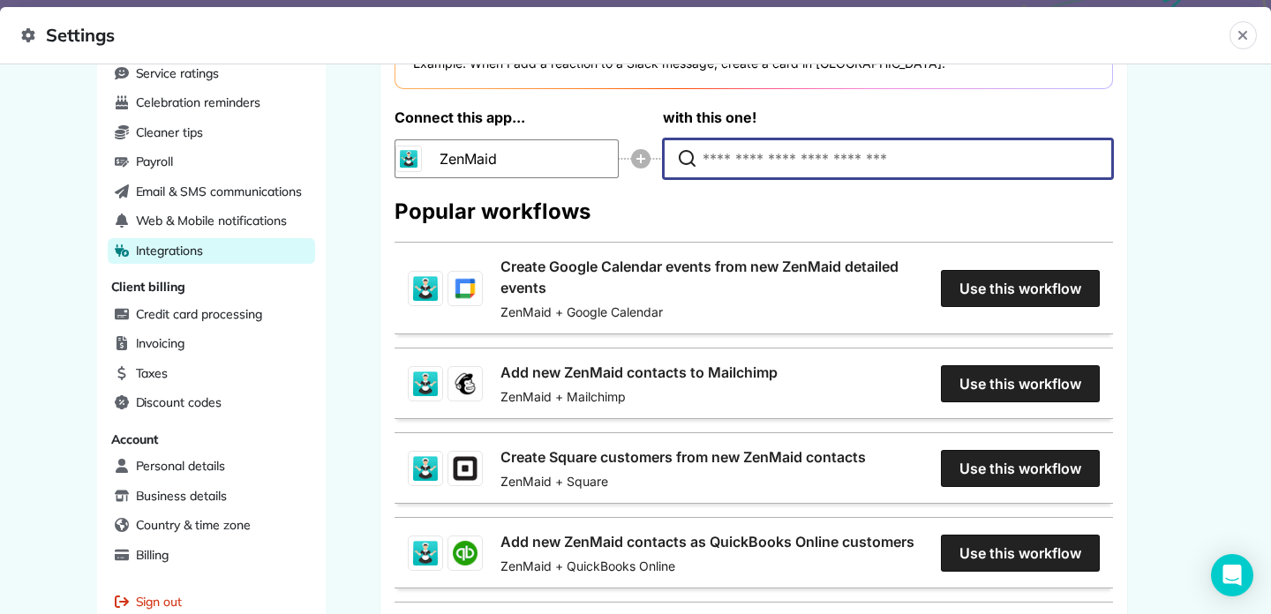
scroll to position [425, 0]
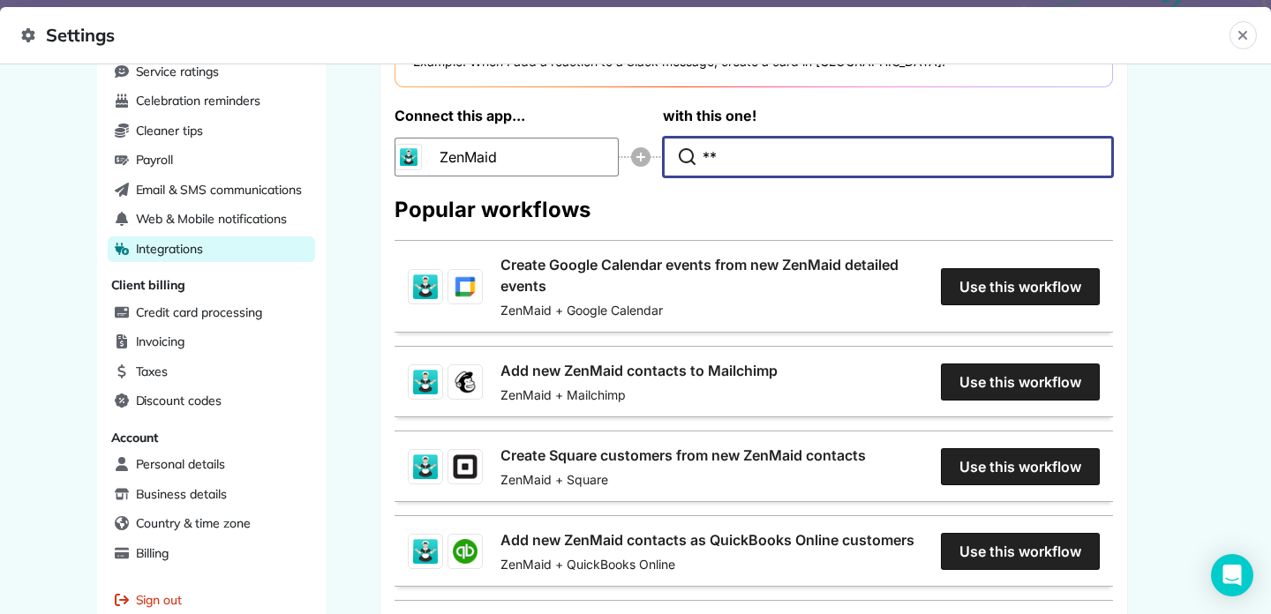
type input "*"
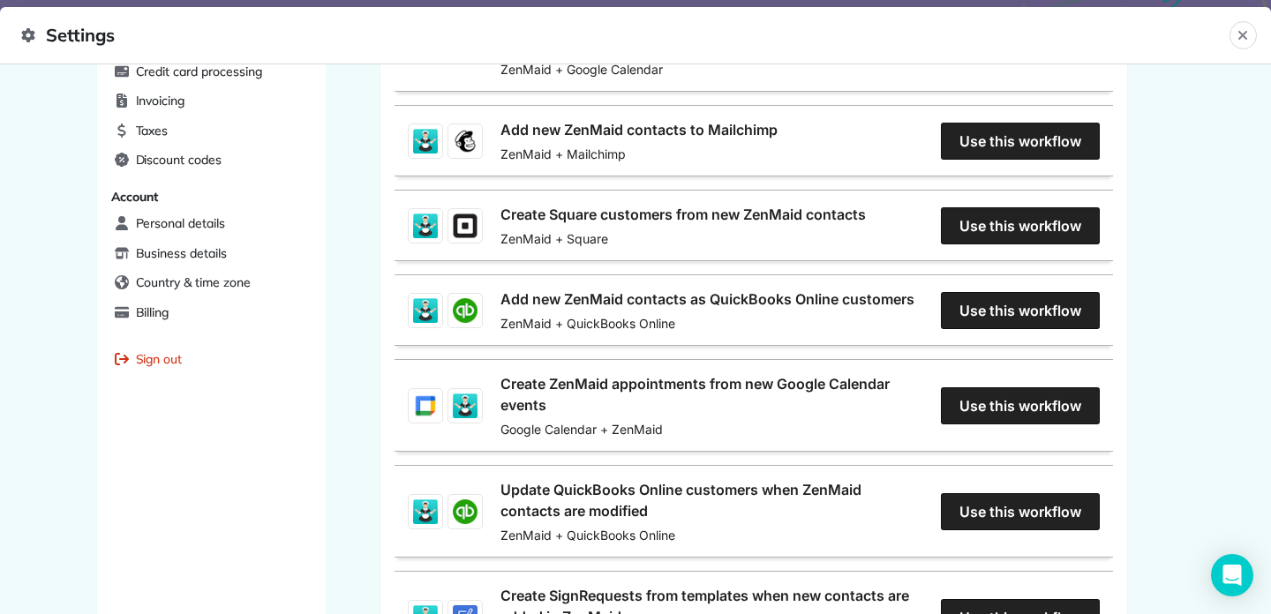
scroll to position [0, 0]
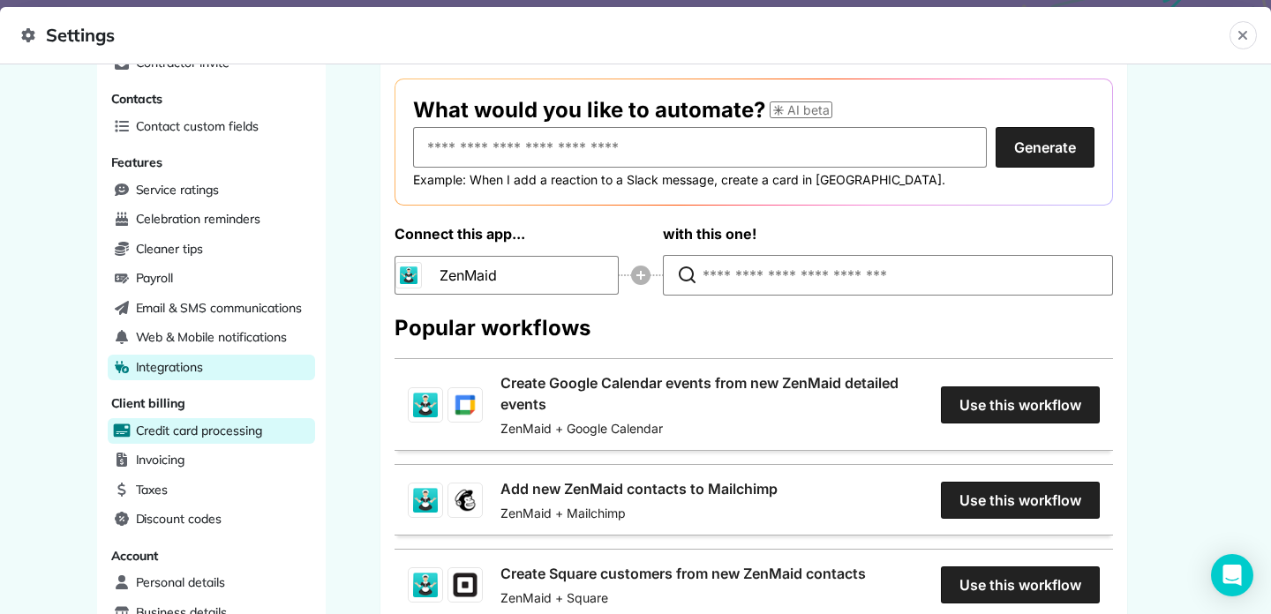
click at [254, 423] on span "Credit card processing" at bounding box center [199, 431] width 126 height 18
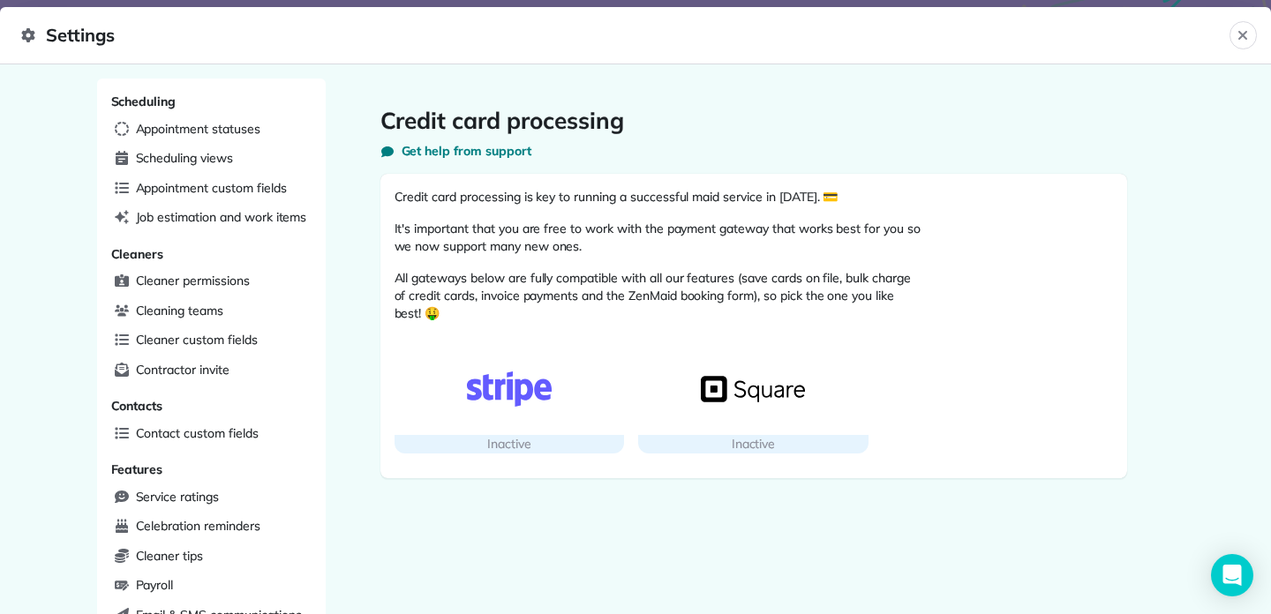
click at [484, 396] on img "button" at bounding box center [509, 389] width 104 height 35
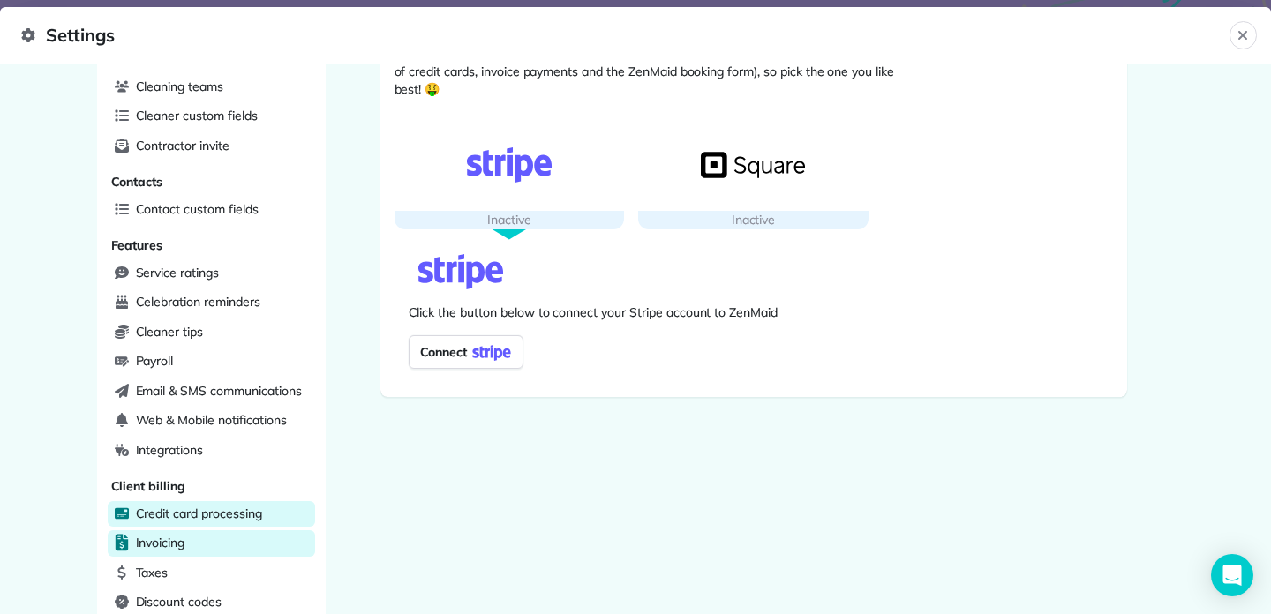
click at [236, 536] on div "Invoicing" at bounding box center [211, 543] width 207 height 26
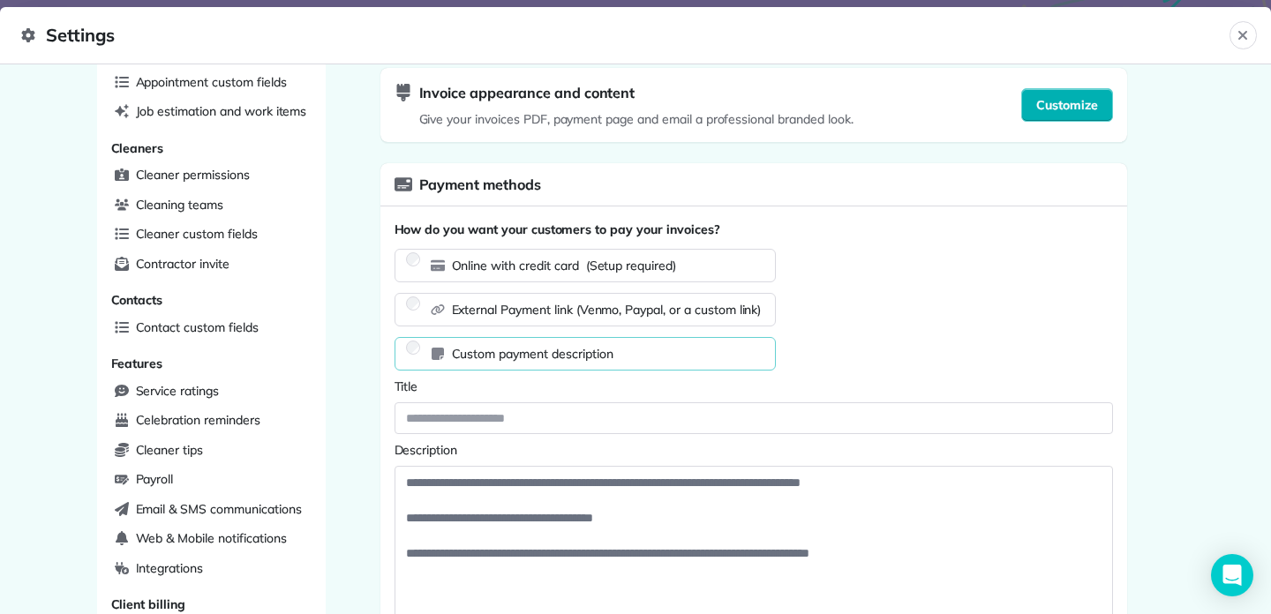
scroll to position [127, 0]
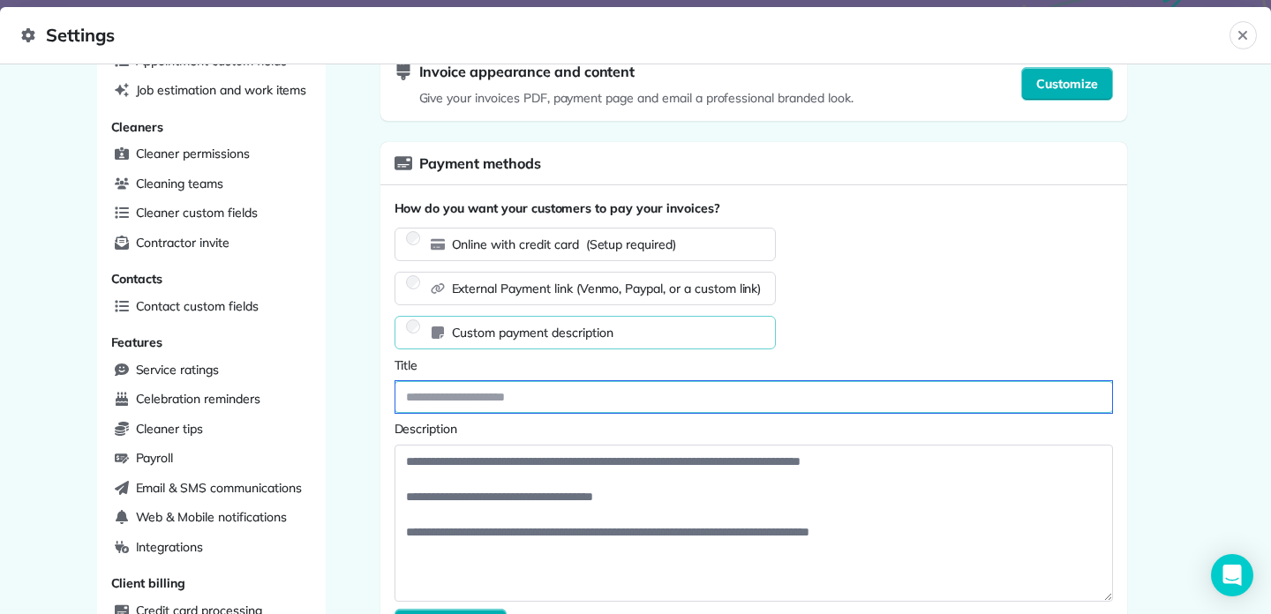
click at [602, 397] on input at bounding box center [753, 397] width 717 height 32
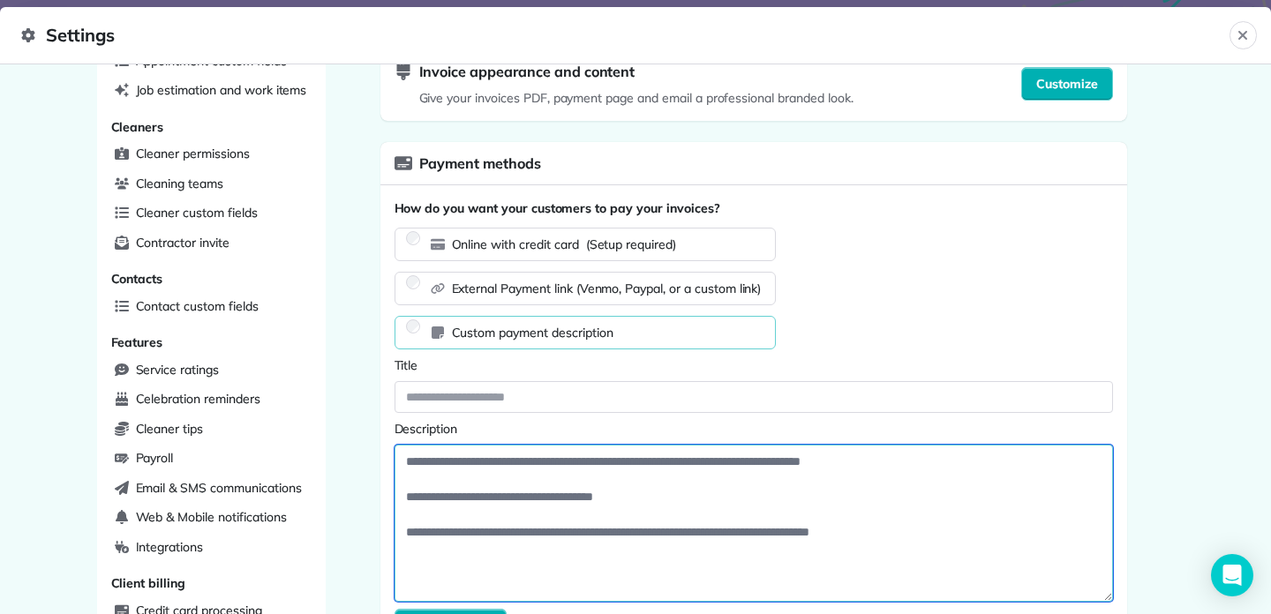
click at [597, 470] on textarea at bounding box center [753, 523] width 718 height 157
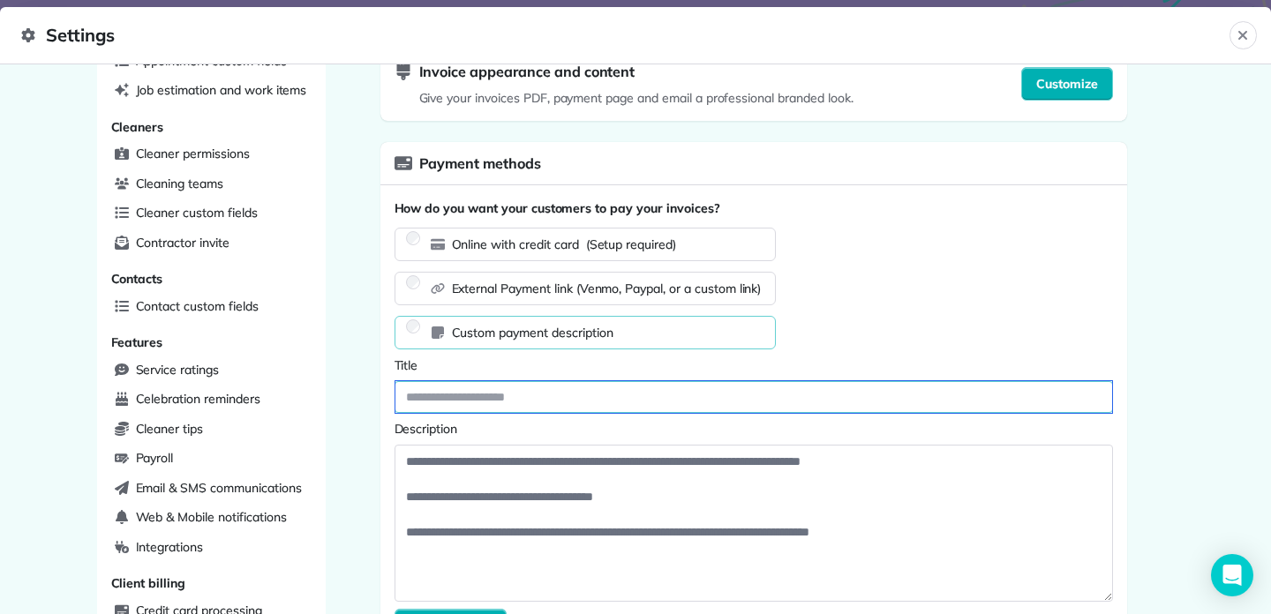
click at [611, 404] on input at bounding box center [753, 397] width 717 height 32
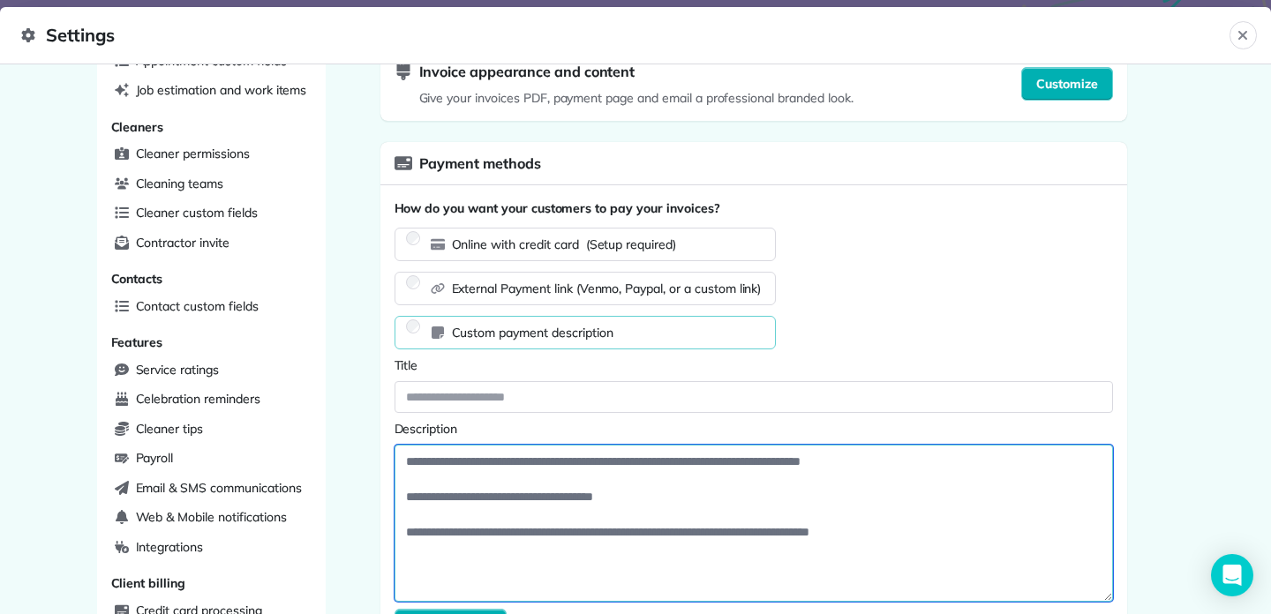
click at [616, 532] on textarea at bounding box center [753, 523] width 718 height 157
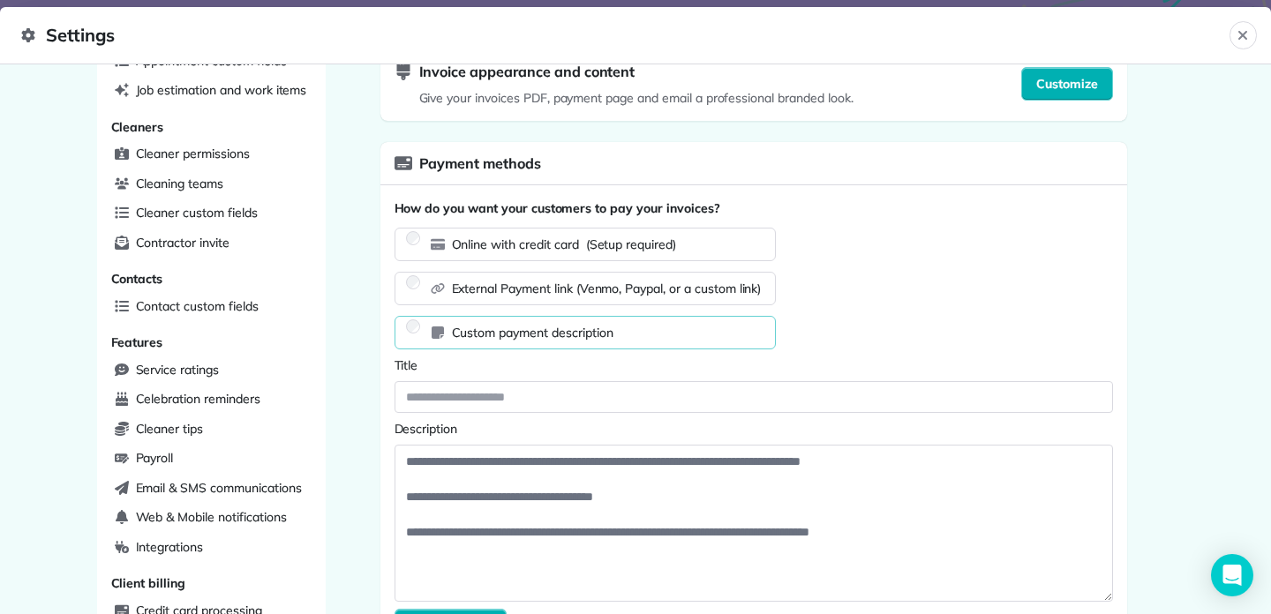
click at [647, 252] on span "(Setup required)" at bounding box center [631, 245] width 90 height 16
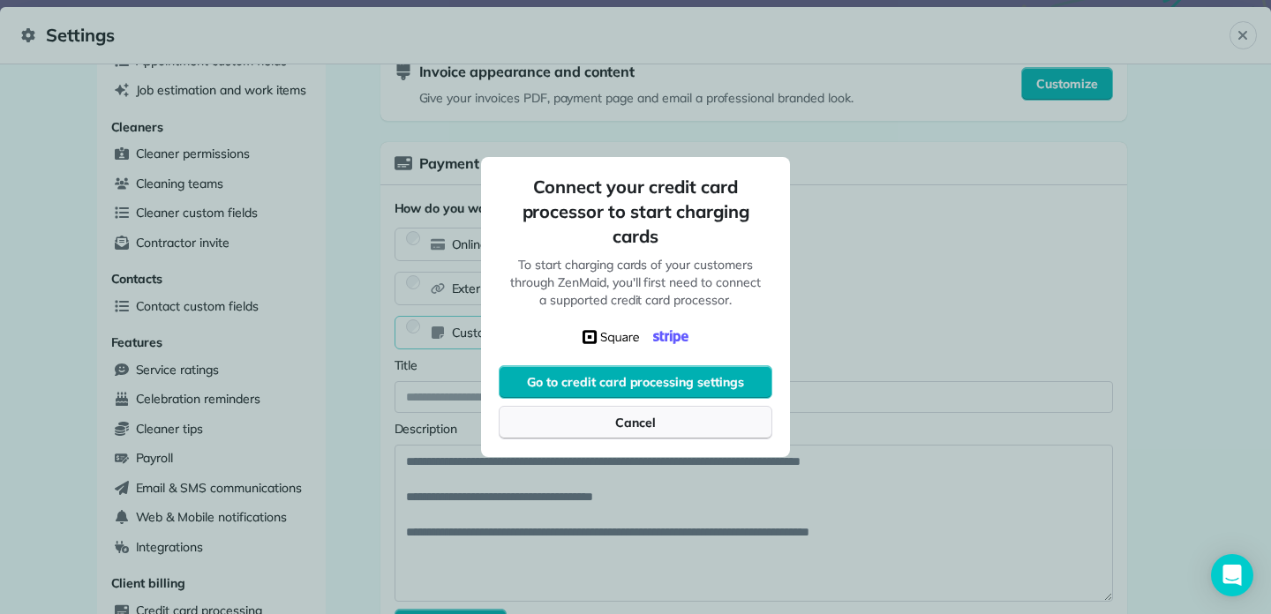
click at [661, 419] on button "Cancel" at bounding box center [636, 423] width 274 height 34
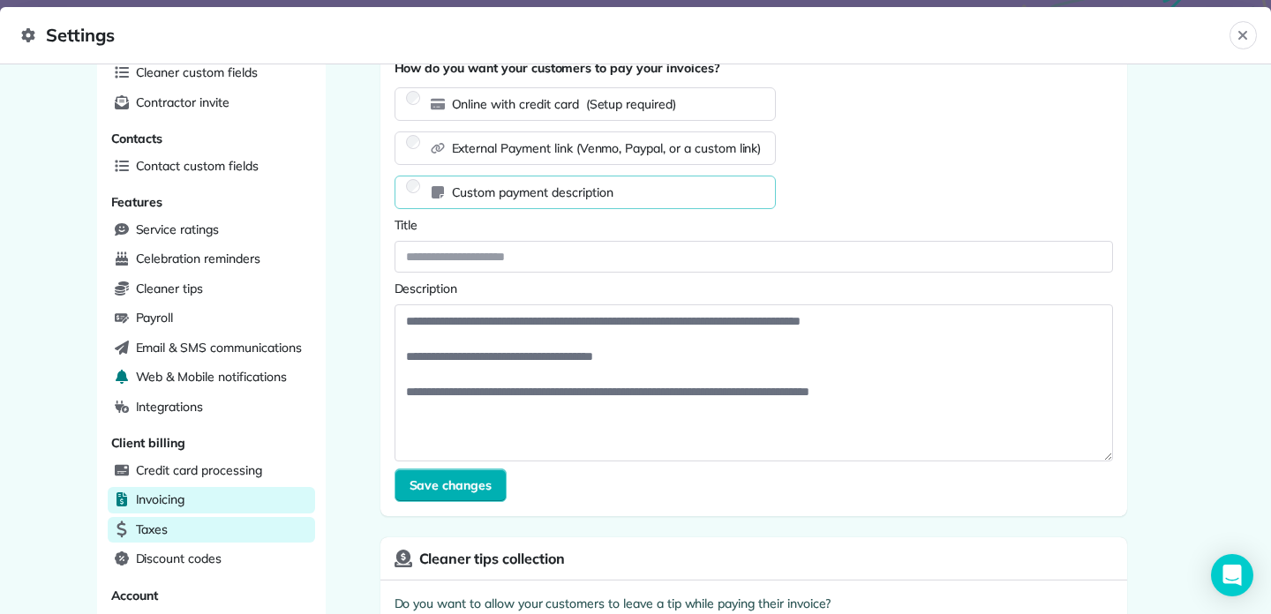
scroll to position [268, 0]
click at [225, 521] on div "Taxes" at bounding box center [211, 529] width 207 height 26
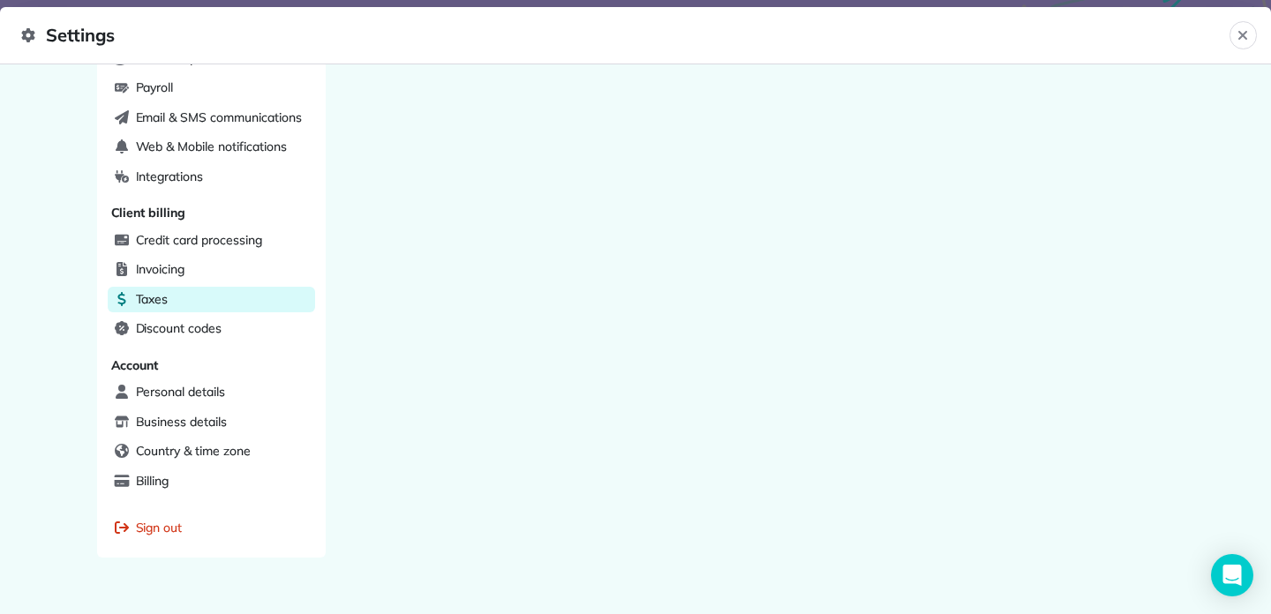
scroll to position [507, 0]
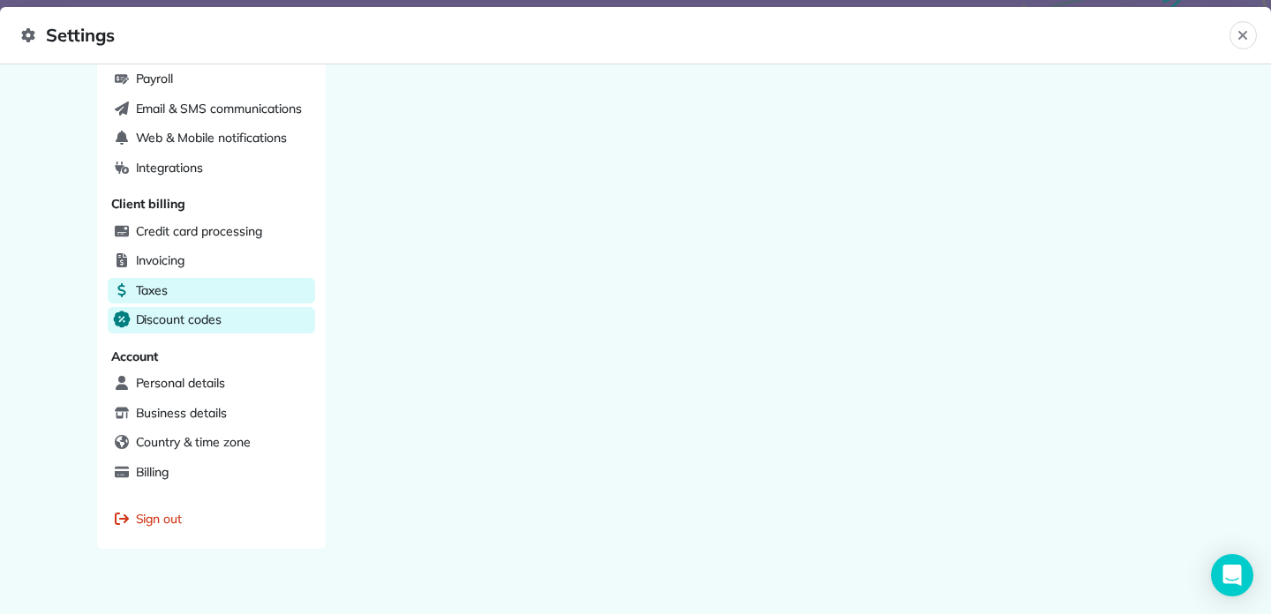
click at [232, 320] on div "Discount codes" at bounding box center [211, 320] width 207 height 26
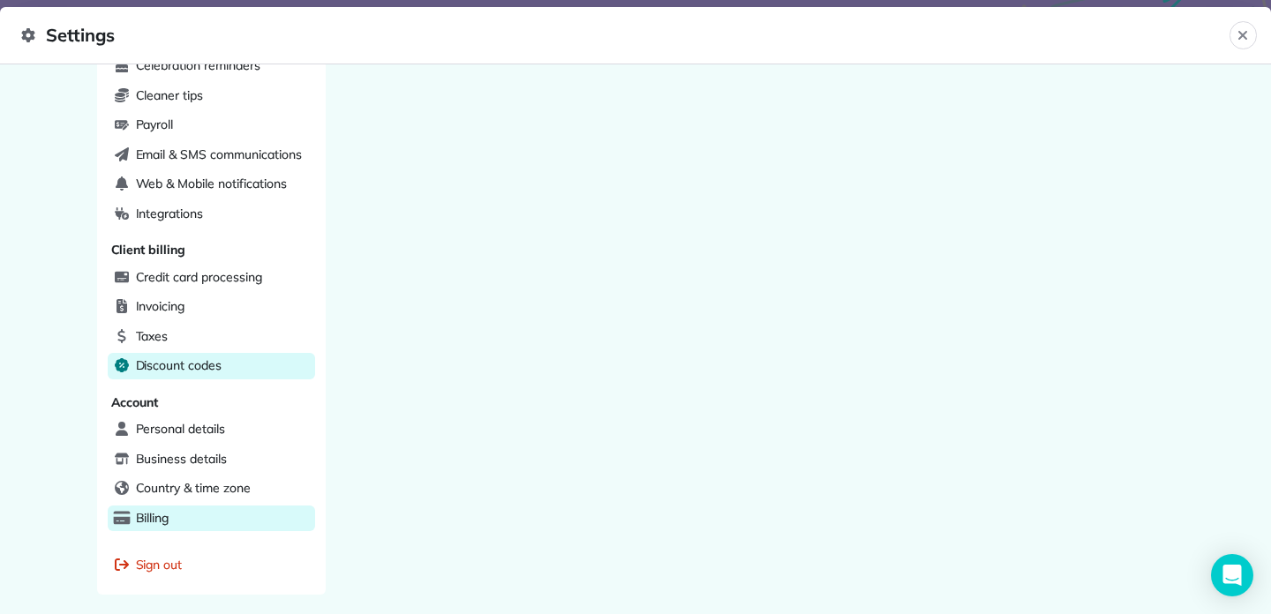
scroll to position [515, 0]
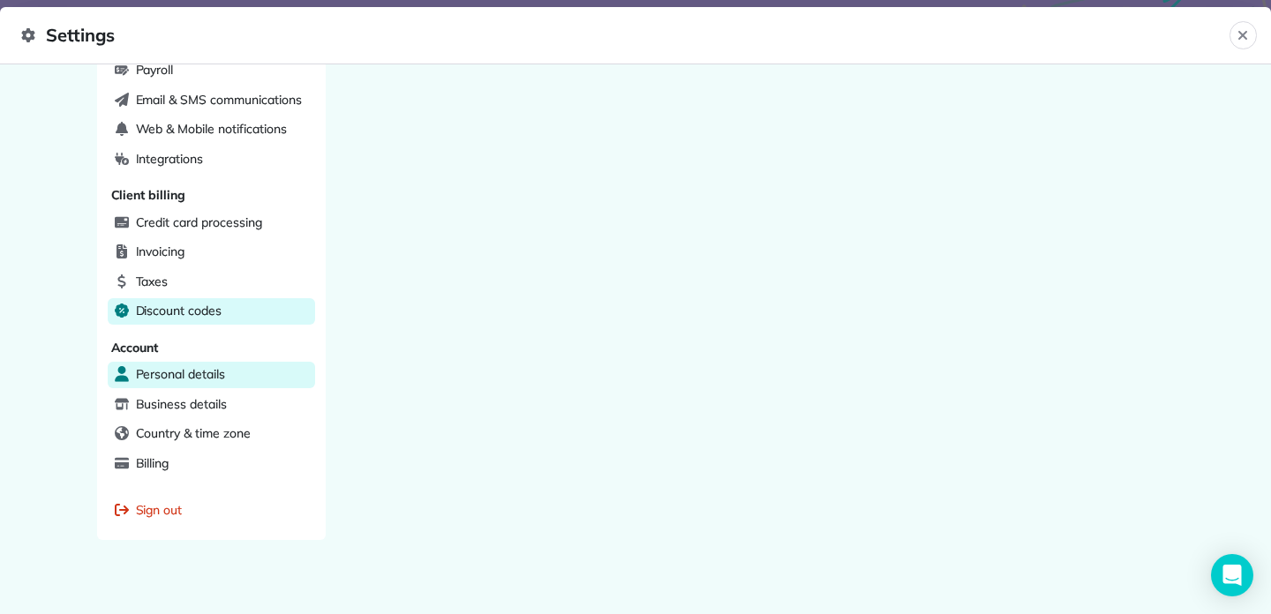
click at [218, 373] on div "Personal details" at bounding box center [211, 375] width 207 height 26
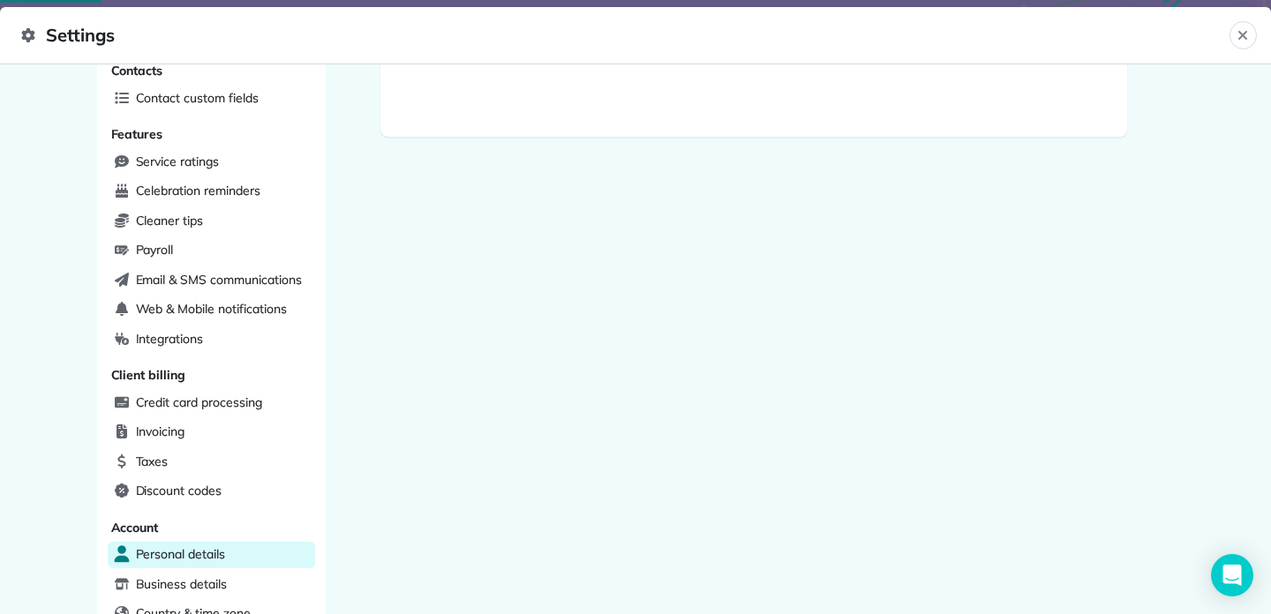
scroll to position [34, 0]
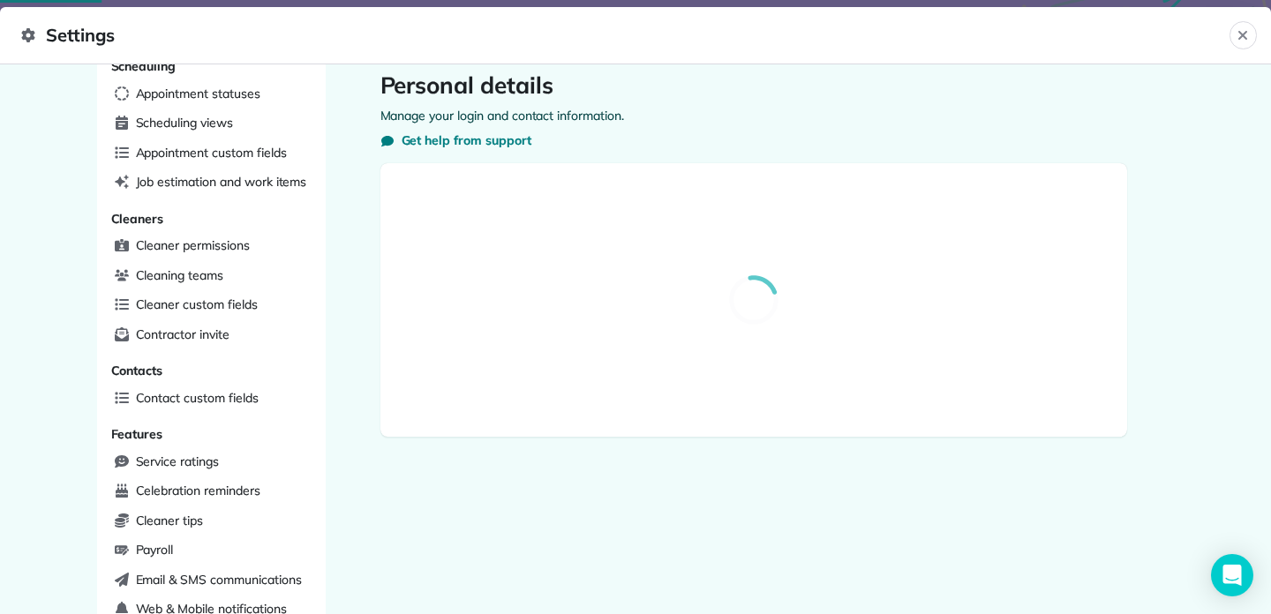
select select "**"
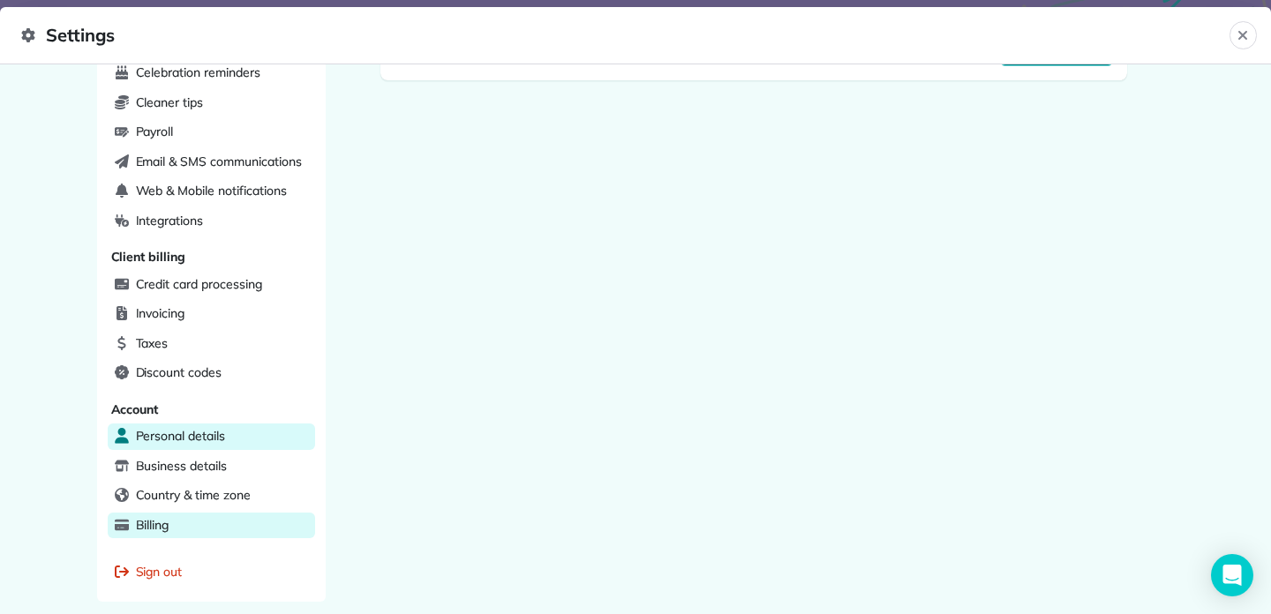
scroll to position [515, 0]
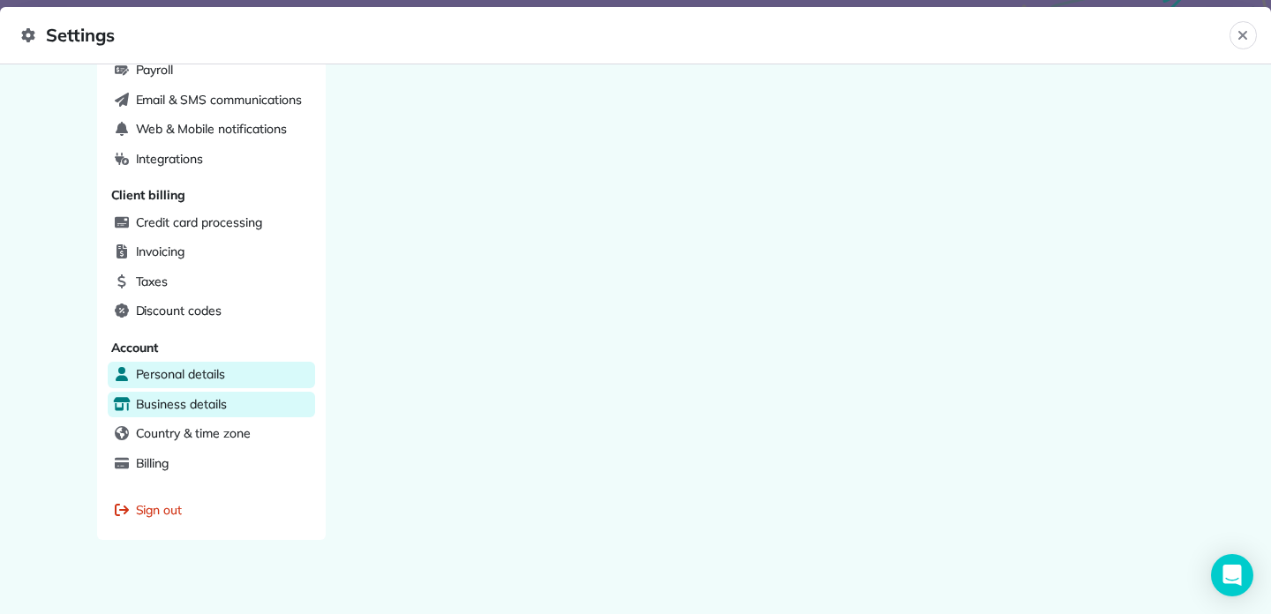
click at [221, 400] on span "Business details" at bounding box center [181, 404] width 91 height 18
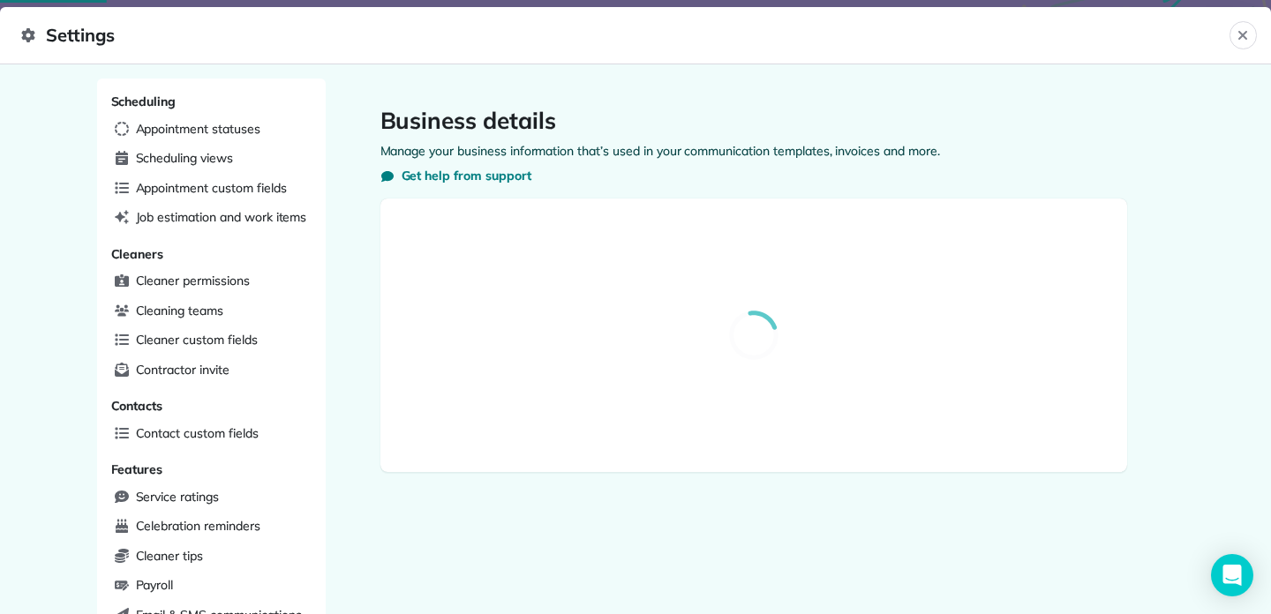
select select "**"
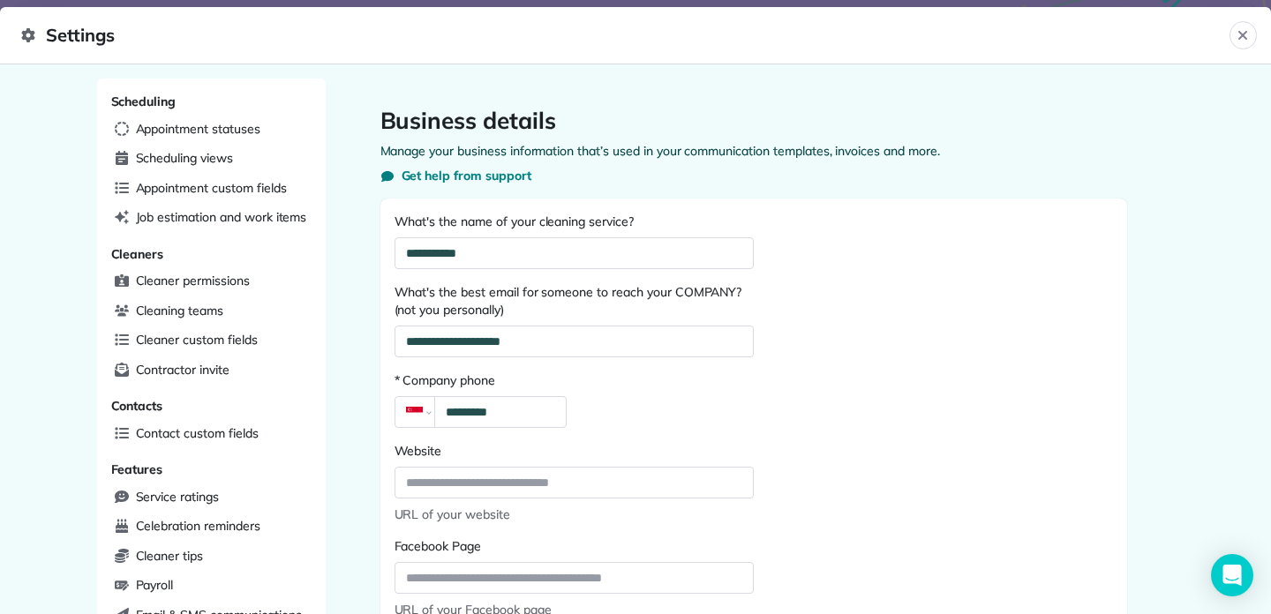
click at [1258, 33] on header "Settings Close" at bounding box center [635, 35] width 1271 height 57
click at [1243, 33] on icon "Close" at bounding box center [1242, 35] width 14 height 14
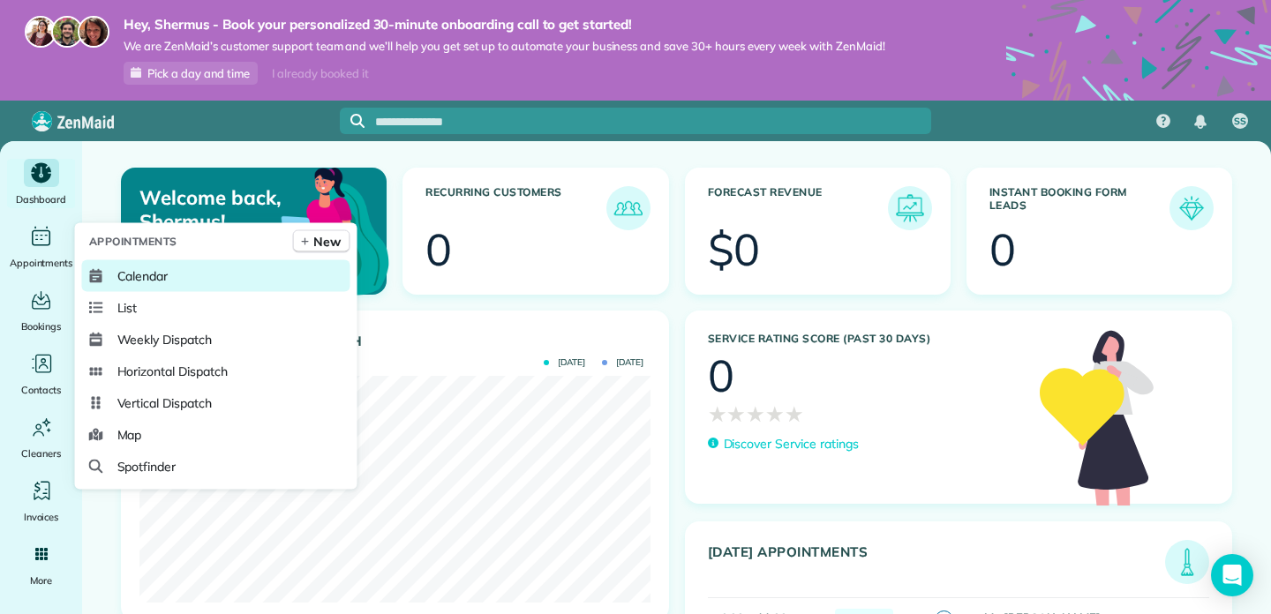
click at [122, 277] on span "Calendar" at bounding box center [142, 276] width 51 height 18
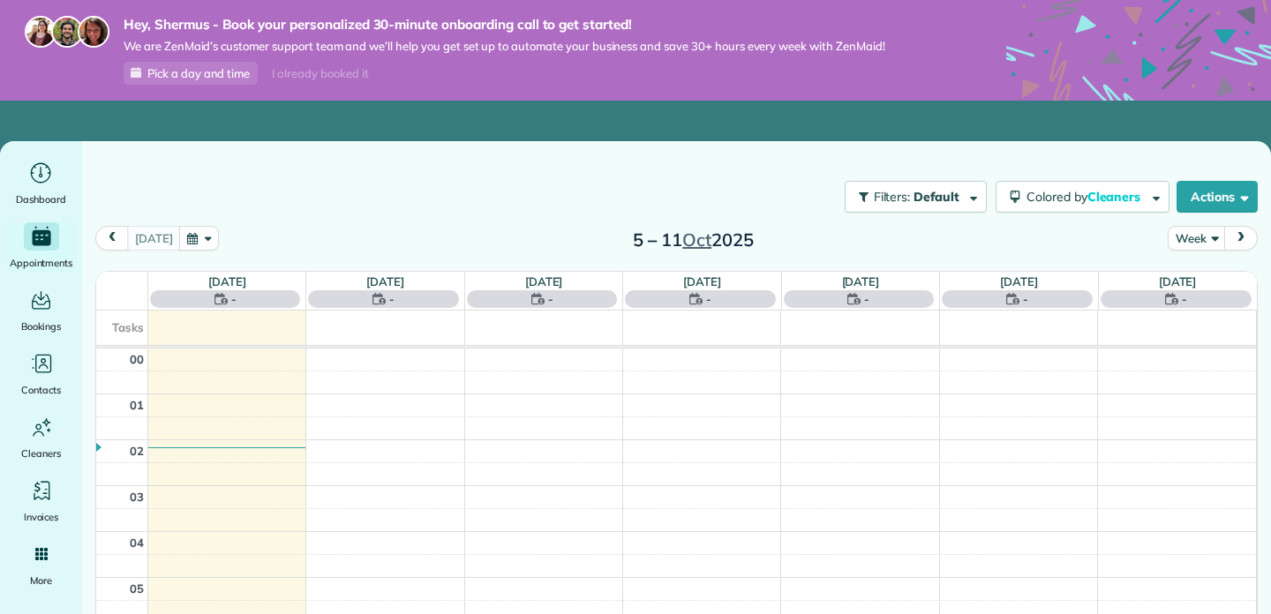
scroll to position [322, 0]
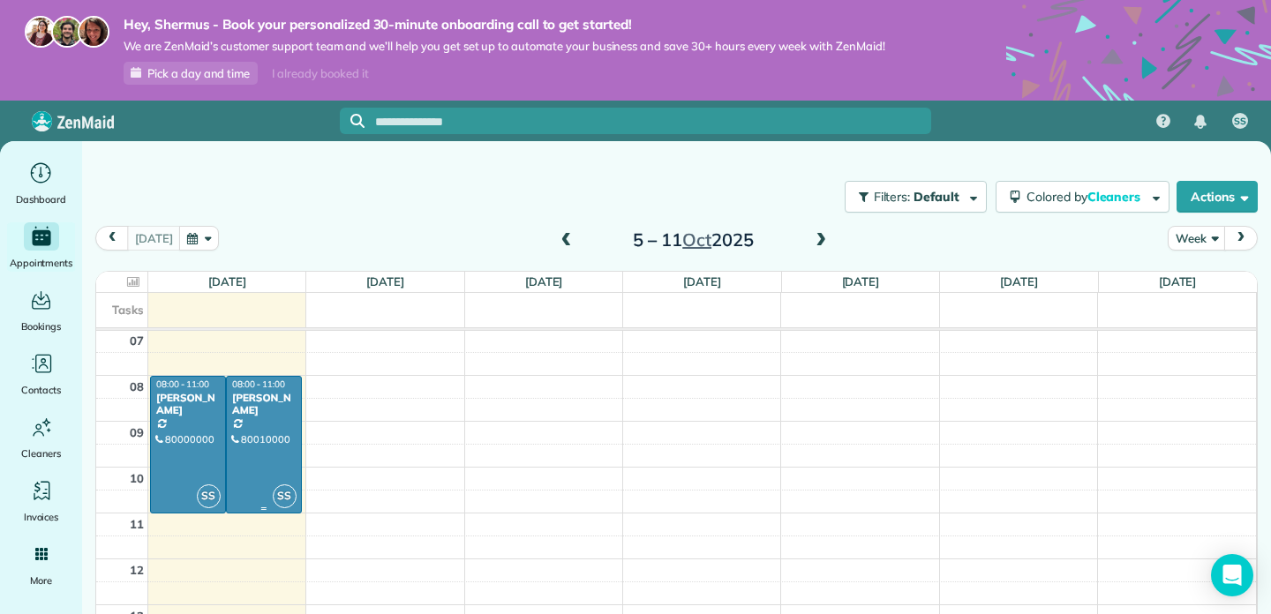
click at [288, 432] on div at bounding box center [264, 445] width 74 height 136
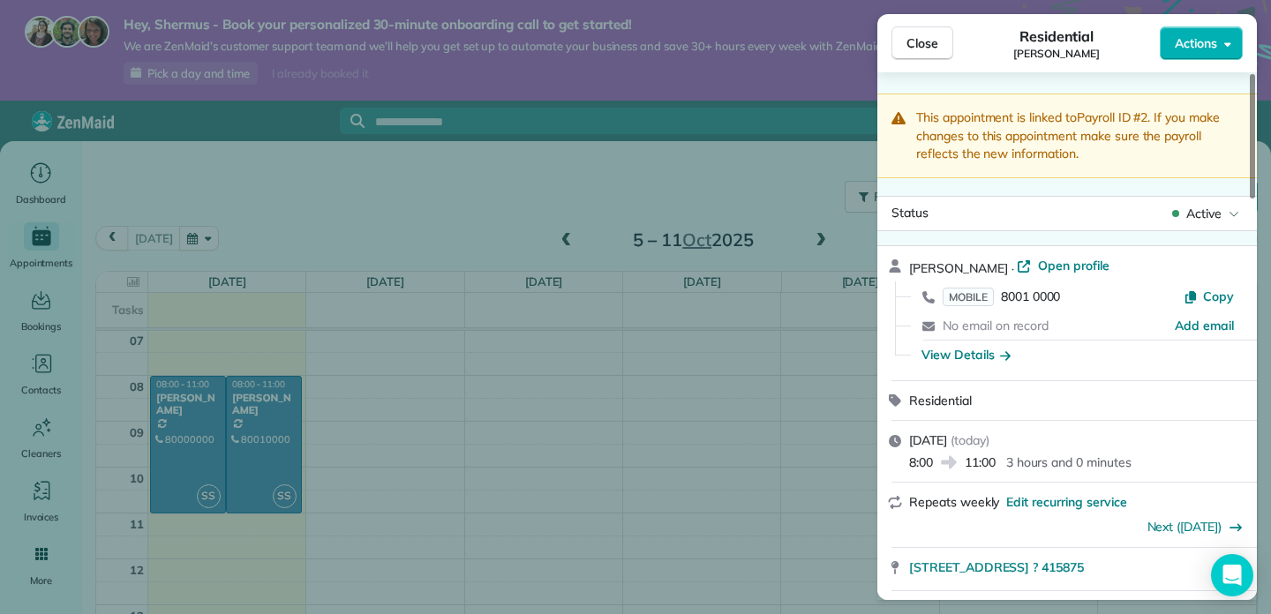
click at [789, 429] on div "Close Residential [PERSON_NAME] Actions This appointment is linked to Payroll I…" at bounding box center [635, 307] width 1271 height 614
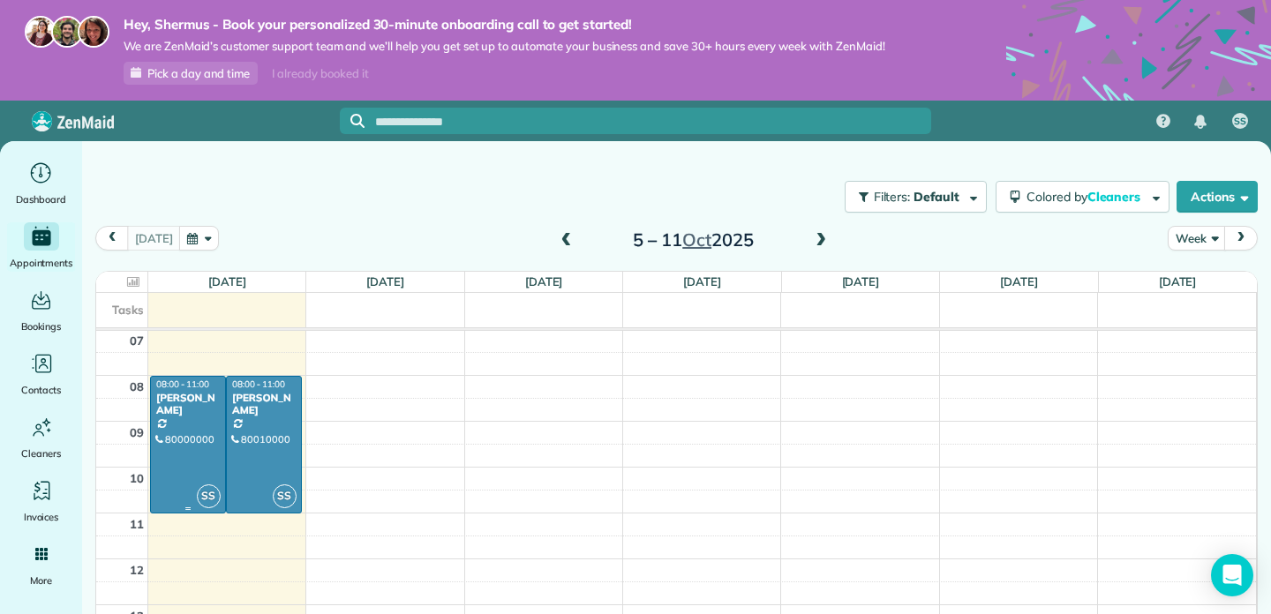
click at [221, 499] on div "SS" at bounding box center [209, 497] width 26 height 26
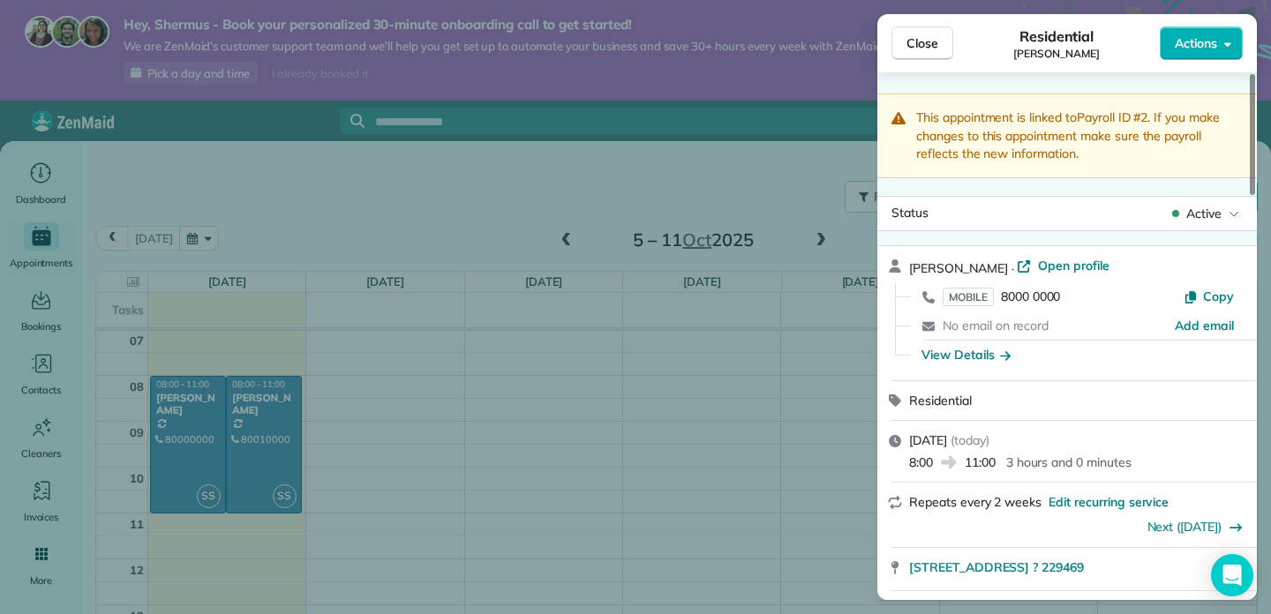
click at [649, 422] on div "Close Residential [PERSON_NAME] Actions This appointment is linked to Payroll I…" at bounding box center [635, 307] width 1271 height 614
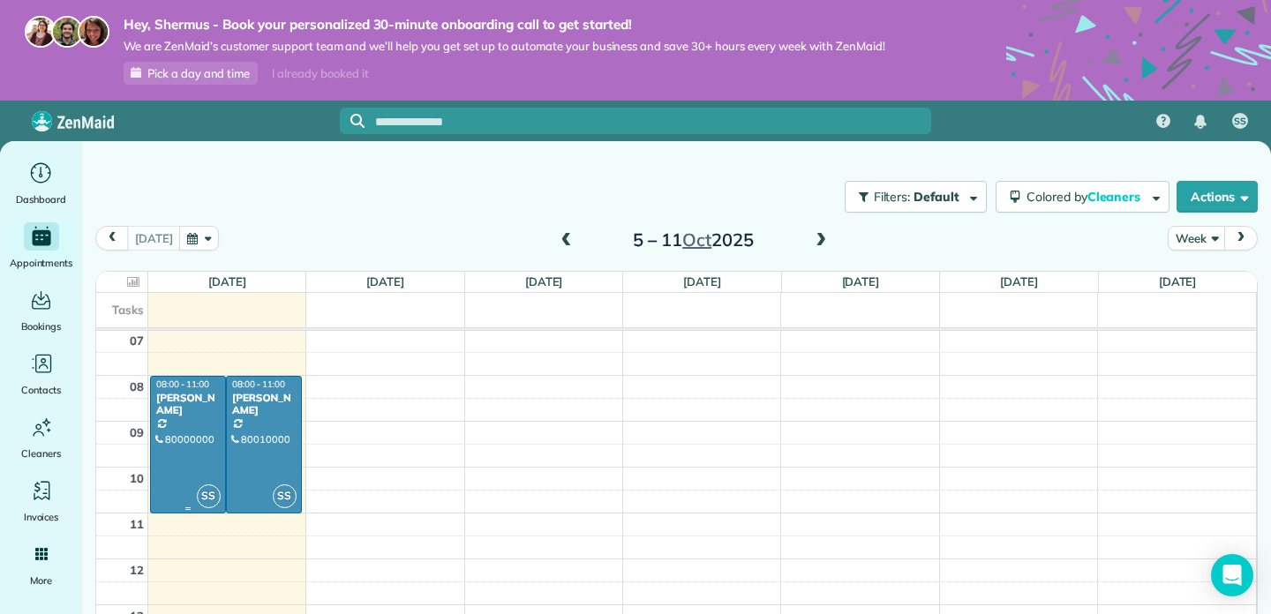
click at [201, 454] on div at bounding box center [188, 445] width 74 height 136
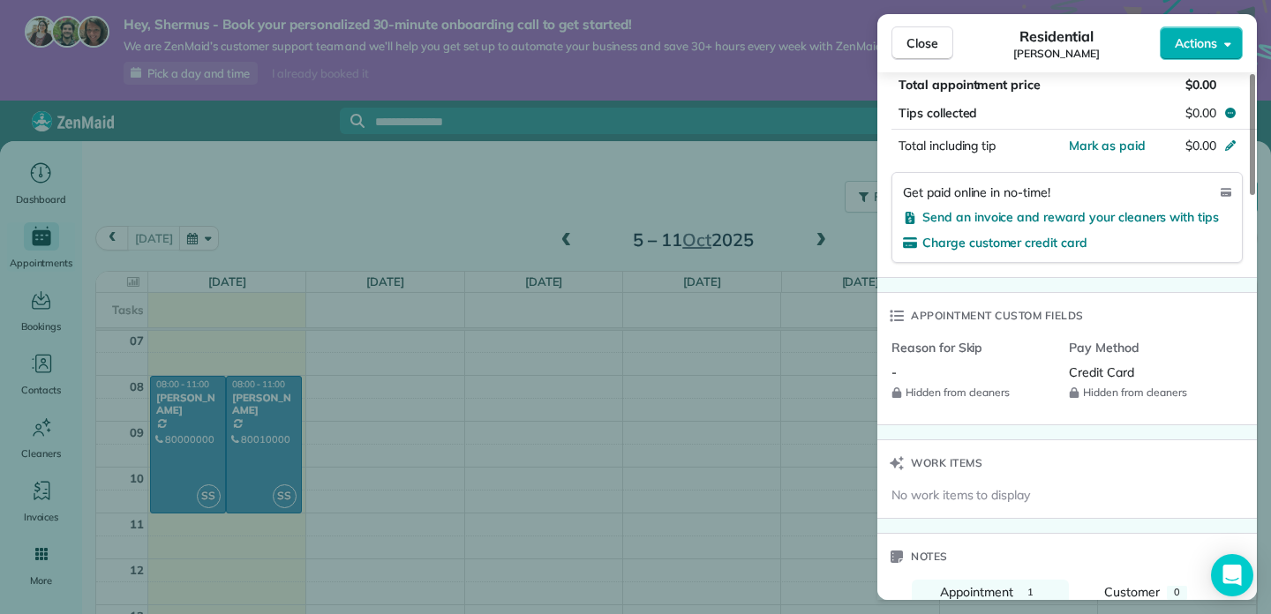
scroll to position [1118, 0]
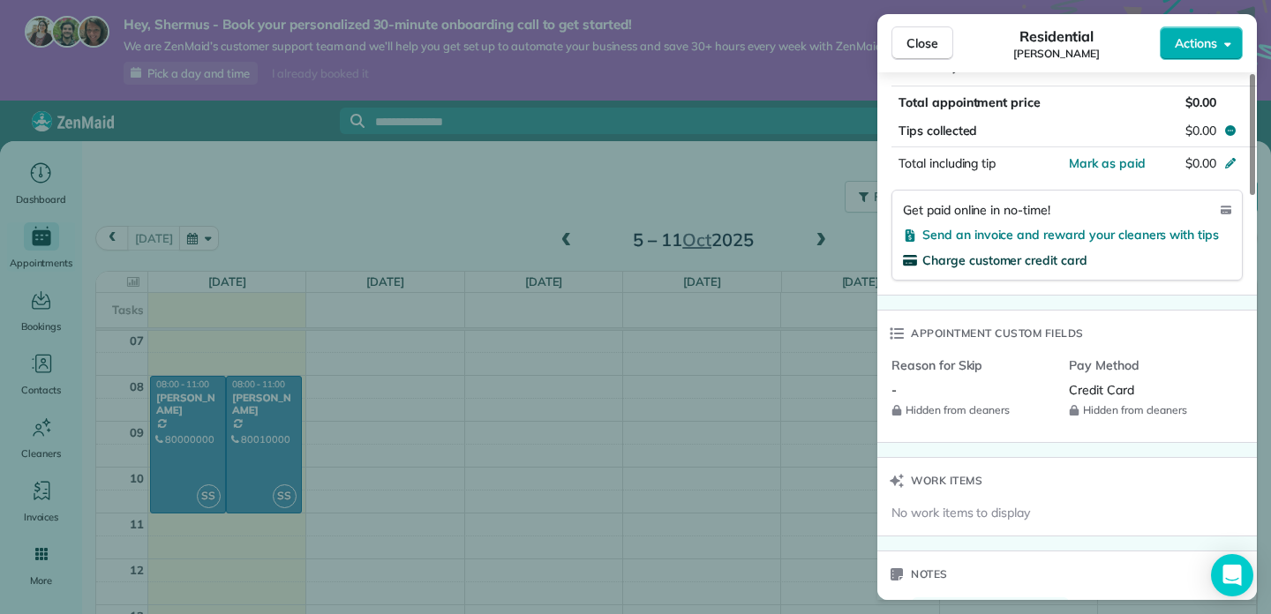
click at [1044, 252] on span "Charge customer credit card" at bounding box center [1004, 260] width 165 height 16
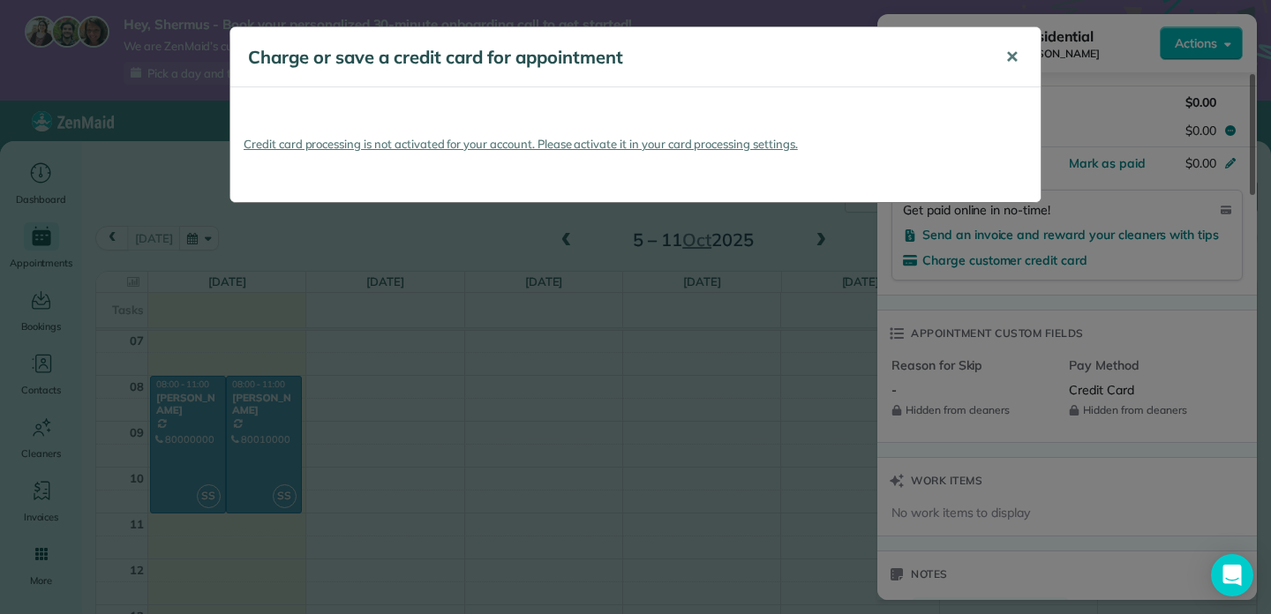
click at [1010, 61] on span "✕" at bounding box center [1011, 57] width 13 height 20
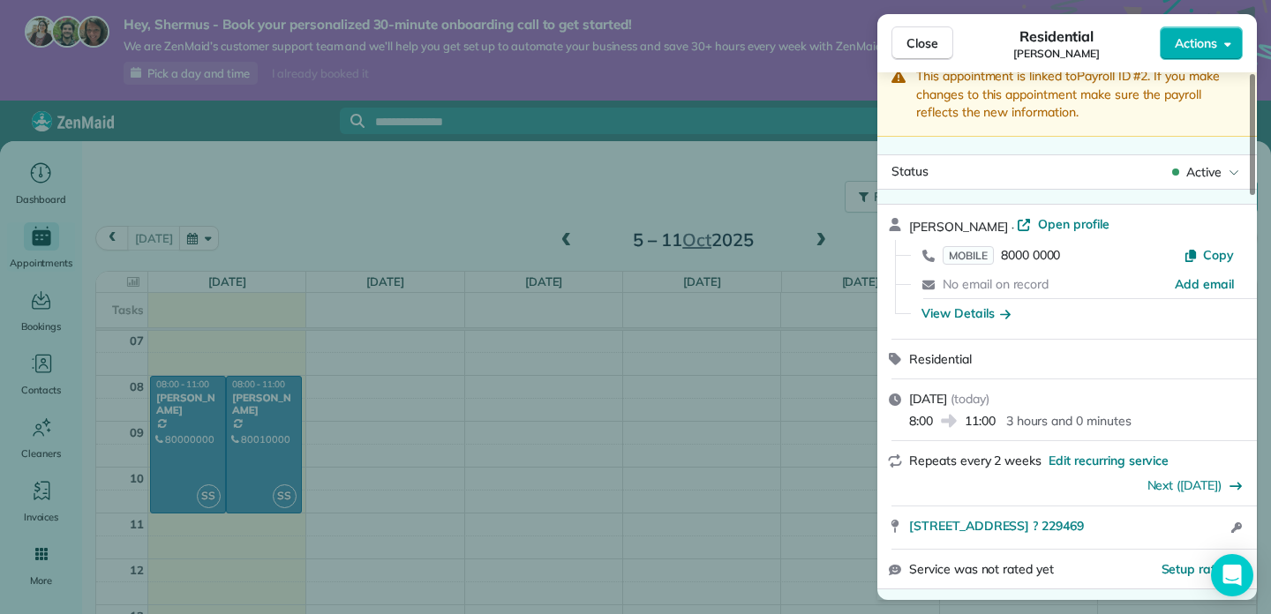
scroll to position [0, 0]
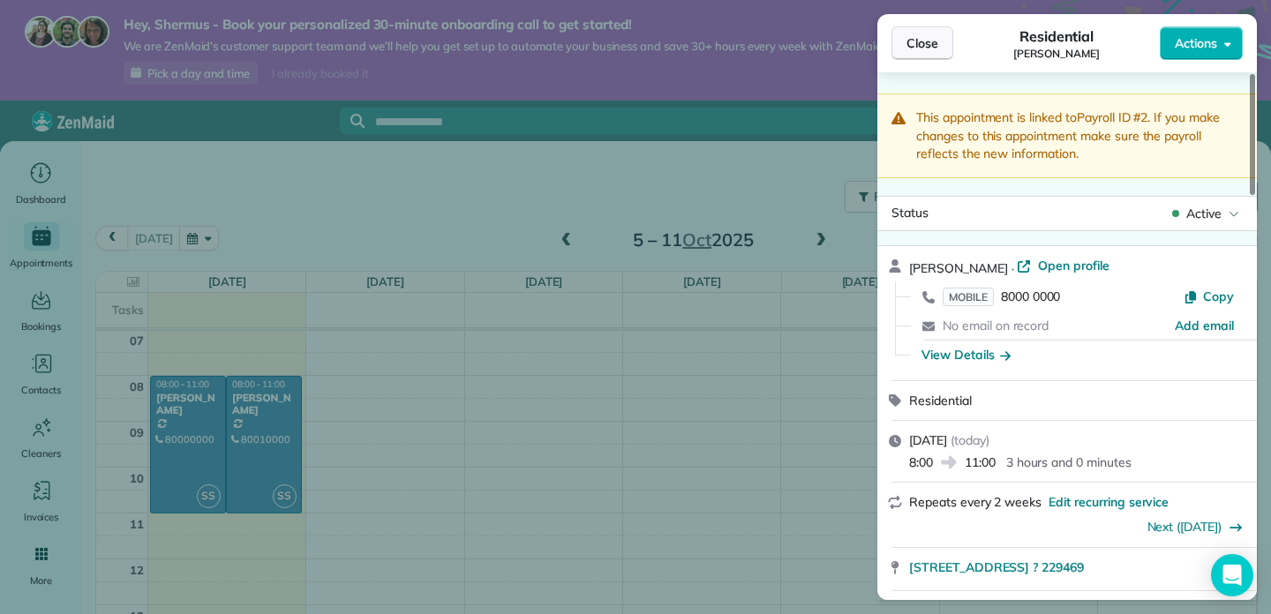
click at [927, 41] on span "Close" at bounding box center [922, 43] width 32 height 18
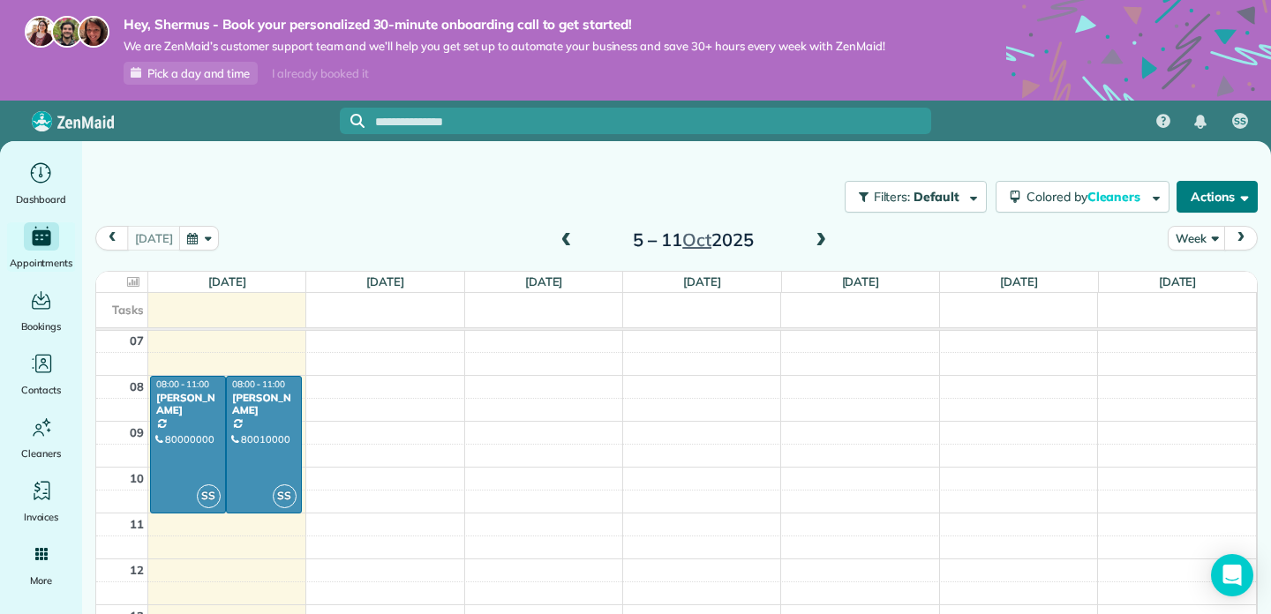
click at [1215, 199] on button "Actions" at bounding box center [1216, 197] width 81 height 32
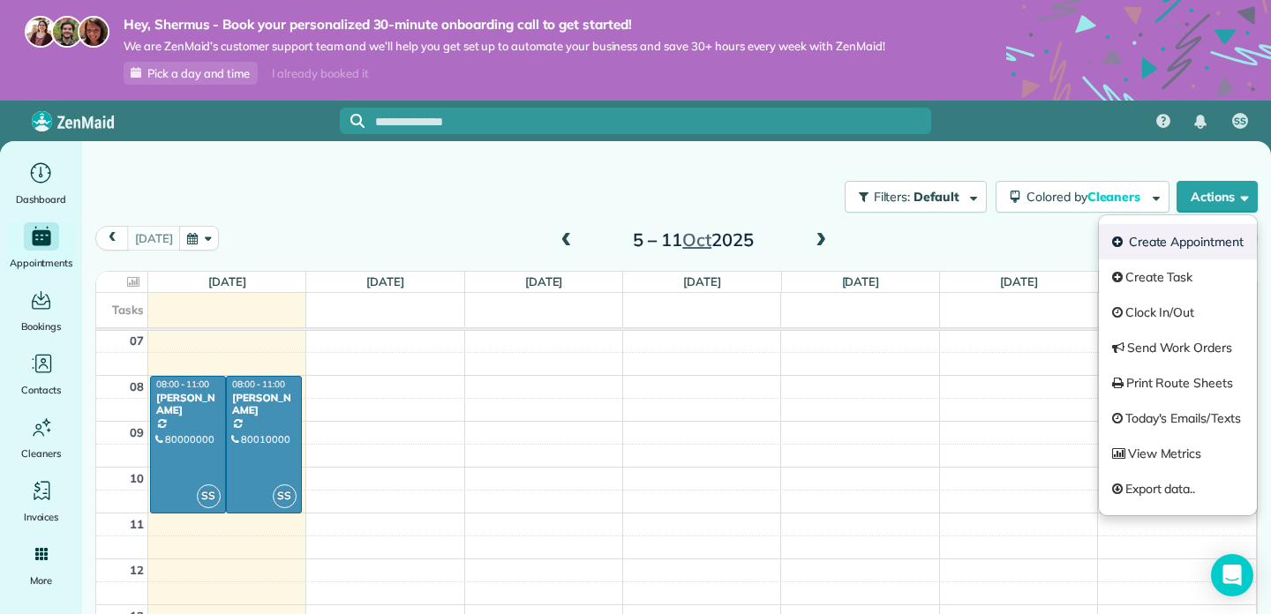
click at [1157, 236] on link "Create Appointment" at bounding box center [1178, 241] width 158 height 35
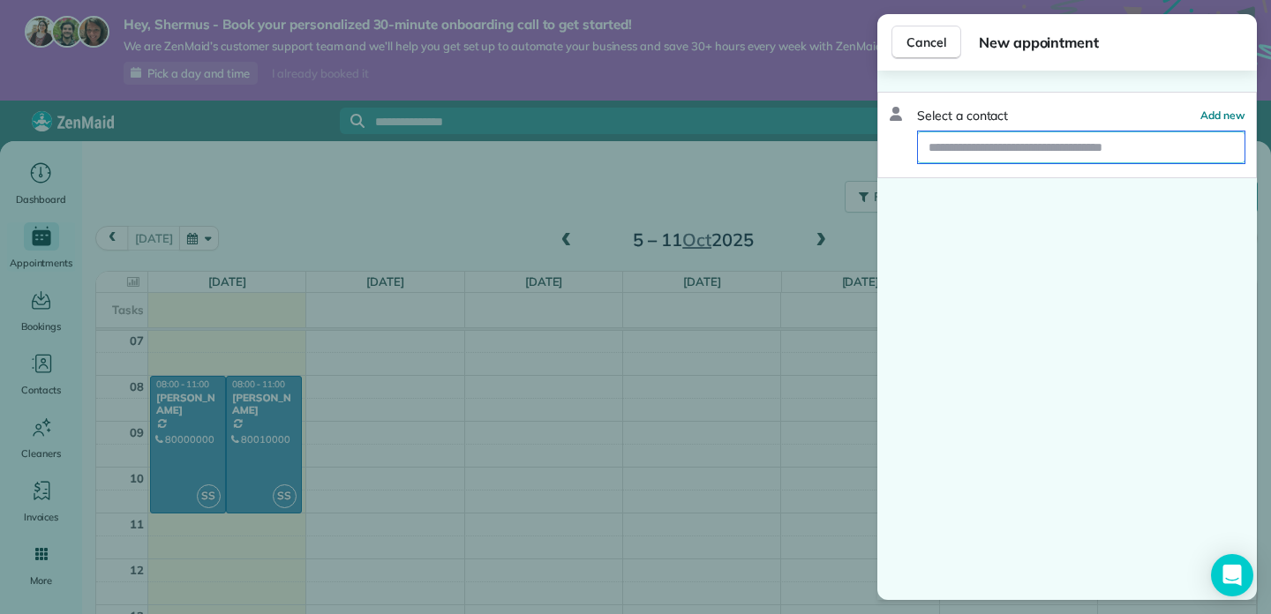
click at [1137, 146] on input "text" at bounding box center [1081, 147] width 327 height 32
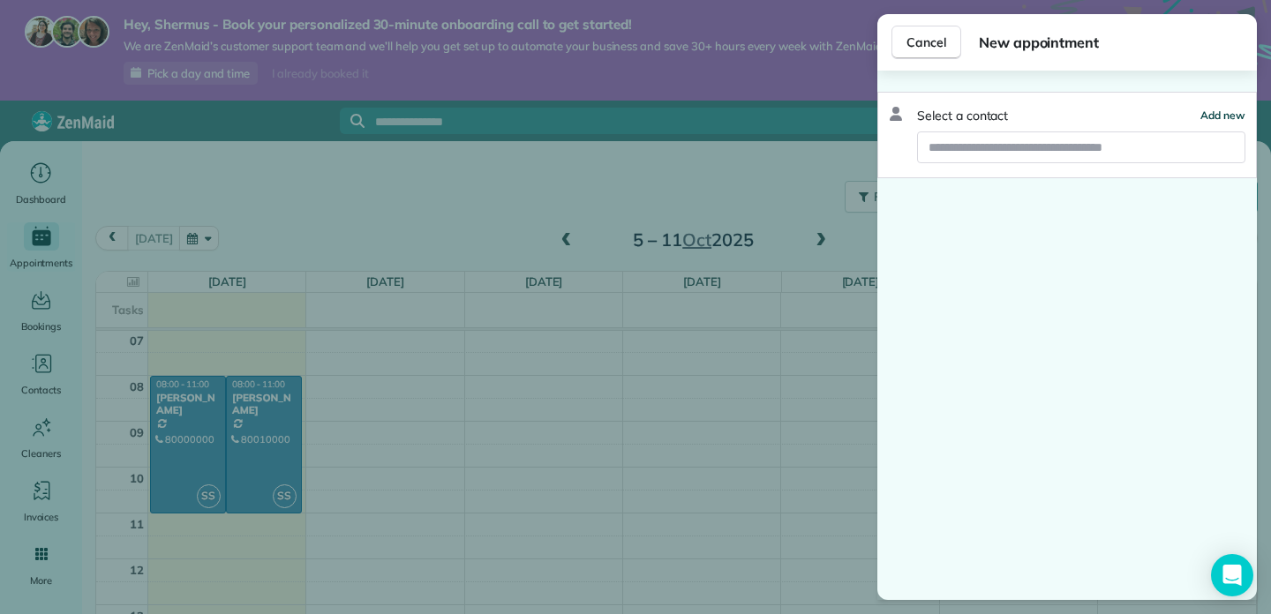
click at [1224, 119] on span "Add new" at bounding box center [1222, 115] width 45 height 13
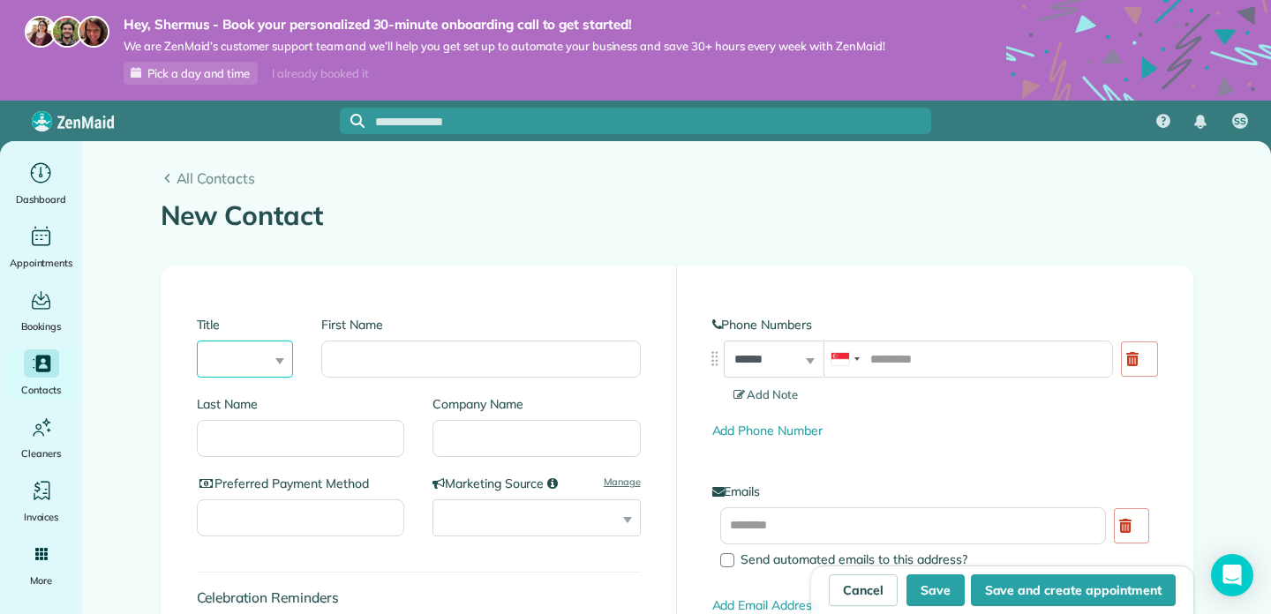
click at [263, 364] on select "*** **** *** ***" at bounding box center [245, 359] width 97 height 37
select select "***"
click at [197, 341] on select "*** **** *** ***" at bounding box center [245, 359] width 97 height 37
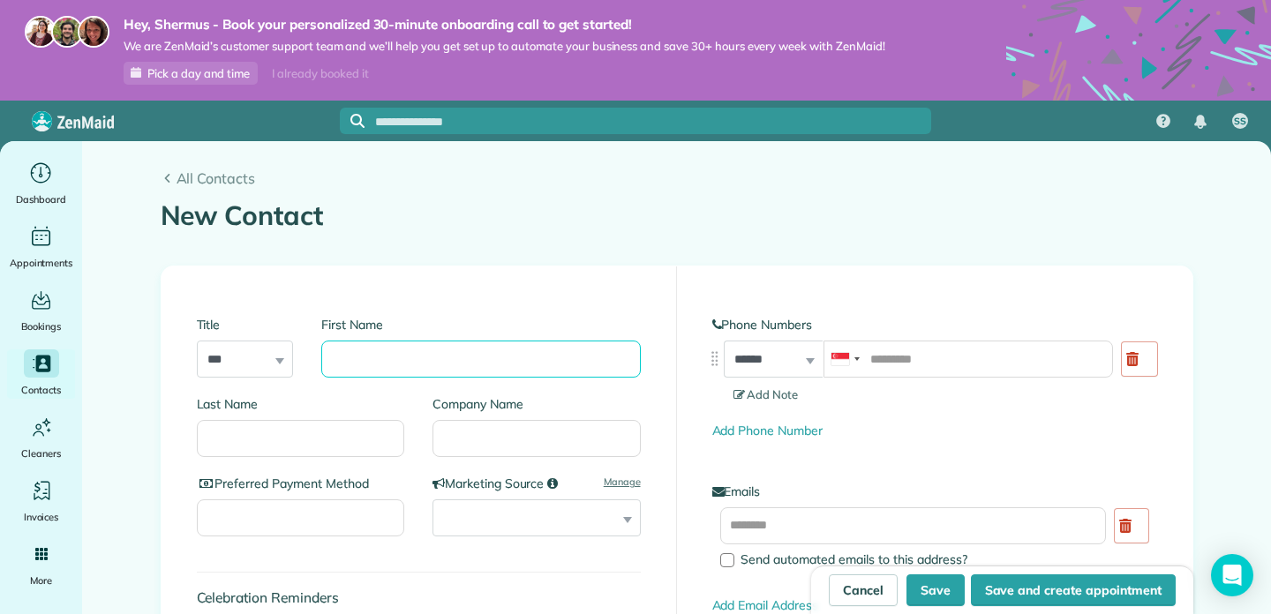
click at [393, 372] on input "First Name" at bounding box center [480, 359] width 319 height 37
type input "*****"
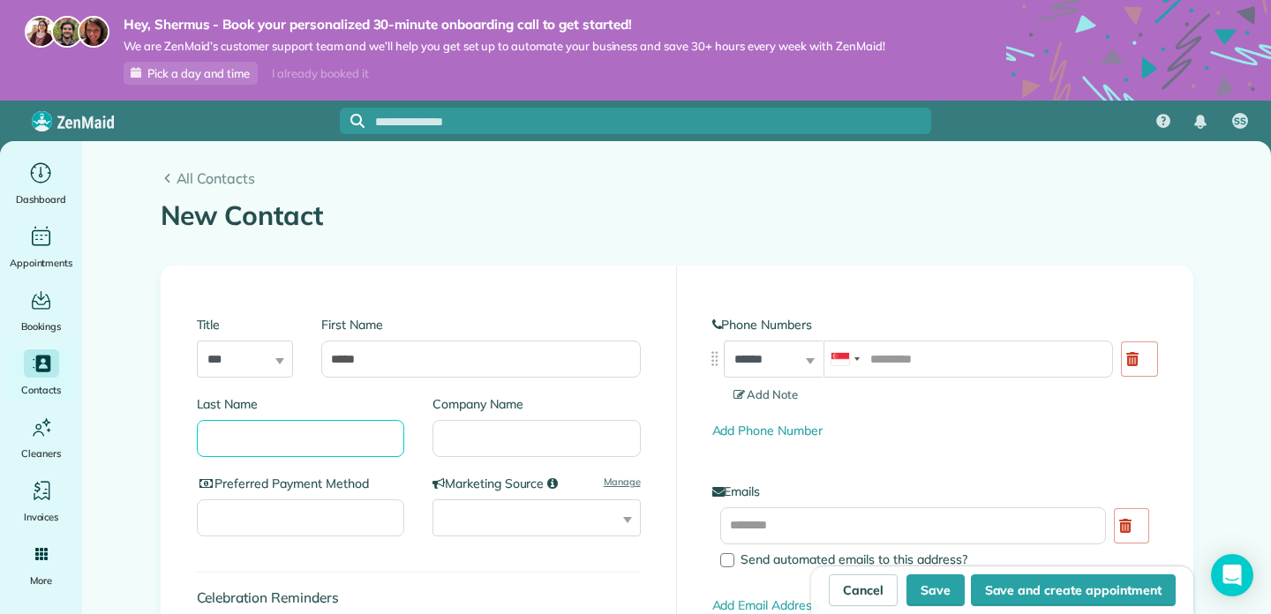
click at [289, 448] on input "Last Name" at bounding box center [301, 438] width 208 height 37
type input "***"
click at [297, 511] on input "Preferred Payment Method" at bounding box center [301, 517] width 208 height 37
type input "******"
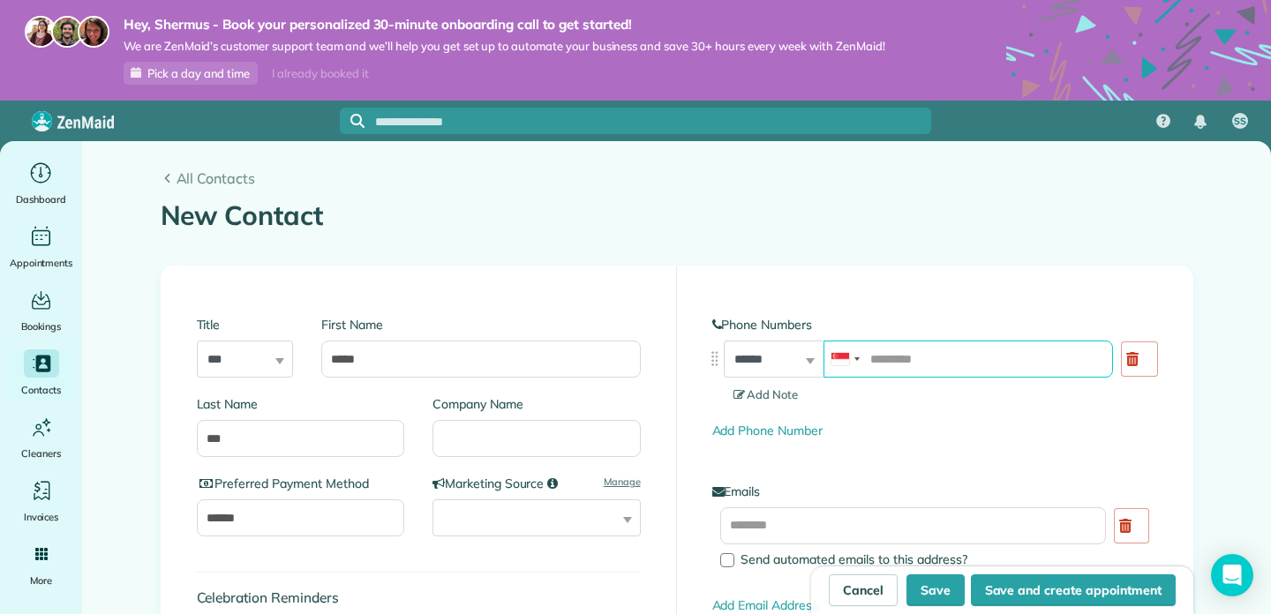
click at [912, 368] on input "tel" at bounding box center [967, 359] width 289 height 37
type input "*"
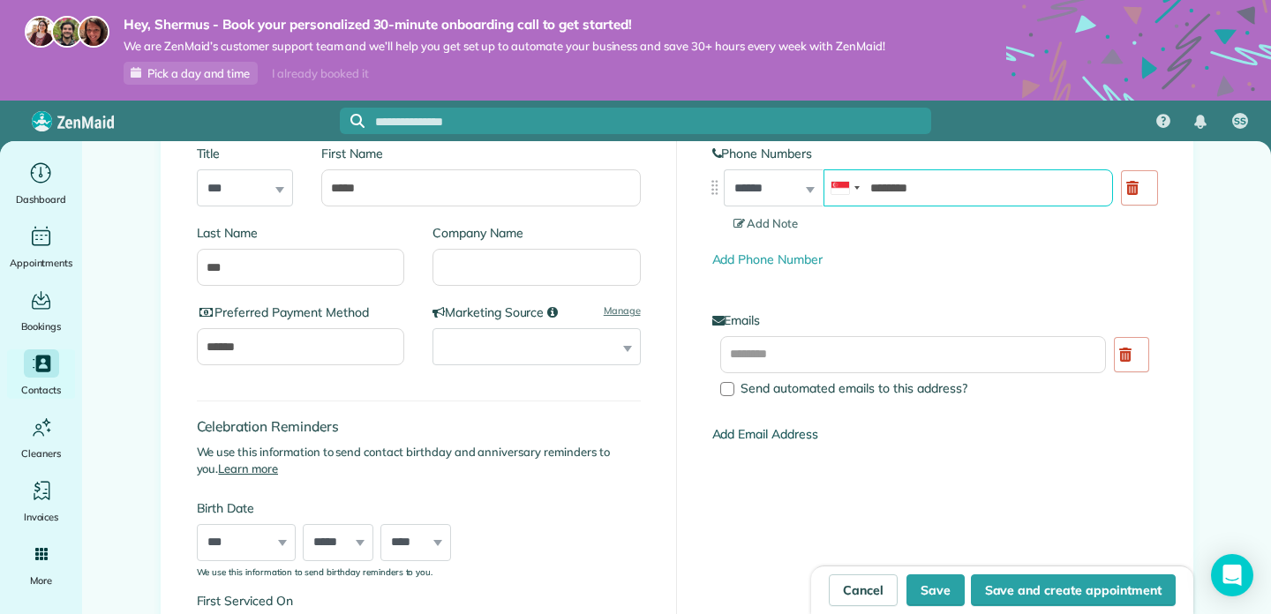
scroll to position [180, 0]
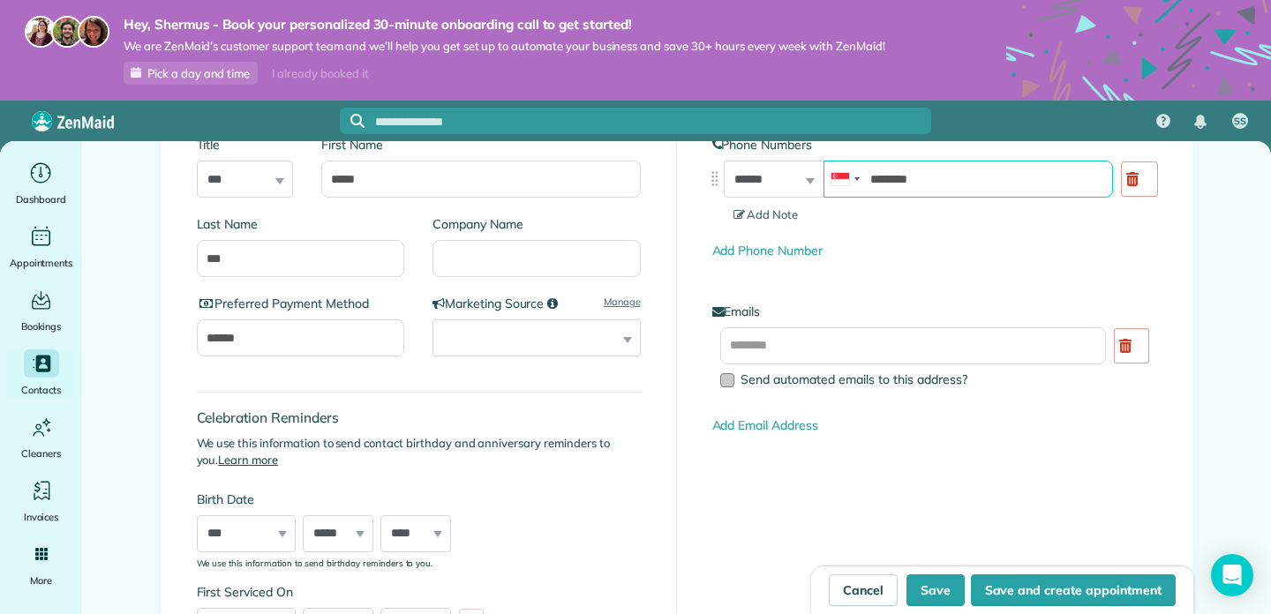
type input "********"
click at [741, 382] on span "Send automated emails to this address?" at bounding box center [853, 380] width 227 height 16
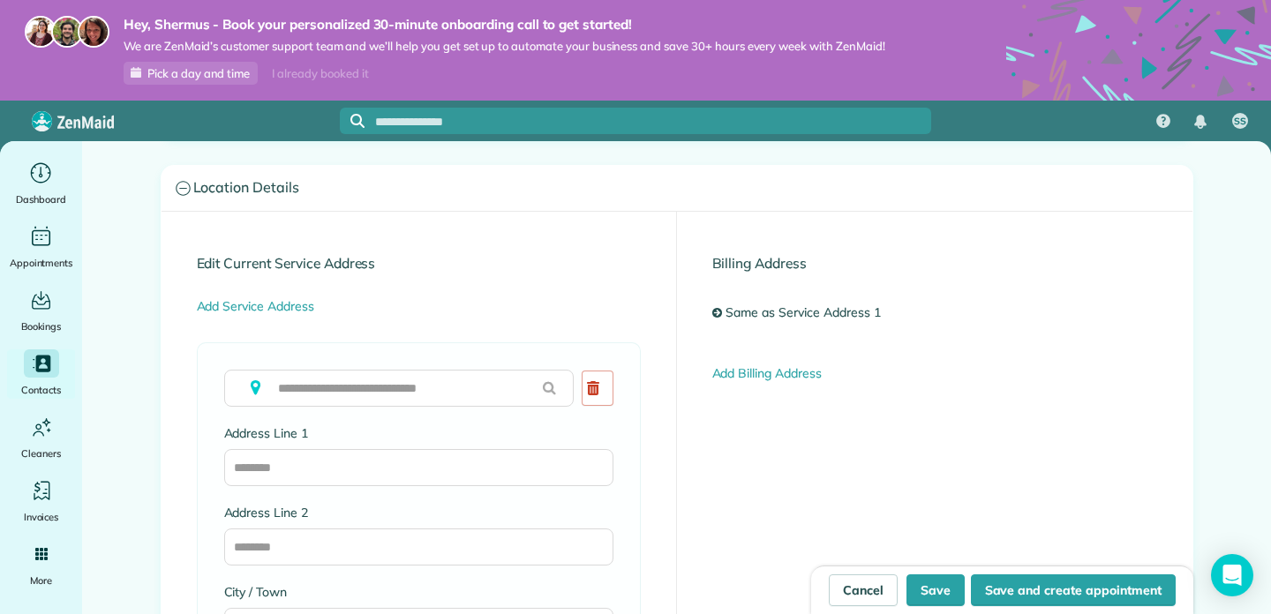
scroll to position [737, 0]
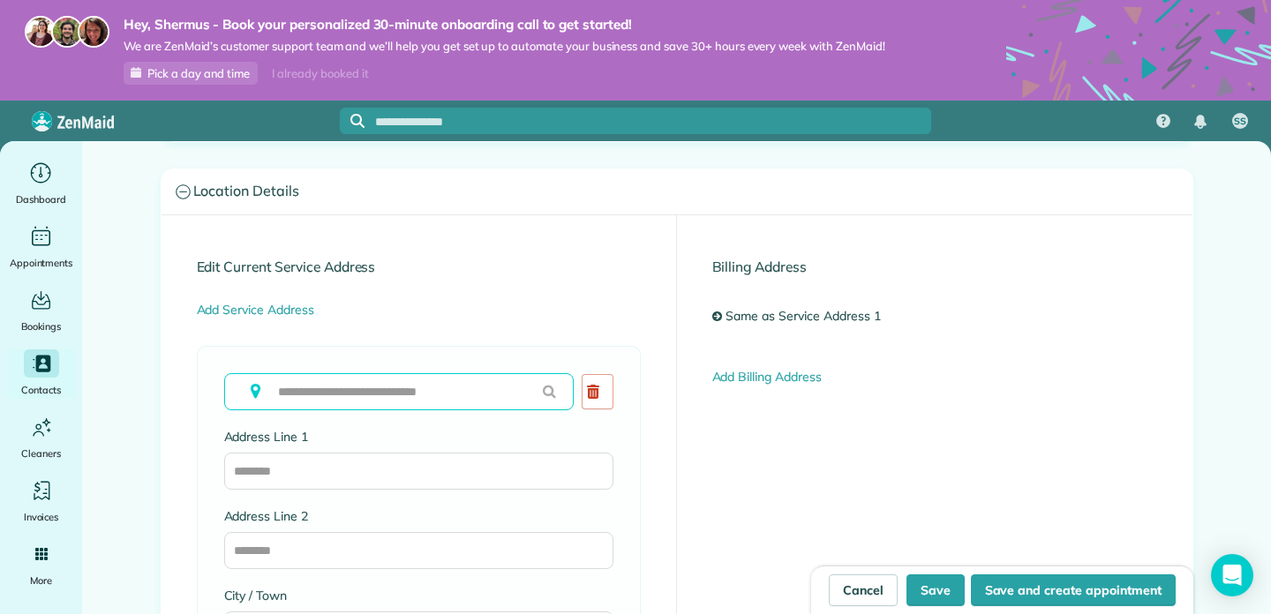
click at [346, 392] on input "text" at bounding box center [398, 391] width 349 height 37
type input "*"
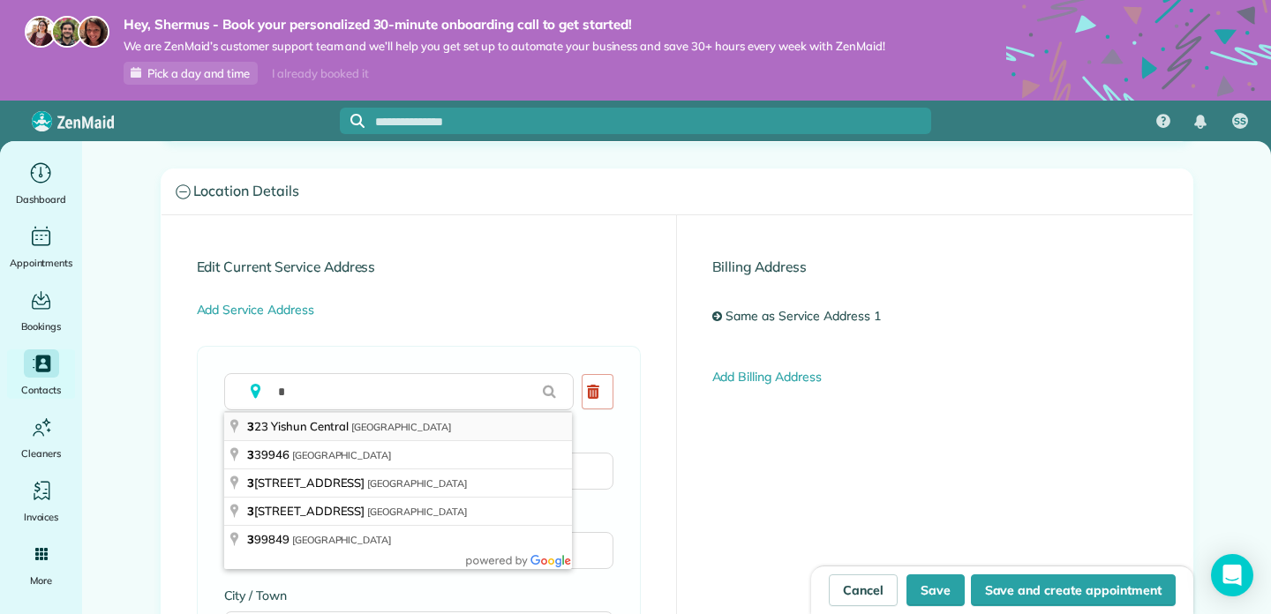
type input "**********"
type input "*********"
type input "******"
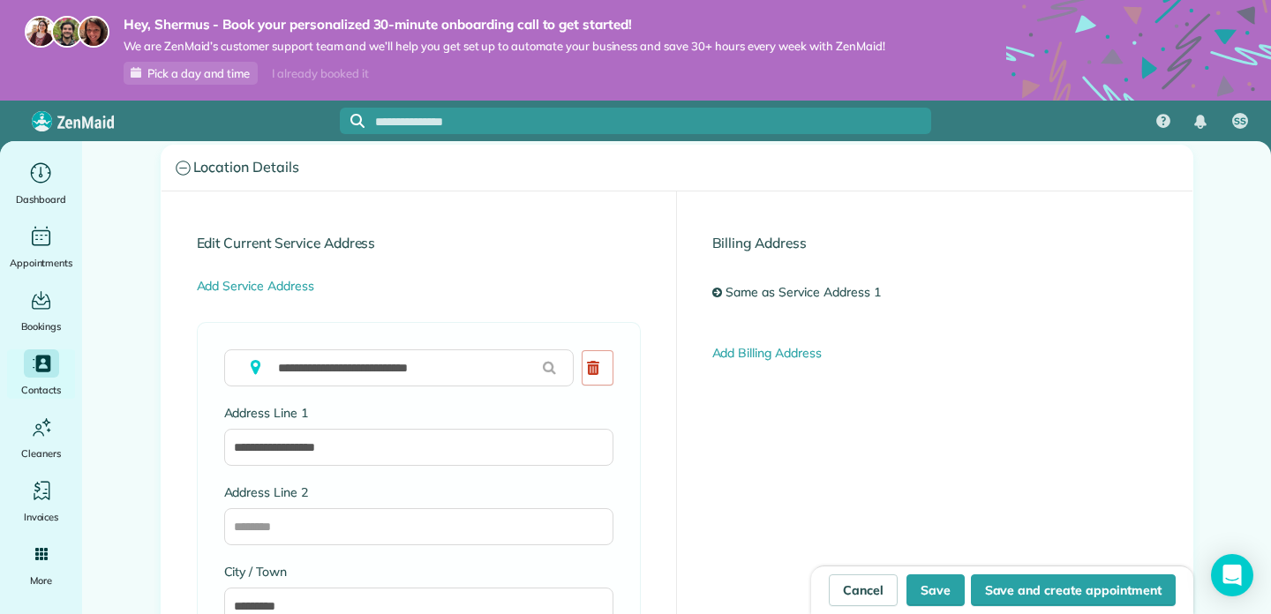
scroll to position [732, 0]
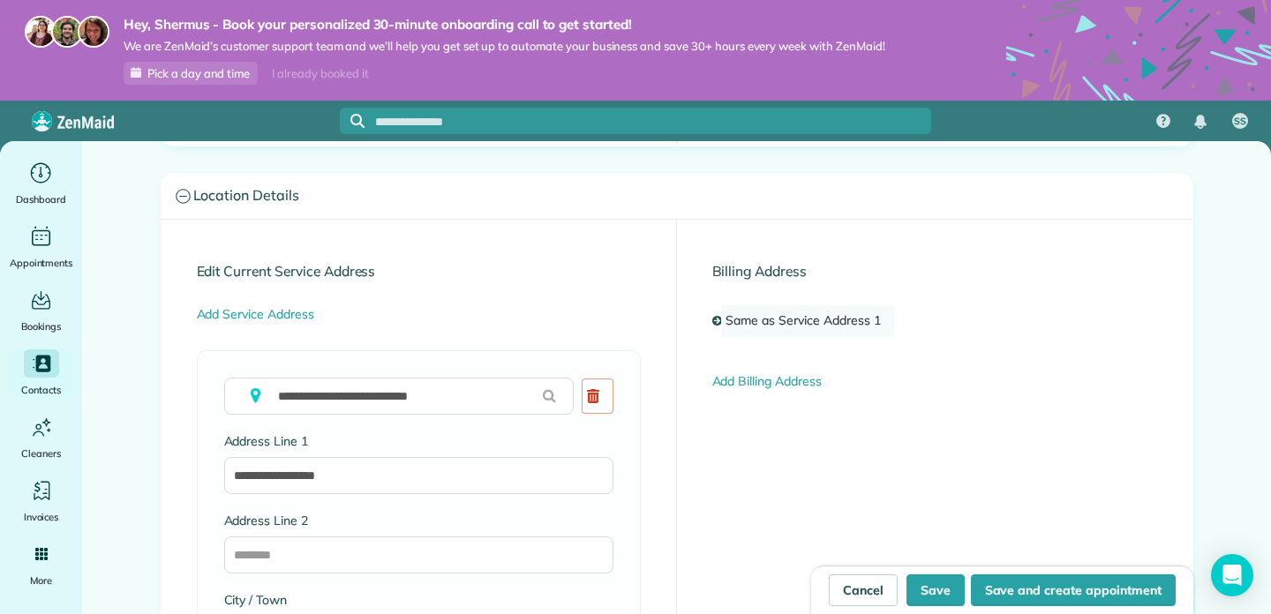
click at [775, 319] on link "Same as Service Address 1" at bounding box center [807, 321] width 172 height 32
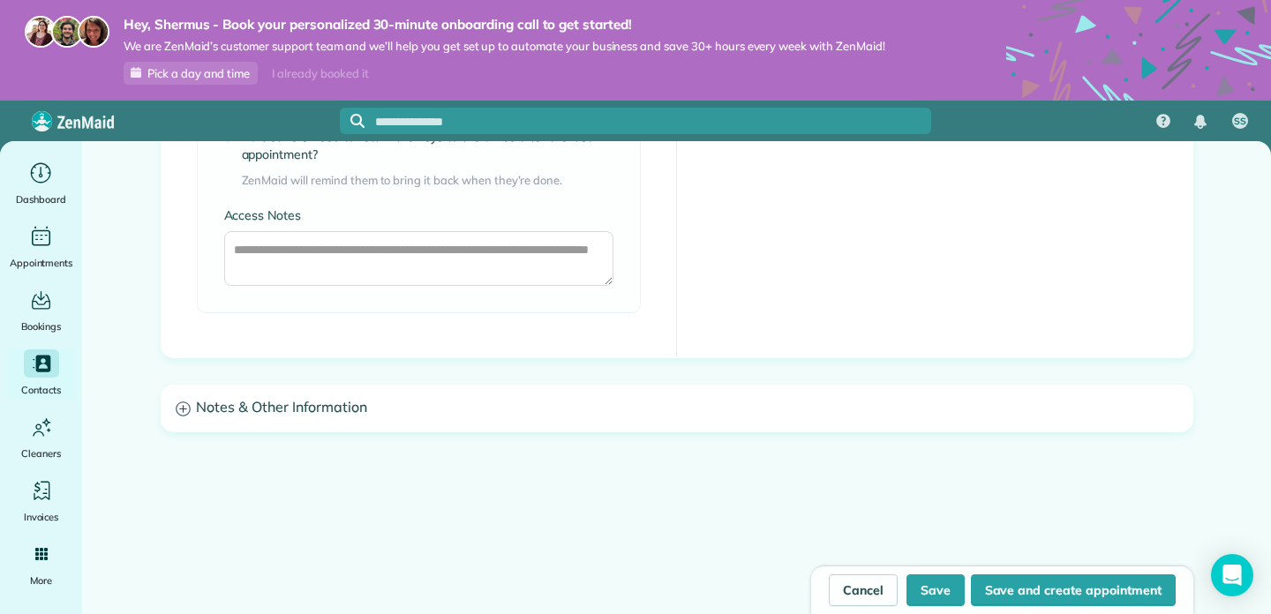
scroll to position [1475, 0]
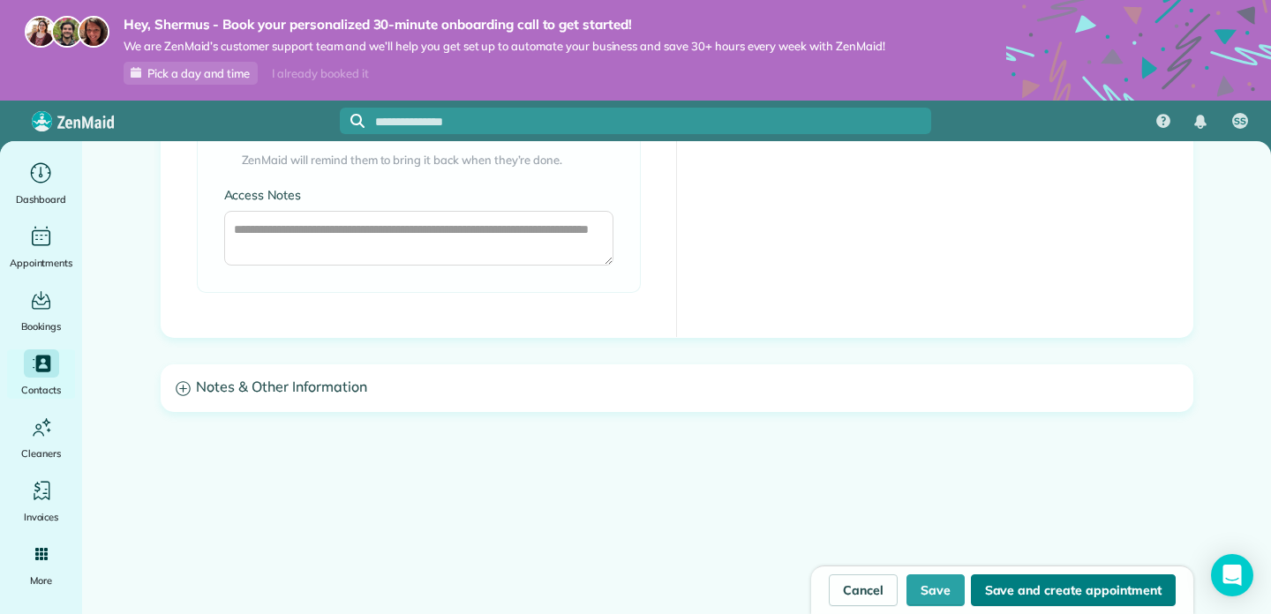
click at [1003, 597] on button "Save and create appointment" at bounding box center [1073, 590] width 205 height 32
type input "**********"
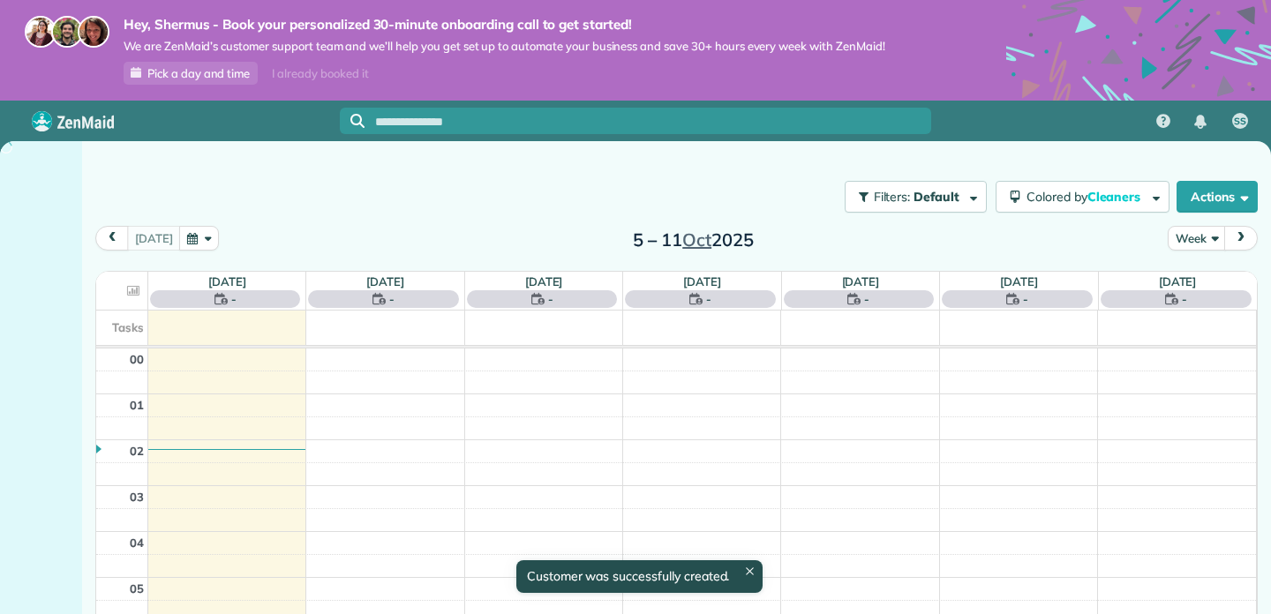
scroll to position [322, 0]
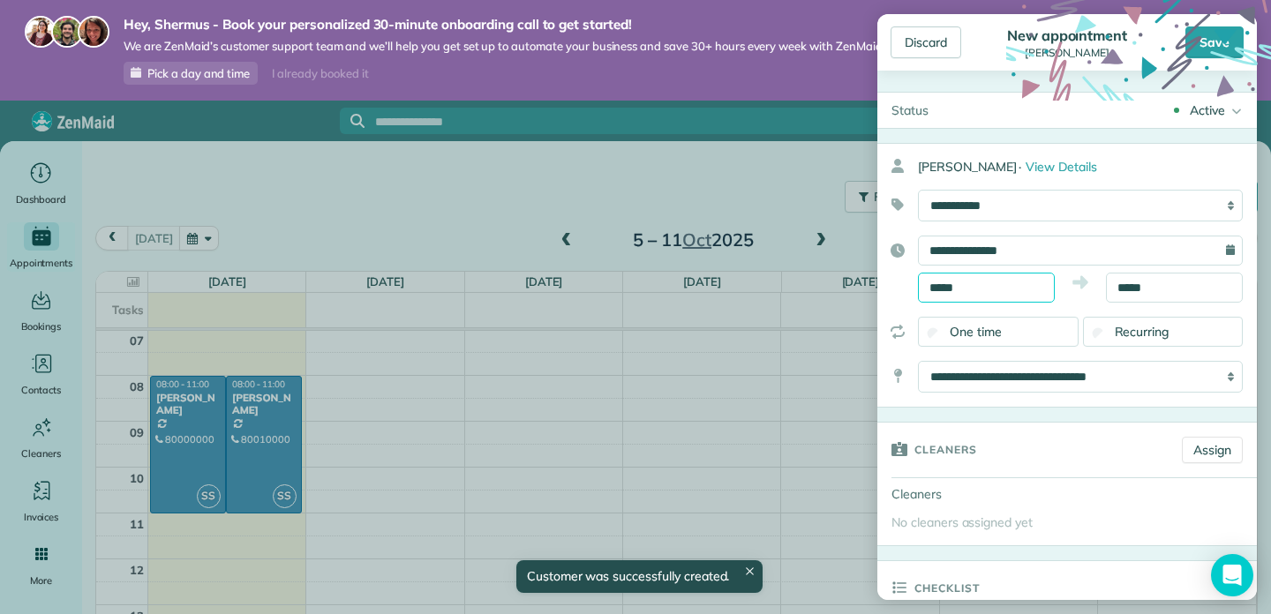
click at [1002, 292] on input "*****" at bounding box center [986, 288] width 137 height 30
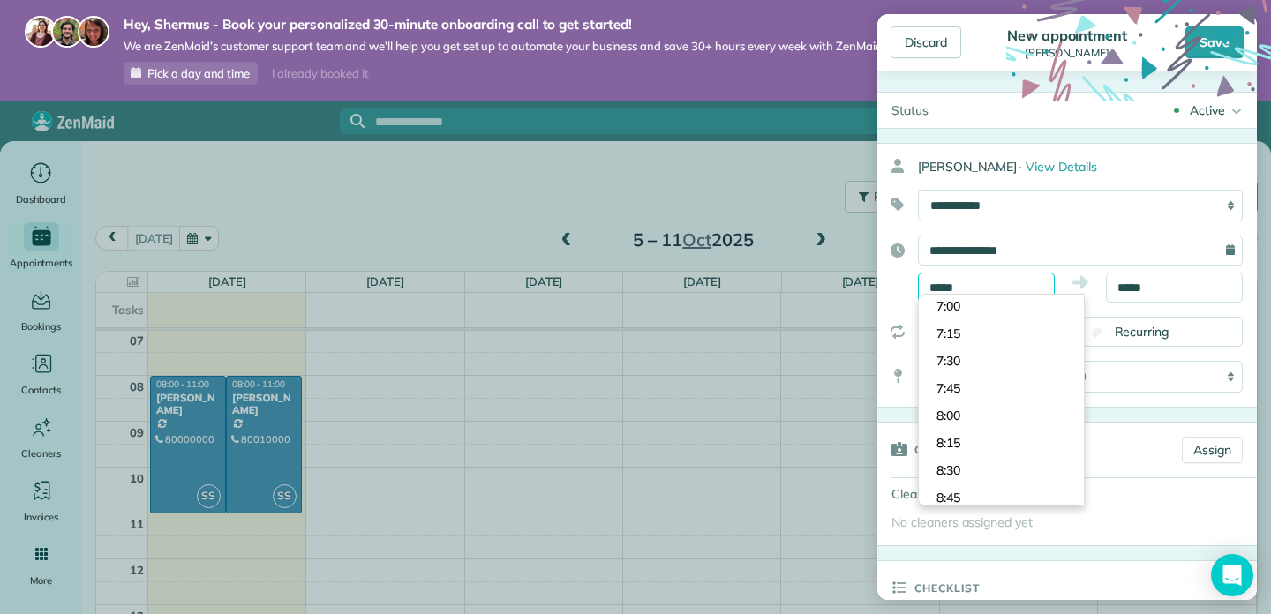
scroll to position [749, 0]
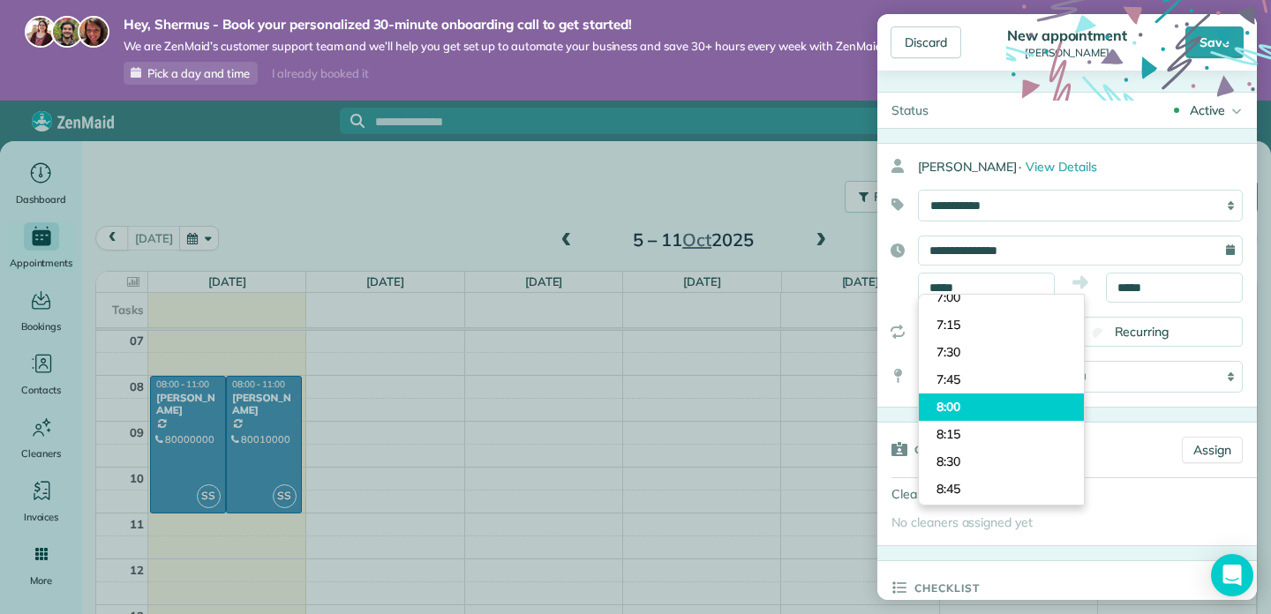
type input "****"
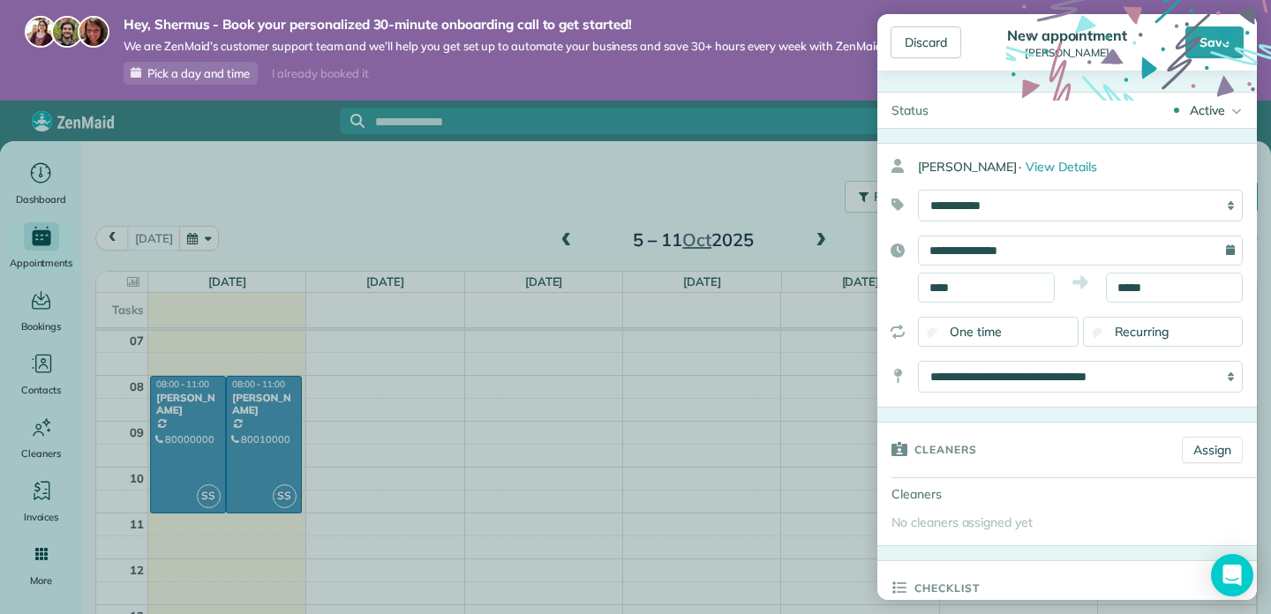
click at [984, 409] on body "Hey, Shermus - Book your personalized 30-minute onboarding call to get started!…" at bounding box center [635, 307] width 1271 height 614
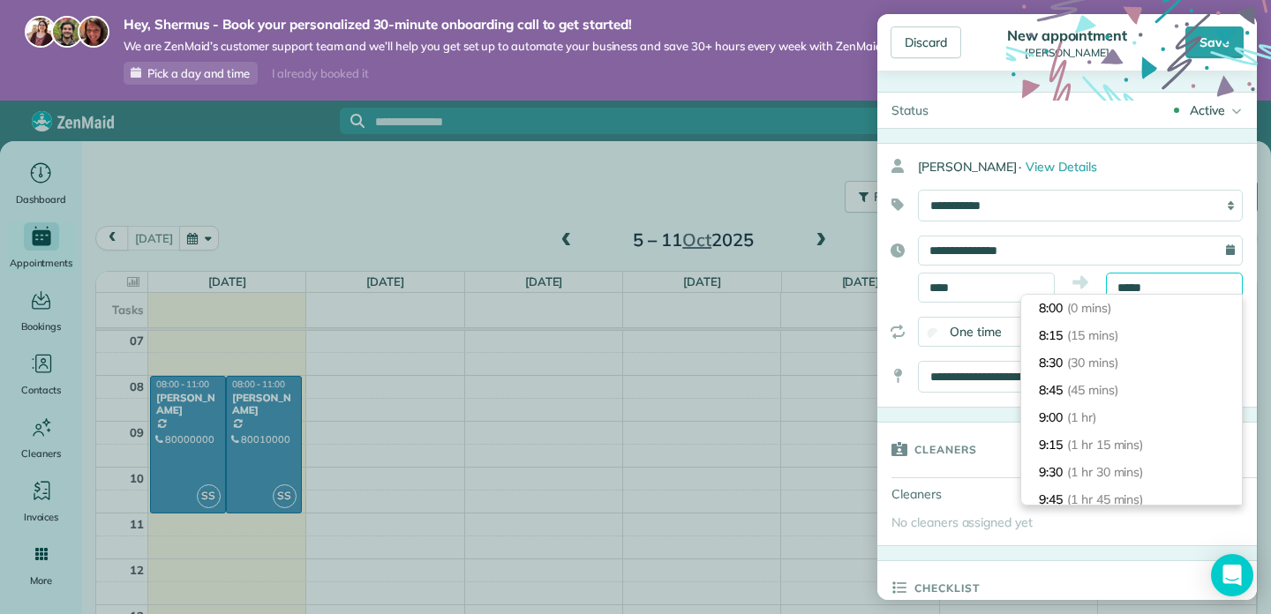
click at [1154, 289] on input "*****" at bounding box center [1174, 288] width 137 height 30
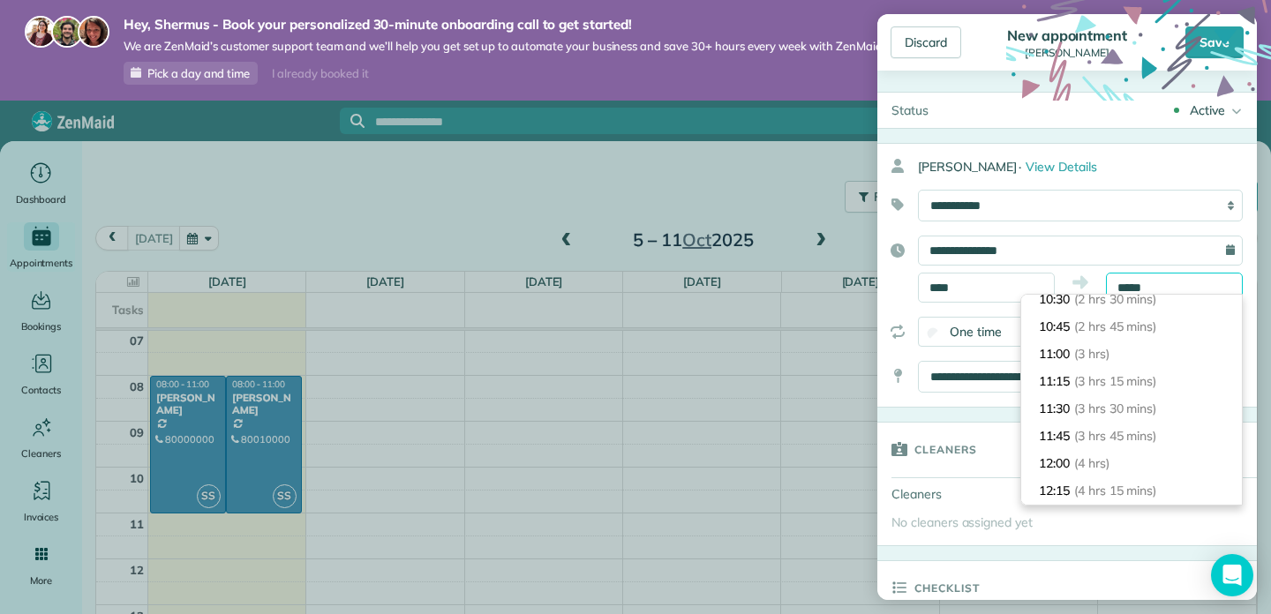
scroll to position [272, 0]
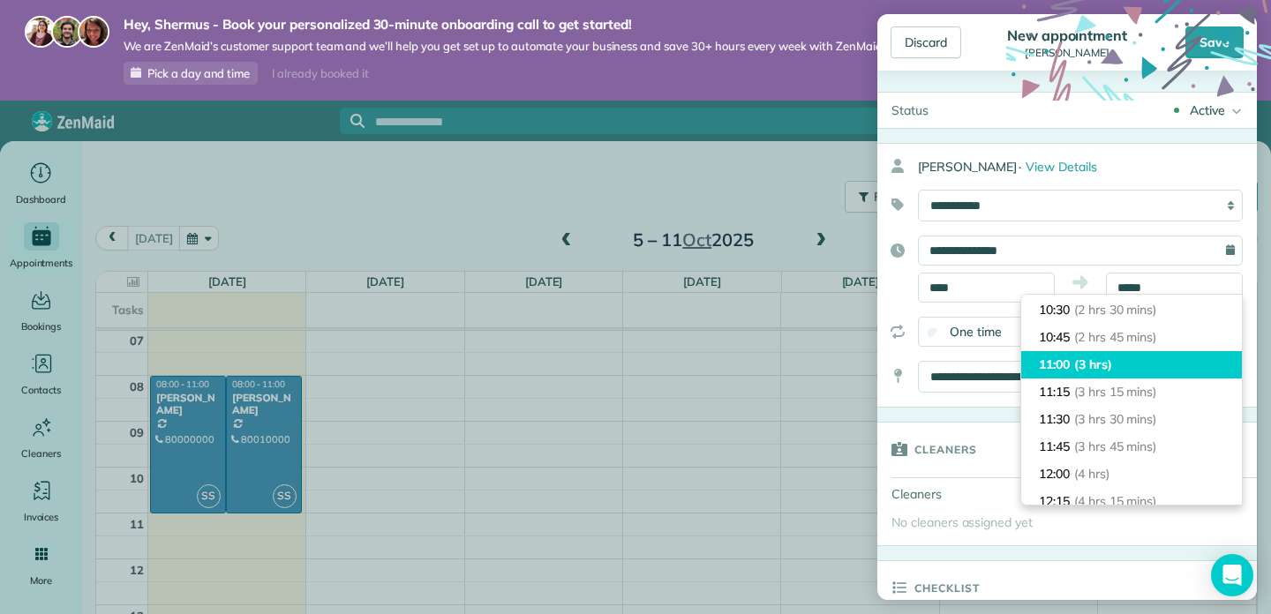
type input "*****"
click at [1093, 369] on span "(3 hrs)" at bounding box center [1093, 365] width 38 height 16
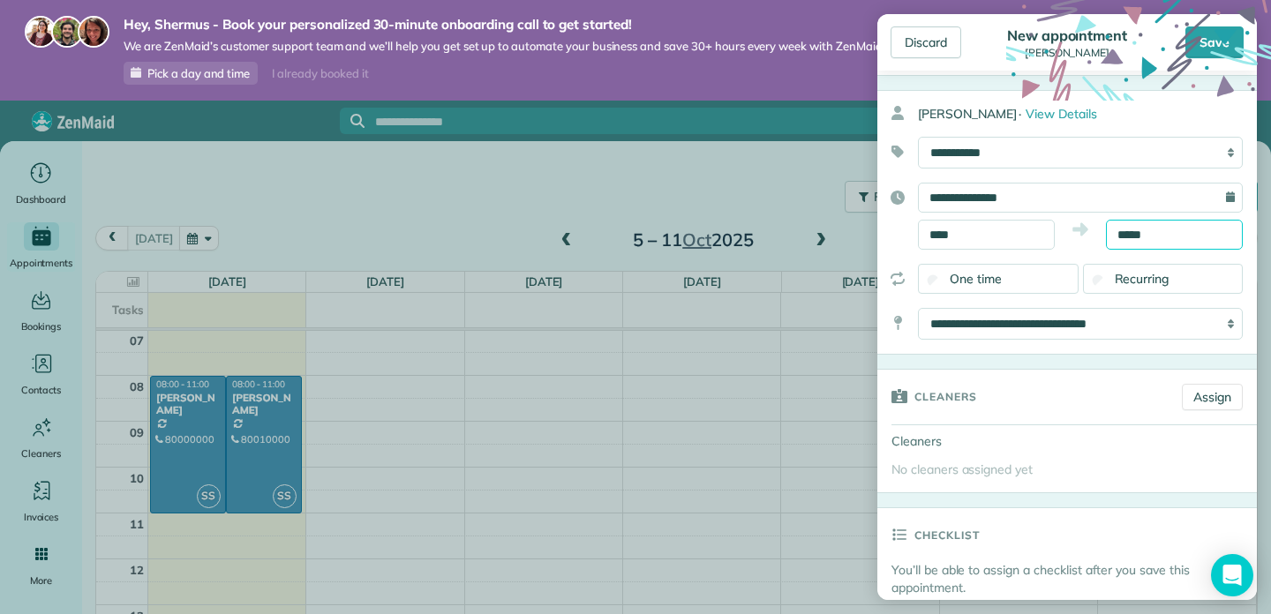
scroll to position [56, 0]
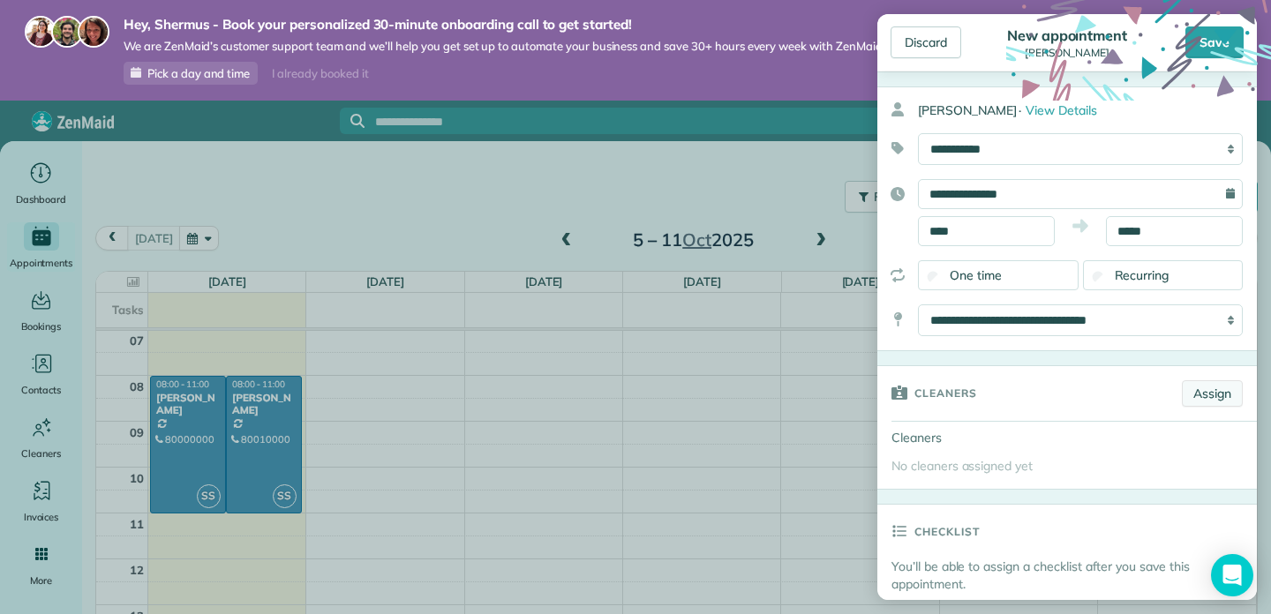
click at [1190, 394] on link "Assign" at bounding box center [1212, 393] width 61 height 26
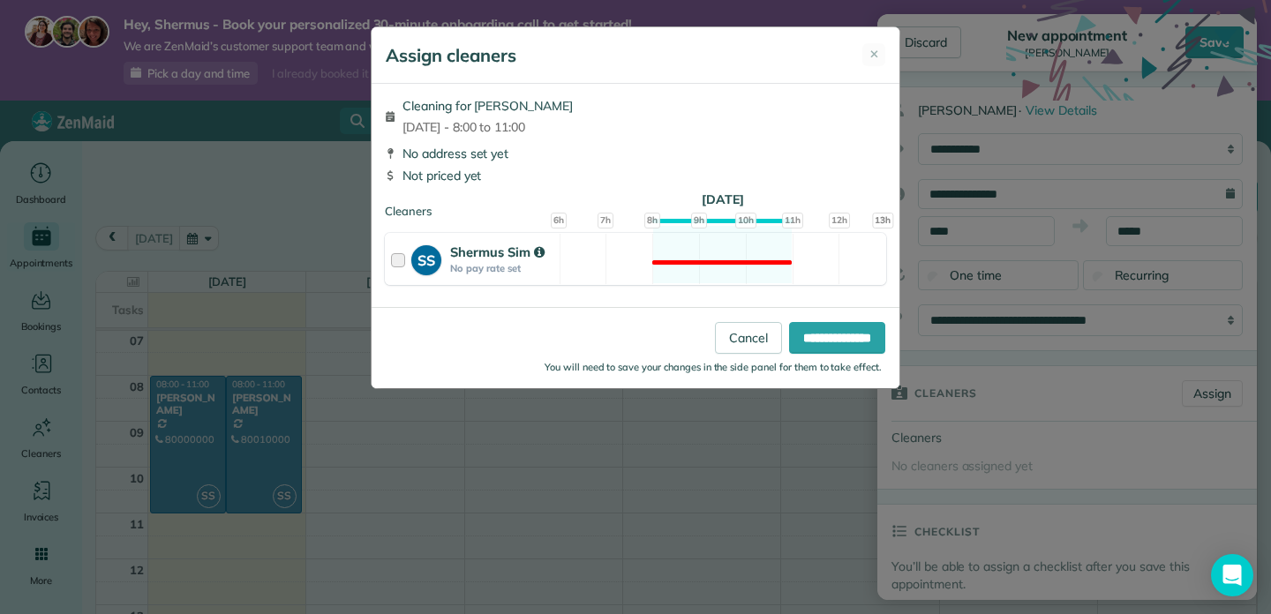
click at [397, 254] on div at bounding box center [401, 259] width 20 height 33
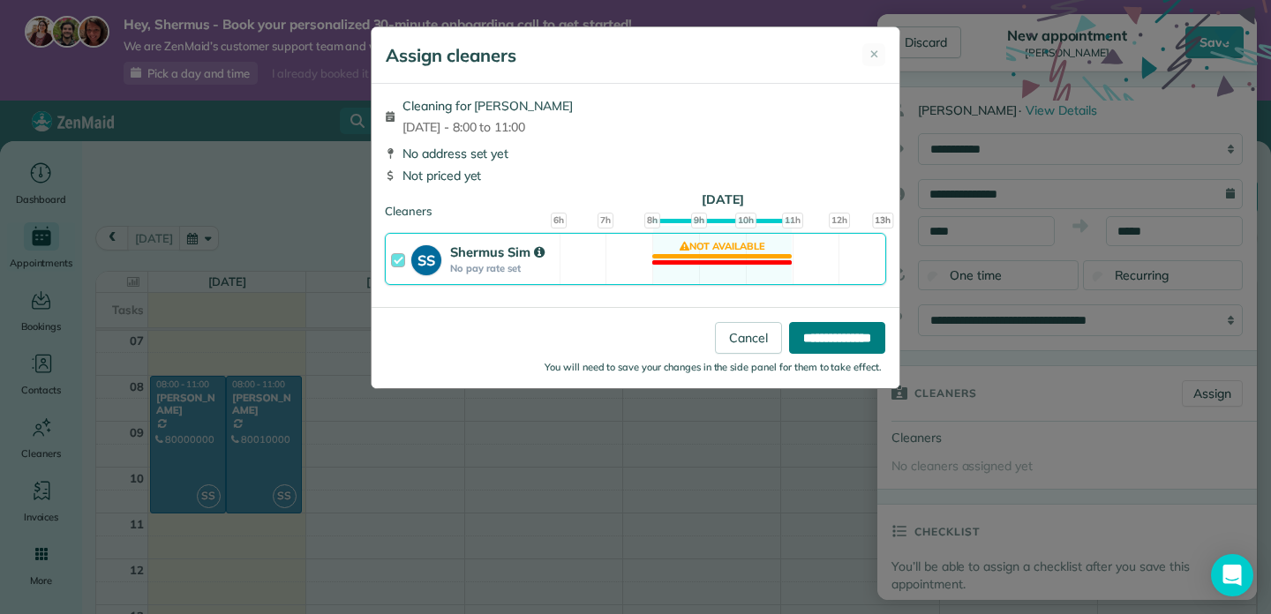
click at [828, 340] on input "**********" at bounding box center [837, 338] width 96 height 32
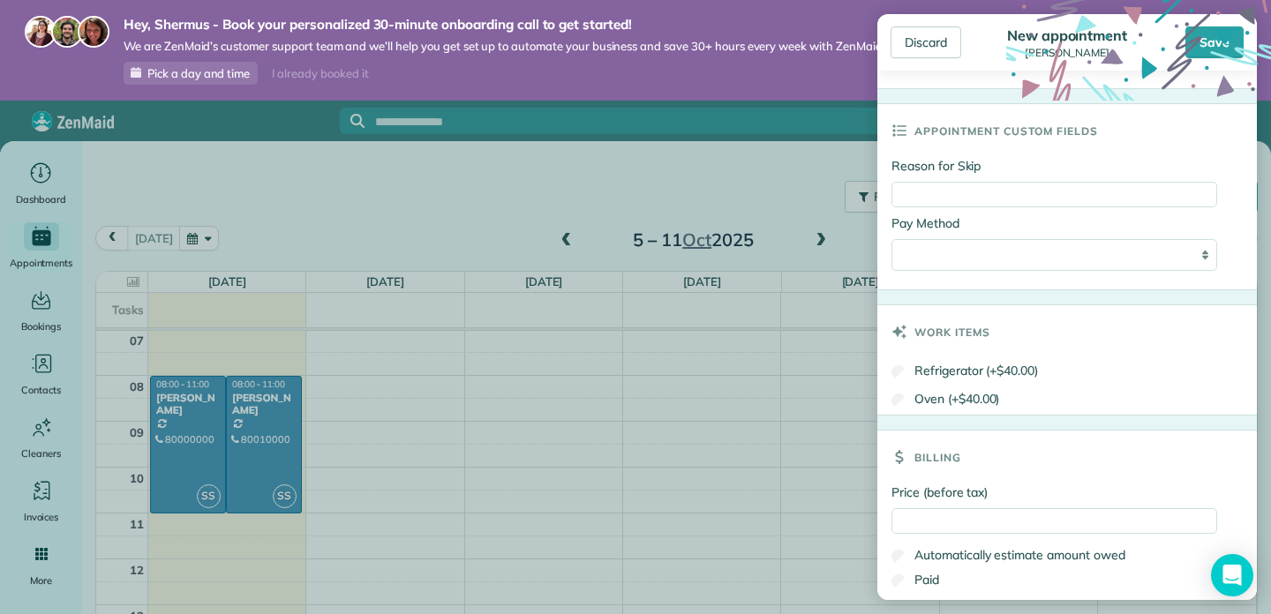
scroll to position [947, 0]
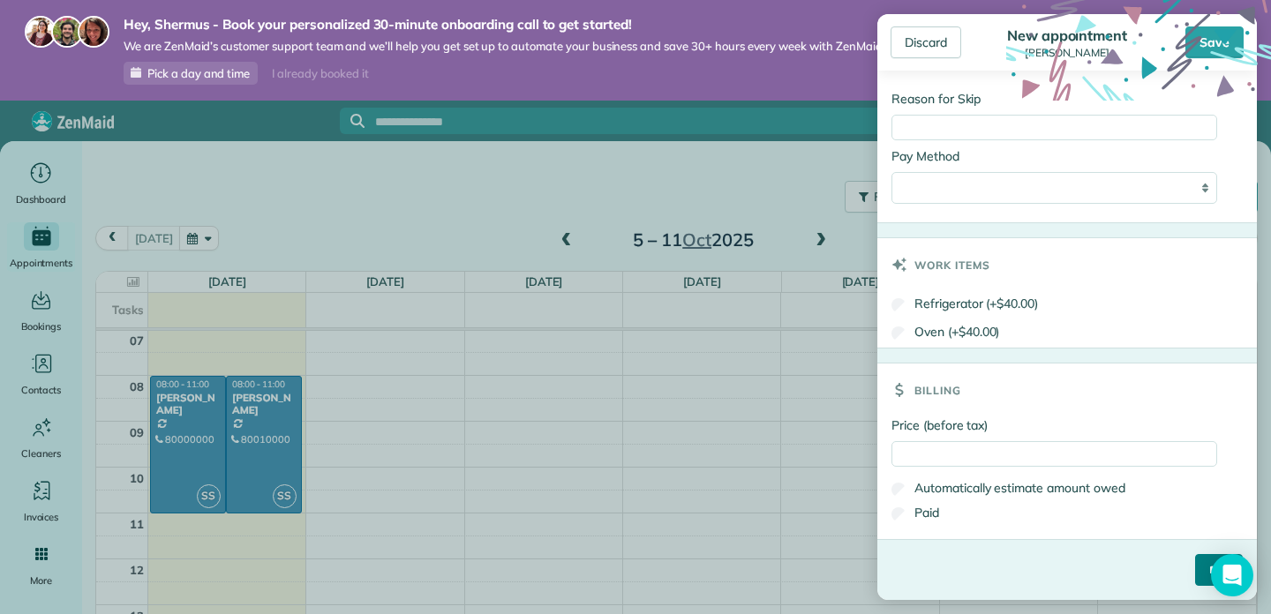
click at [1195, 567] on input "****" at bounding box center [1219, 570] width 48 height 32
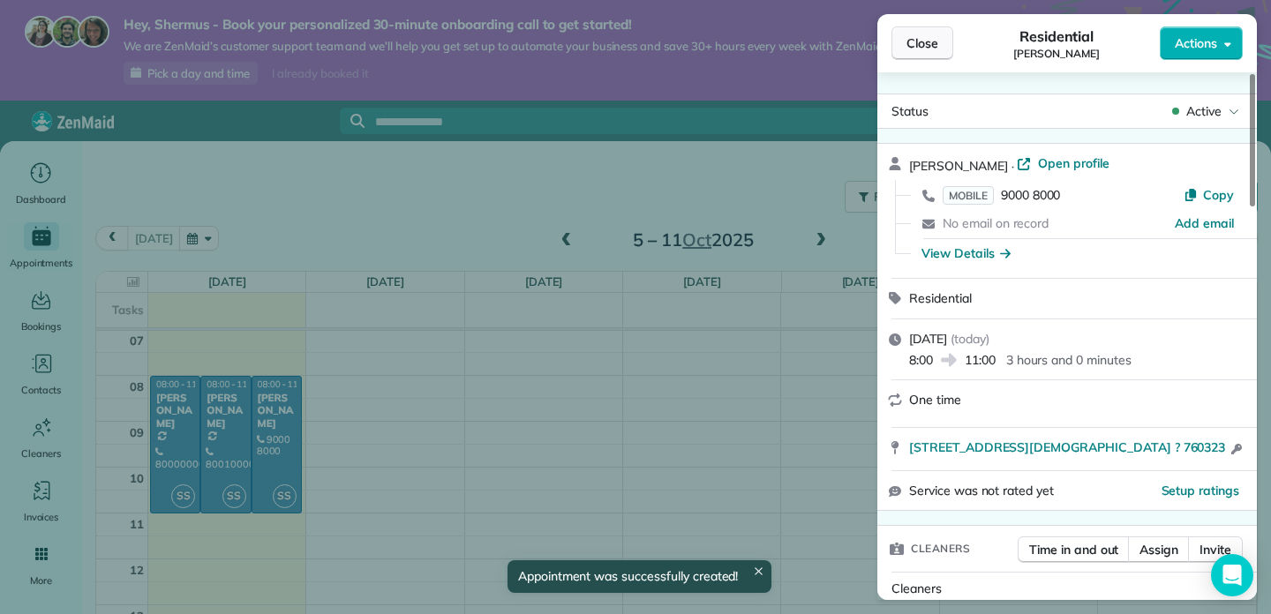
click at [928, 46] on span "Close" at bounding box center [922, 43] width 32 height 18
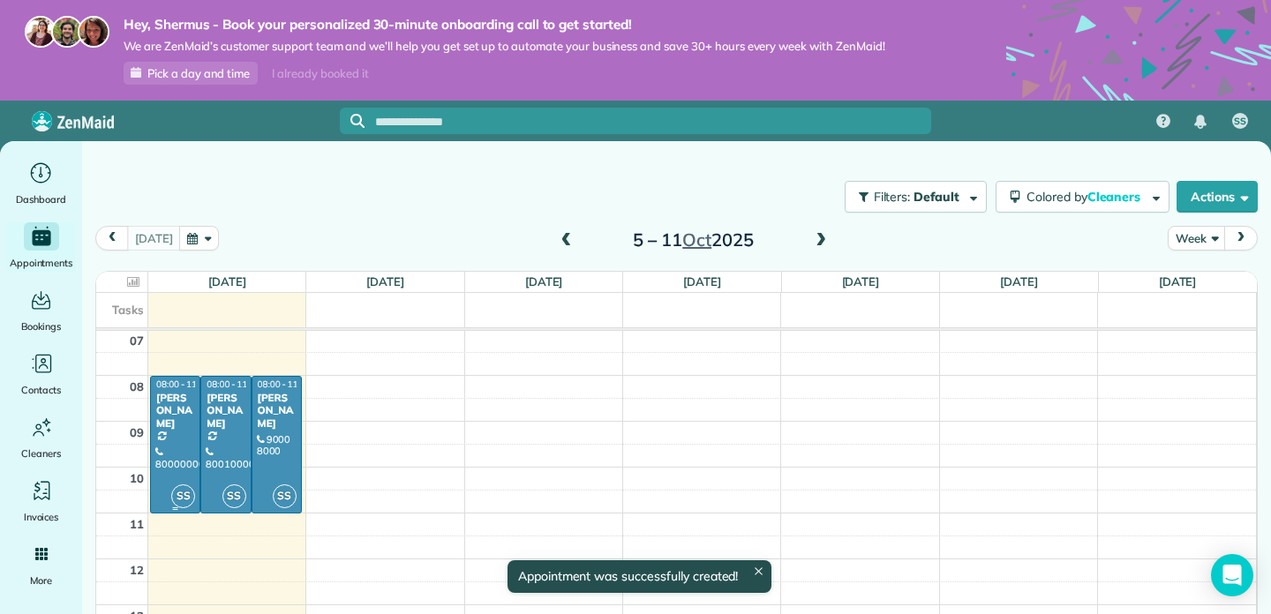
click at [183, 435] on div at bounding box center [175, 445] width 49 height 136
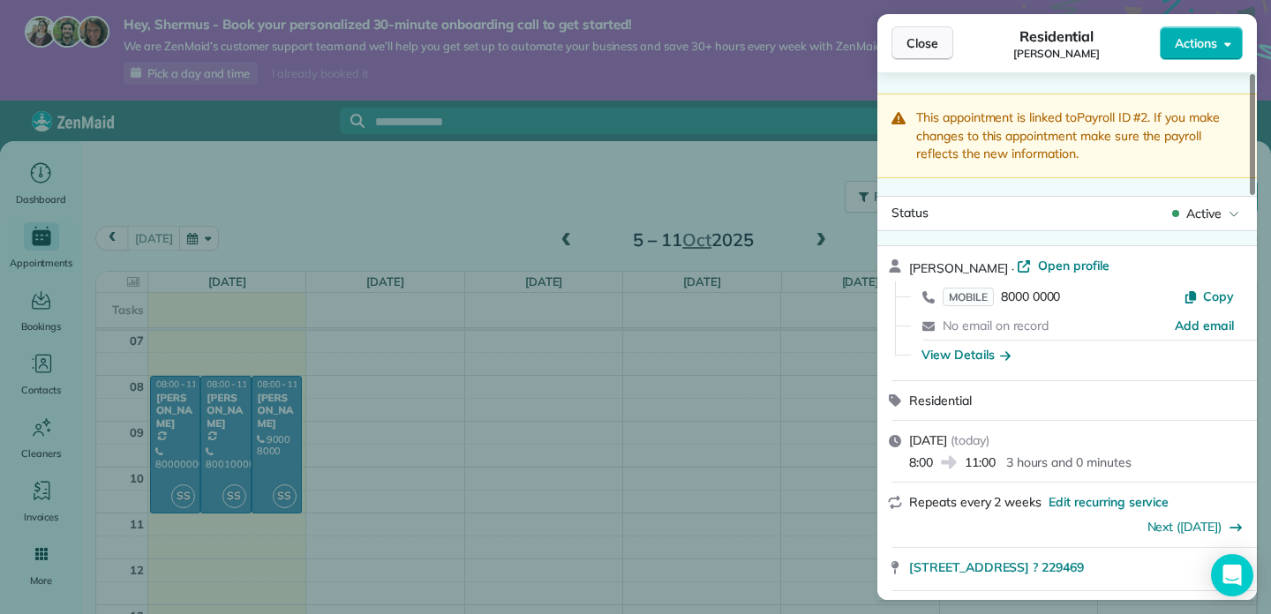
click at [927, 41] on span "Close" at bounding box center [922, 43] width 32 height 18
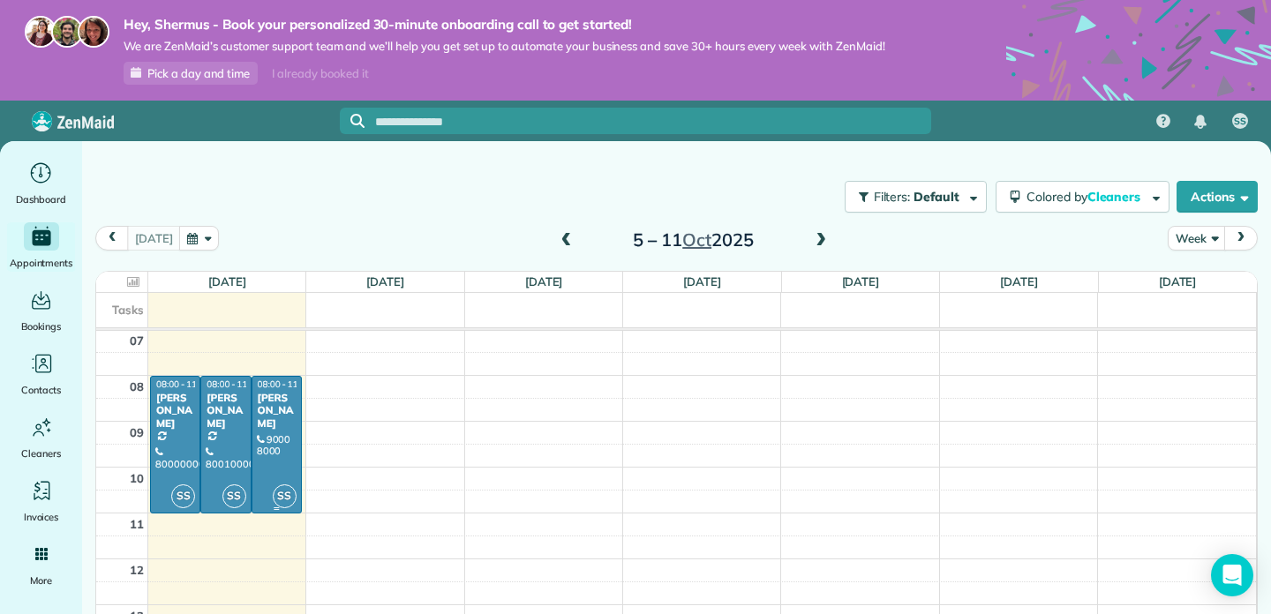
click at [255, 431] on div at bounding box center [276, 445] width 49 height 136
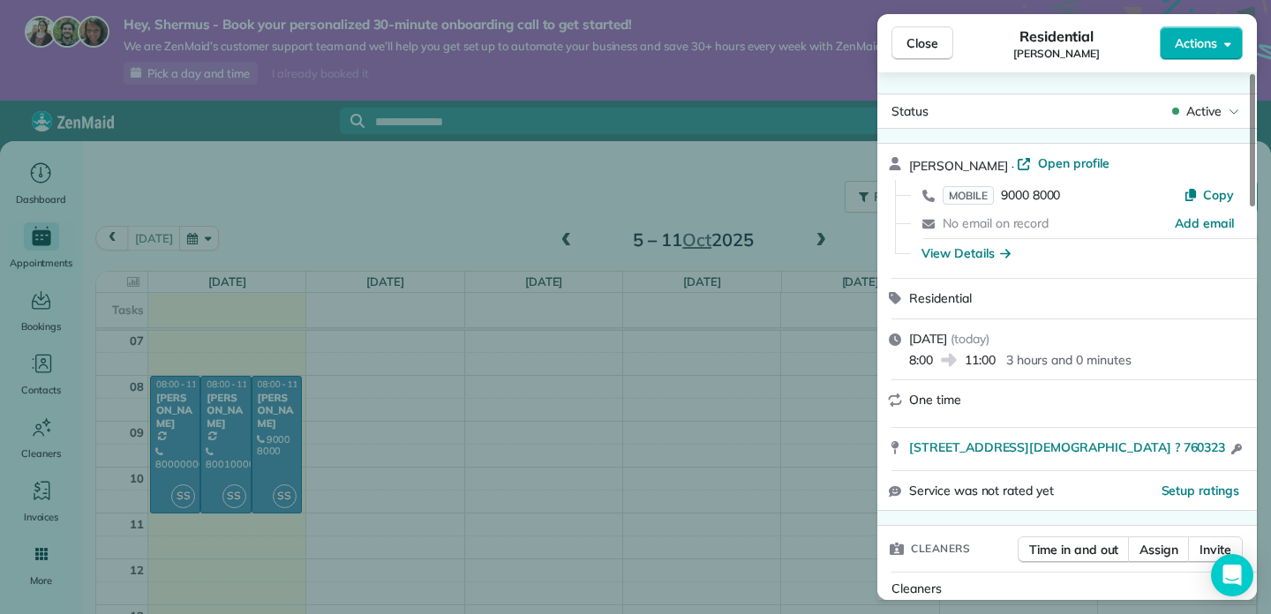
scroll to position [39, 0]
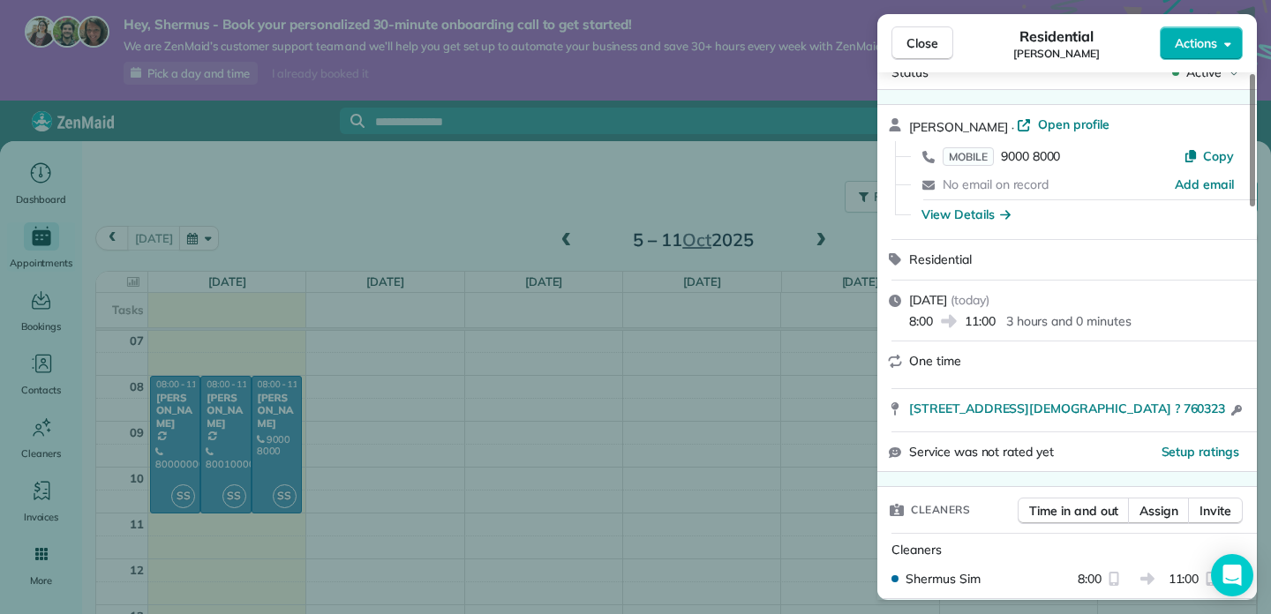
click at [426, 431] on div "Close Residential [PERSON_NAME] Actions Status Active [PERSON_NAME] · Open prof…" at bounding box center [635, 307] width 1271 height 614
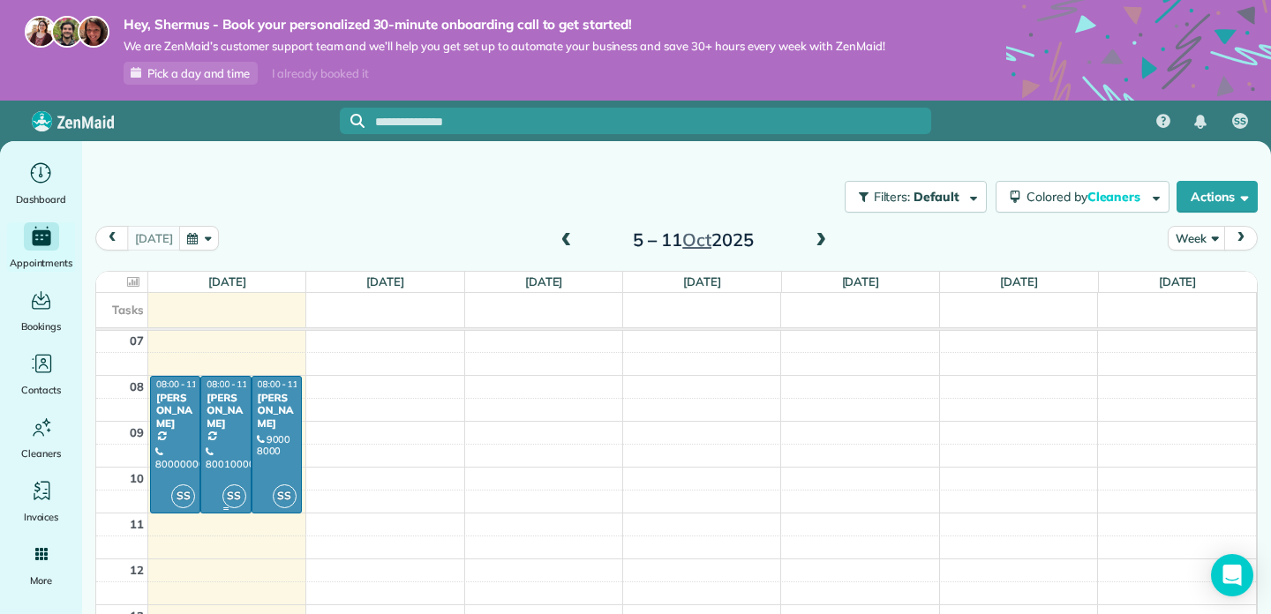
click at [229, 450] on div at bounding box center [225, 445] width 49 height 136
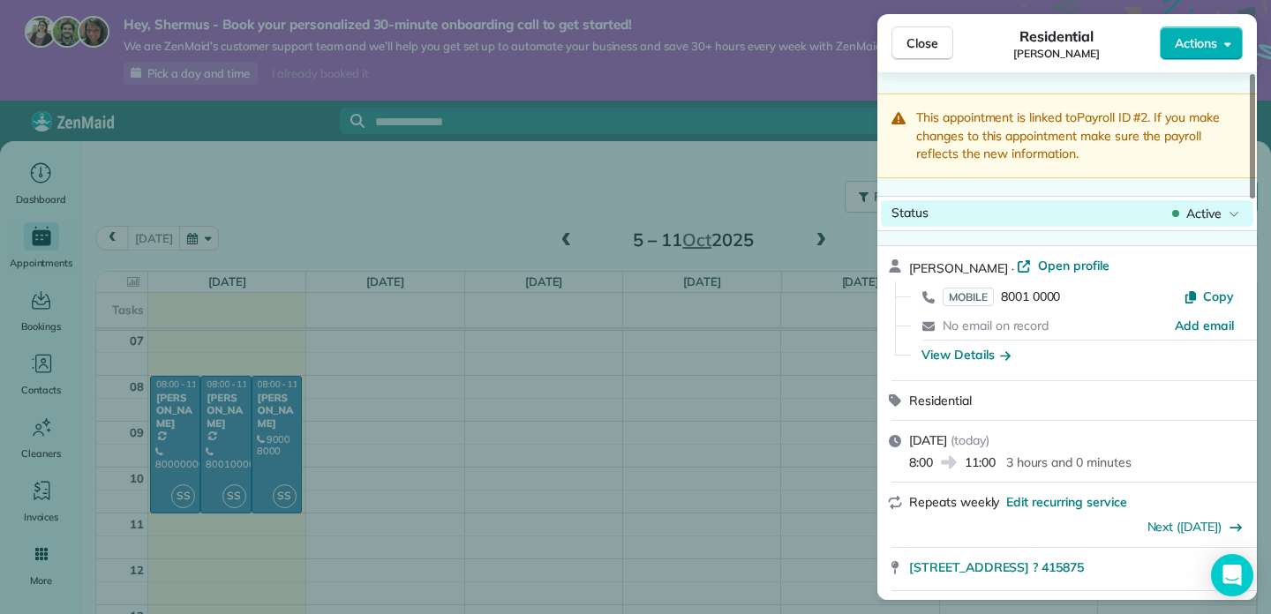
click at [1018, 208] on div "Status Active" at bounding box center [1067, 213] width 372 height 26
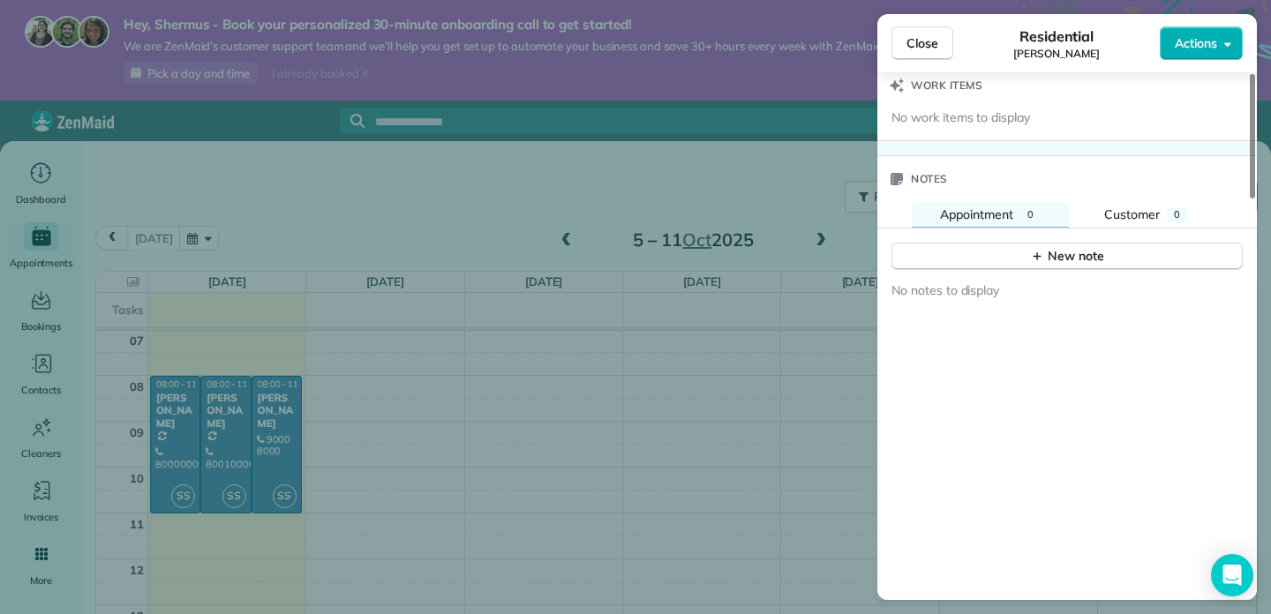
scroll to position [1687, 0]
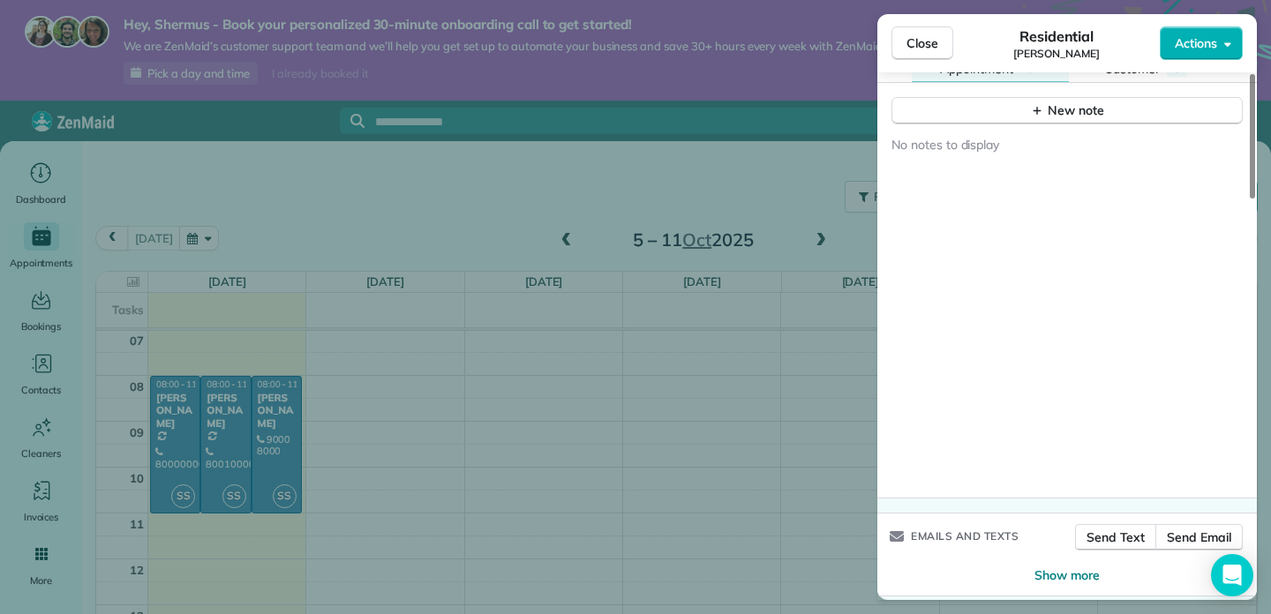
click at [680, 443] on div "Close Residential [PERSON_NAME] Actions This appointment is linked to Payroll I…" at bounding box center [635, 307] width 1271 height 614
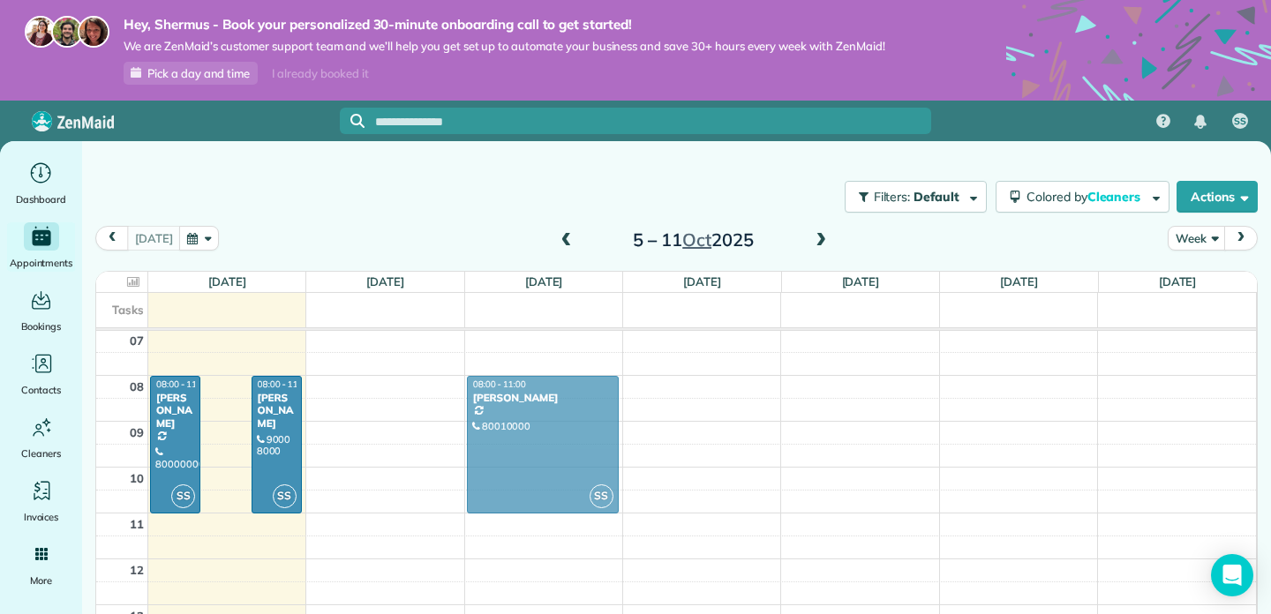
drag, startPoint x: 232, startPoint y: 444, endPoint x: 508, endPoint y: 444, distance: 276.2
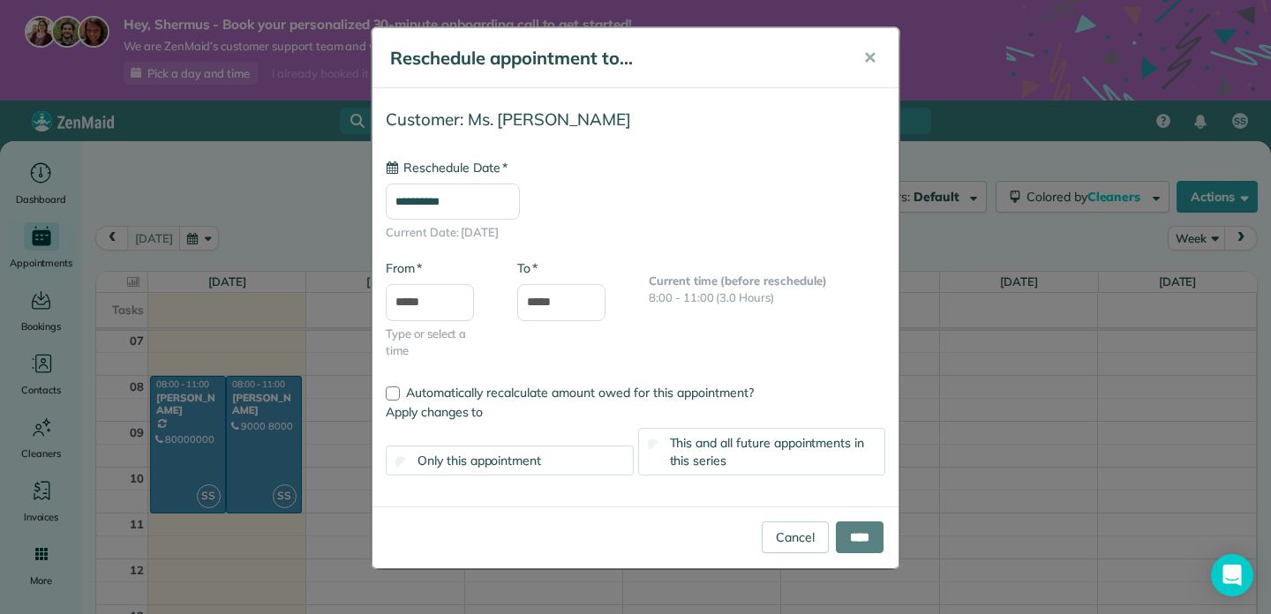
type input "**********"
click at [519, 394] on span "Automatically recalculate amount owed for this appointment?" at bounding box center [580, 393] width 348 height 16
click at [512, 392] on span "Automatically recalculate amount owed for this appointment?" at bounding box center [580, 393] width 348 height 16
click at [852, 524] on input "****" at bounding box center [860, 538] width 48 height 32
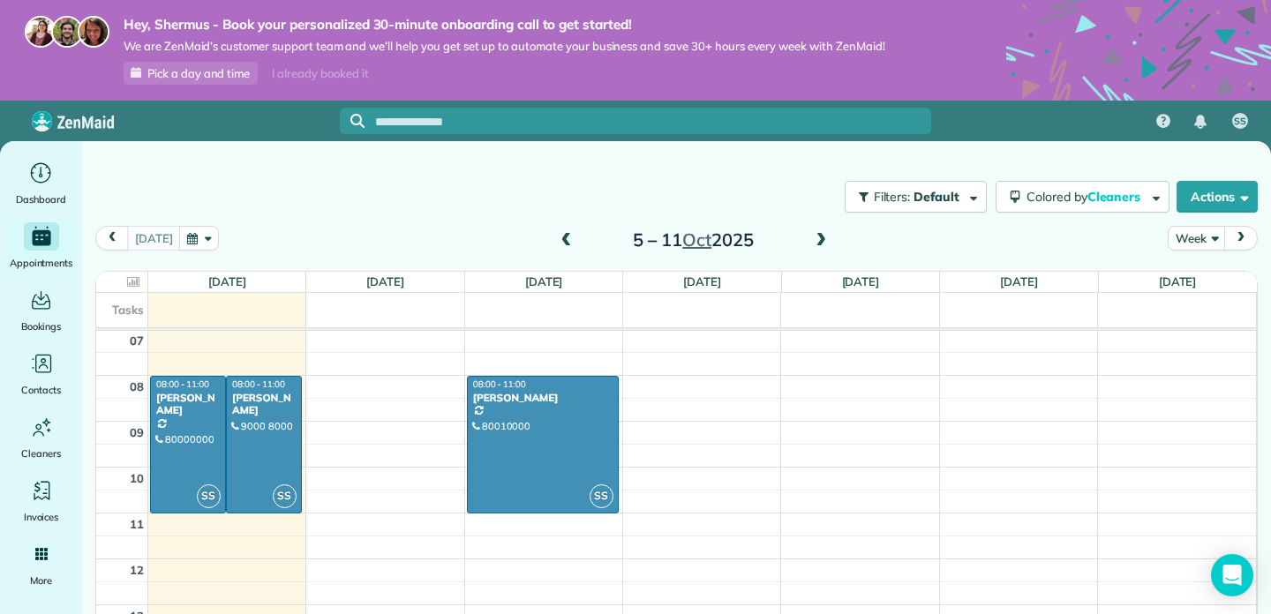
click at [223, 534] on div "00 01 02 03 04 05 06 07 08 09 10 11 12 13 14 15 16 17 18 19 20 21 22 23 SS 08:0…" at bounding box center [676, 559] width 1160 height 1100
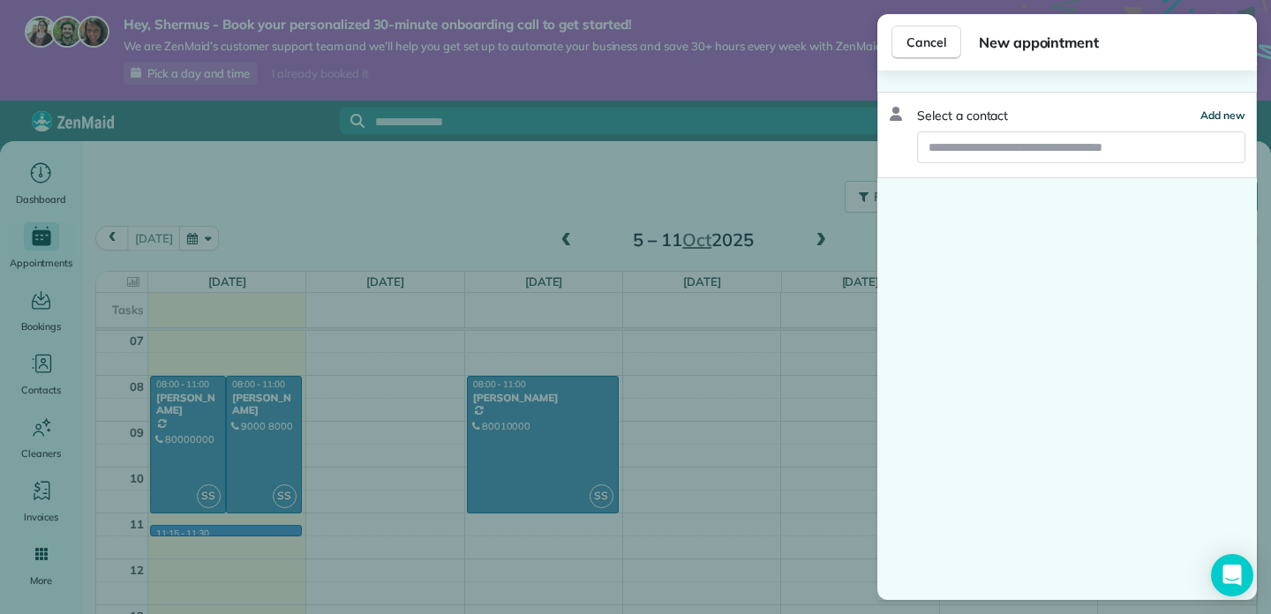
click at [1215, 112] on span "Add new" at bounding box center [1222, 115] width 45 height 13
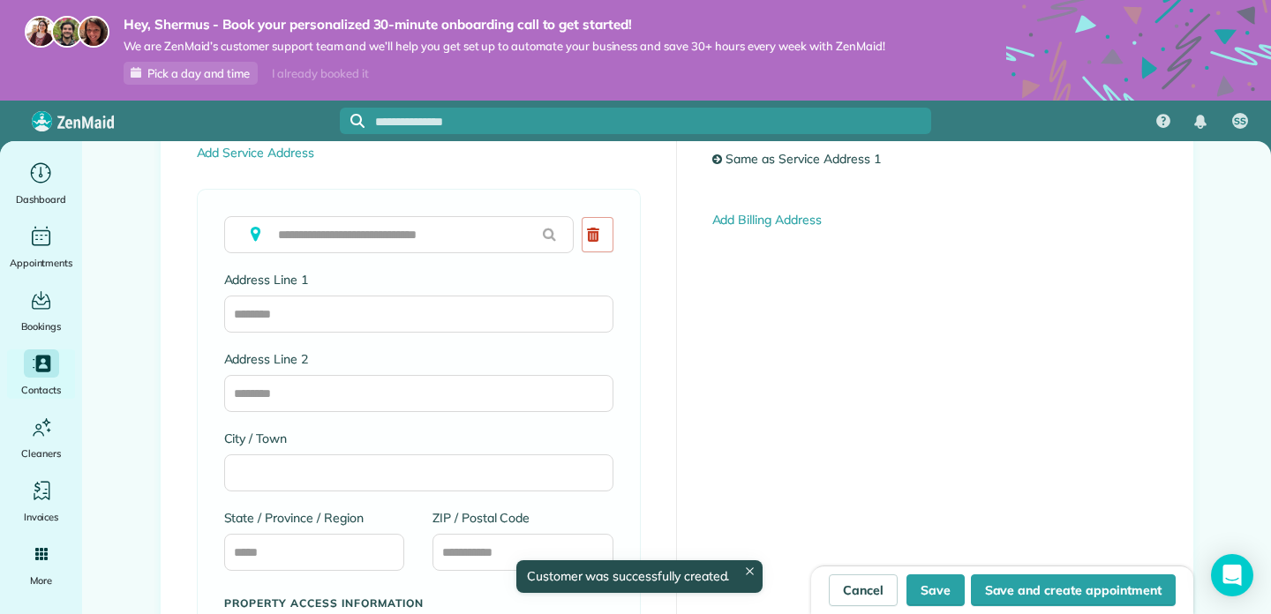
scroll to position [1475, 0]
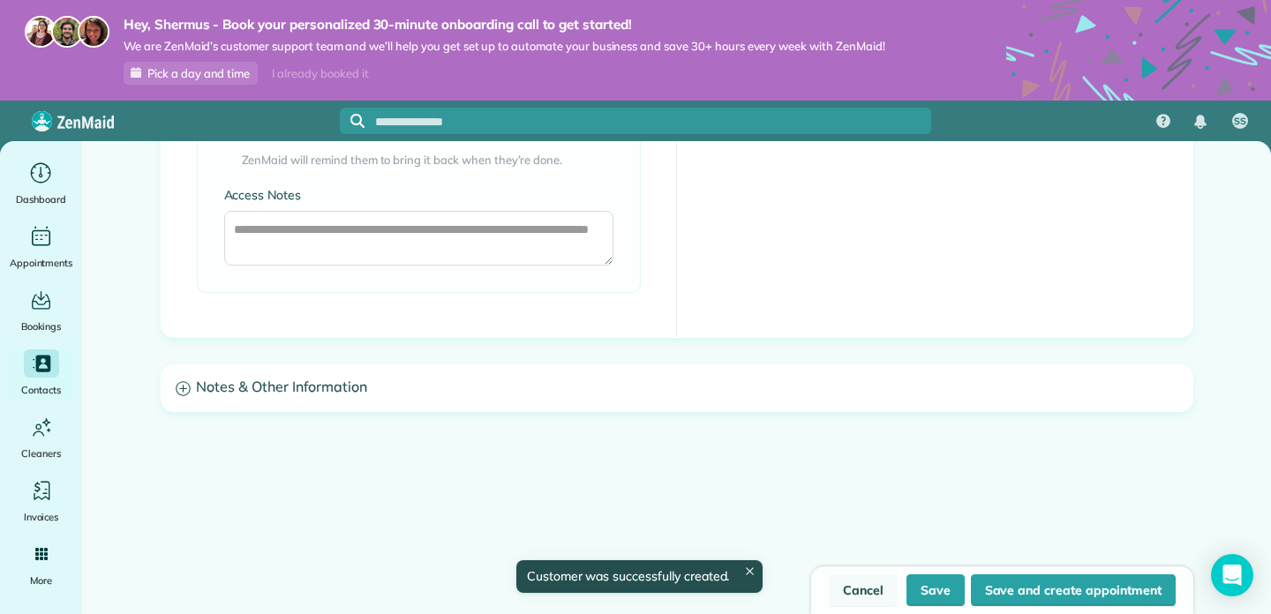
click at [860, 586] on link "Cancel" at bounding box center [863, 590] width 69 height 32
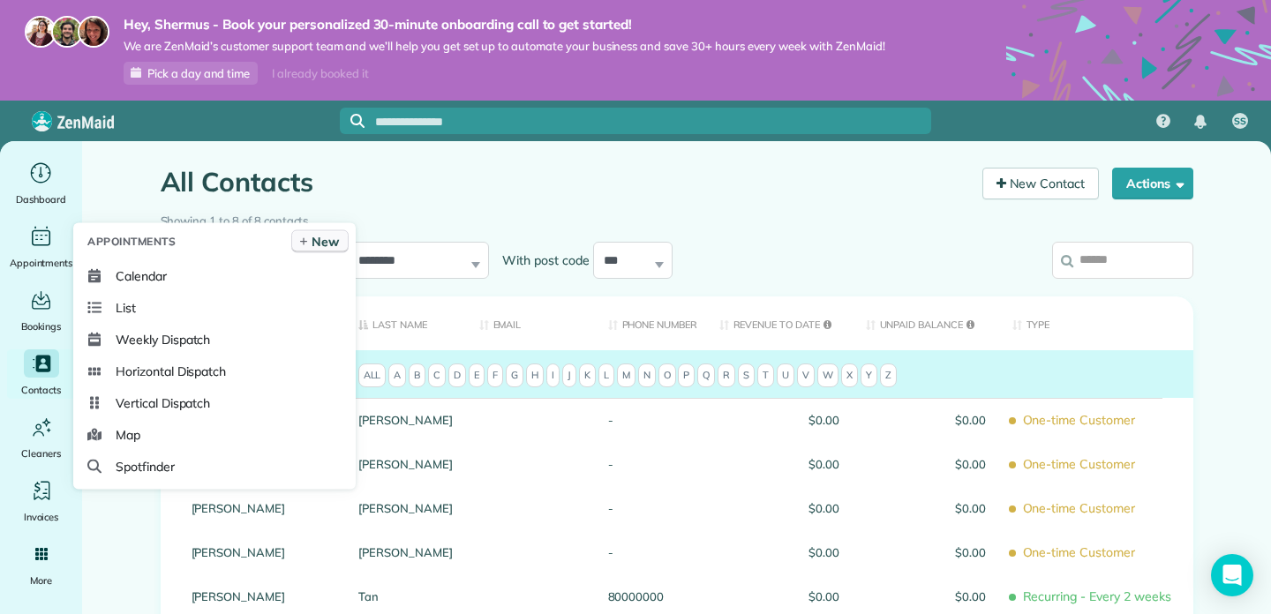
click at [313, 242] on span "New" at bounding box center [325, 242] width 27 height 18
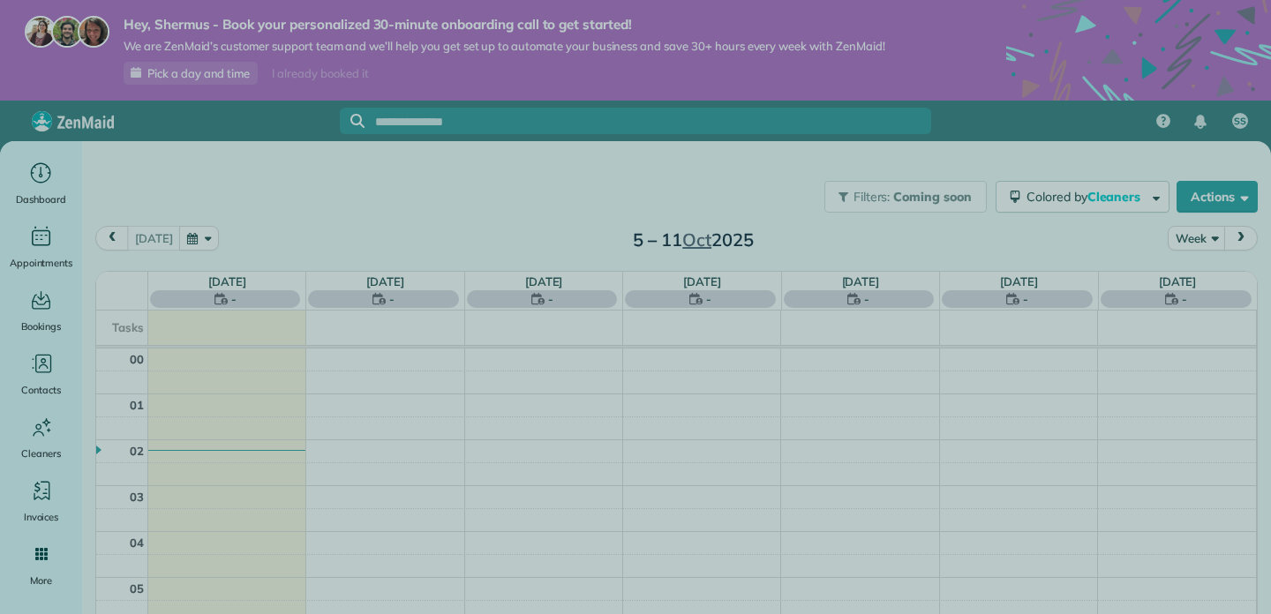
scroll to position [322, 0]
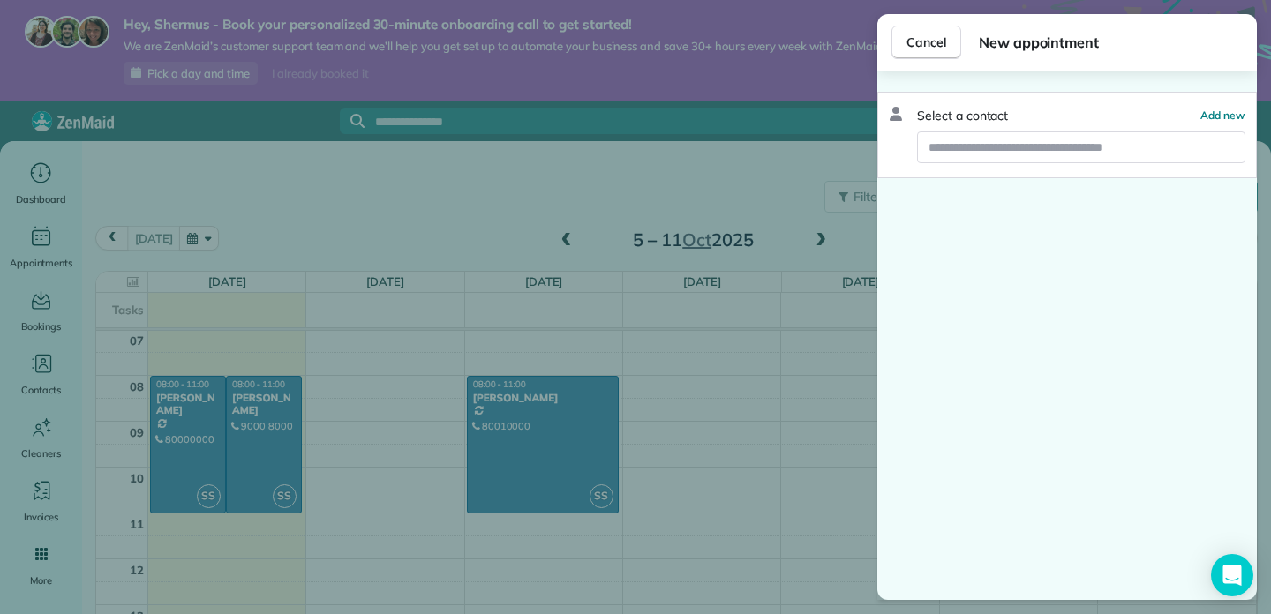
click at [389, 387] on div "Cancel New appointment Select a contact Add new" at bounding box center [635, 307] width 1271 height 614
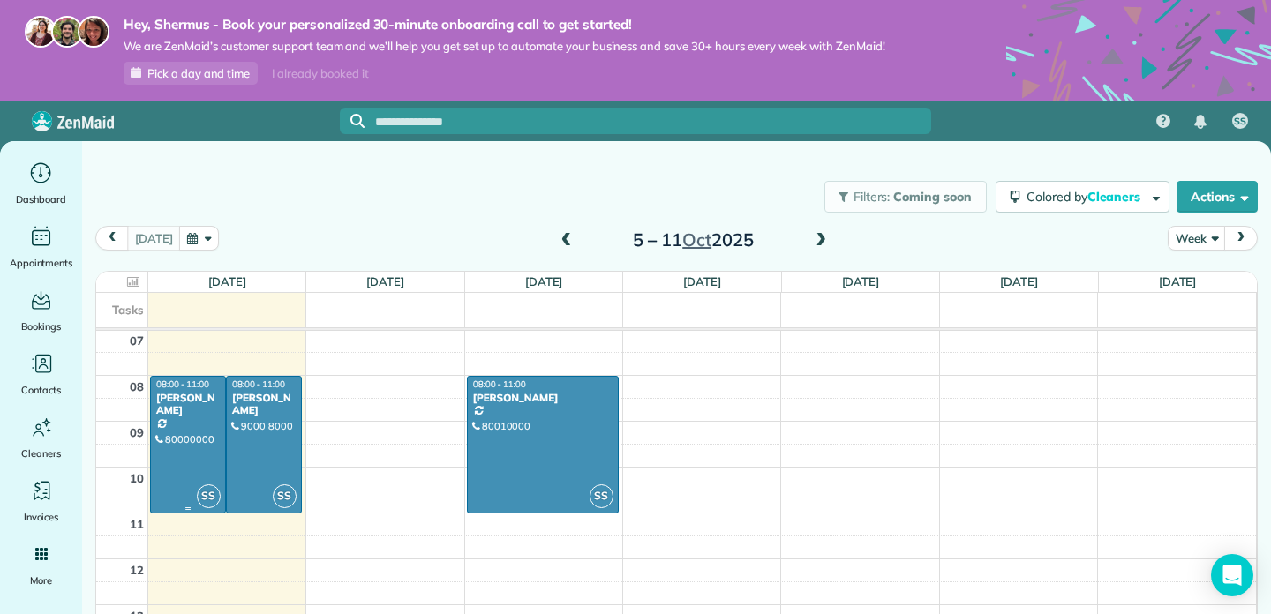
click at [215, 396] on div "[PERSON_NAME]" at bounding box center [187, 405] width 65 height 26
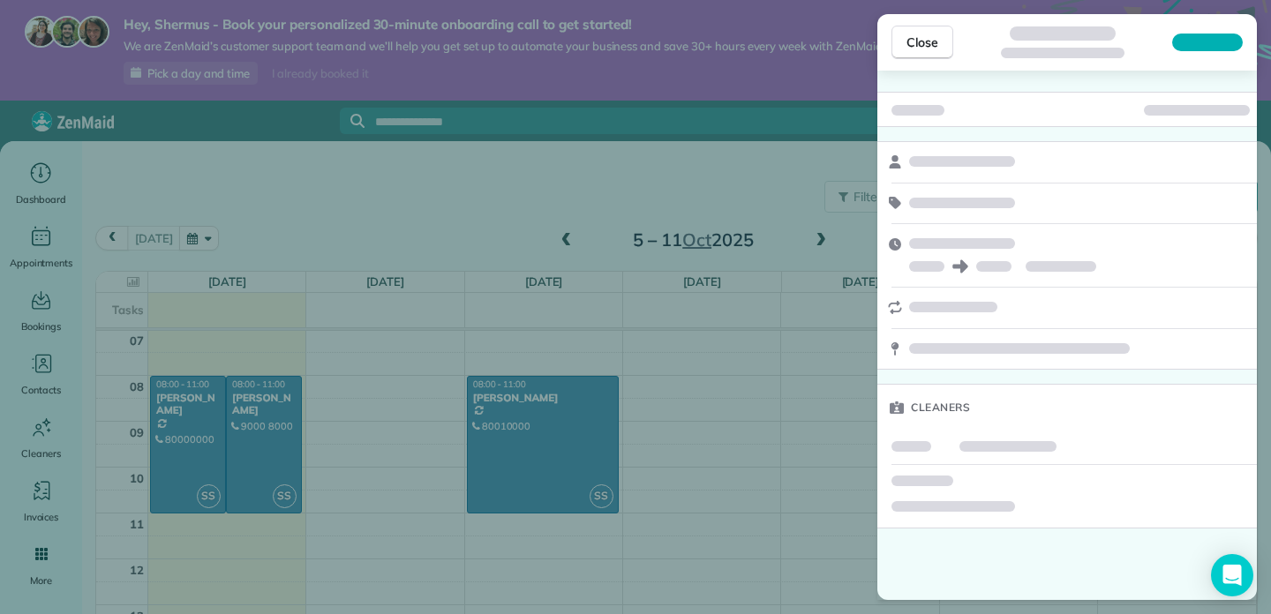
click at [246, 322] on div "Close Cleaners" at bounding box center [635, 307] width 1271 height 614
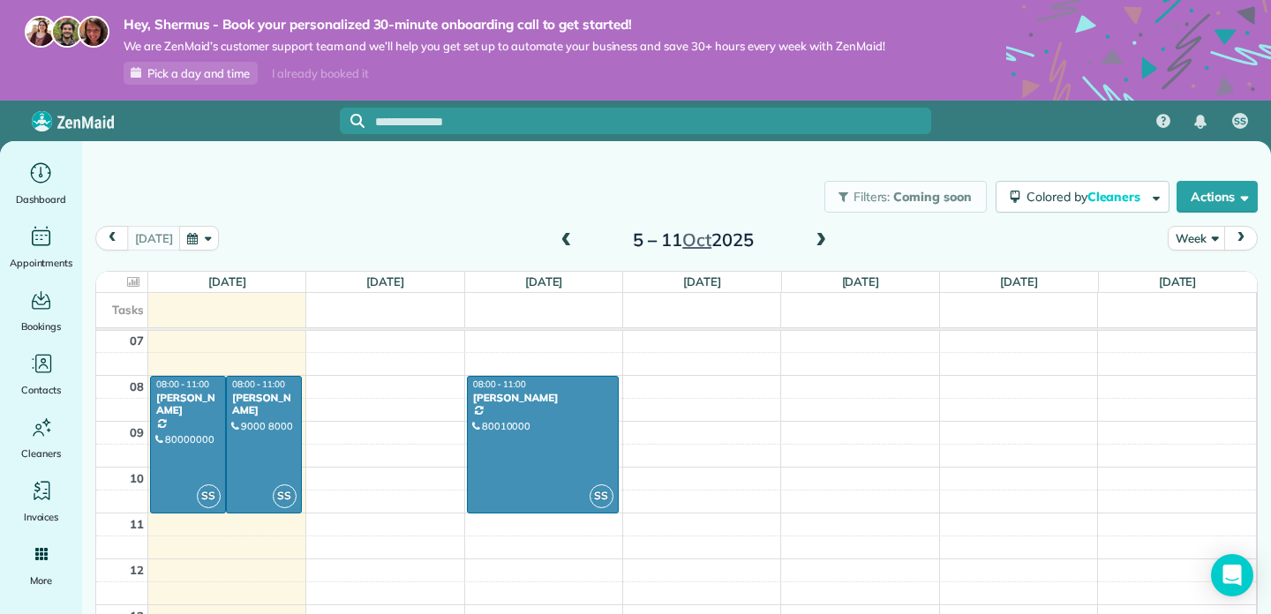
click at [144, 386] on td "08" at bounding box center [122, 387] width 52 height 23
click at [146, 381] on td "08" at bounding box center [122, 387] width 52 height 23
click at [150, 378] on link "SS 08:00 - 11:00 [PERSON_NAME] 80000000 [STREET_ADDRESS]" at bounding box center [188, 445] width 76 height 138
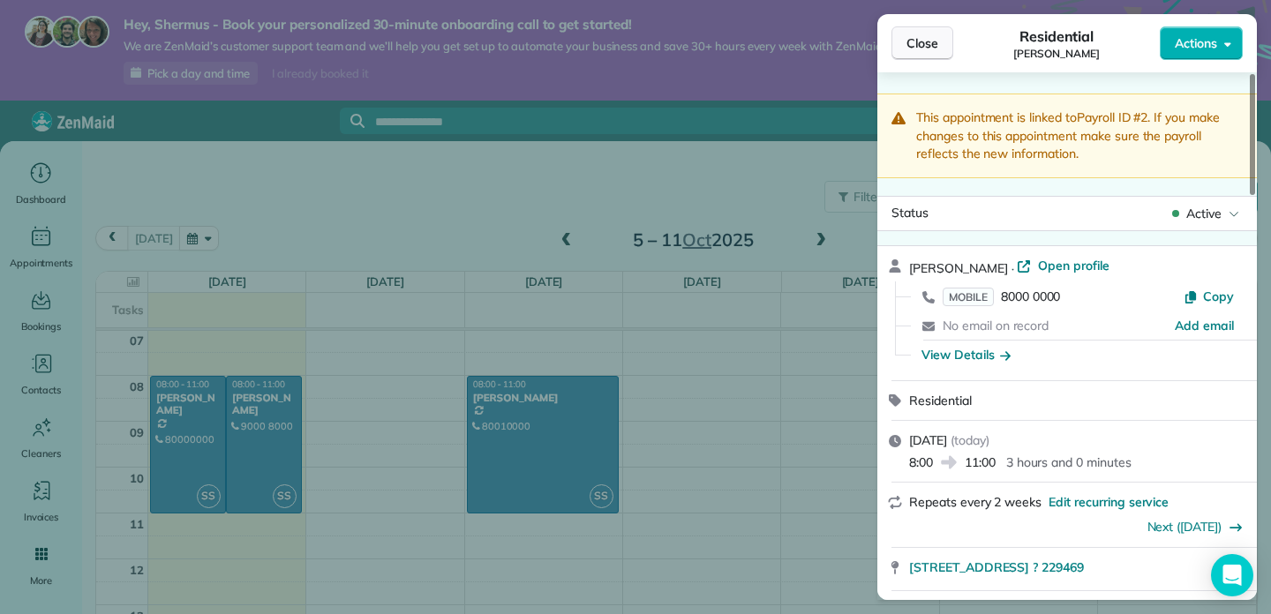
click at [905, 51] on button "Close" at bounding box center [922, 43] width 62 height 34
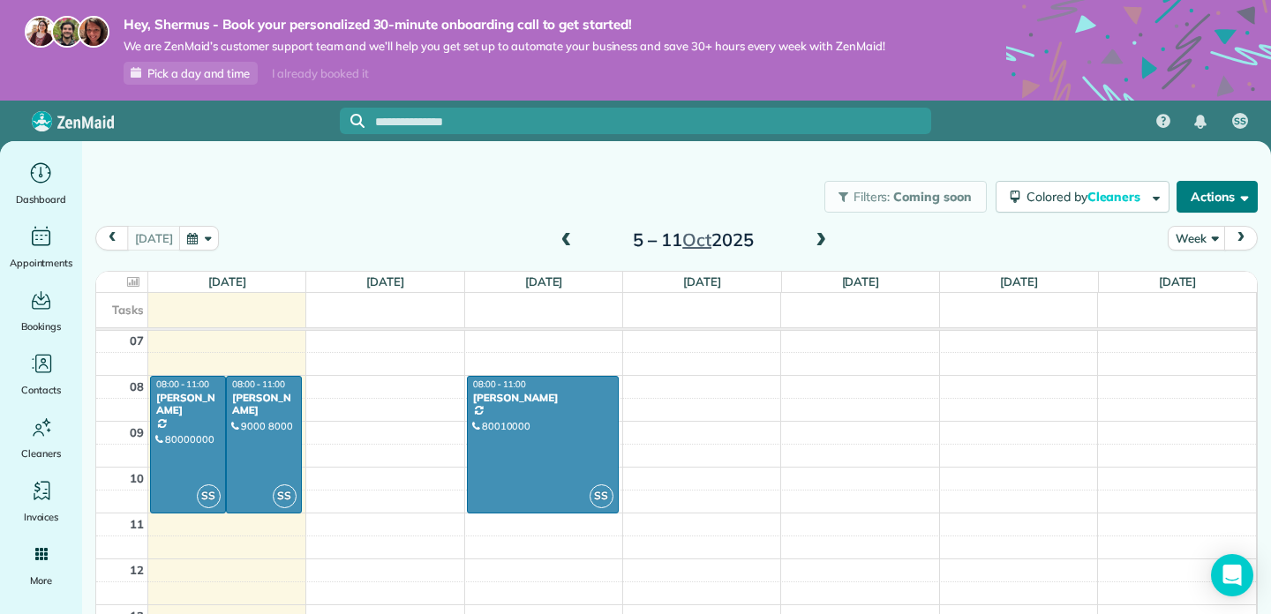
click at [1210, 202] on button "Actions" at bounding box center [1216, 197] width 81 height 32
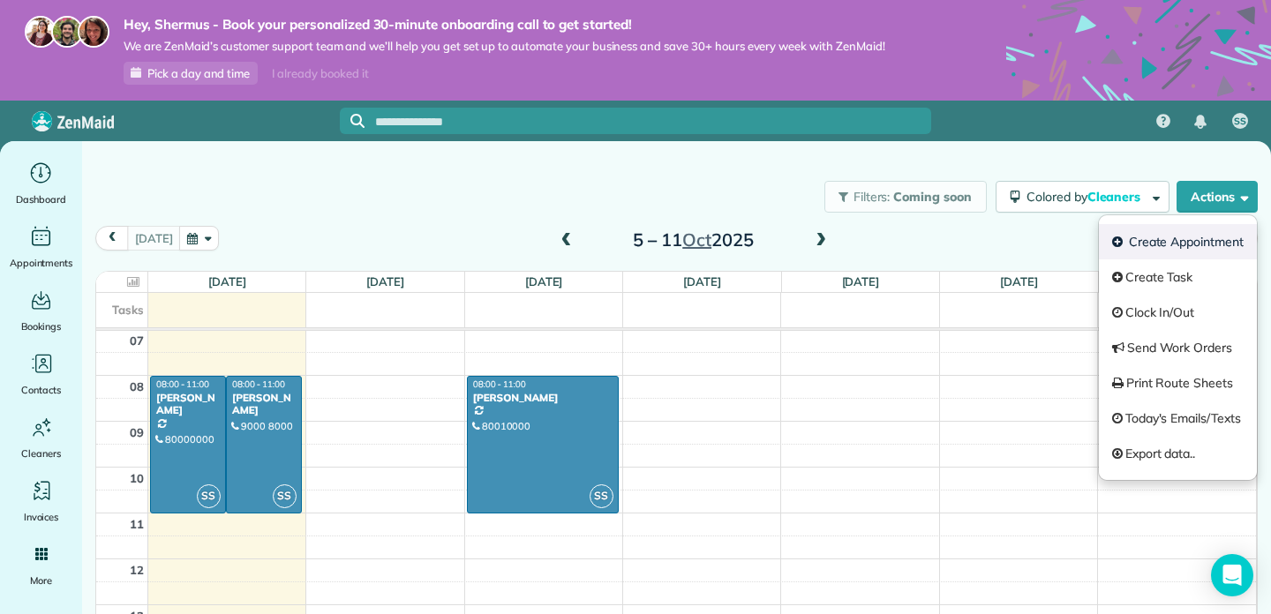
click at [1171, 244] on link "Create Appointment" at bounding box center [1178, 241] width 158 height 35
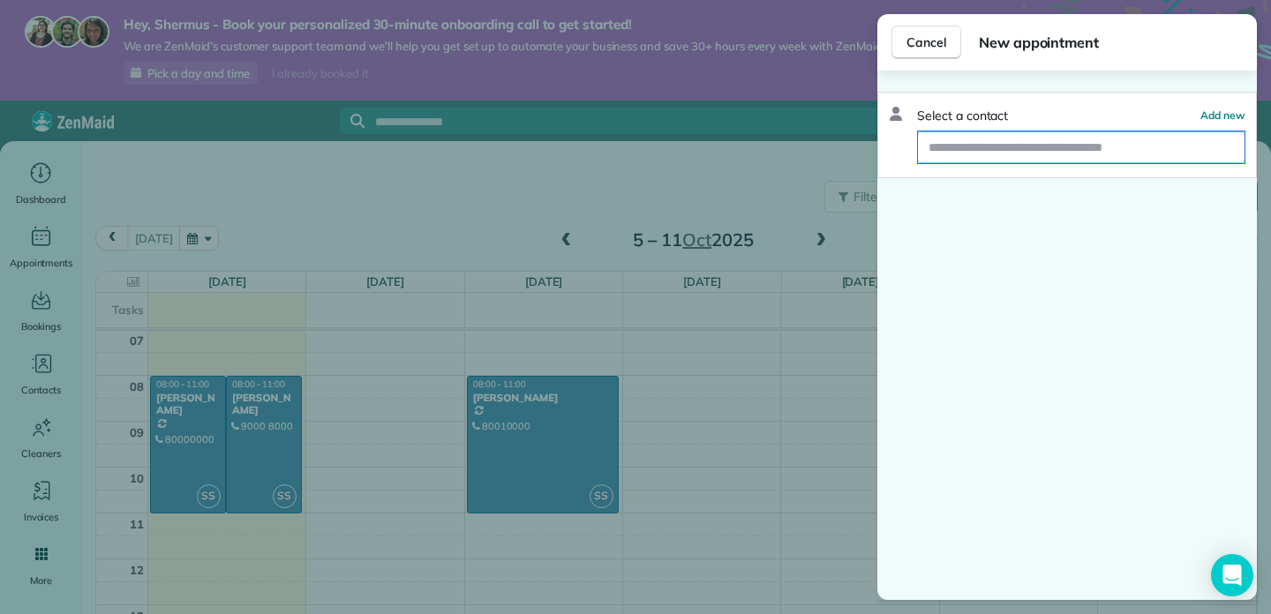
click at [1056, 150] on input "text" at bounding box center [1081, 147] width 327 height 32
type input "****"
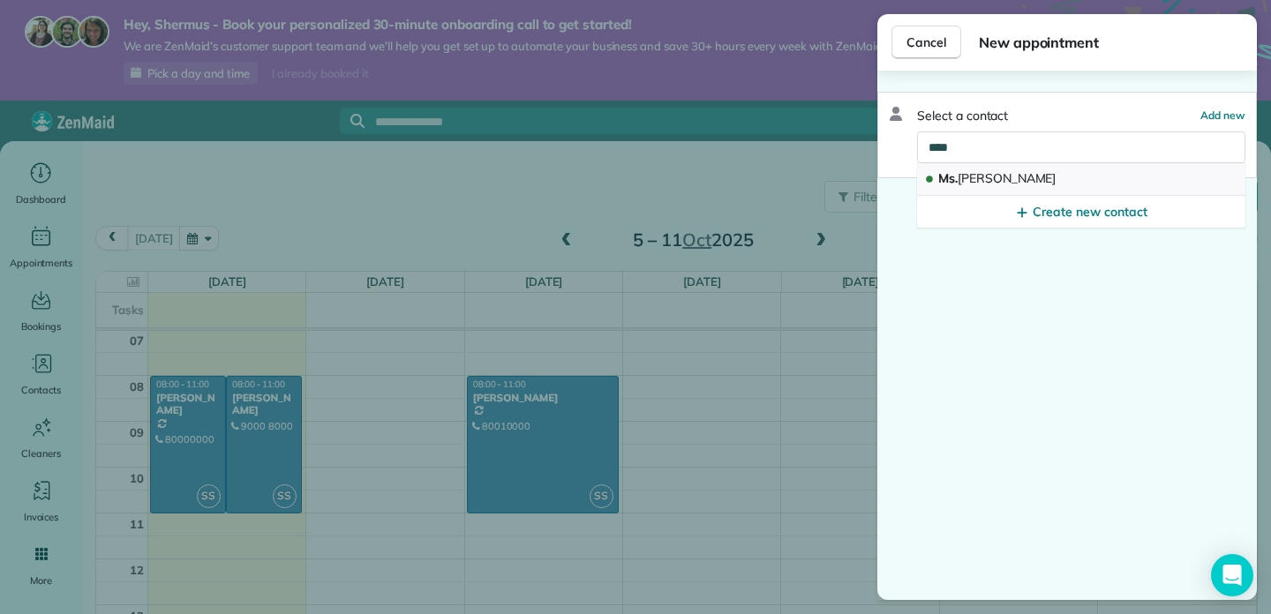
click at [1023, 173] on button "Ms. [PERSON_NAME]" at bounding box center [1081, 179] width 328 height 33
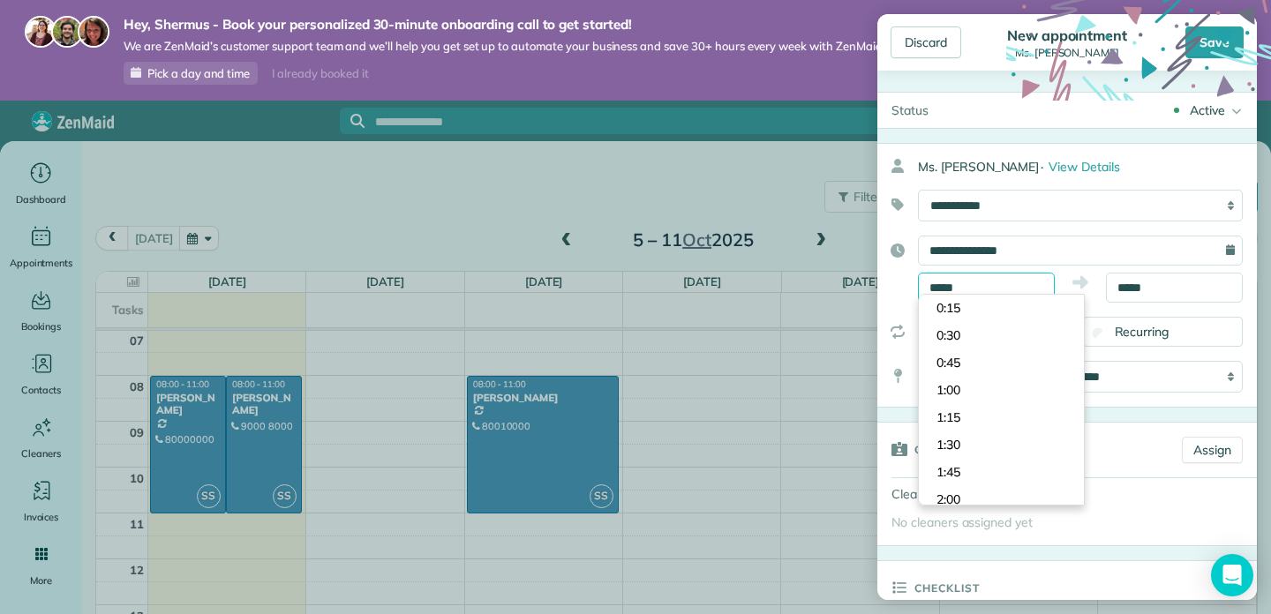
click at [1015, 296] on body "Hey, Shermus - Book your personalized 30-minute onboarding call to get started!…" at bounding box center [635, 307] width 1271 height 614
type input "****"
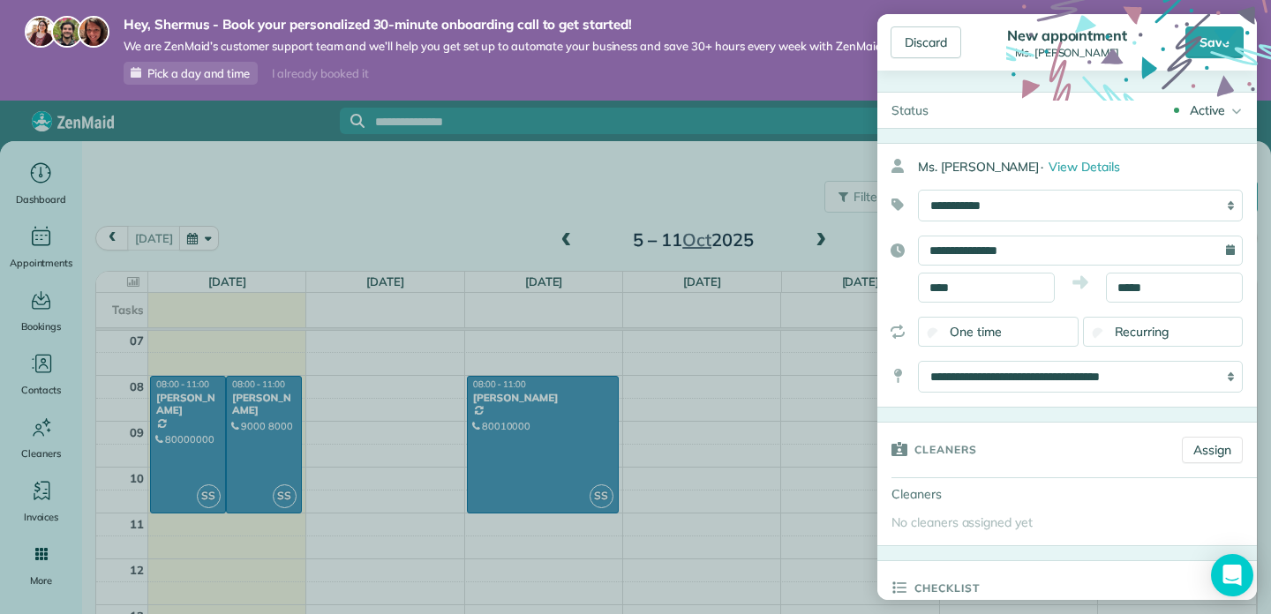
click at [990, 393] on body "Hey, Shermus - Book your personalized 30-minute onboarding call to get started!…" at bounding box center [635, 307] width 1271 height 614
click at [1150, 284] on input "*****" at bounding box center [1174, 288] width 137 height 30
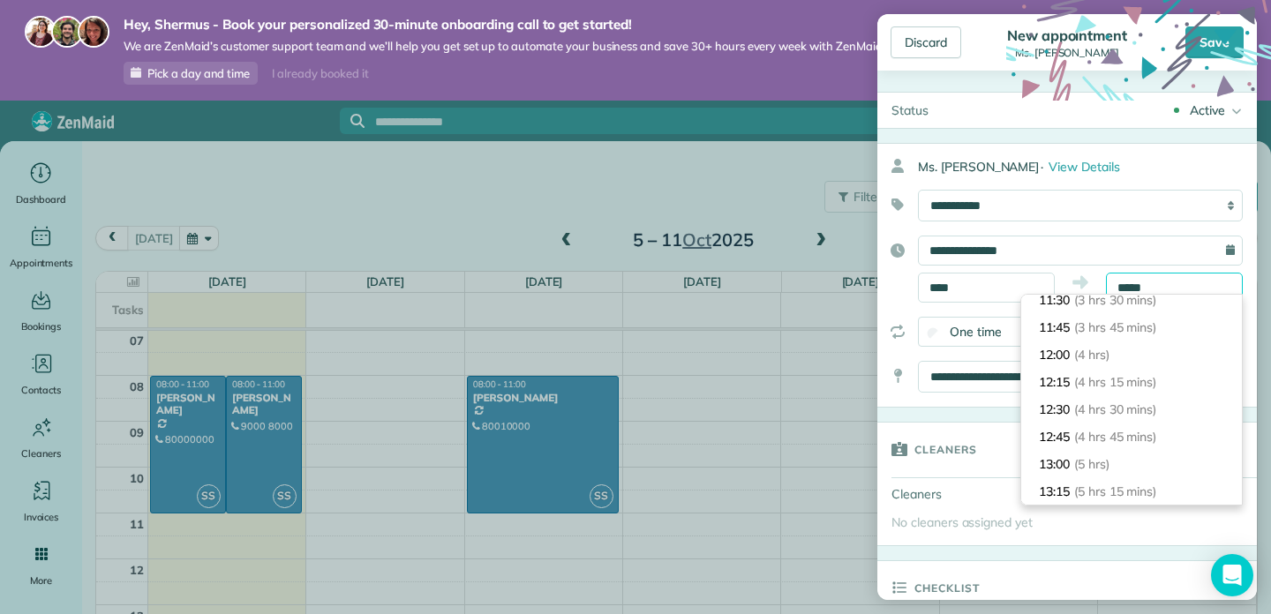
scroll to position [391, 0]
type input "*****"
click at [1103, 360] on span "(4 hrs)" at bounding box center [1093, 355] width 38 height 16
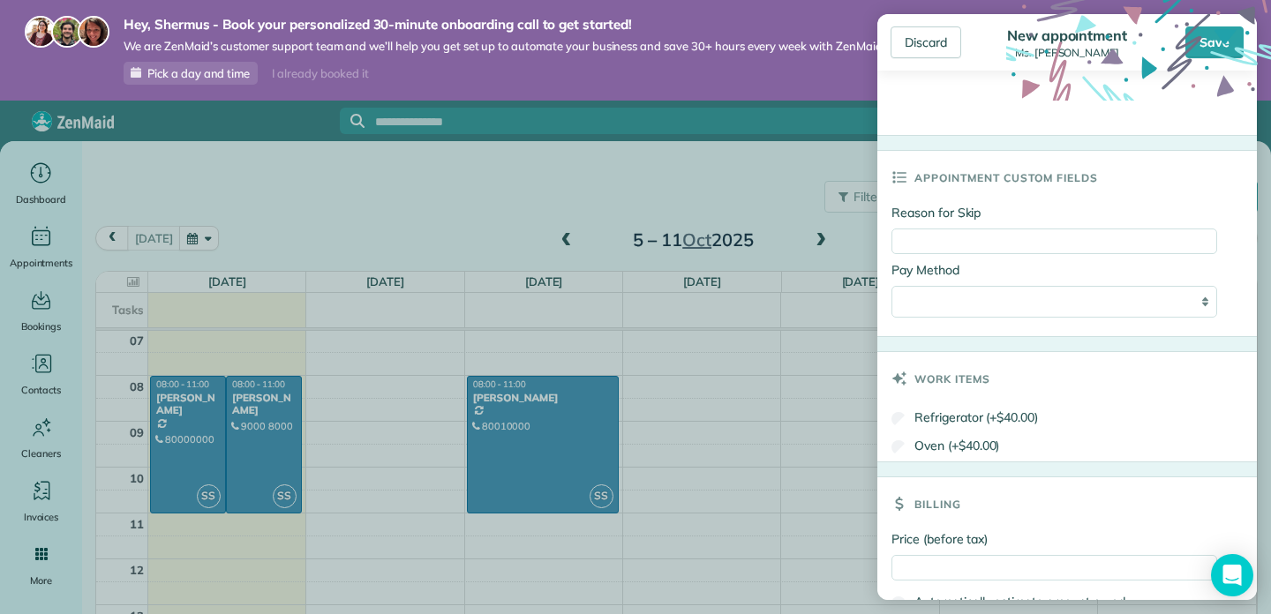
scroll to position [919, 0]
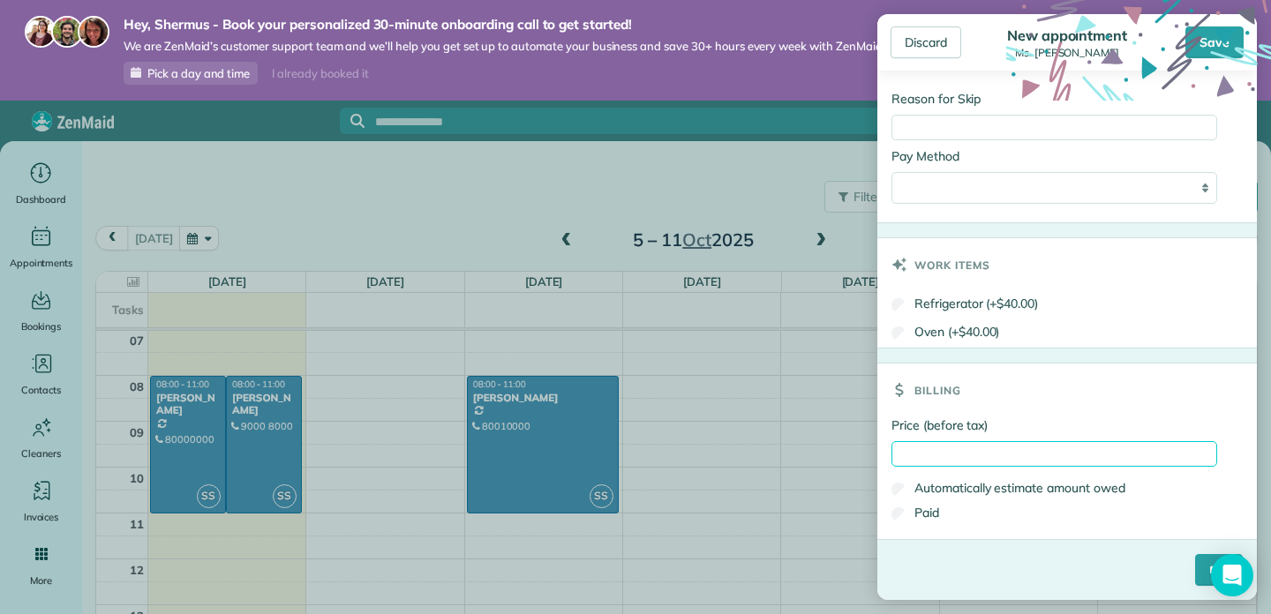
click at [981, 444] on input "Price (before tax)" at bounding box center [1054, 454] width 326 height 26
type input "***"
click at [1198, 559] on input "****" at bounding box center [1219, 570] width 48 height 32
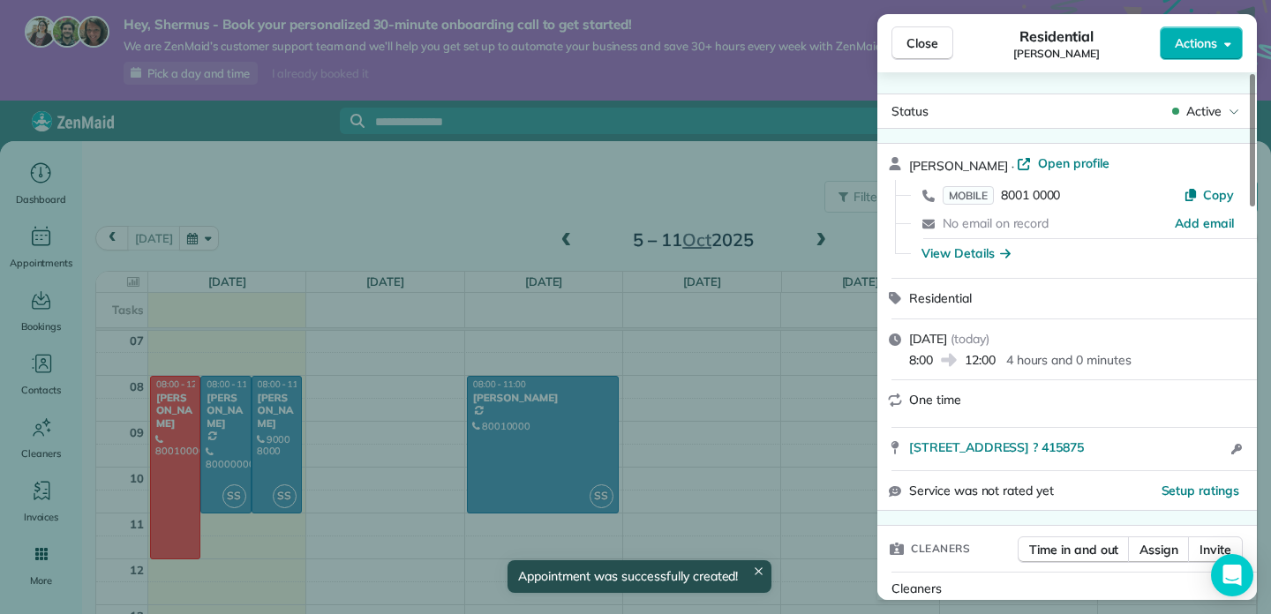
click at [184, 456] on div "Close Residential Mary Actions Status Active Mary · Open profile MOBILE 8001 00…" at bounding box center [635, 307] width 1271 height 614
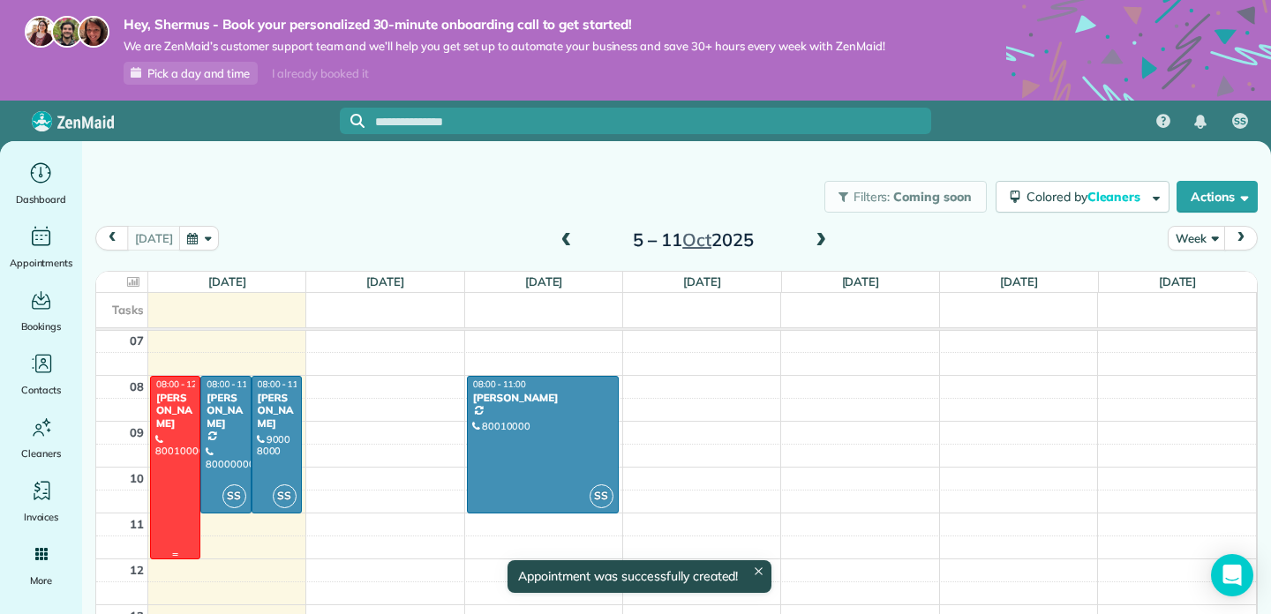
click at [187, 461] on div at bounding box center [175, 468] width 49 height 182
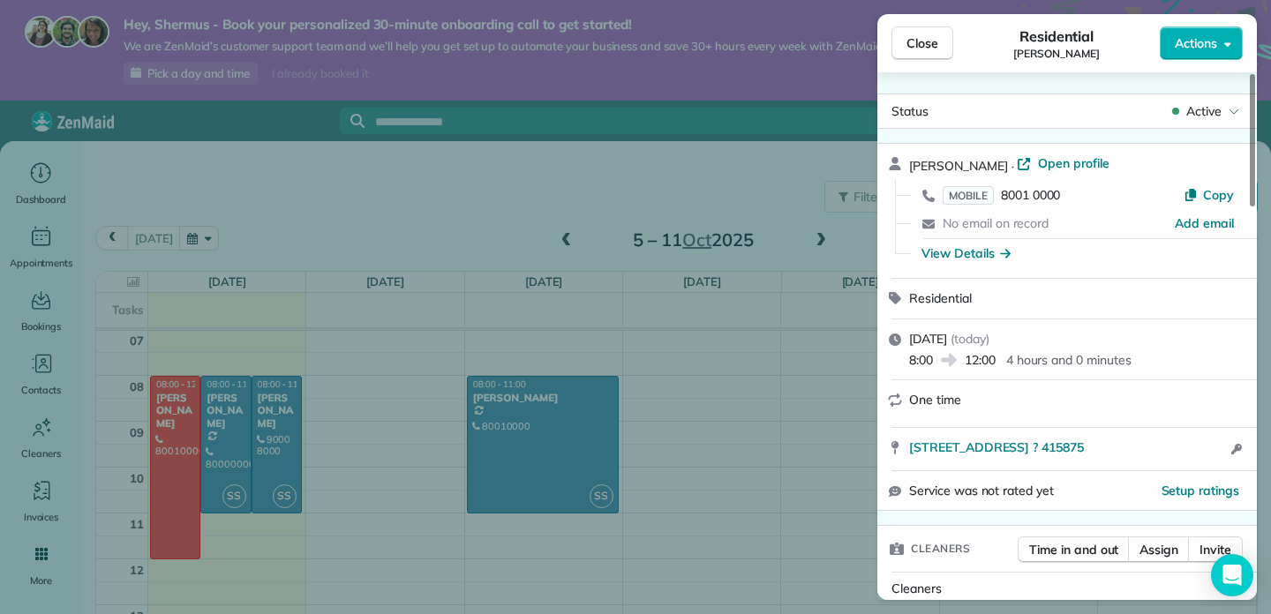
click at [815, 379] on div "Close Residential Mary Actions Status Active Mary · Open profile MOBILE 8001 00…" at bounding box center [635, 307] width 1271 height 614
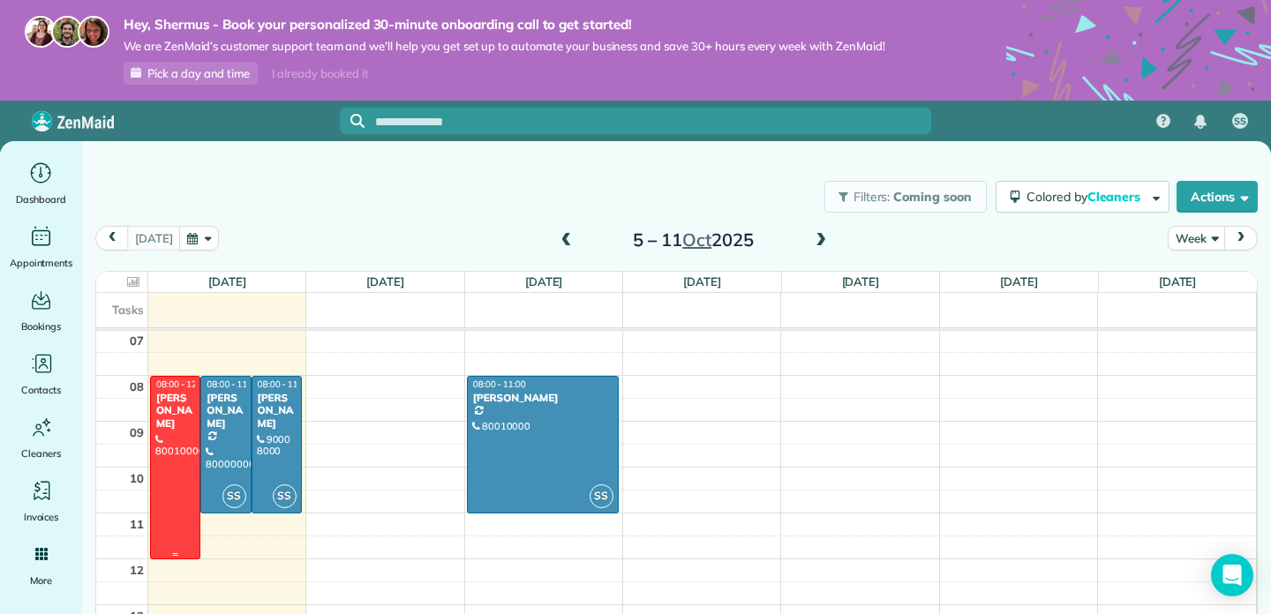
click at [176, 447] on div at bounding box center [175, 468] width 49 height 182
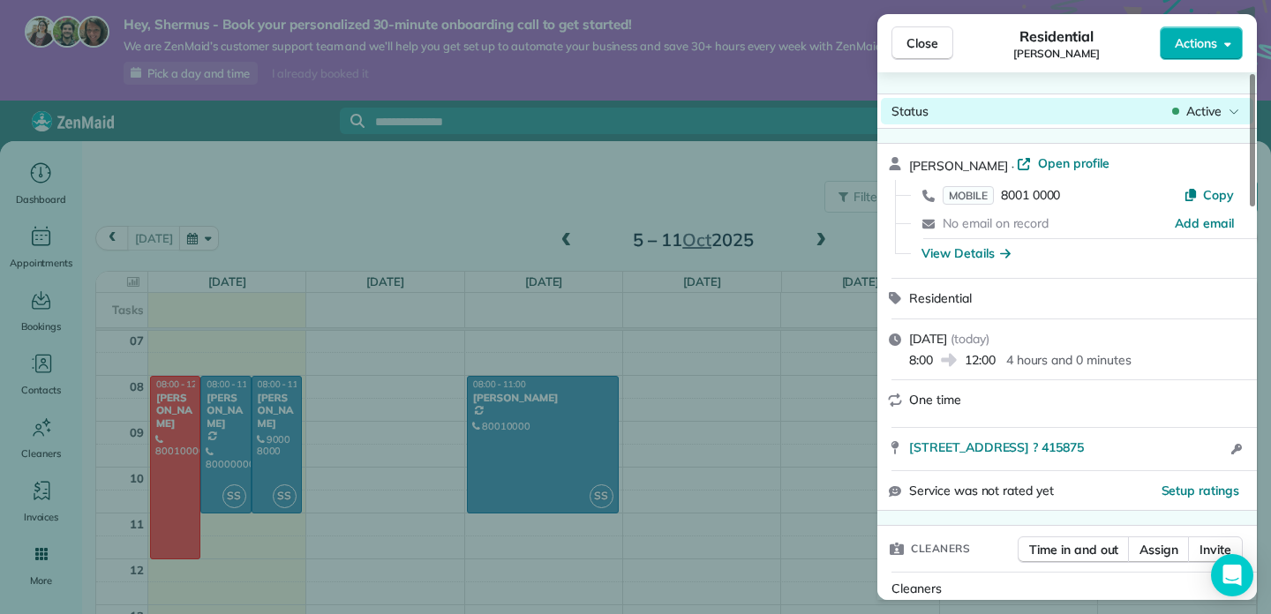
click at [1221, 107] on div "Active" at bounding box center [1205, 111] width 74 height 18
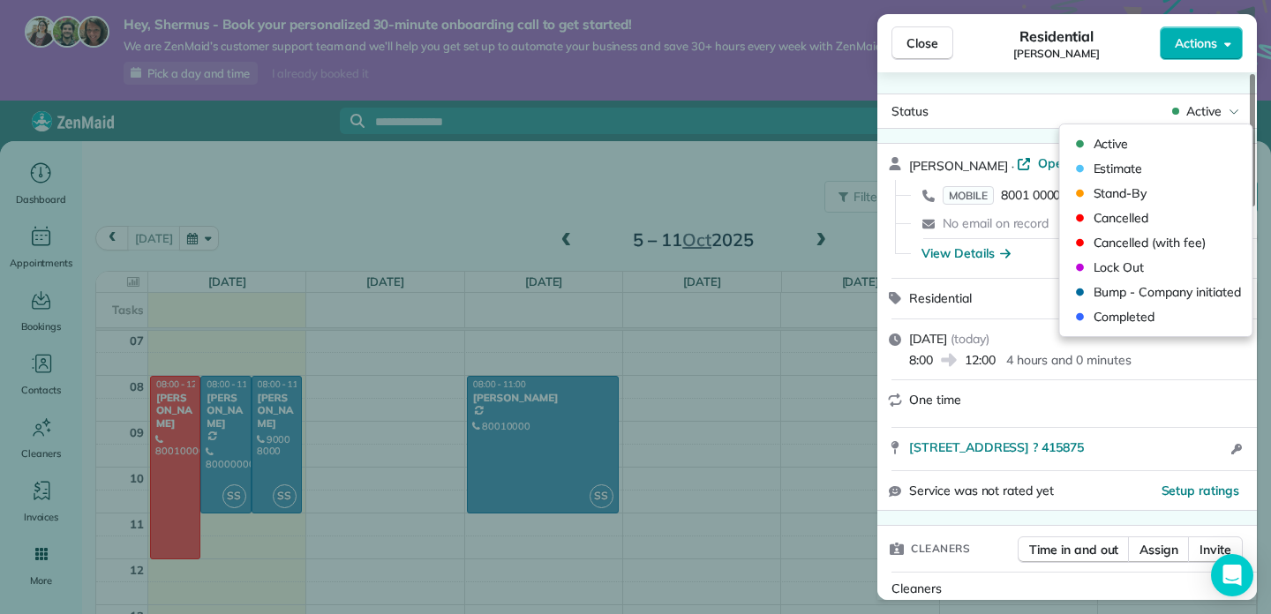
click at [1196, 397] on div "One time" at bounding box center [1077, 400] width 337 height 19
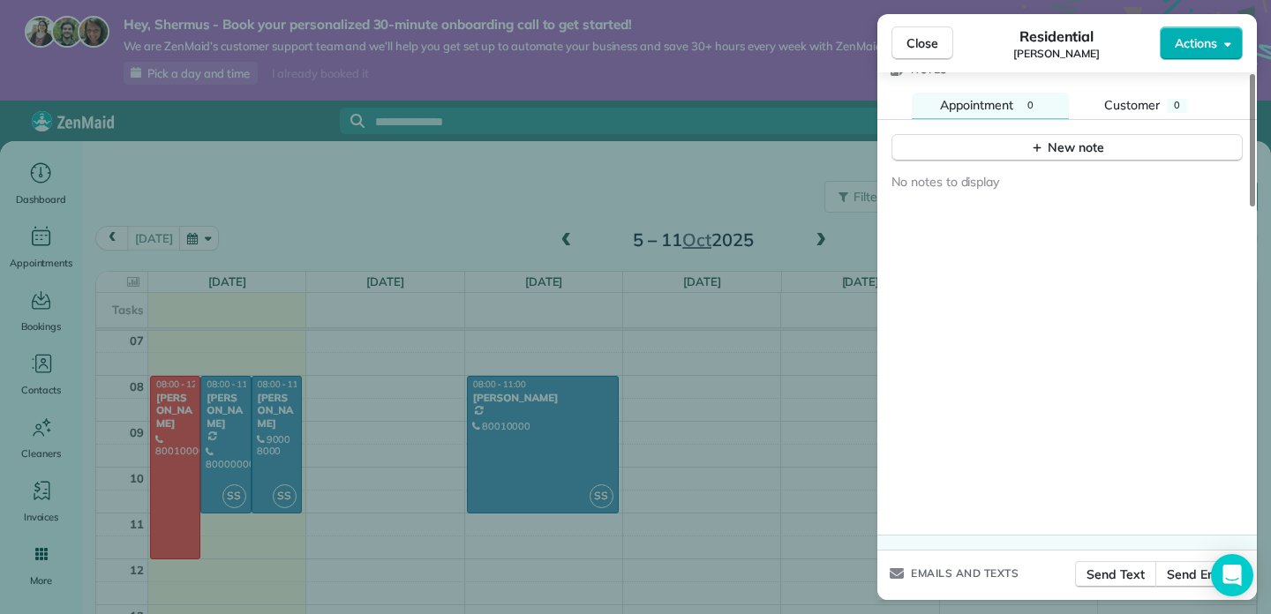
scroll to position [1566, 0]
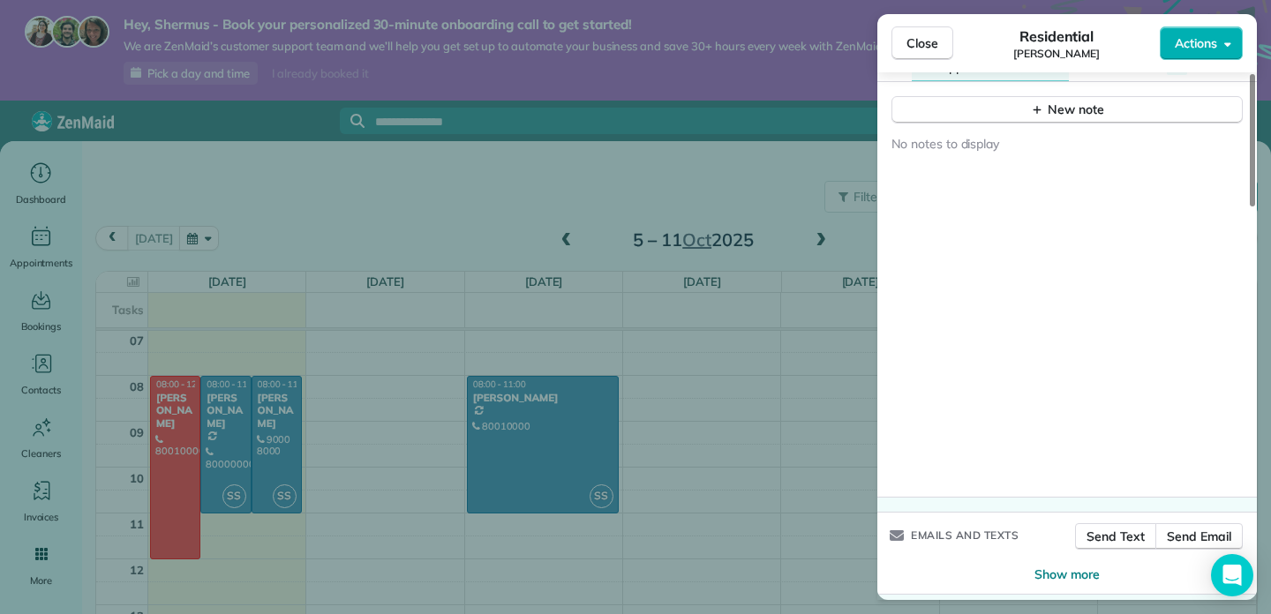
click at [785, 503] on div "Close Residential Mary Actions Status Active Mary · Open profile MOBILE 8001 00…" at bounding box center [635, 307] width 1271 height 614
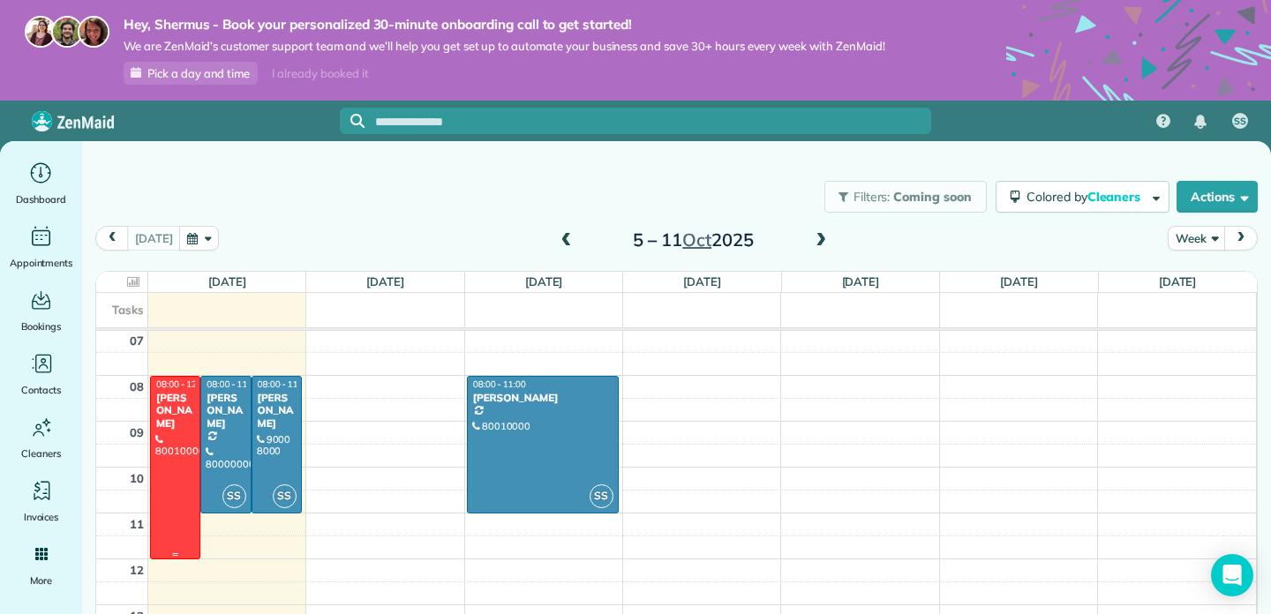
drag, startPoint x: 169, startPoint y: 421, endPoint x: 387, endPoint y: 425, distance: 218.9
click at [387, 425] on div "00 01 02 03 04 05 06 07 08 09 10 11 12 13 14 15 16 17 18 19 20 21 22 23 08:00 -…" at bounding box center [676, 559] width 1160 height 1100
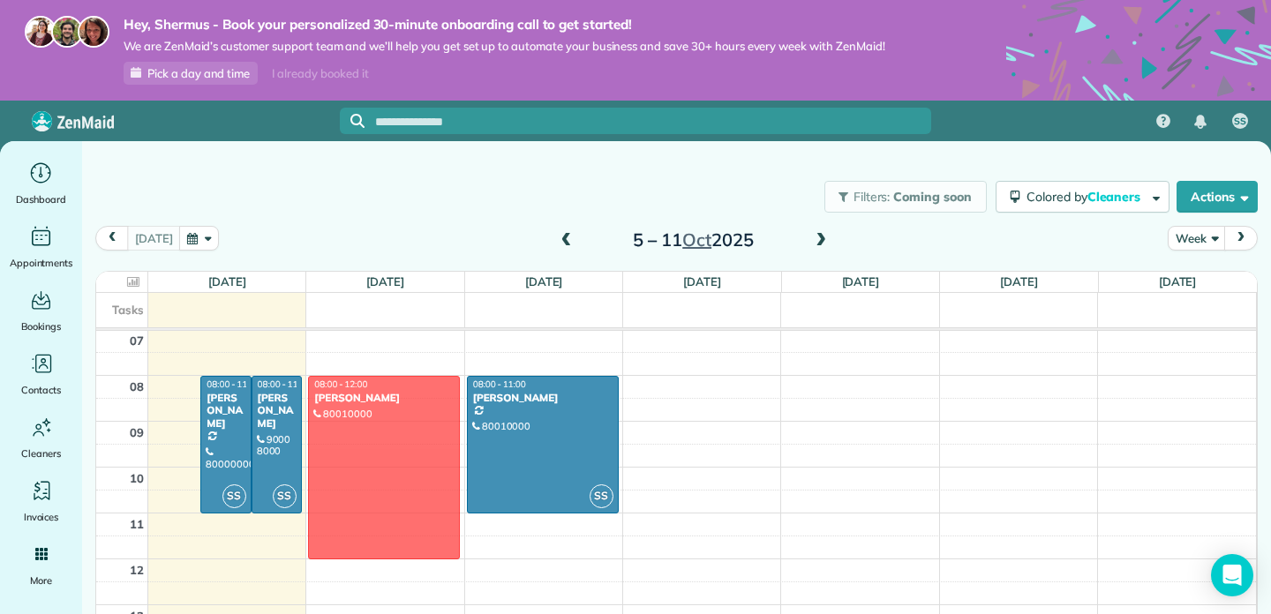
drag, startPoint x: 189, startPoint y: 467, endPoint x: 388, endPoint y: 466, distance: 199.4
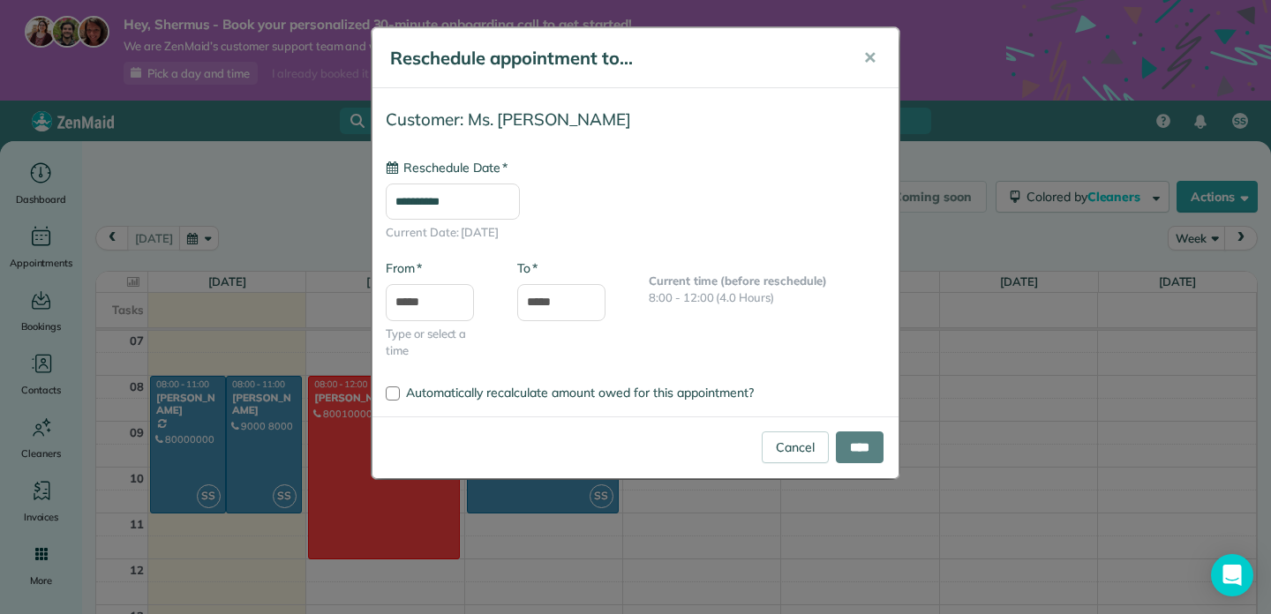
type input "**********"
click at [860, 439] on input "****" at bounding box center [860, 448] width 48 height 32
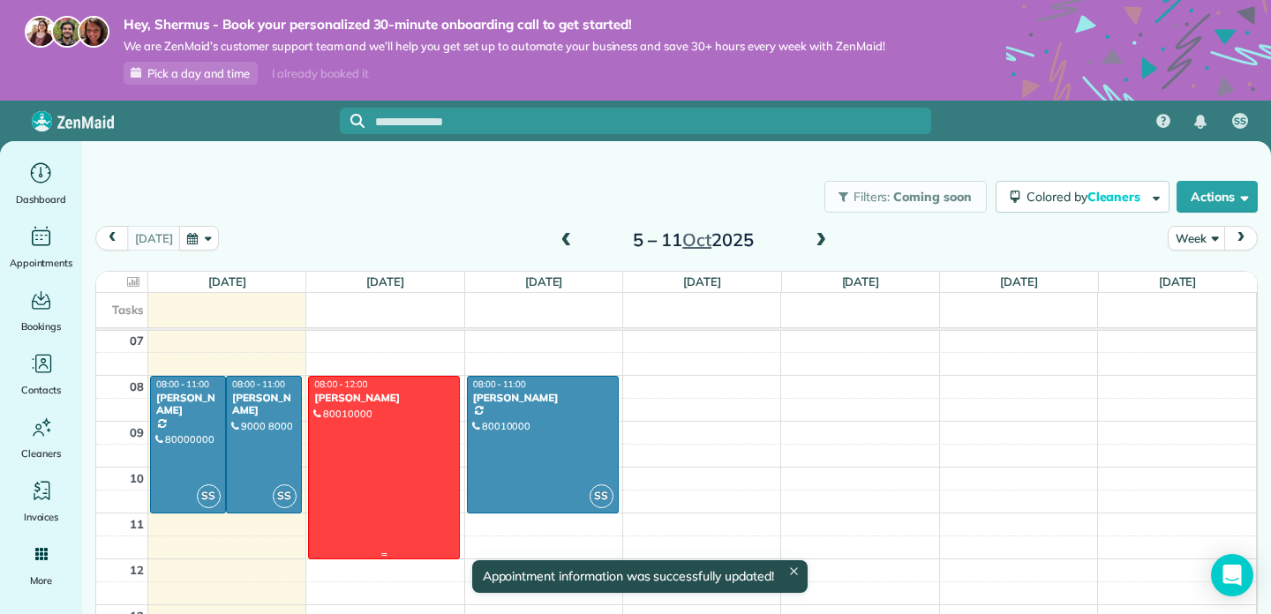
click at [403, 470] on div at bounding box center [384, 468] width 150 height 182
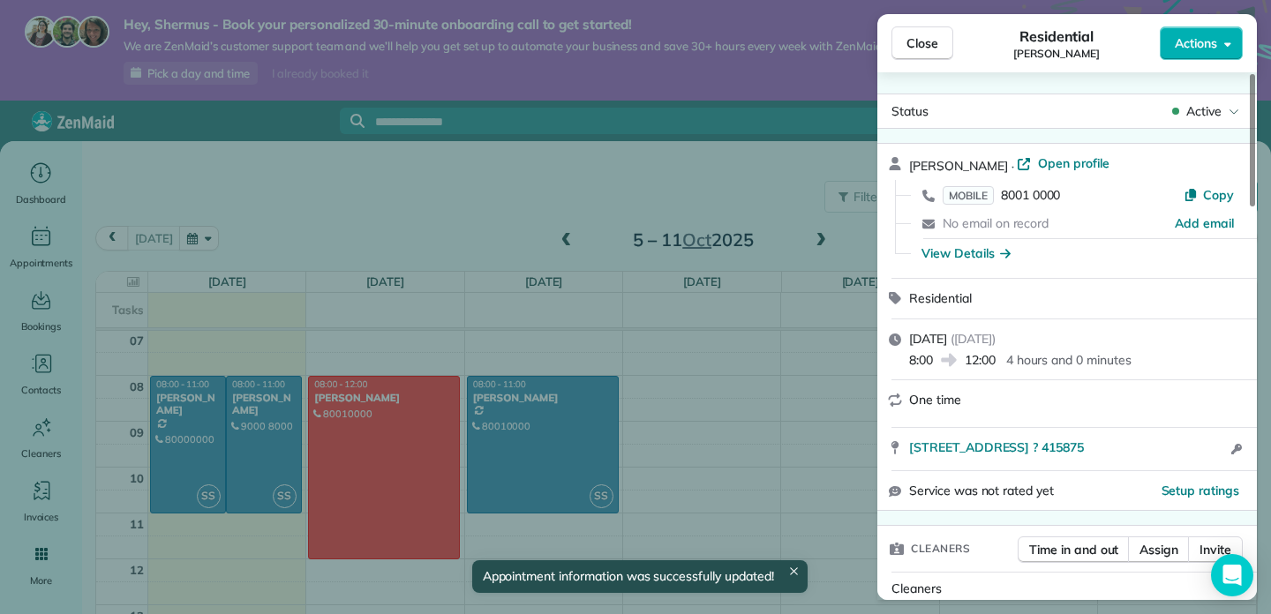
click at [762, 415] on div "Close Residential Mary Actions Status Active Mary · Open profile MOBILE 8001 00…" at bounding box center [635, 307] width 1271 height 614
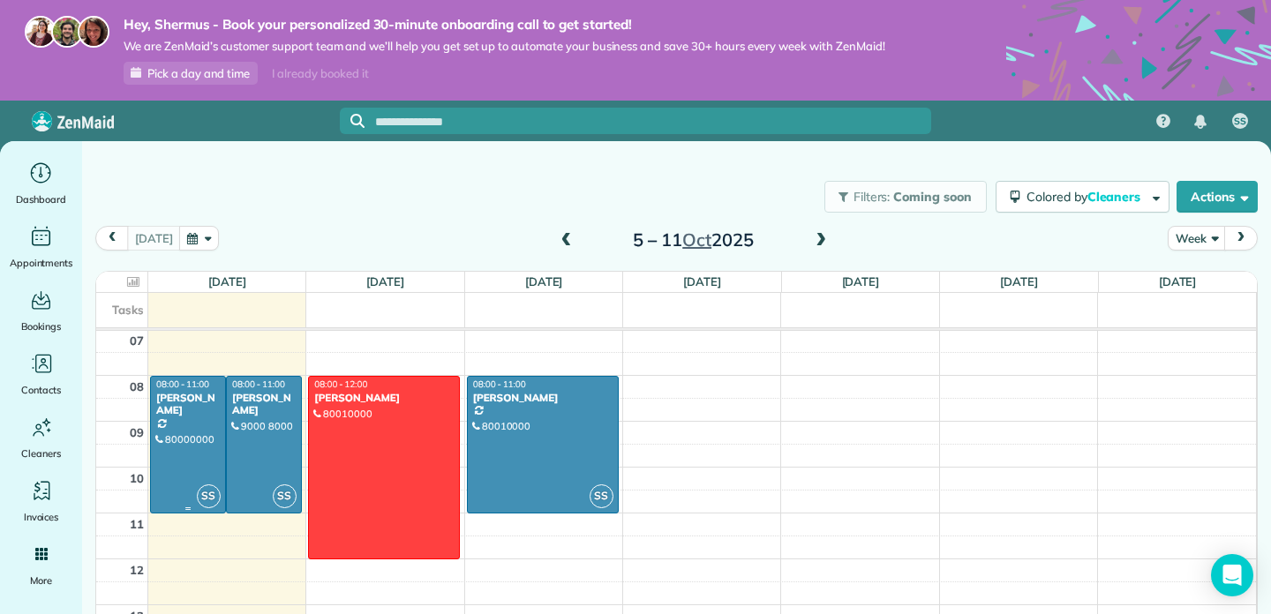
click at [190, 401] on div "John Tan" at bounding box center [187, 405] width 65 height 26
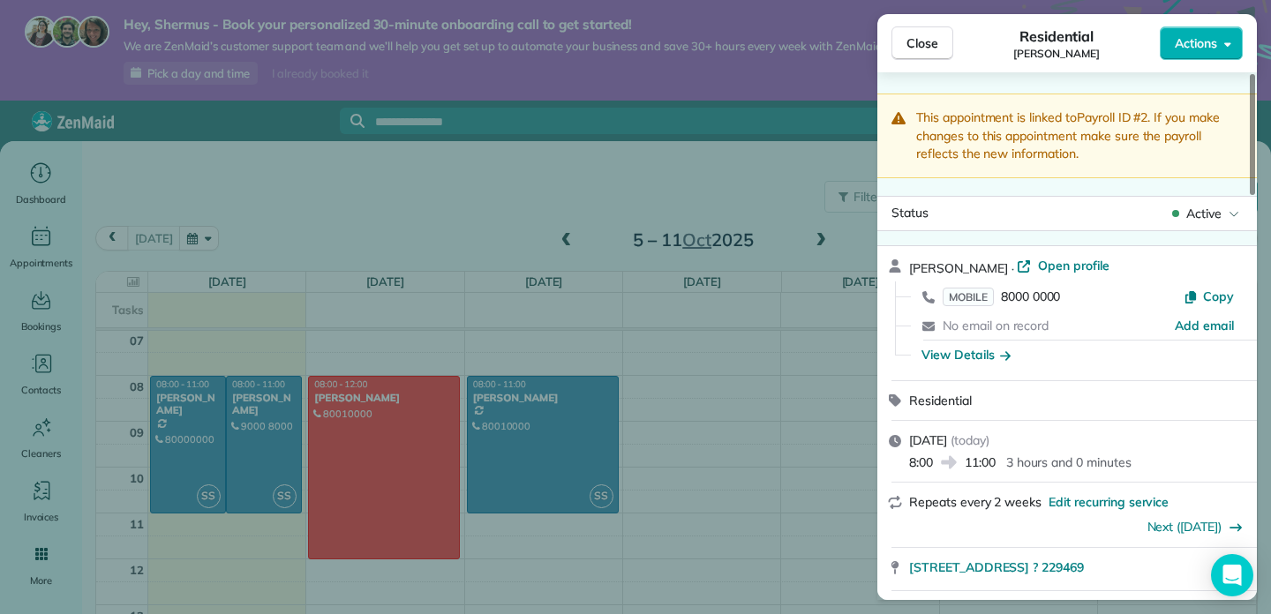
click at [836, 362] on div "Close Residential John Tan Actions This appointment is linked to Payroll ID #2 …" at bounding box center [635, 307] width 1271 height 614
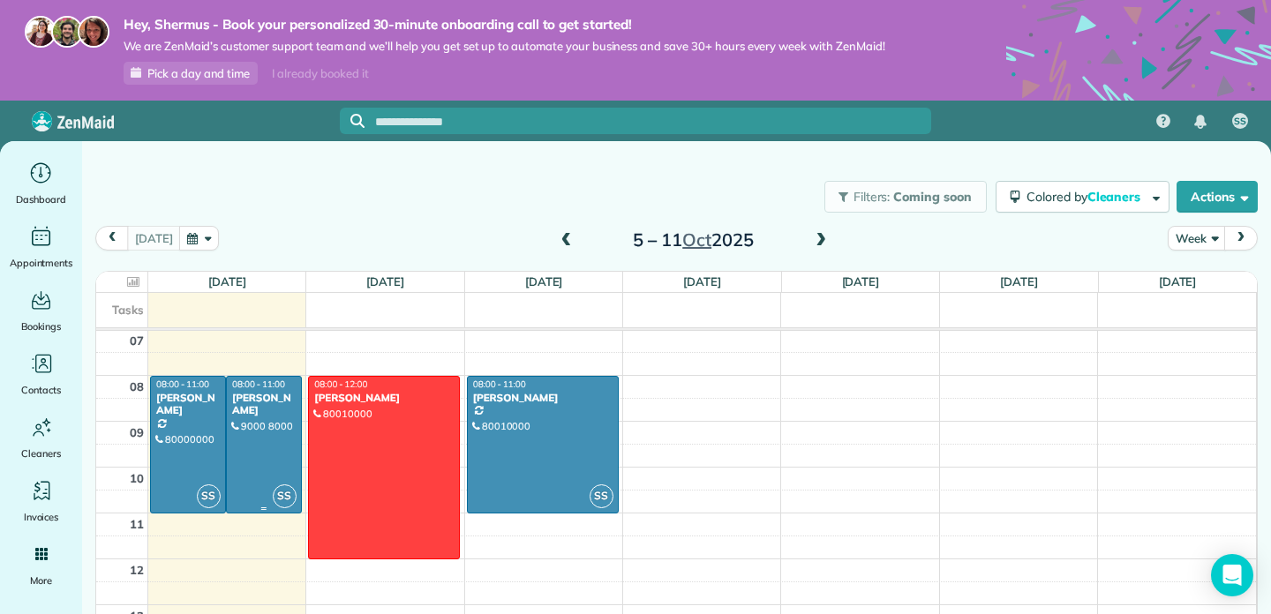
click at [246, 427] on div at bounding box center [264, 445] width 74 height 136
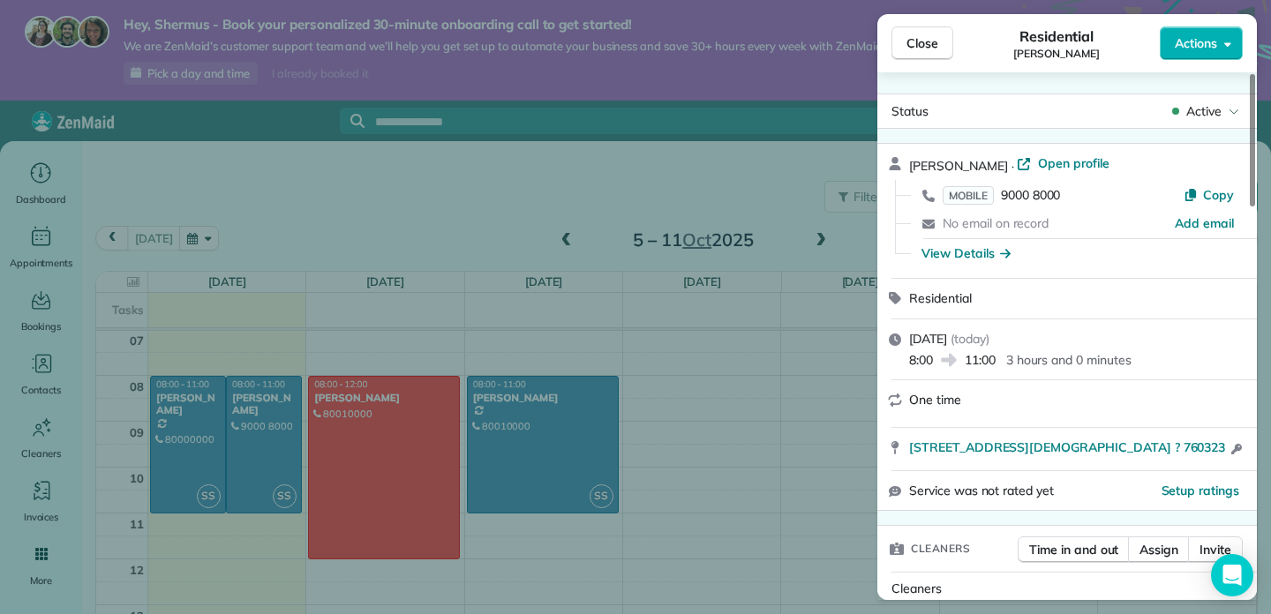
click at [687, 450] on div "Close Residential Tommy Tan Actions Status Active Tommy Tan · Open profile MOBI…" at bounding box center [635, 307] width 1271 height 614
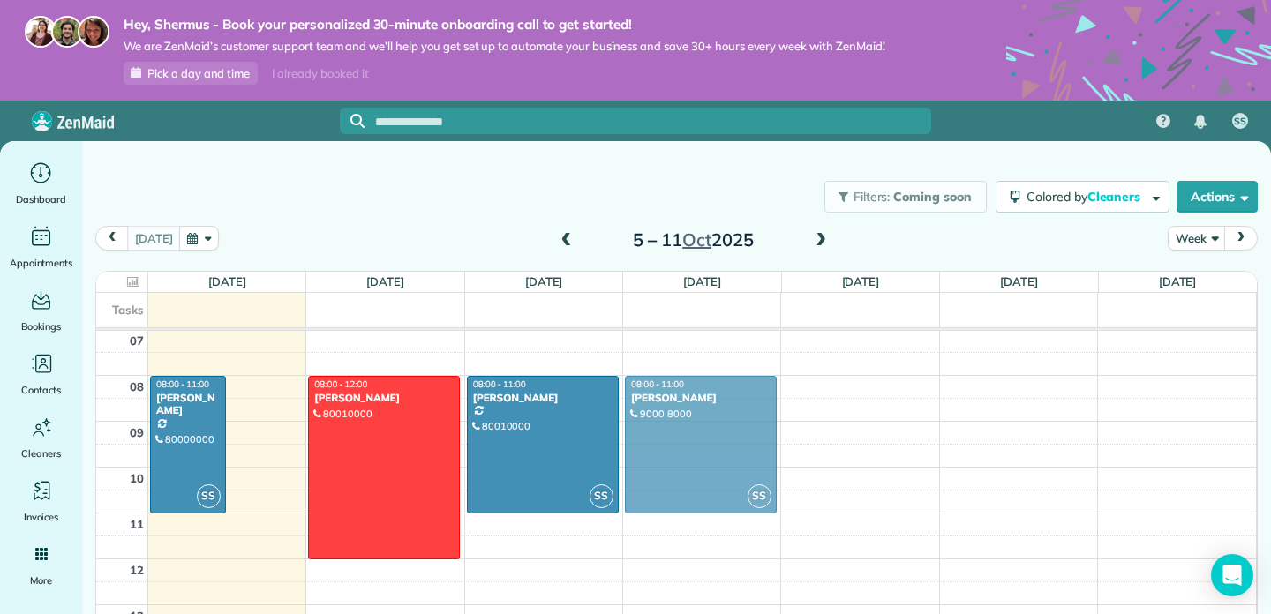
drag, startPoint x: 273, startPoint y: 452, endPoint x: 692, endPoint y: 452, distance: 419.2
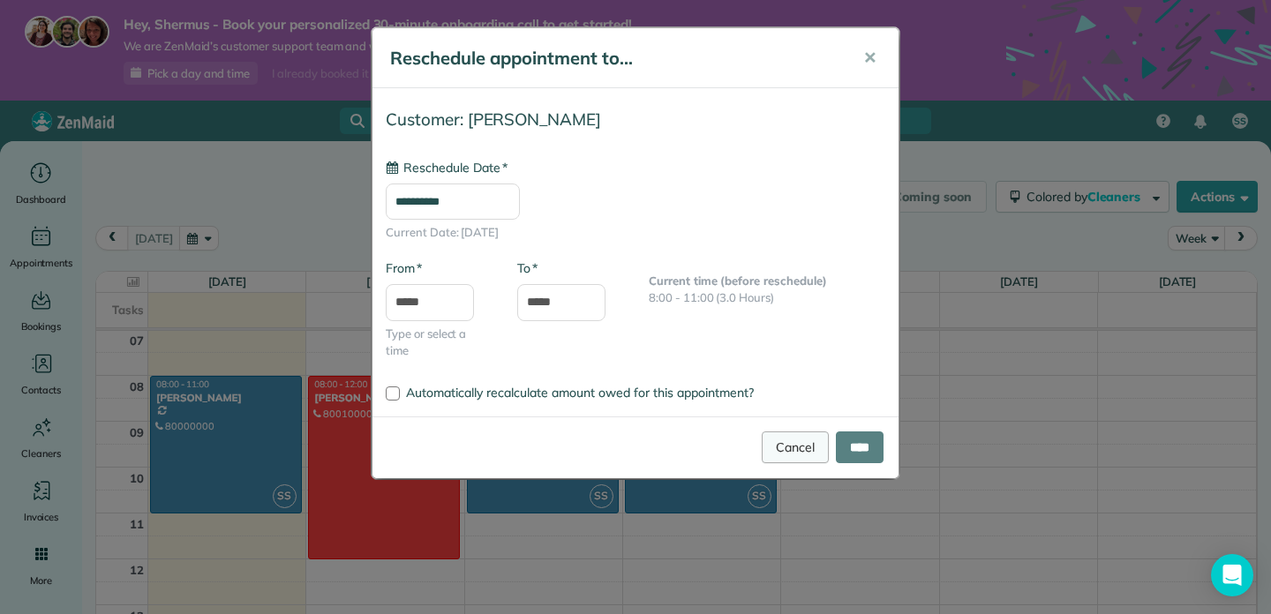
type input "**********"
click at [837, 443] on input "****" at bounding box center [860, 448] width 48 height 32
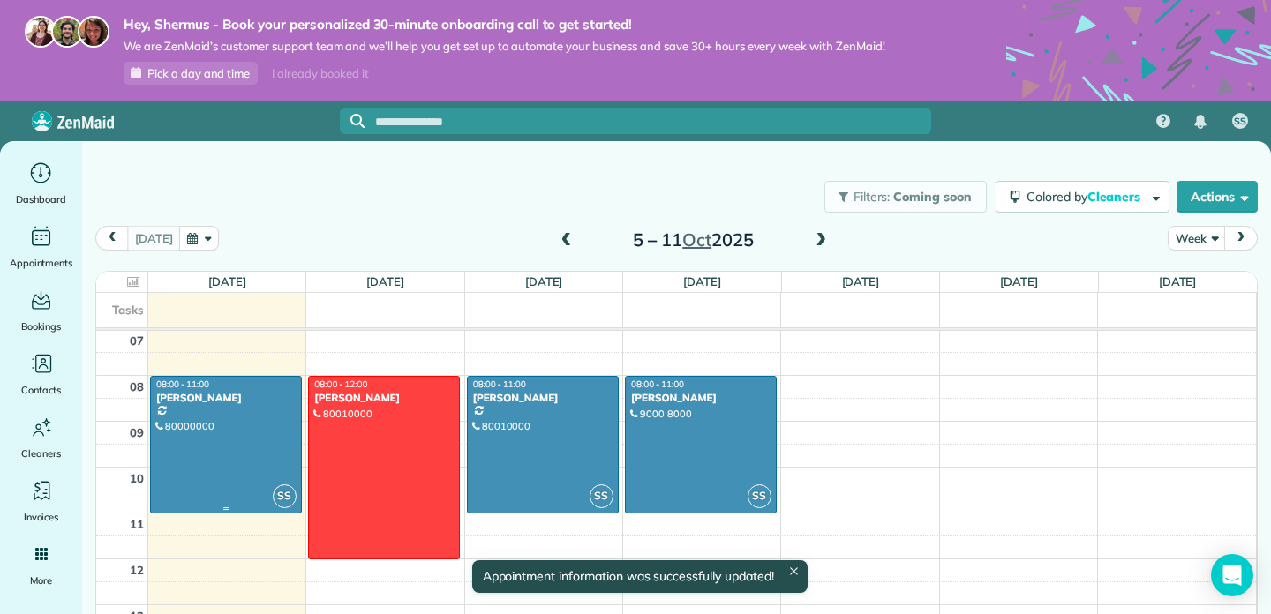
click at [257, 423] on div at bounding box center [226, 445] width 150 height 136
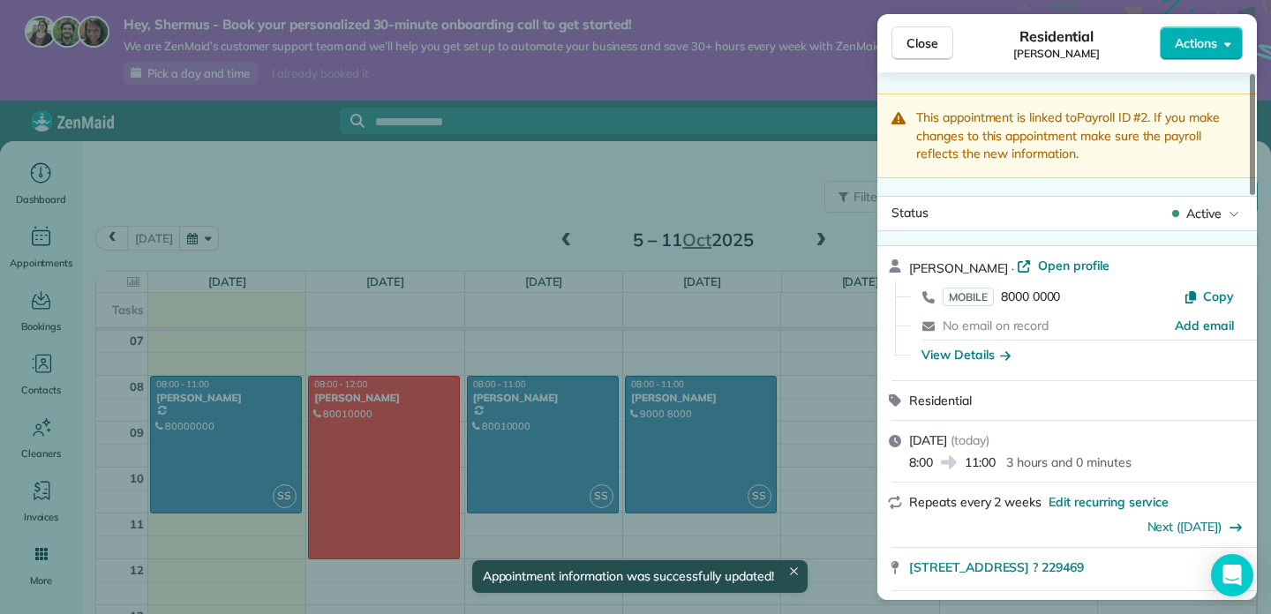
click at [826, 391] on div "Close Residential John Tan Actions This appointment is linked to Payroll ID #2 …" at bounding box center [635, 307] width 1271 height 614
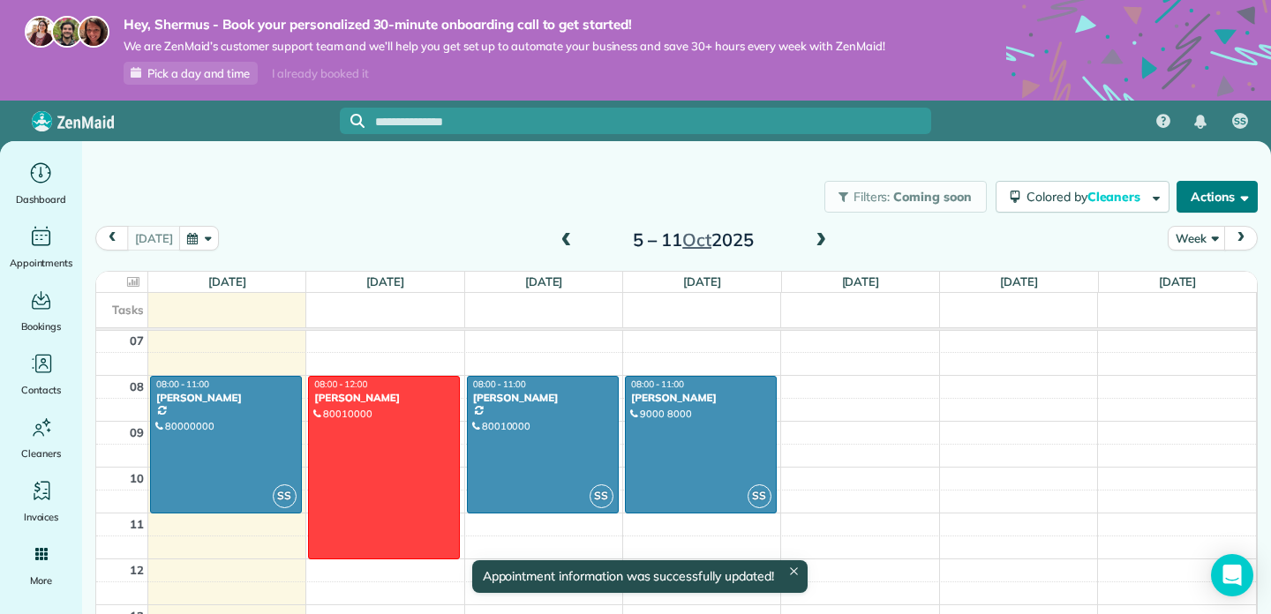
click at [1193, 192] on button "Actions" at bounding box center [1216, 197] width 81 height 32
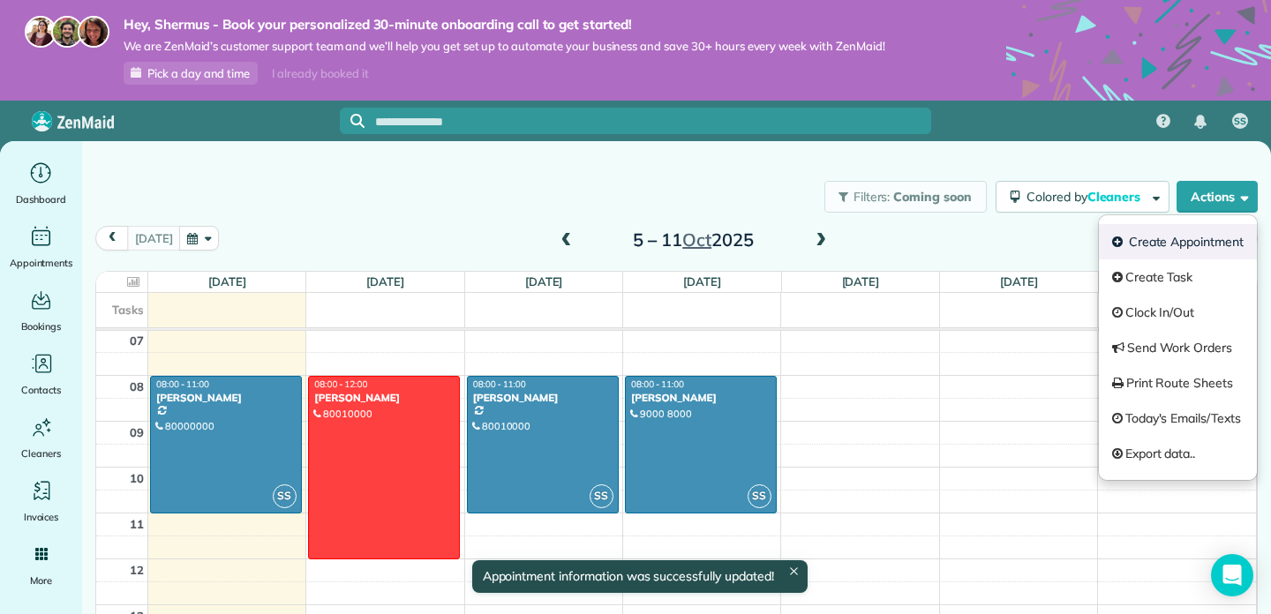
click at [1164, 238] on link "Create Appointment" at bounding box center [1178, 241] width 158 height 35
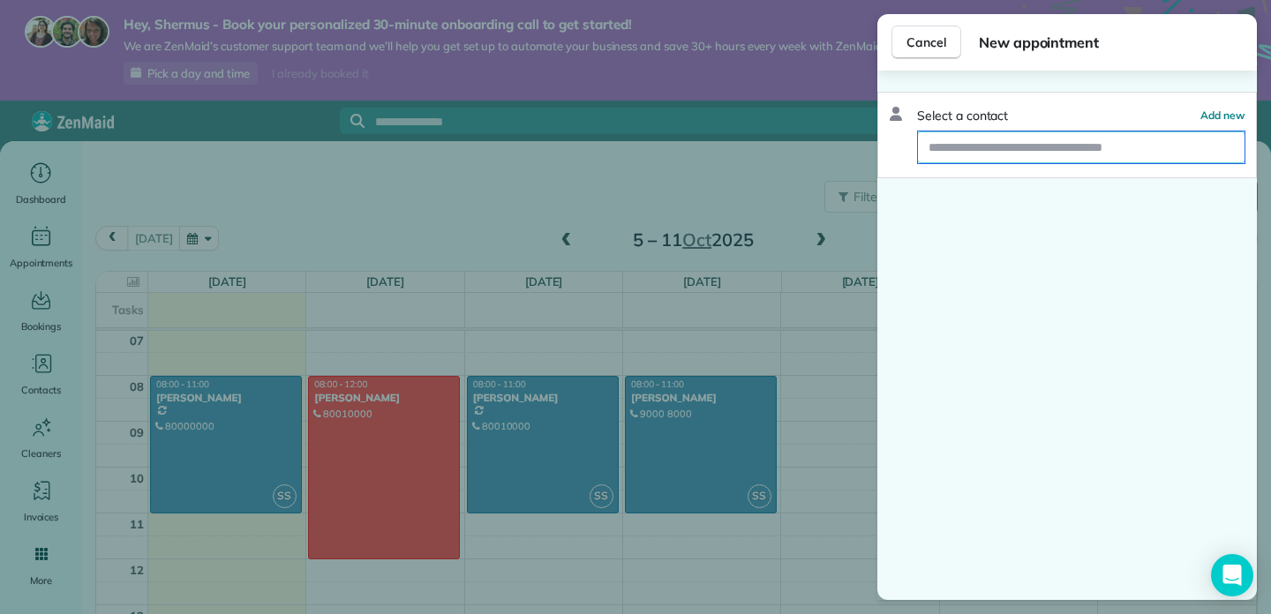
click at [1070, 157] on input "text" at bounding box center [1081, 147] width 327 height 32
click at [1070, 157] on input "*****" at bounding box center [1081, 147] width 327 height 32
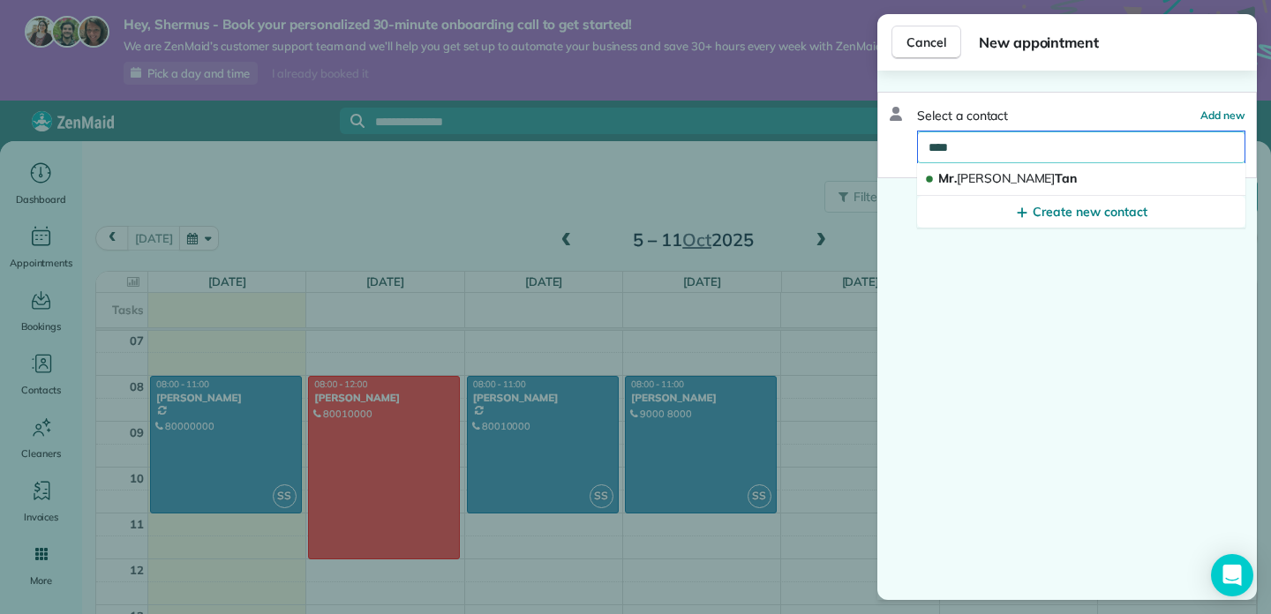
type input "****"
click at [957, 190] on button "Mr. John Tan" at bounding box center [1081, 179] width 328 height 33
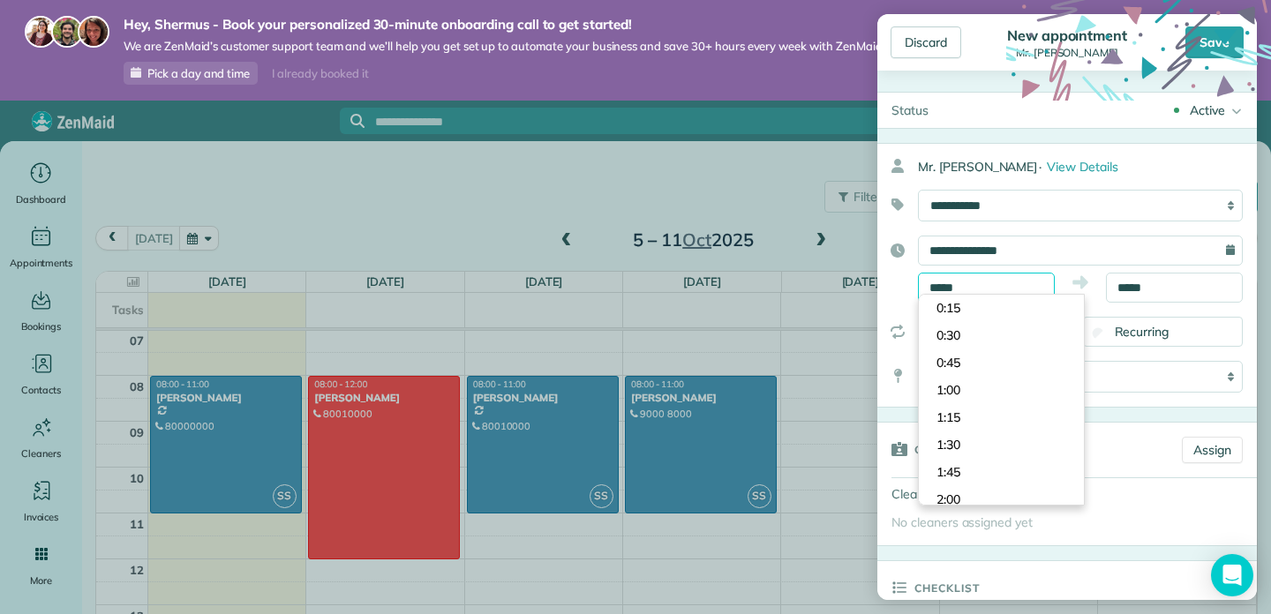
click at [1012, 290] on input "*****" at bounding box center [986, 288] width 137 height 30
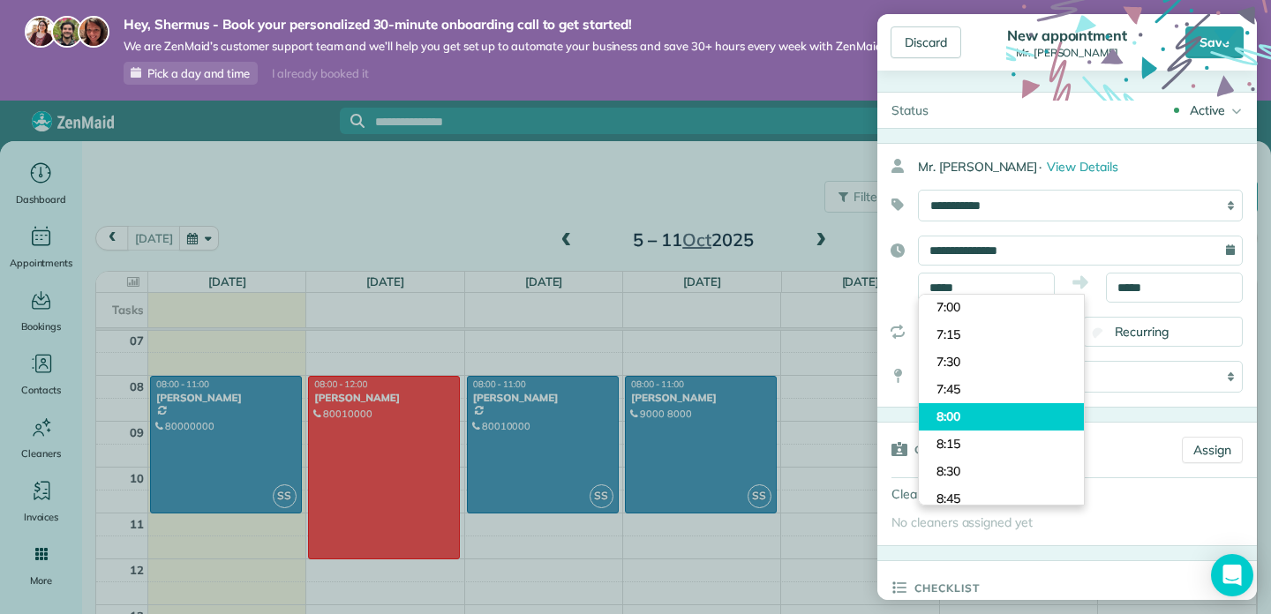
type input "****"
click at [987, 424] on body "Hey, Shermus - Book your personalized 30-minute onboarding call to get started!…" at bounding box center [635, 307] width 1271 height 614
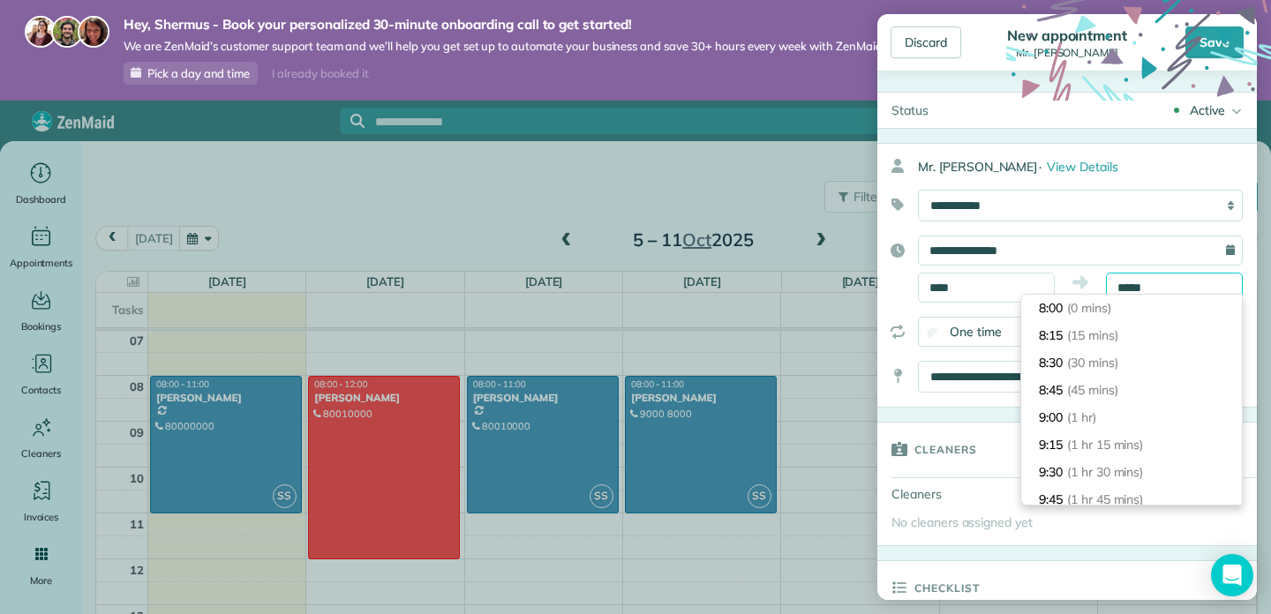
click at [1173, 293] on input "*****" at bounding box center [1174, 288] width 137 height 30
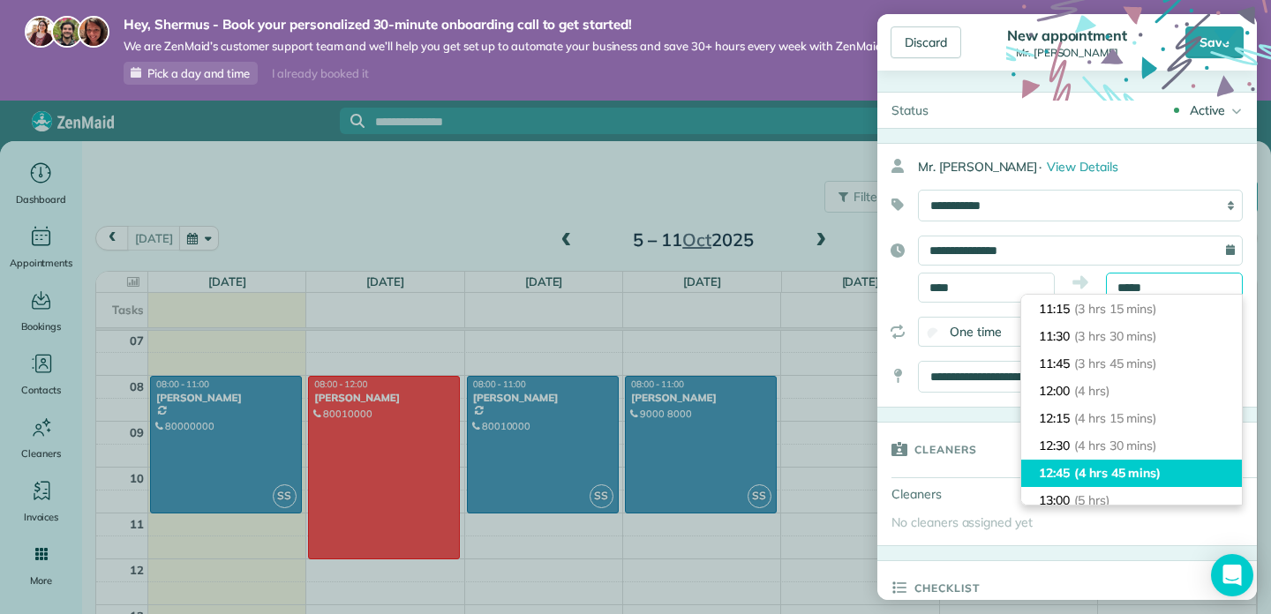
scroll to position [348, 0]
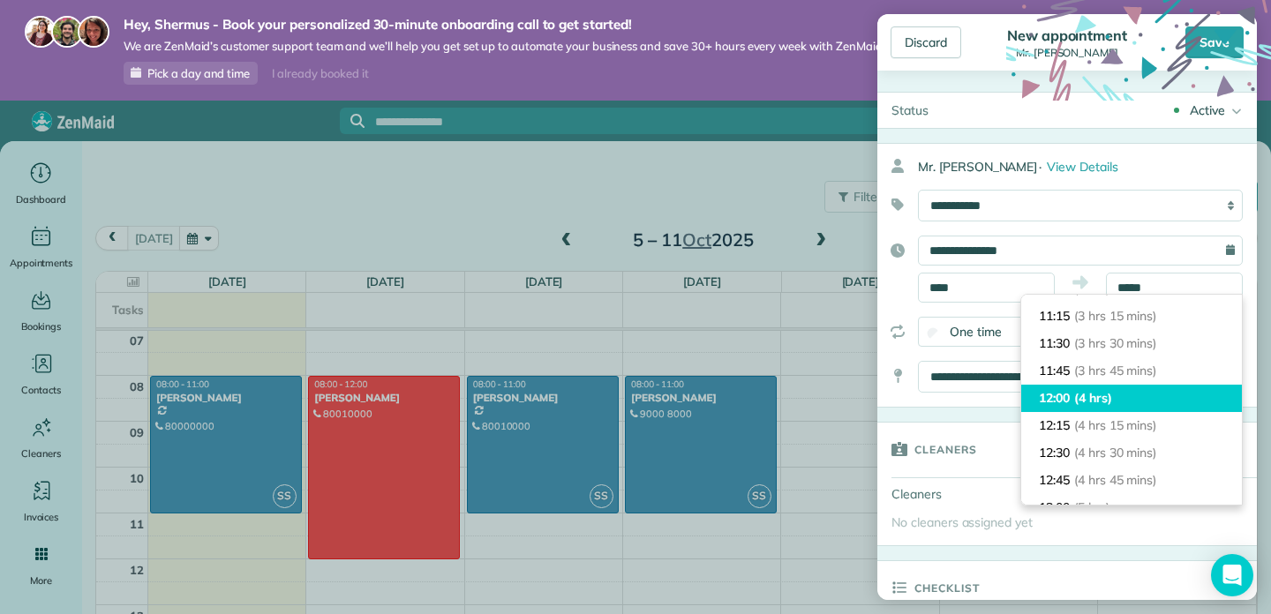
type input "*****"
click at [1100, 397] on span "(4 hrs)" at bounding box center [1093, 398] width 38 height 16
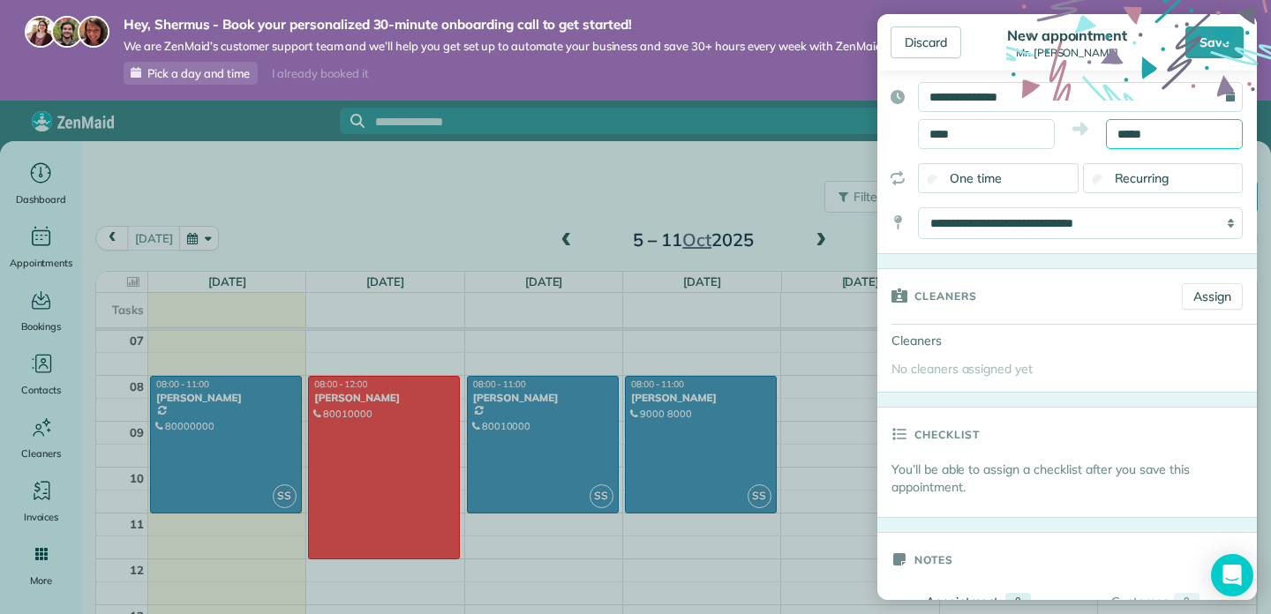
scroll to position [166, 0]
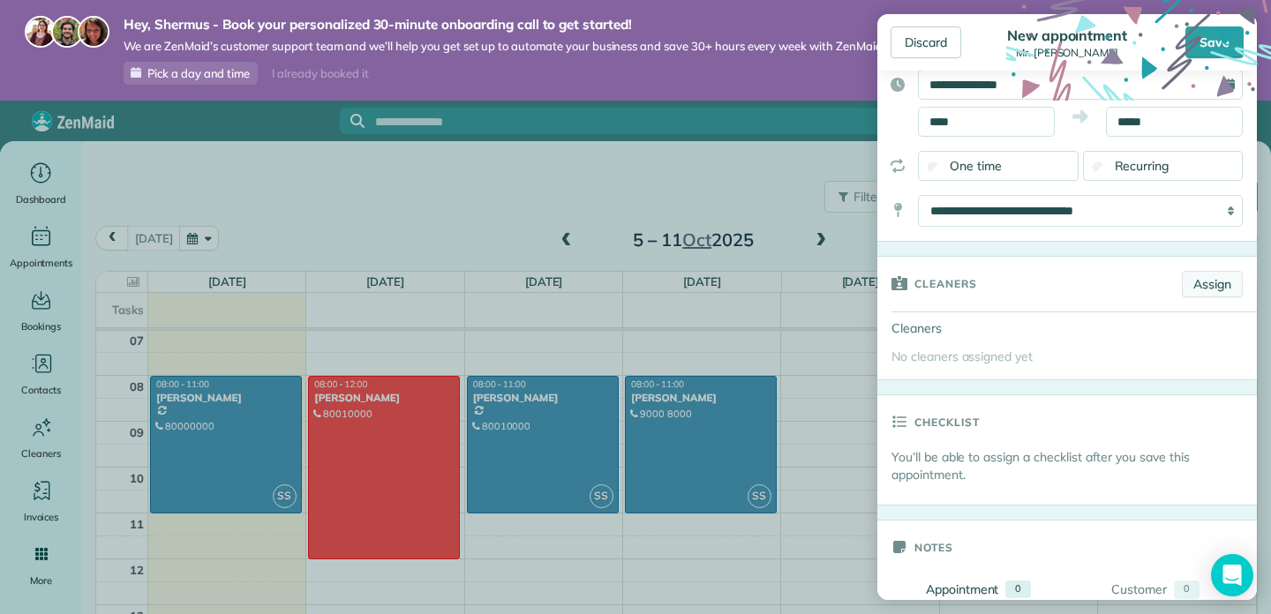
click at [1209, 286] on link "Assign" at bounding box center [1212, 284] width 61 height 26
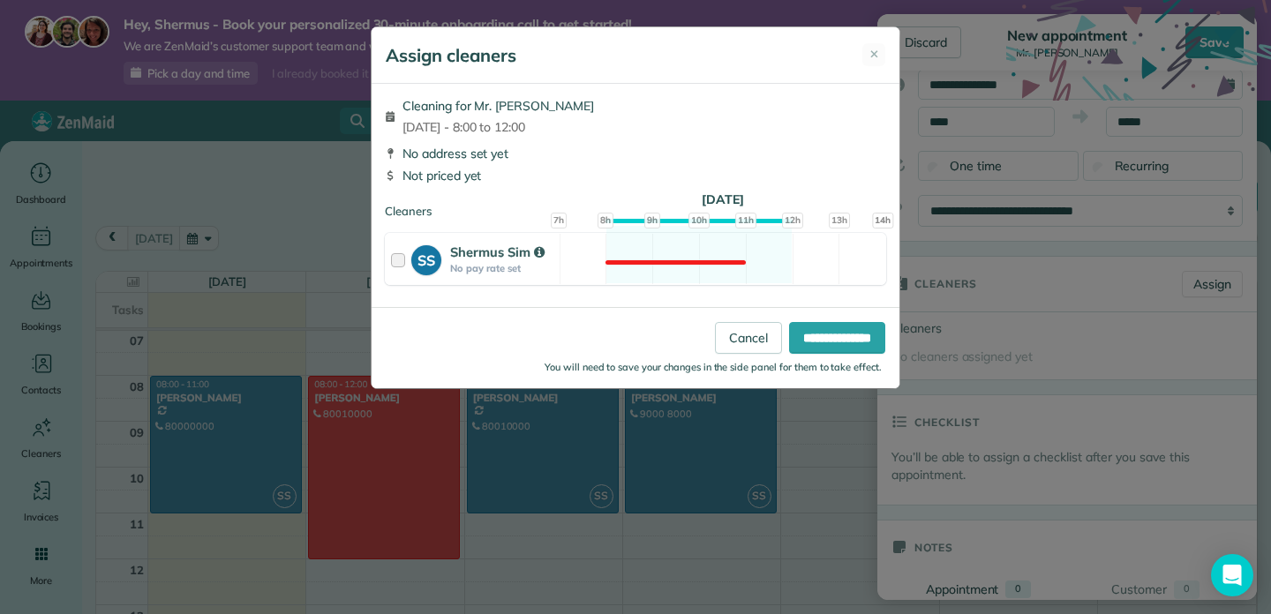
click at [874, 41] on div "Assign cleaners ✕" at bounding box center [636, 55] width 528 height 56
click at [872, 48] on span "✕" at bounding box center [874, 55] width 10 height 18
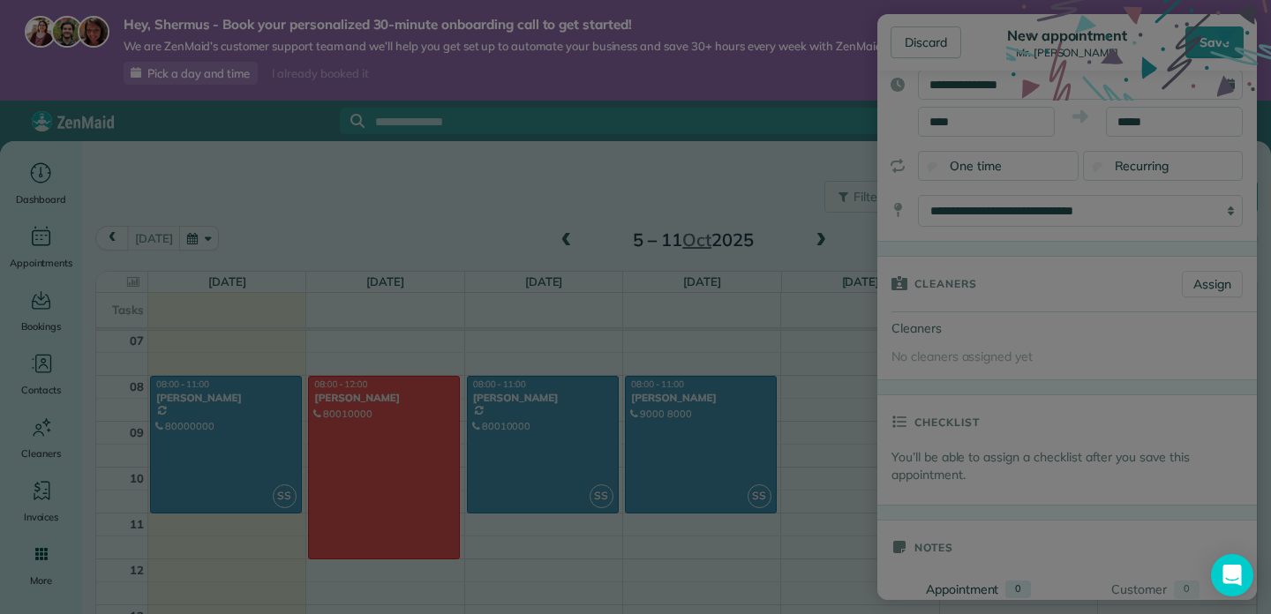
click at [743, 176] on body "Hey, Shermus - Book your personalized 30-minute onboarding call to get started!…" at bounding box center [635, 307] width 1271 height 614
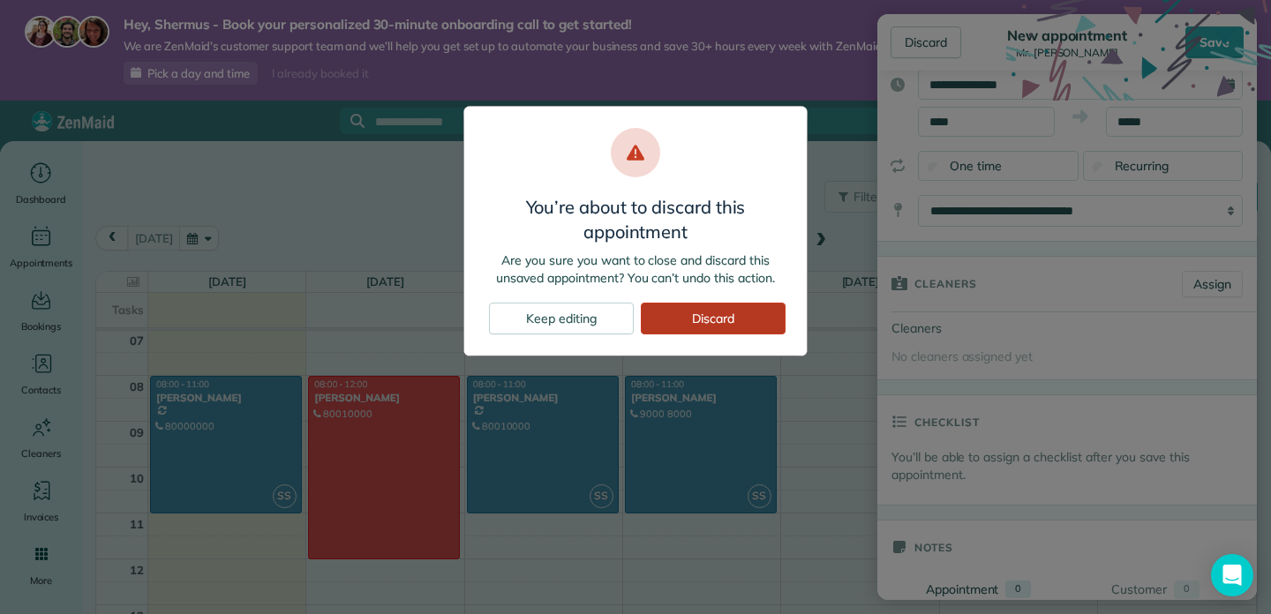
click at [750, 325] on div "Discard" at bounding box center [713, 319] width 145 height 32
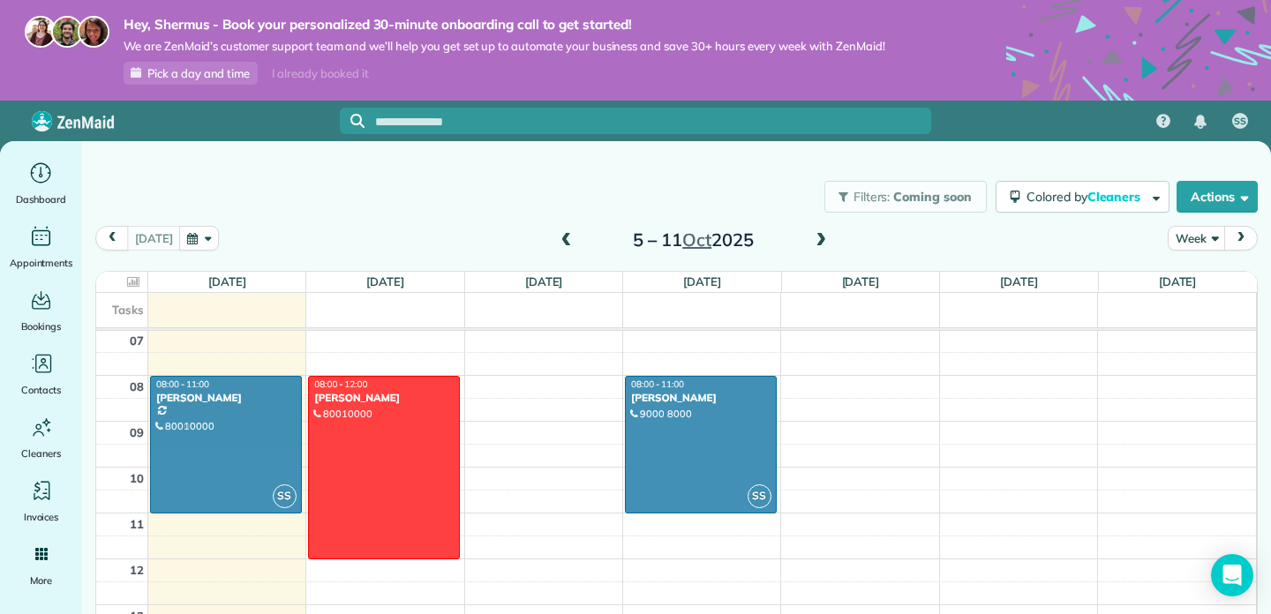
drag, startPoint x: 511, startPoint y: 430, endPoint x: 252, endPoint y: 430, distance: 258.6
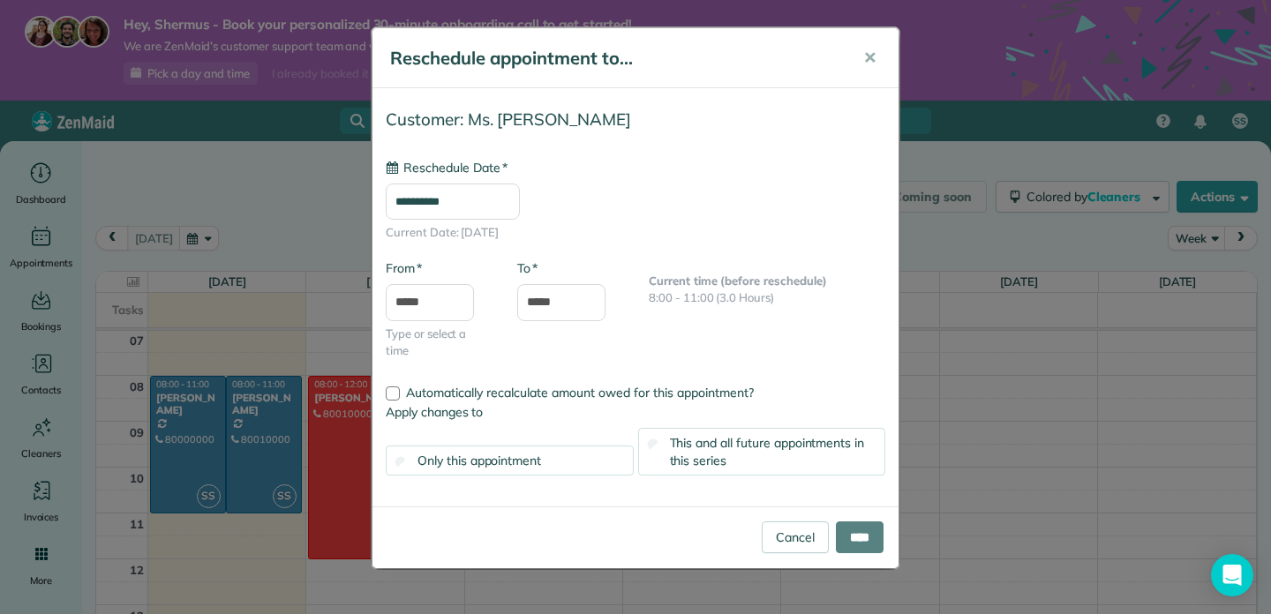
type input "**********"
click at [852, 534] on input "****" at bounding box center [860, 538] width 48 height 32
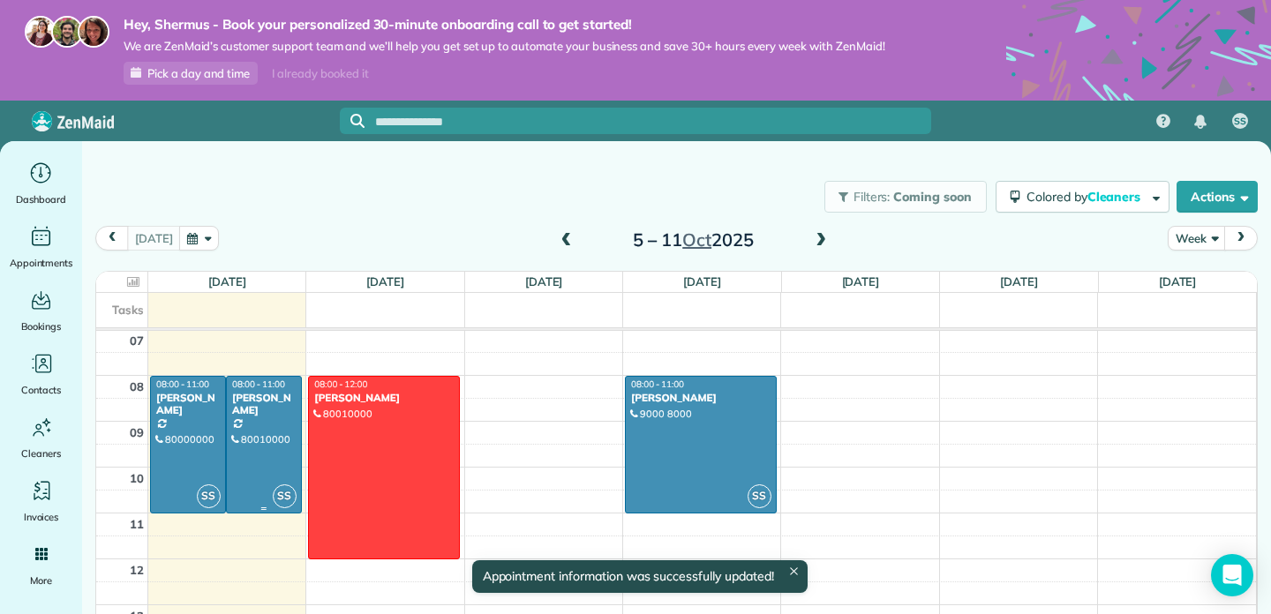
click at [263, 432] on div at bounding box center [264, 445] width 74 height 136
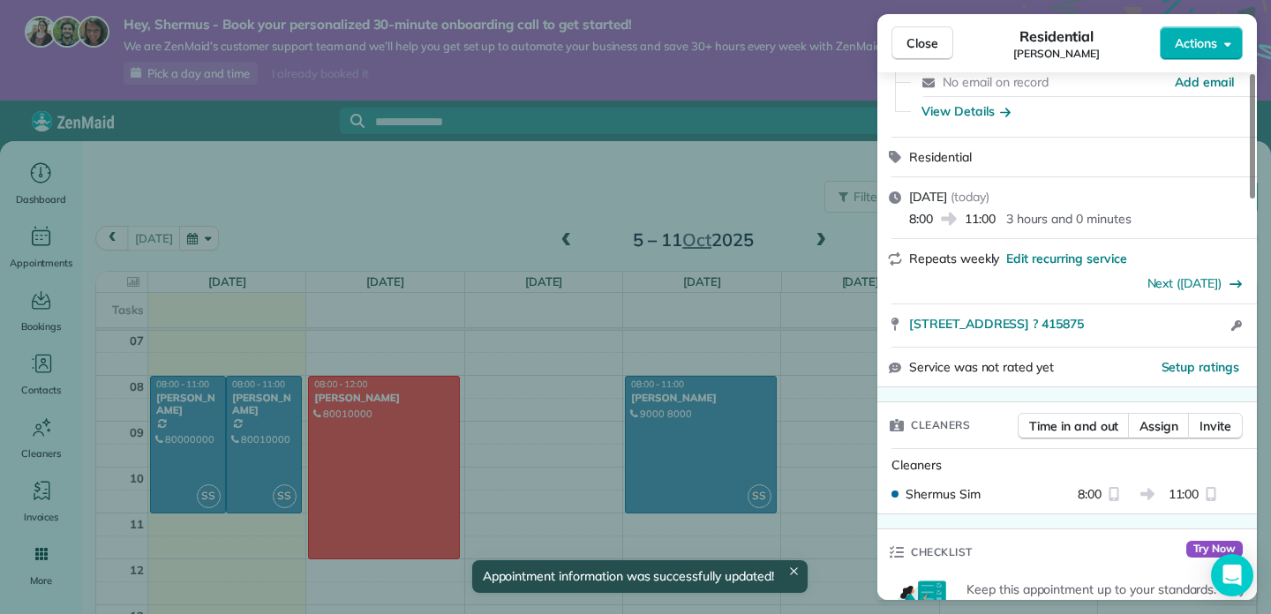
scroll to position [247, 0]
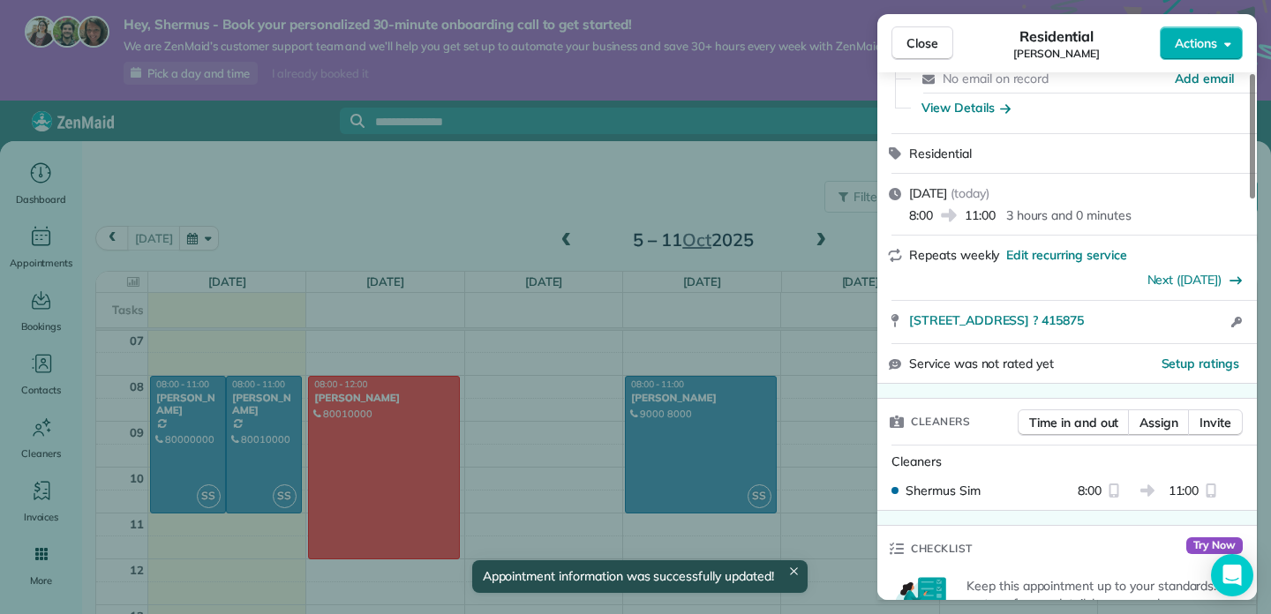
click at [1013, 482] on div "Shermus Sim" at bounding box center [976, 491] width 170 height 18
click at [1159, 417] on span "Assign" at bounding box center [1158, 423] width 39 height 18
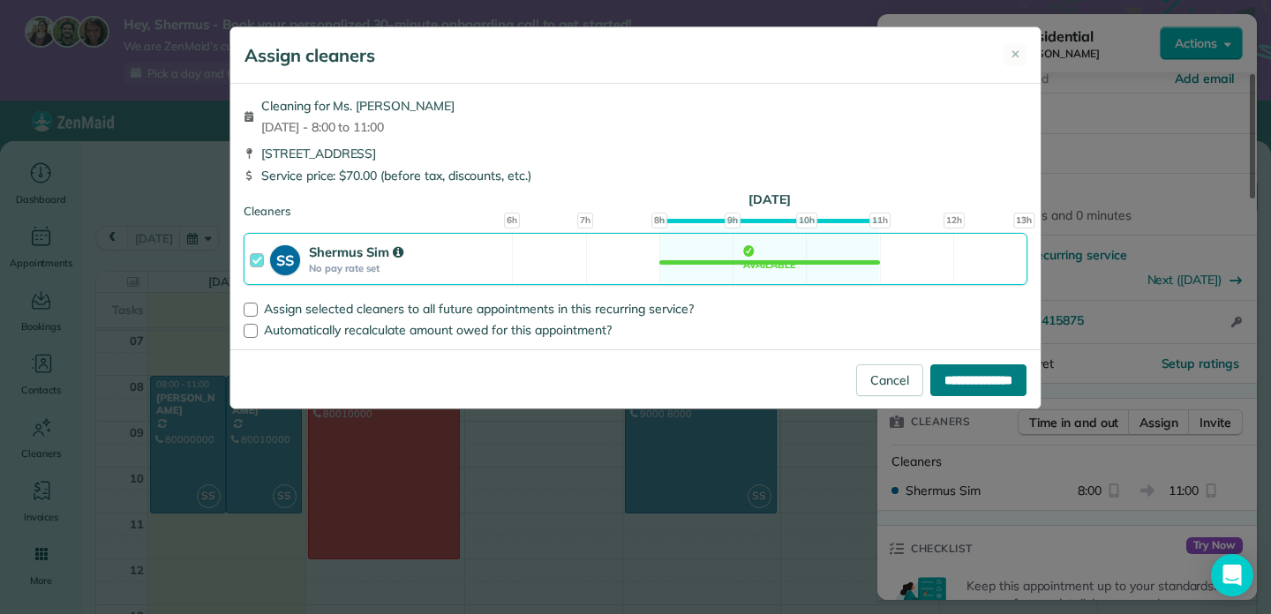
click at [951, 375] on input "**********" at bounding box center [978, 380] width 96 height 32
type input "**********"
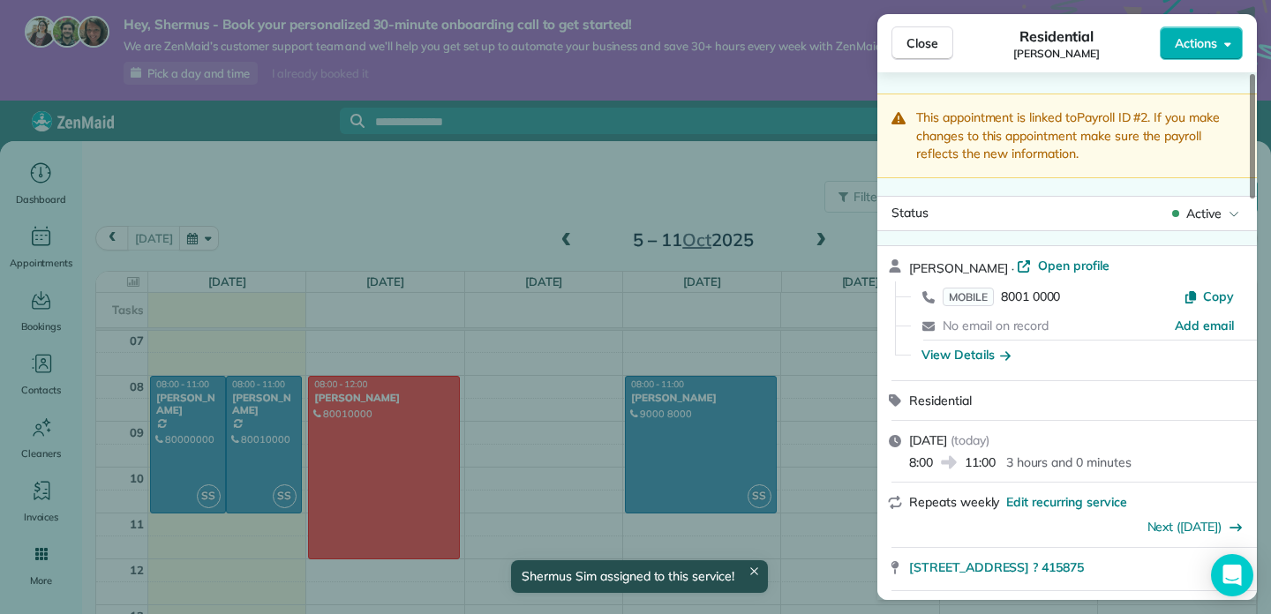
click at [192, 447] on div "Close Residential Mary Actions This appointment is linked to Payroll ID #2 . If…" at bounding box center [635, 307] width 1271 height 614
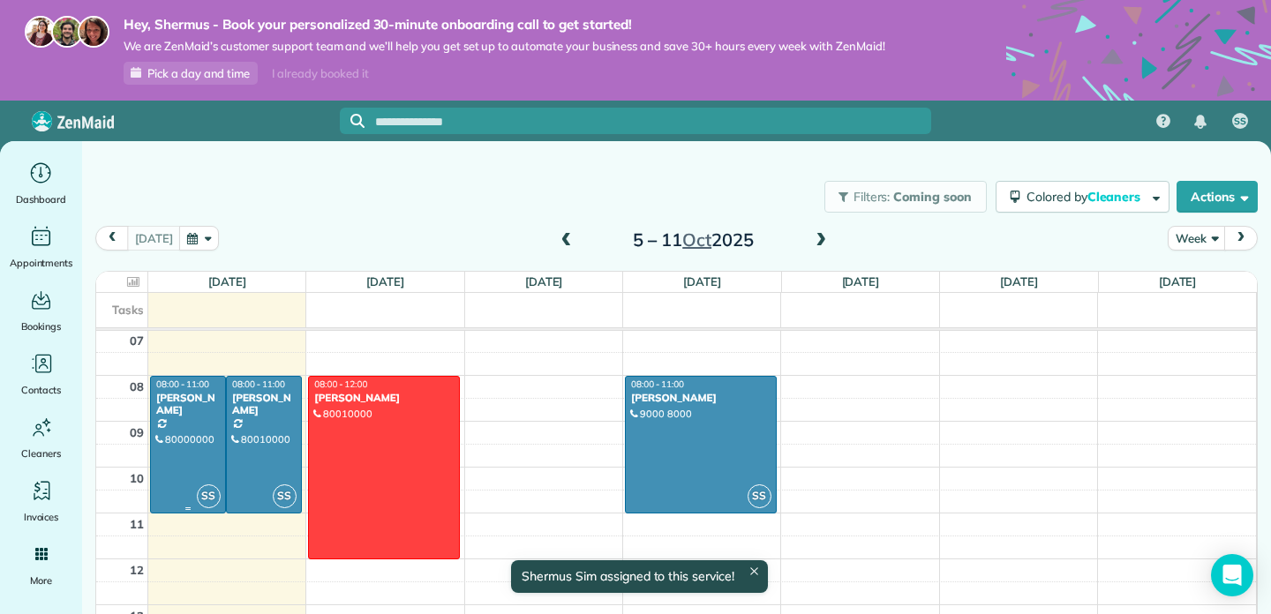
click at [198, 447] on div at bounding box center [188, 445] width 74 height 136
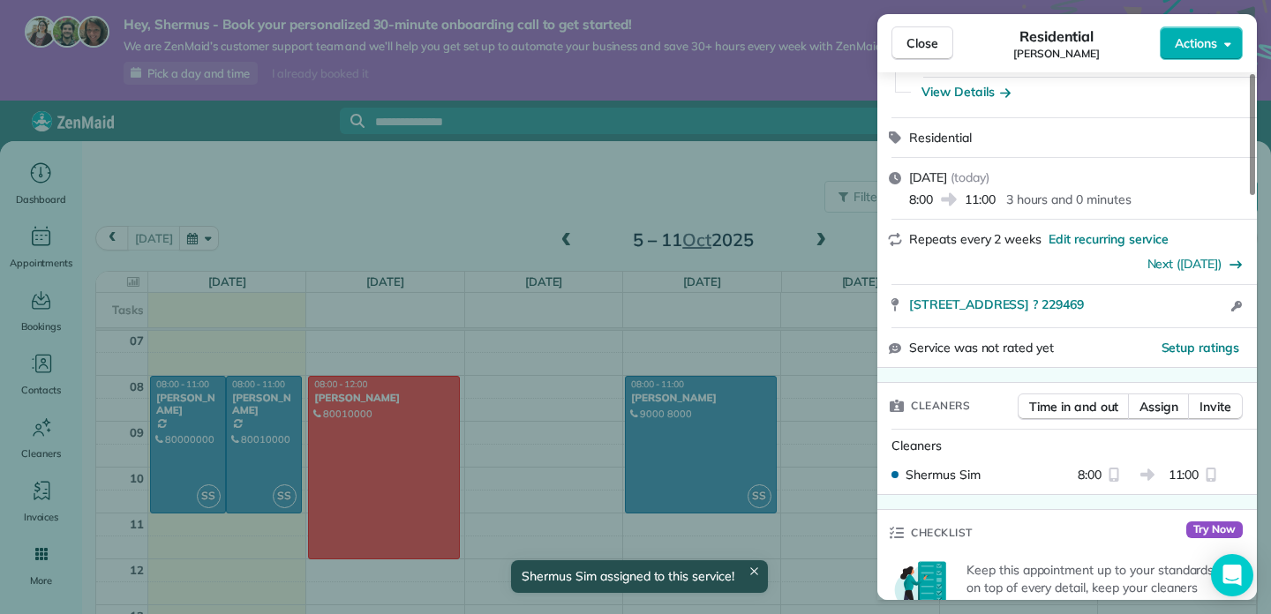
scroll to position [267, 0]
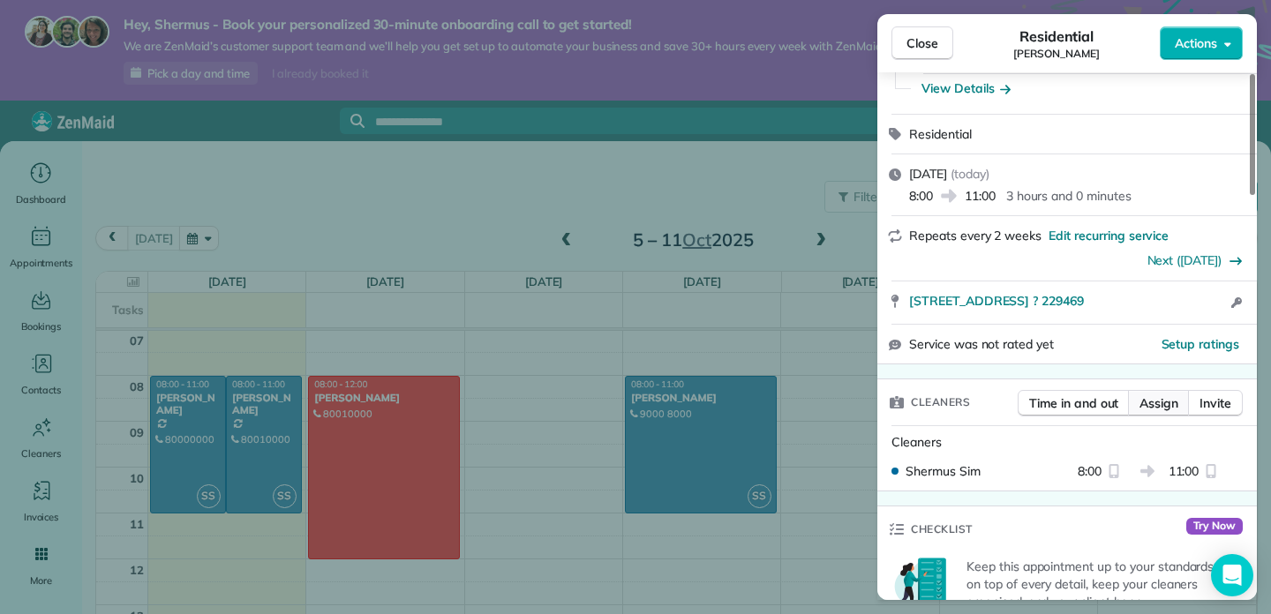
click at [1160, 402] on span "Assign" at bounding box center [1158, 403] width 39 height 18
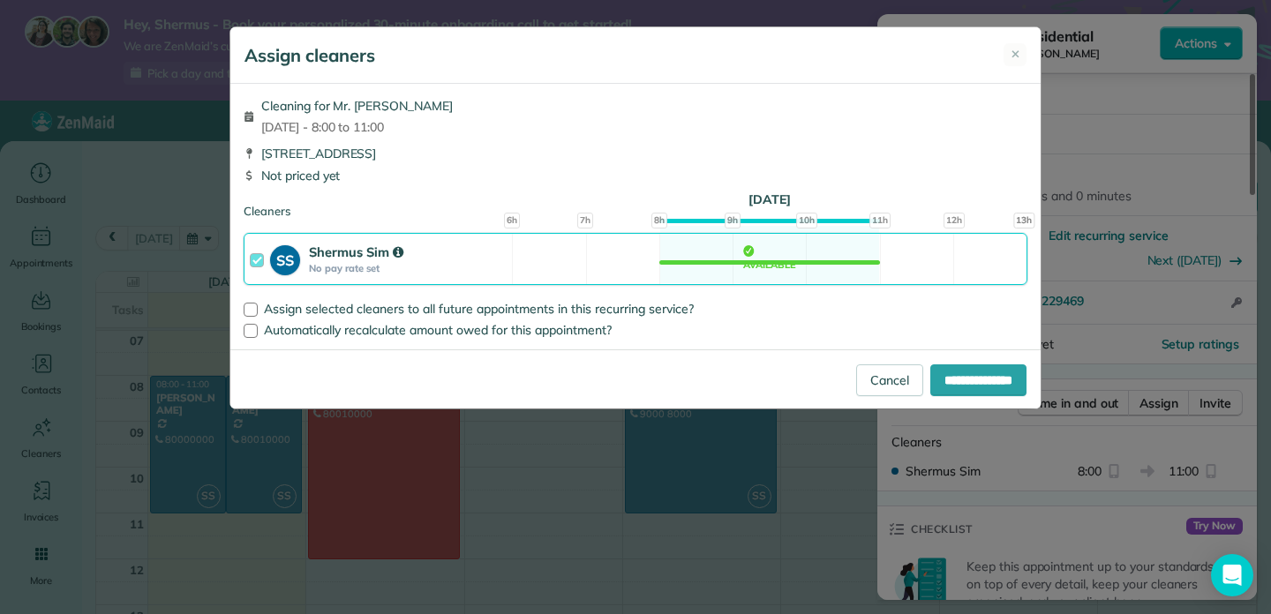
click at [720, 259] on div "SS Shermus Sim No pay rate set Available" at bounding box center [636, 259] width 784 height 52
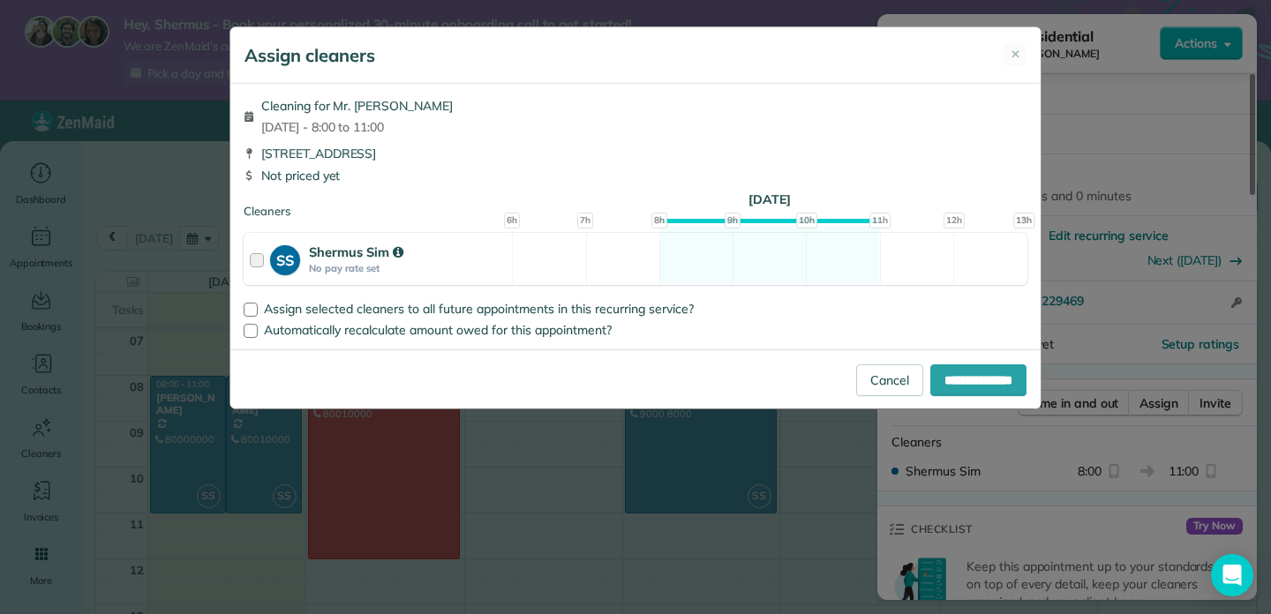
click at [699, 267] on div "SS Shermus Sim No pay rate set Available" at bounding box center [636, 259] width 784 height 52
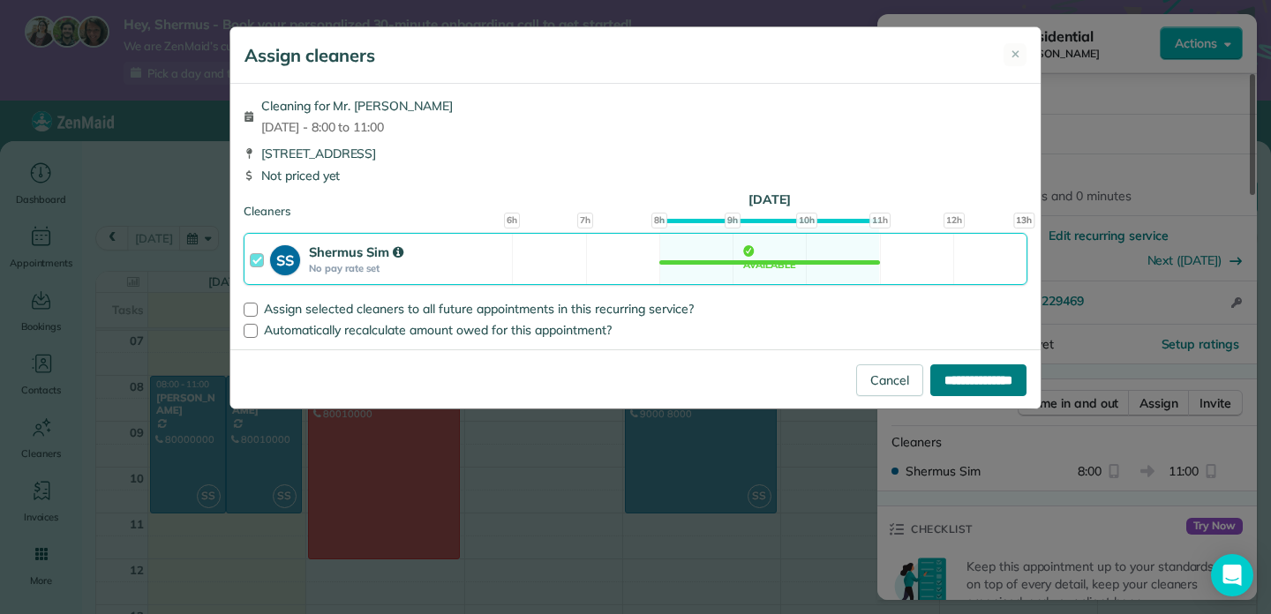
click at [967, 387] on input "**********" at bounding box center [978, 380] width 96 height 32
type input "**********"
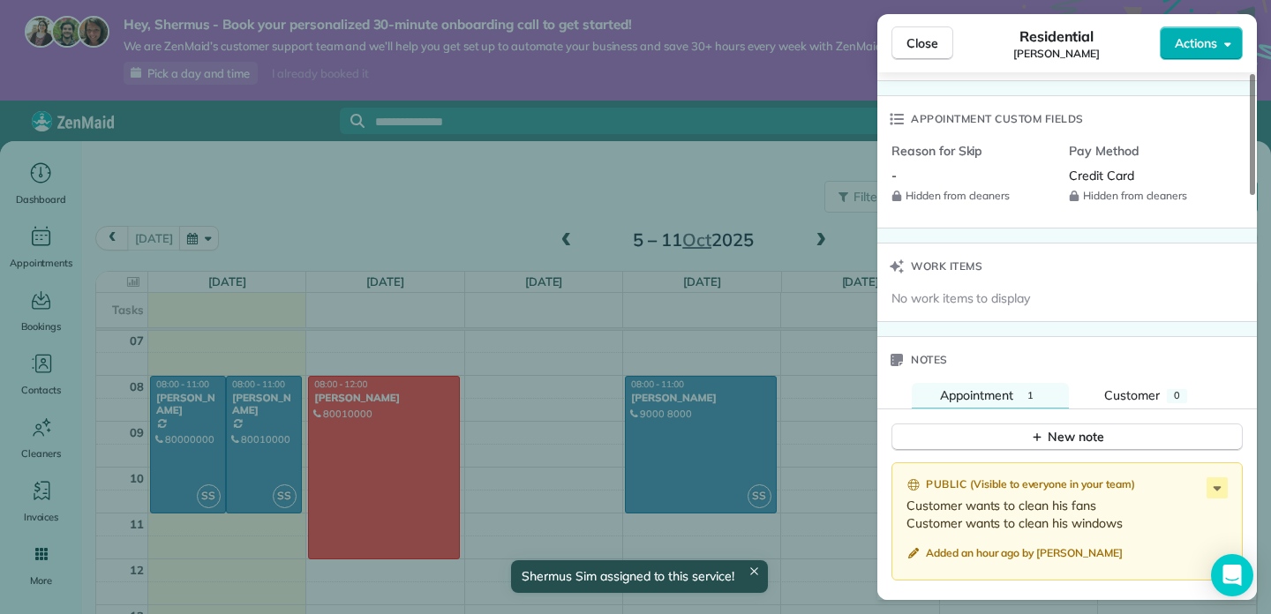
scroll to position [1755, 0]
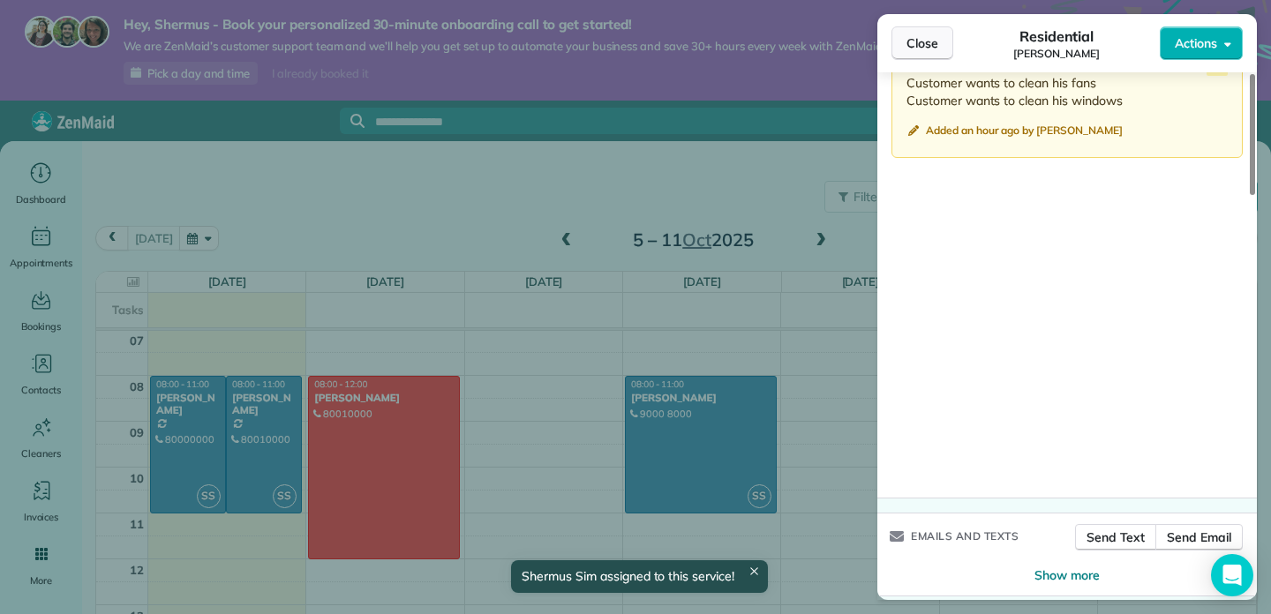
click at [920, 44] on span "Close" at bounding box center [922, 43] width 32 height 18
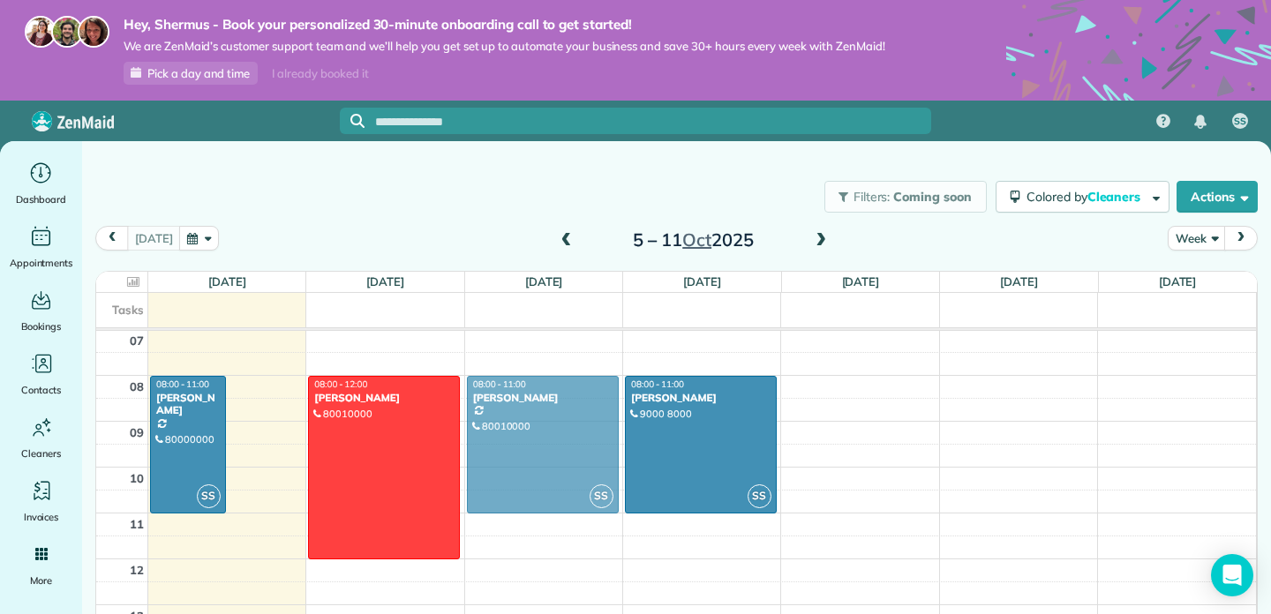
drag, startPoint x: 267, startPoint y: 436, endPoint x: 532, endPoint y: 436, distance: 265.6
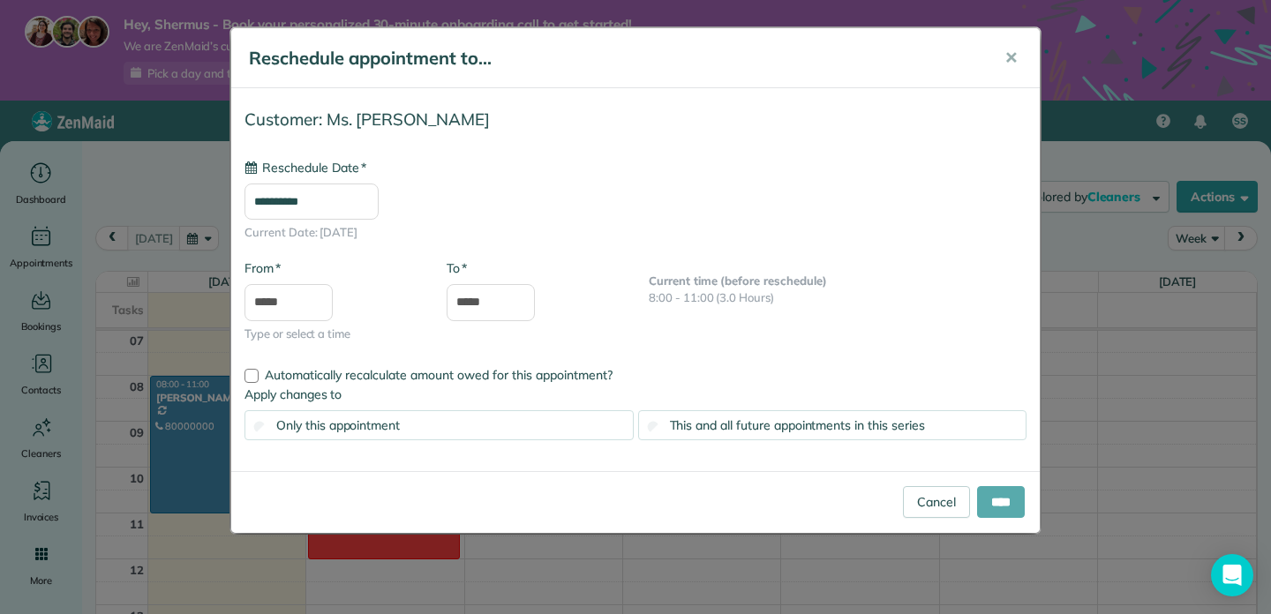
type input "**********"
click at [1008, 511] on input "****" at bounding box center [1001, 502] width 48 height 32
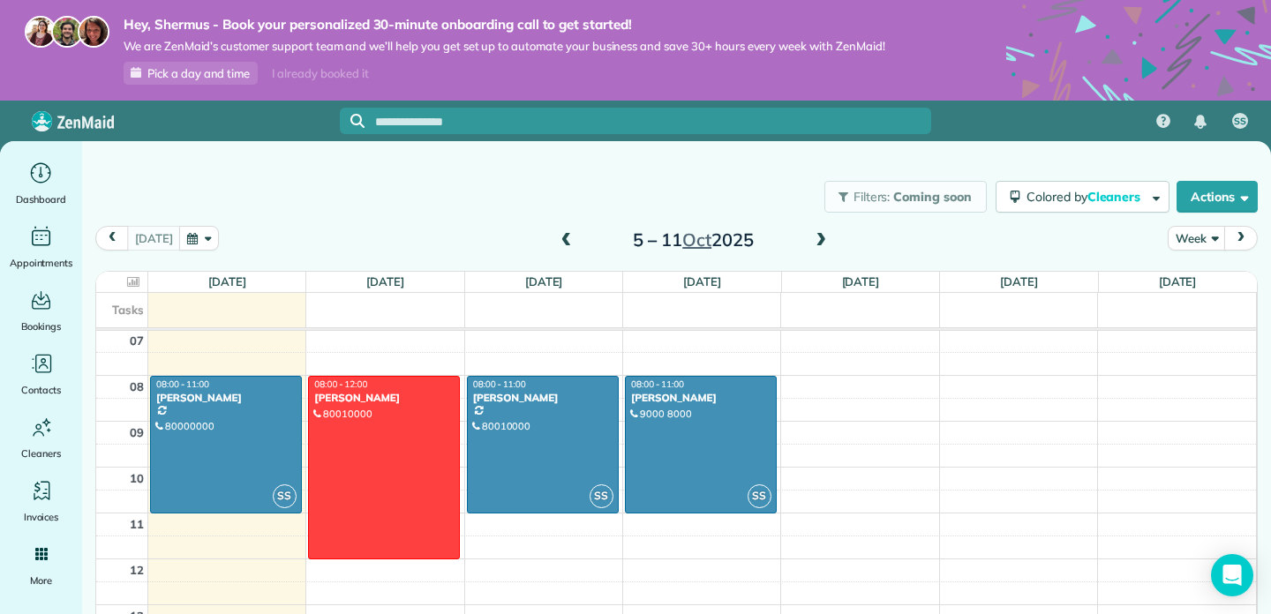
click at [822, 239] on span at bounding box center [820, 241] width 19 height 16
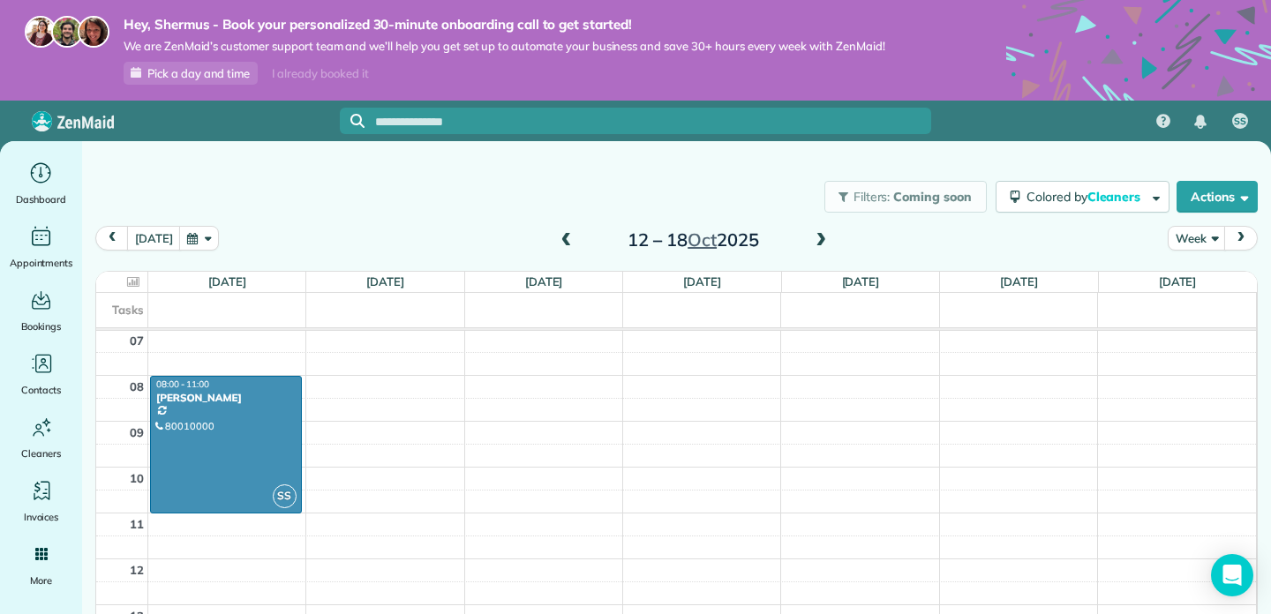
click at [822, 239] on span at bounding box center [820, 241] width 19 height 16
click at [49, 382] on span "Contacts" at bounding box center [41, 390] width 40 height 18
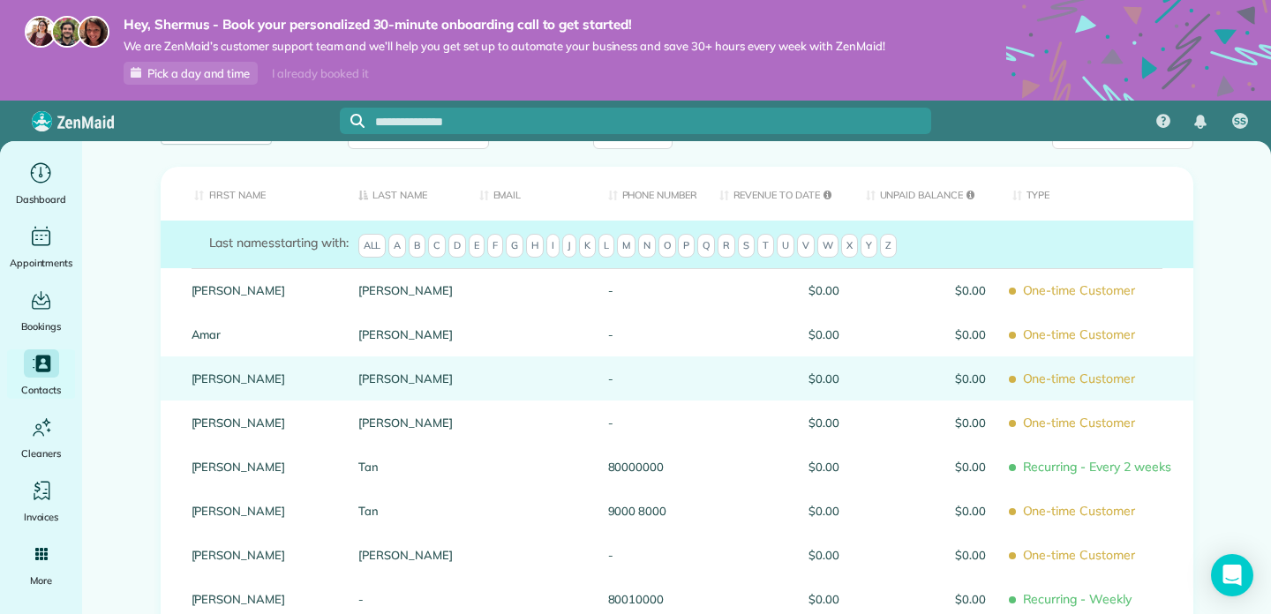
scroll to position [109, 0]
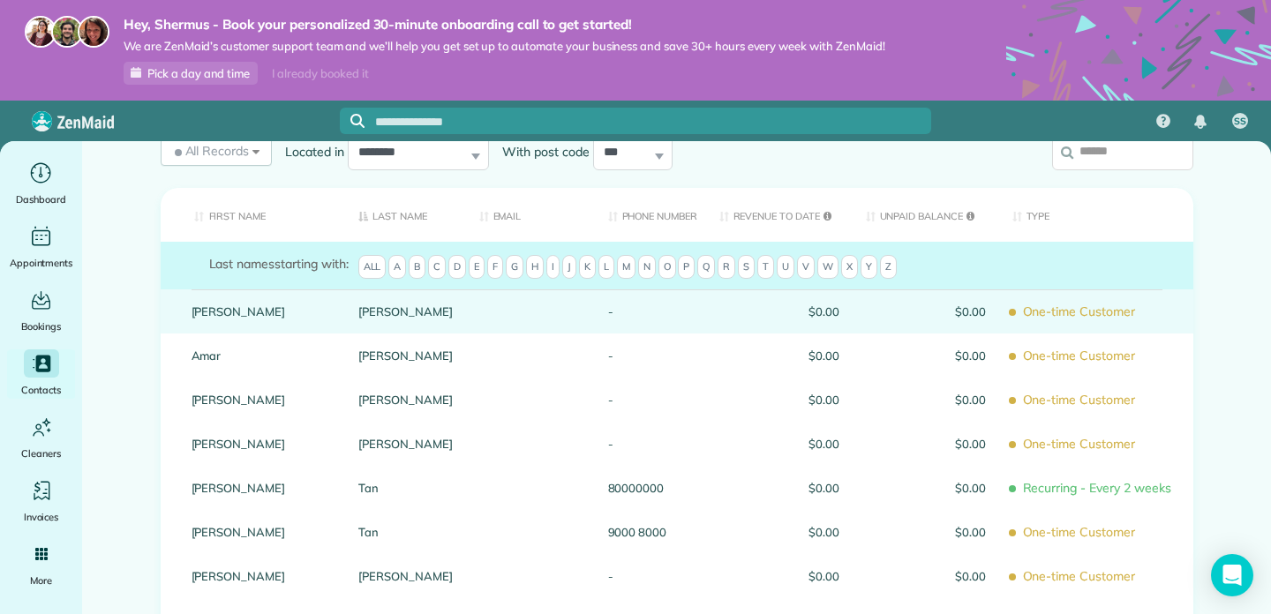
click at [494, 314] on div at bounding box center [530, 311] width 129 height 44
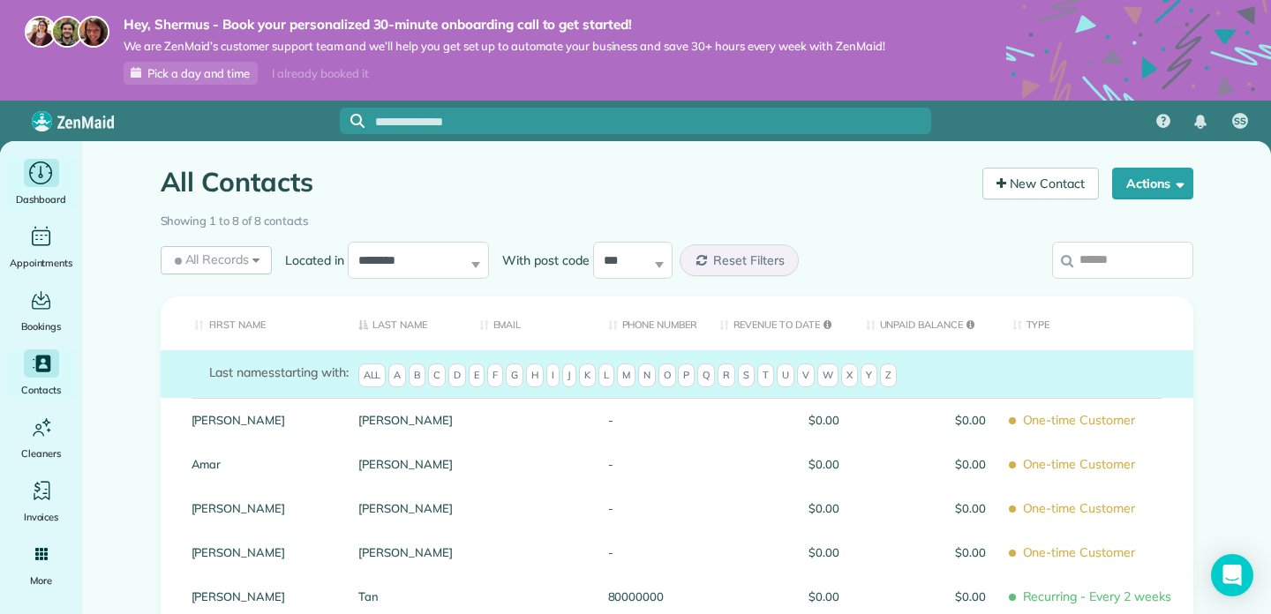
click at [47, 168] on icon "Main" at bounding box center [40, 172] width 23 height 23
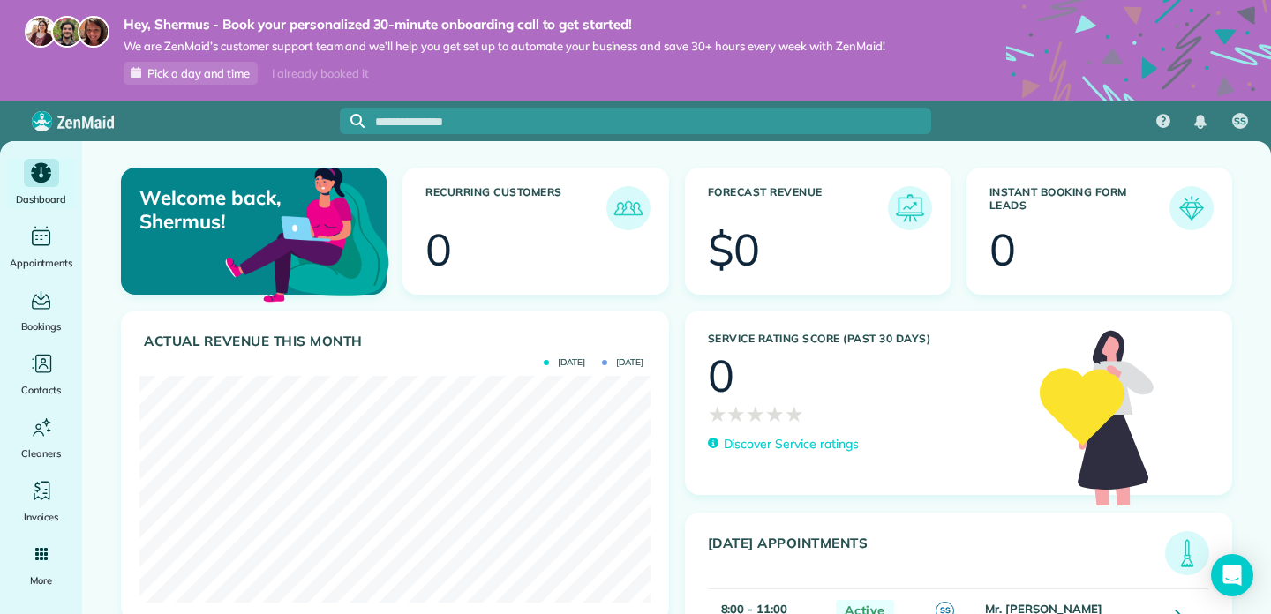
scroll to position [60, 0]
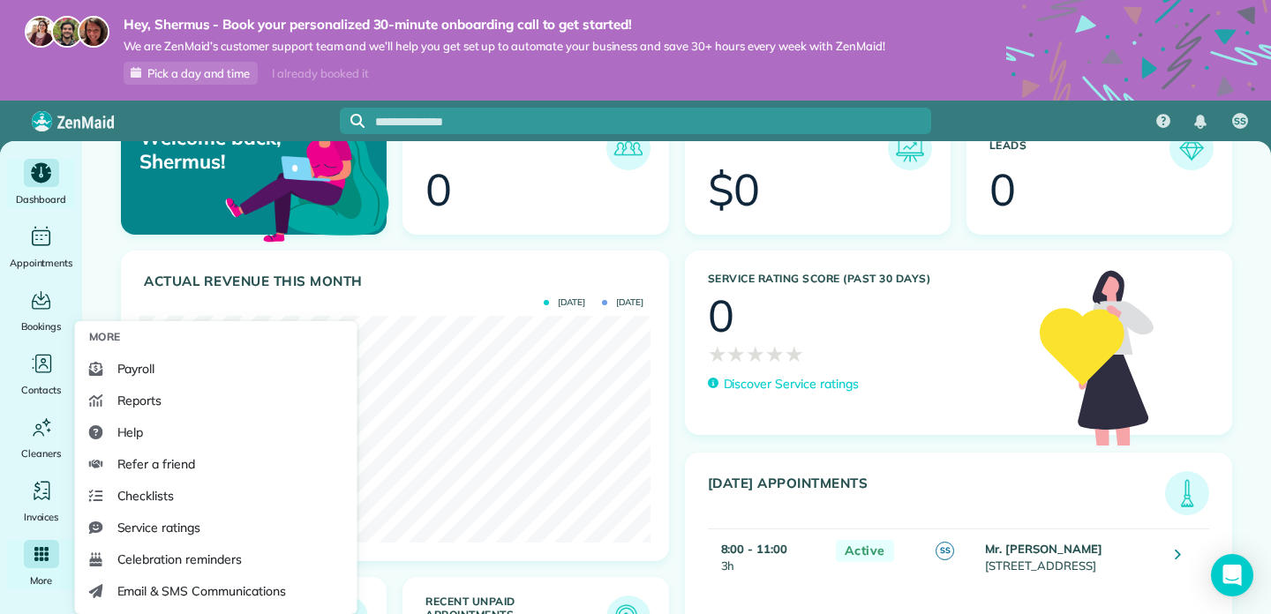
click at [34, 564] on div "Main" at bounding box center [41, 554] width 35 height 28
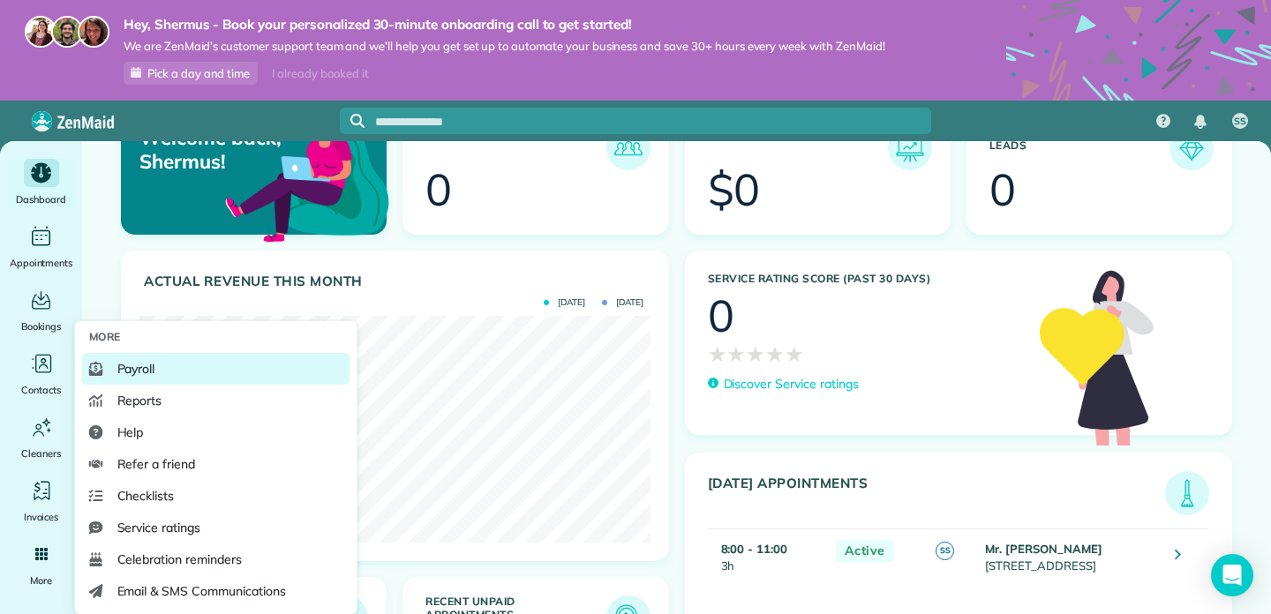
click at [139, 373] on span "Payroll" at bounding box center [136, 369] width 38 height 18
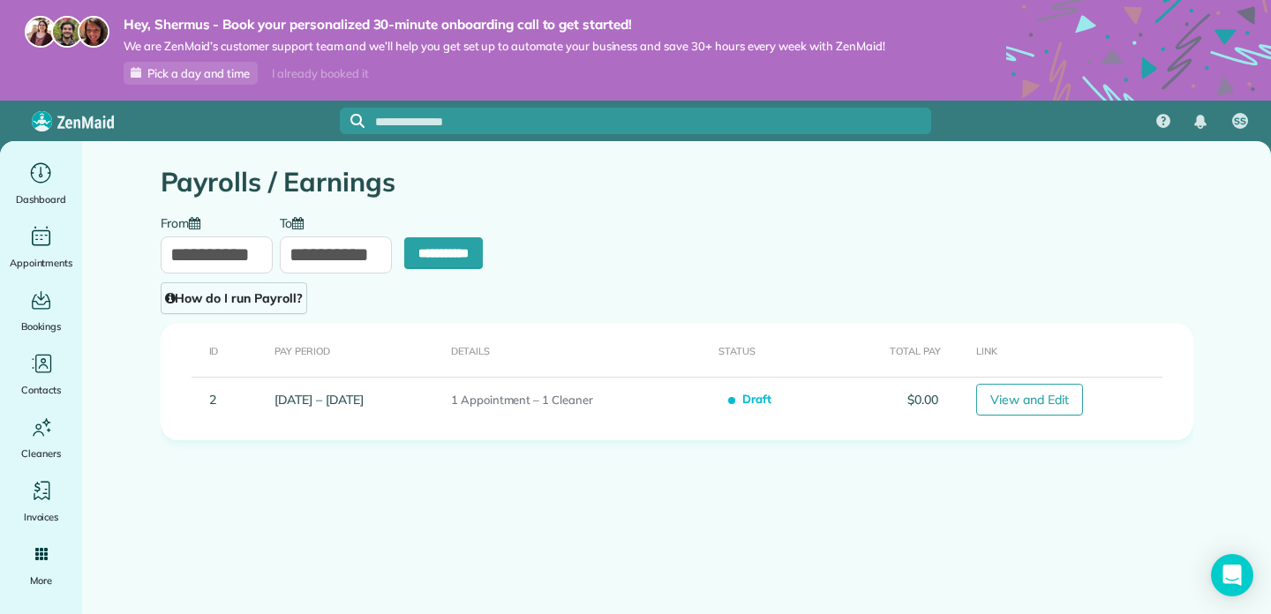
type input "**********"
